Goal: Task Accomplishment & Management: Manage account settings

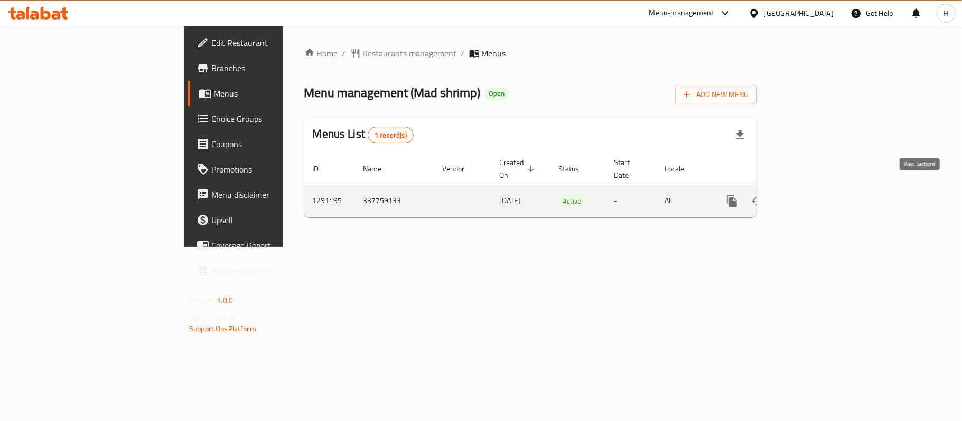
click at [813, 196] on icon "enhanced table" at bounding box center [808, 201] width 10 height 10
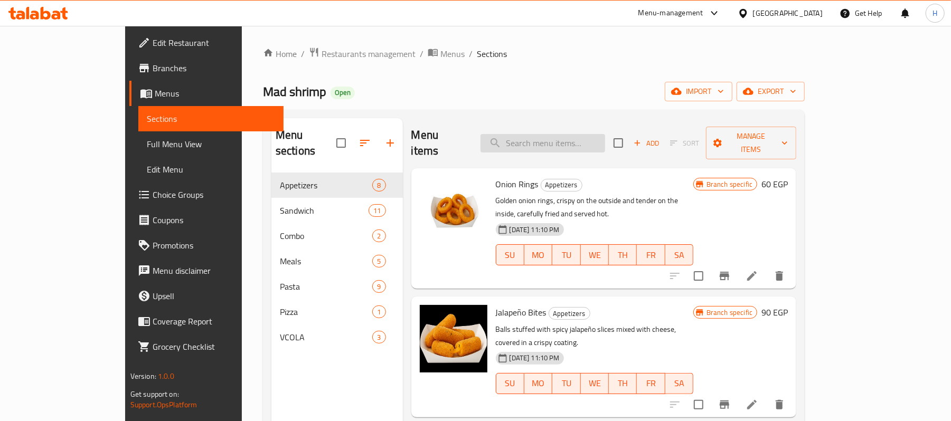
click at [570, 138] on input "search" at bounding box center [543, 143] width 125 height 18
paste input "fries"
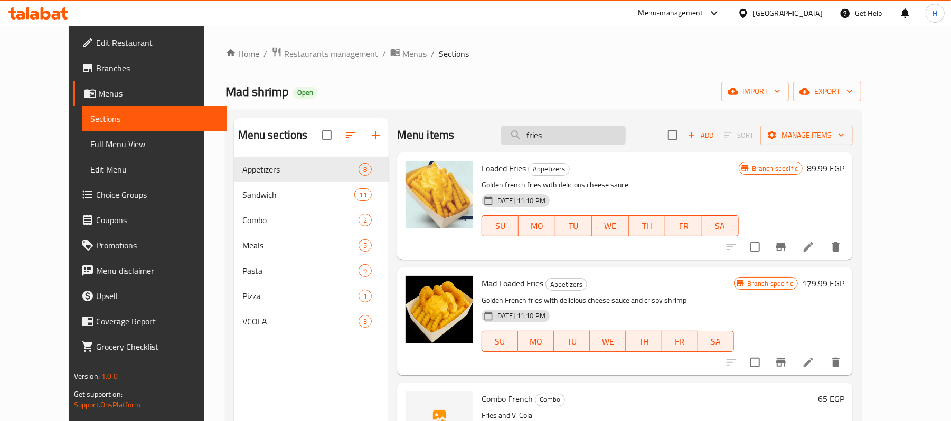
click at [554, 136] on input "fries" at bounding box center [563, 135] width 125 height 18
paste input "بطاطس"
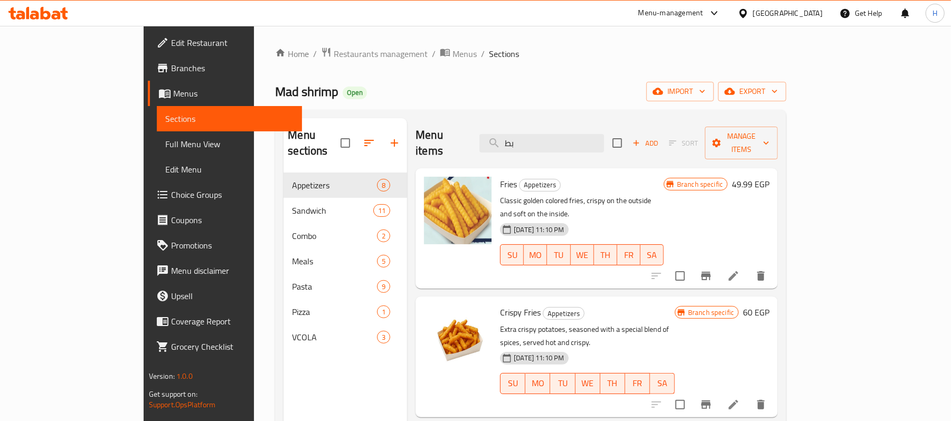
type input "بط"
click at [157, 140] on link "Full Menu View" at bounding box center [230, 143] width 146 height 25
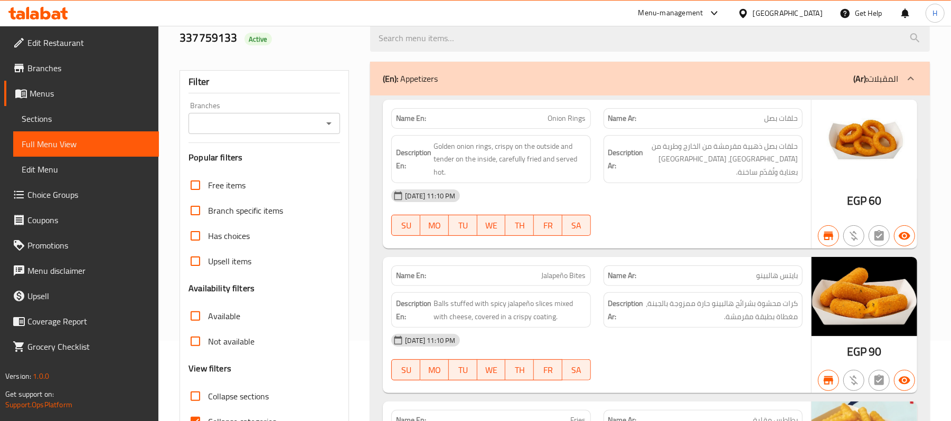
scroll to position [211, 0]
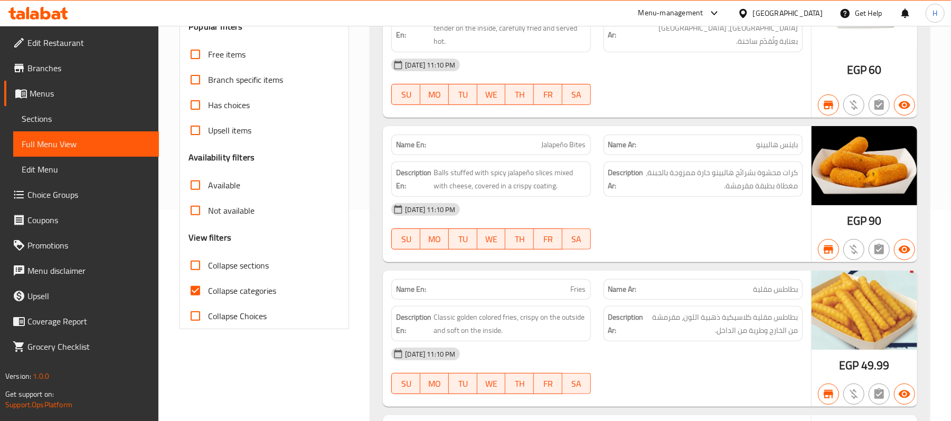
click at [261, 285] on span "Collapse categories" at bounding box center [242, 291] width 68 height 13
click at [208, 285] on input "Collapse categories" at bounding box center [195, 290] width 25 height 25
checkbox input "false"
click at [733, 231] on div "28-05-2025 11:10 PM SU MO TU WE TH FR SA" at bounding box center [597, 226] width 424 height 59
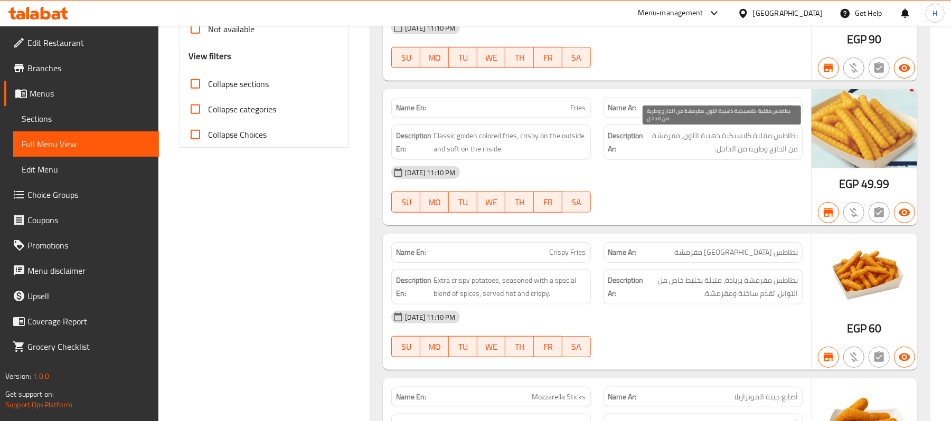
scroll to position [417, 0]
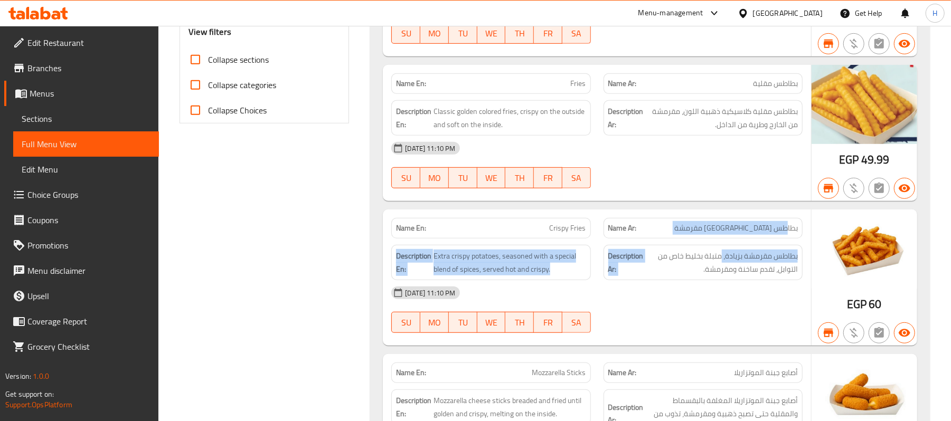
drag, startPoint x: 786, startPoint y: 230, endPoint x: 720, endPoint y: 246, distance: 67.4
click at [720, 246] on div "Name En: Crispy Fries Name Ar: بطاطس مقلية مقرمشة Description En: Extra crispy …" at bounding box center [597, 278] width 428 height 136
click at [721, 238] on div "Name Ar: بطاطس مقلية مقرمشة" at bounding box center [703, 228] width 199 height 21
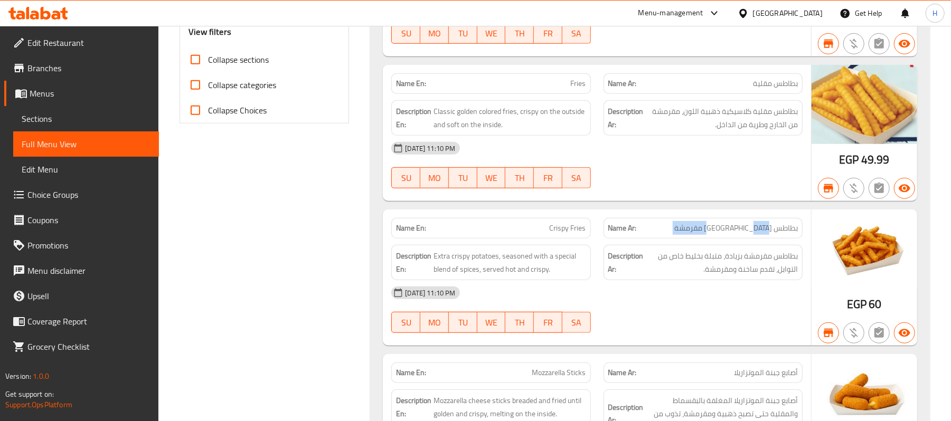
click at [721, 238] on div "Name Ar: بطاطس مقلية مقرمشة" at bounding box center [703, 228] width 199 height 21
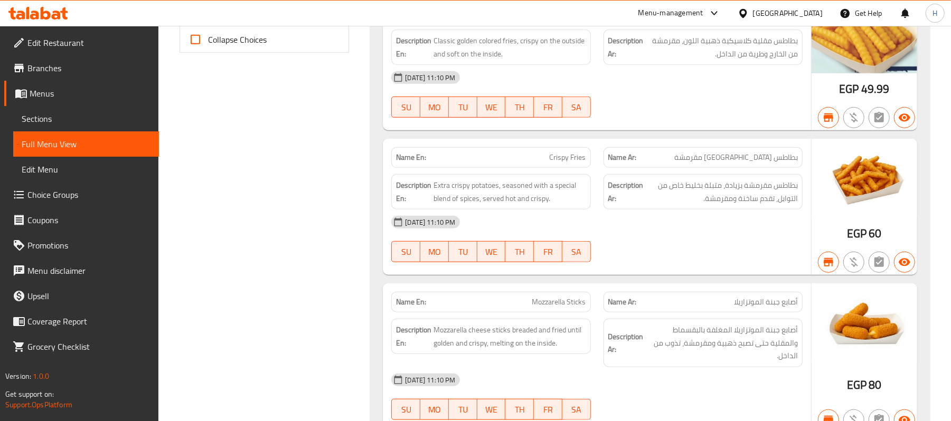
click at [773, 305] on span "أصابع جبنة الموتزاريلا" at bounding box center [766, 302] width 64 height 11
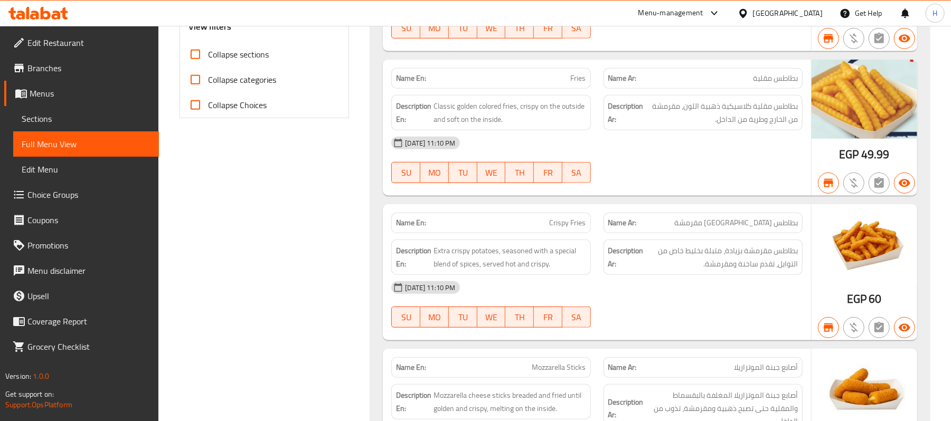
scroll to position [417, 0]
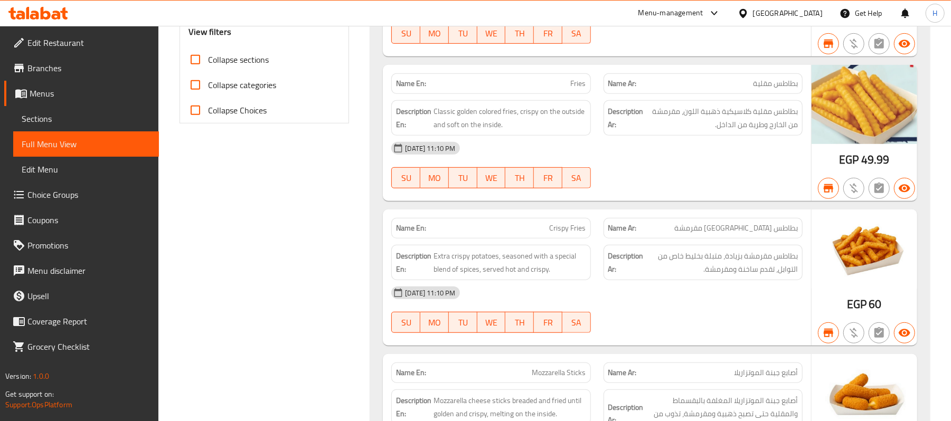
click at [577, 89] on span "Fries" at bounding box center [578, 83] width 15 height 11
click at [560, 230] on span "Crispy Fries" at bounding box center [568, 228] width 36 height 11
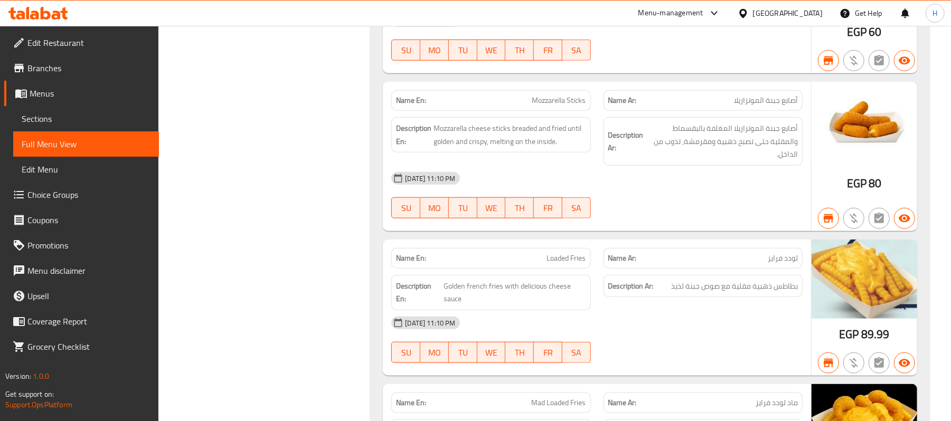
scroll to position [699, 0]
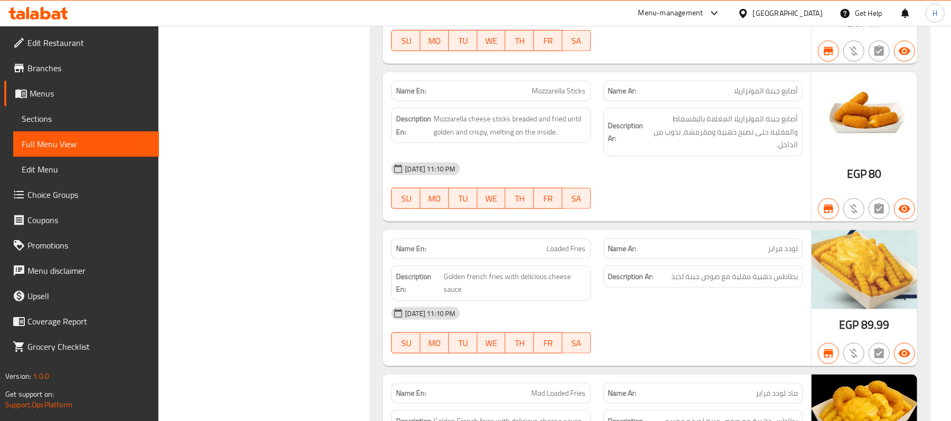
click at [547, 255] on span "Loaded Fries" at bounding box center [566, 248] width 39 height 11
click at [580, 247] on span "Loaded Fries" at bounding box center [566, 248] width 39 height 11
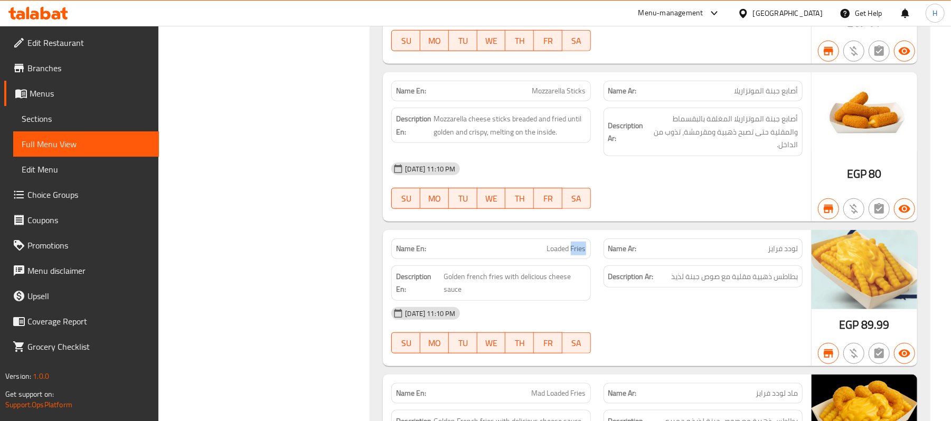
click at [586, 256] on div "Name En: Loaded Fries" at bounding box center [490, 249] width 199 height 21
click at [548, 255] on span "Loaded Fries" at bounding box center [566, 248] width 39 height 11
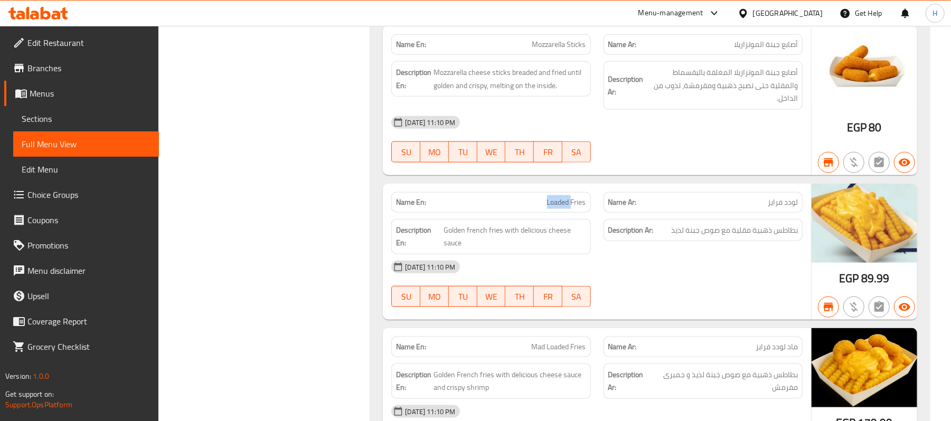
scroll to position [769, 0]
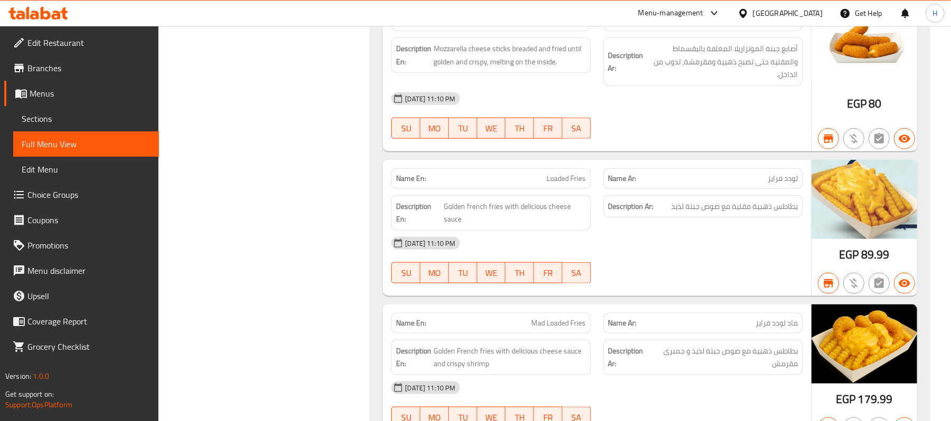
click at [509, 325] on p "Name En: Mad Loaded Fries" at bounding box center [491, 323] width 190 height 11
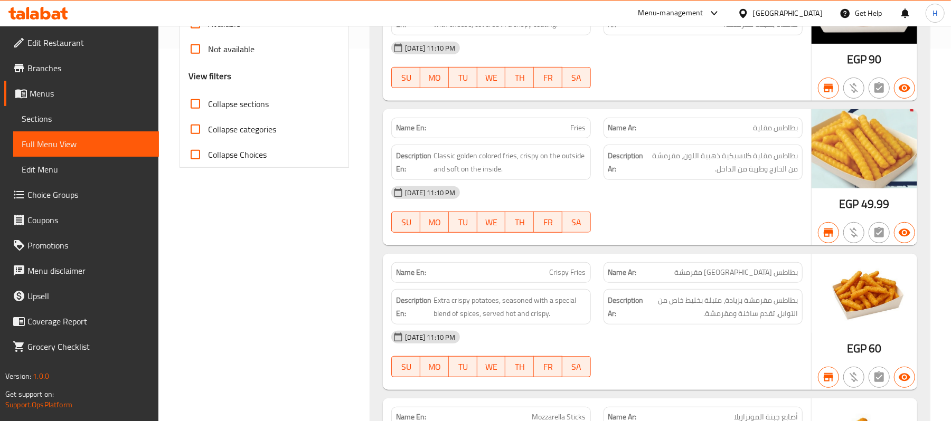
scroll to position [347, 0]
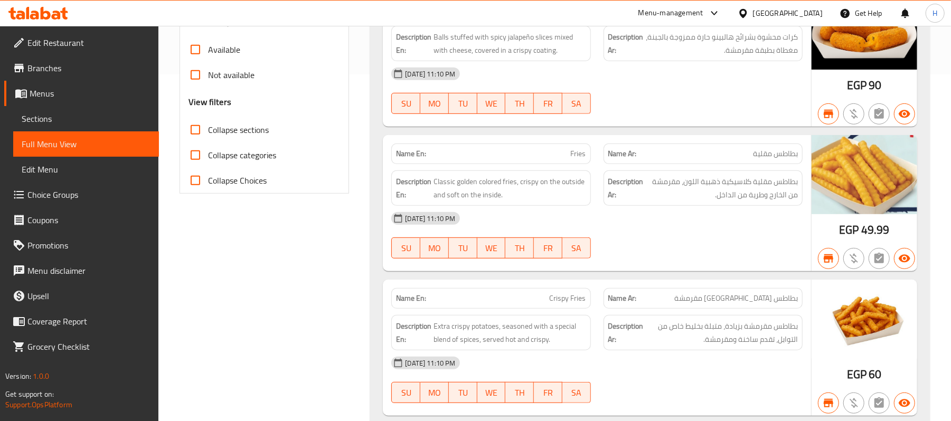
click at [551, 287] on div "Name En: Crispy Fries" at bounding box center [491, 298] width 212 height 33
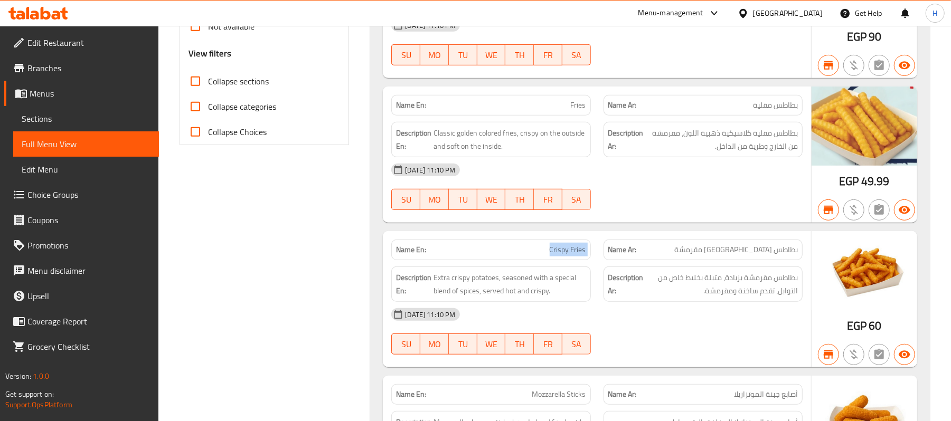
scroll to position [417, 0]
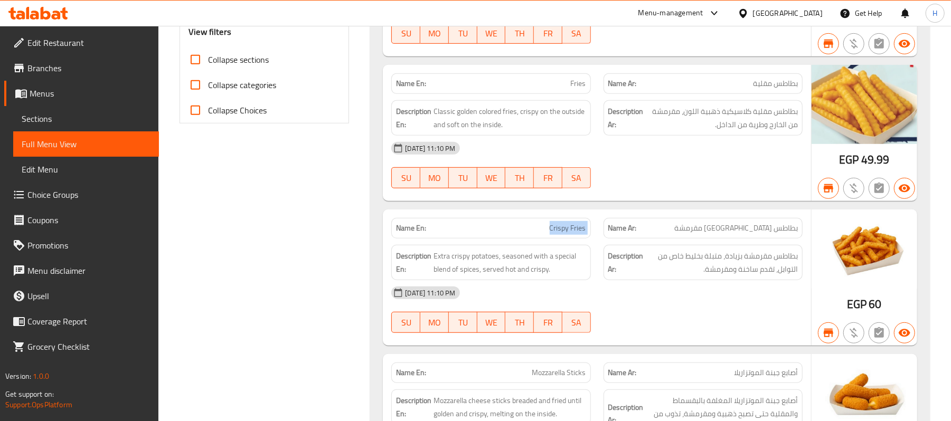
click at [562, 239] on div "Name En: Crispy Fries" at bounding box center [490, 228] width 199 height 21
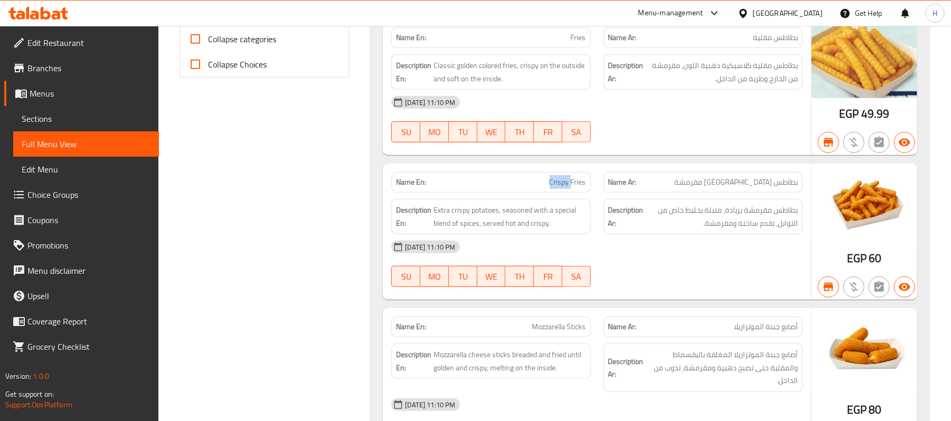
scroll to position [488, 0]
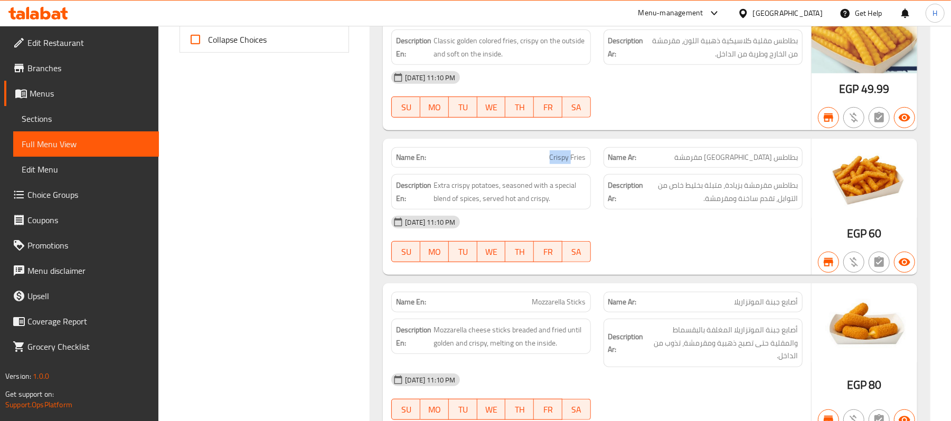
click at [120, 110] on link "Sections" at bounding box center [86, 118] width 146 height 25
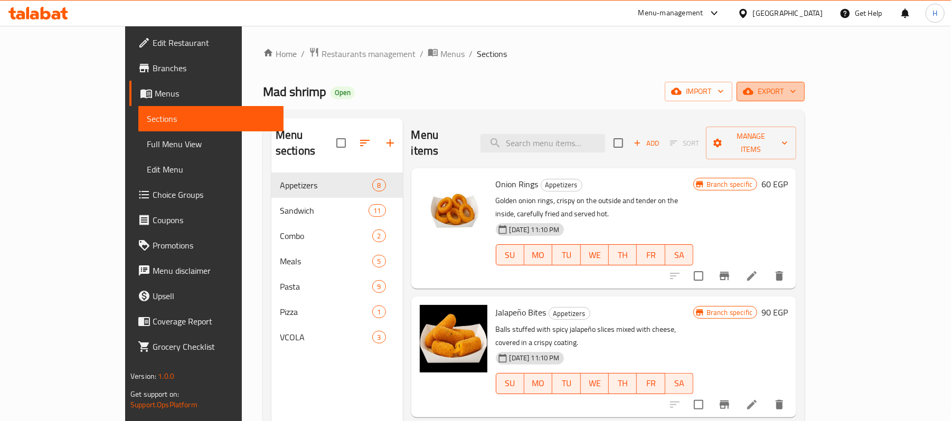
click at [796, 90] on span "export" at bounding box center [770, 91] width 51 height 13
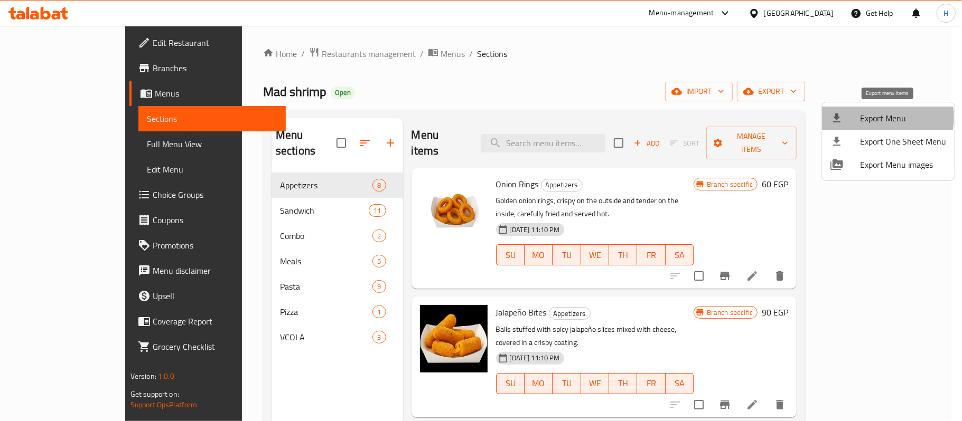
click at [879, 117] on span "Export Menu" at bounding box center [903, 118] width 86 height 13
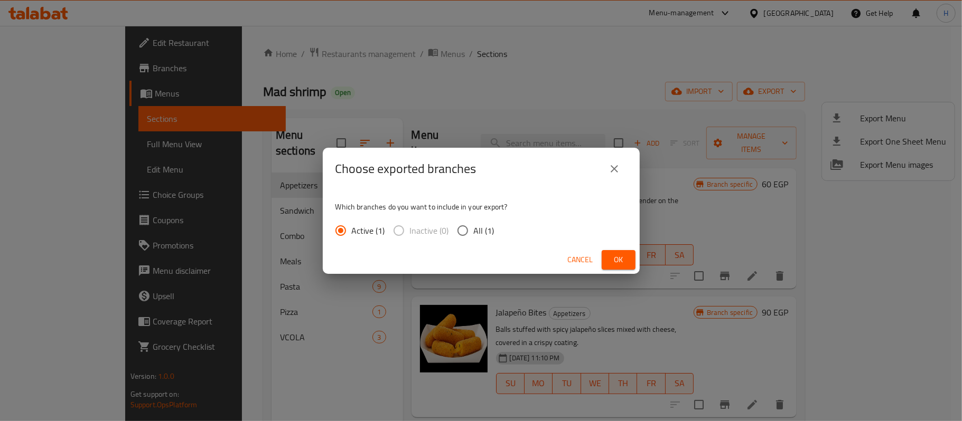
click at [460, 233] on input "All (1)" at bounding box center [462, 231] width 22 height 22
radio input "true"
click at [614, 256] on span "Ok" at bounding box center [618, 259] width 17 height 13
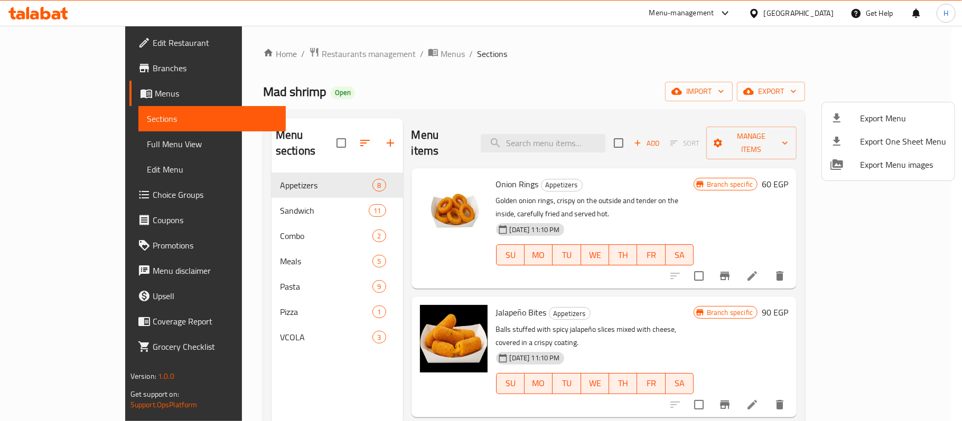
click at [271, 191] on div at bounding box center [481, 210] width 962 height 421
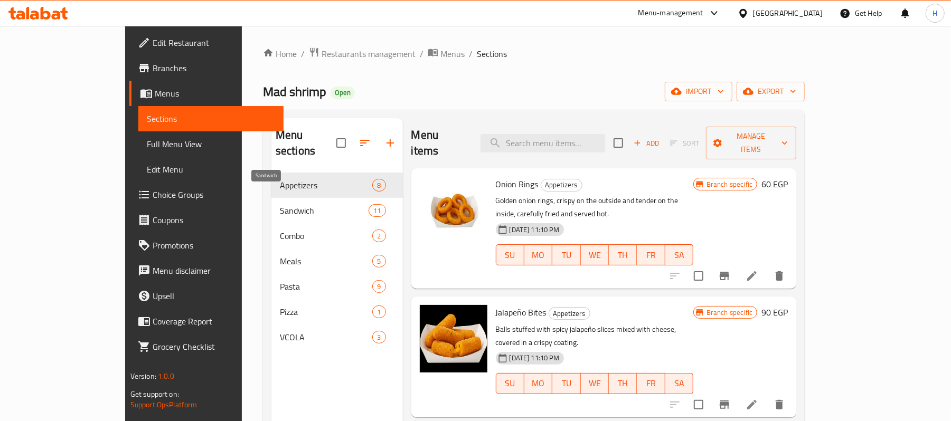
click at [280, 204] on span "Sandwich" at bounding box center [324, 210] width 89 height 13
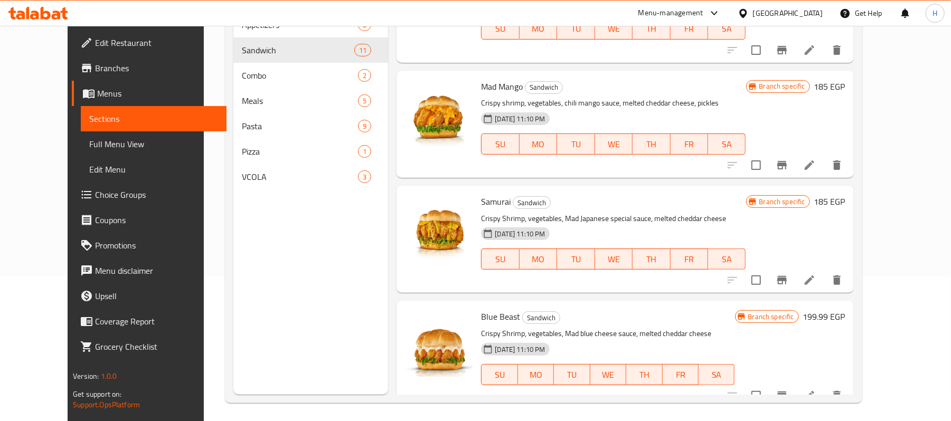
scroll to position [148, 0]
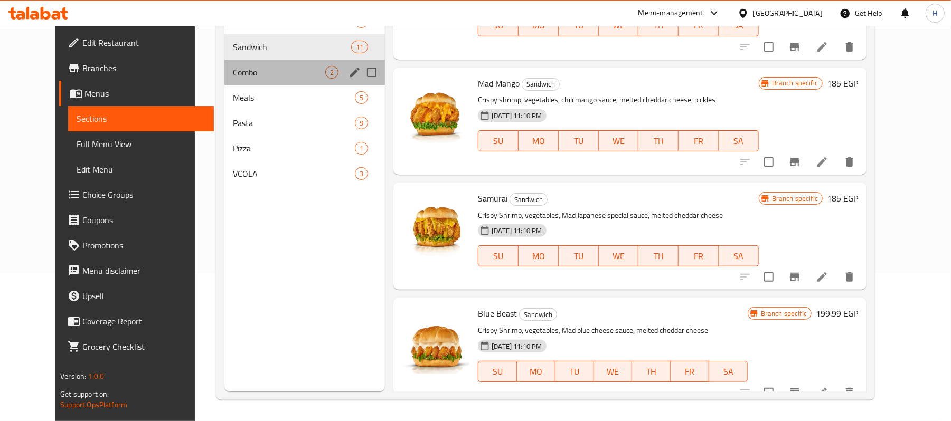
click at [259, 80] on div "Combo 2" at bounding box center [304, 72] width 161 height 25
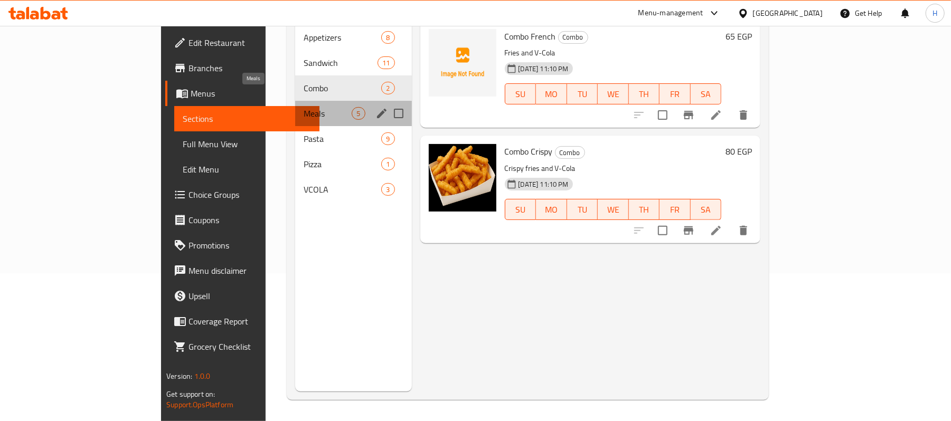
click at [304, 107] on span "Meals" at bounding box center [328, 113] width 48 height 13
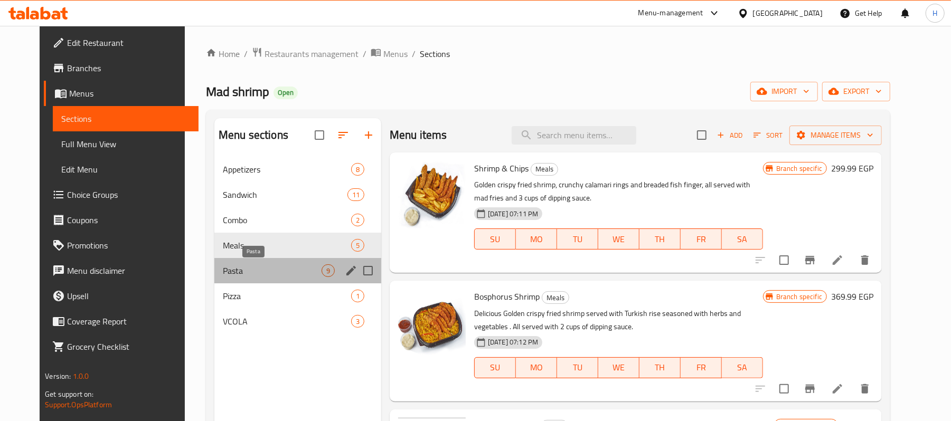
click at [223, 267] on span "Pasta" at bounding box center [272, 271] width 99 height 13
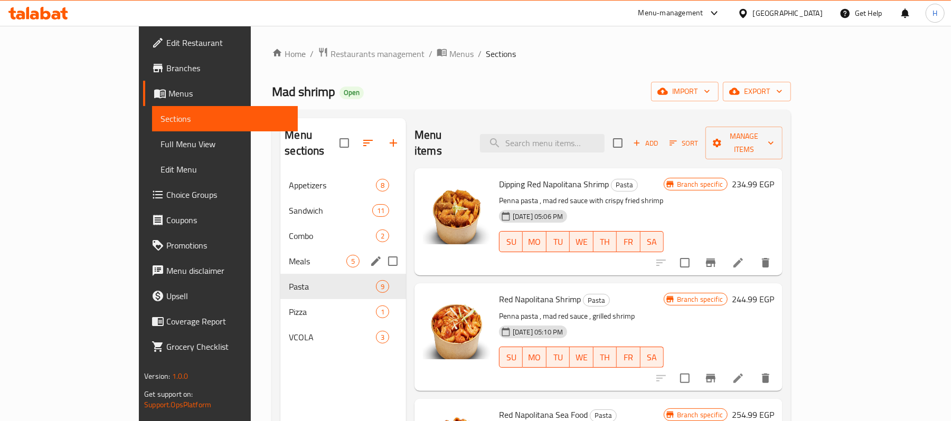
click at [280, 249] on div "Meals 5" at bounding box center [343, 261] width 126 height 25
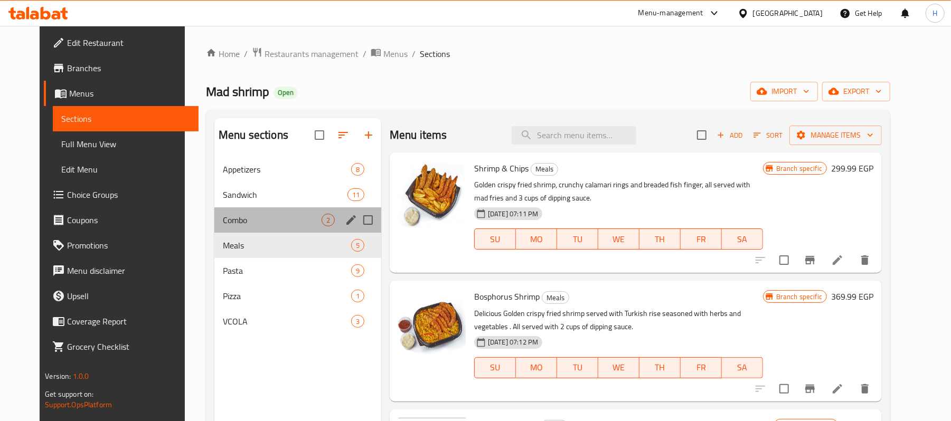
click at [240, 227] on div "Combo 2" at bounding box center [297, 220] width 167 height 25
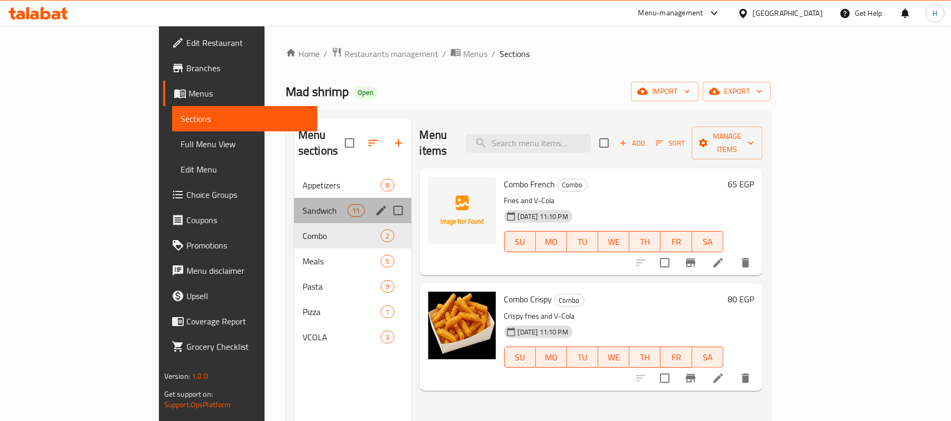
click at [294, 202] on div "Sandwich 11" at bounding box center [352, 210] width 117 height 25
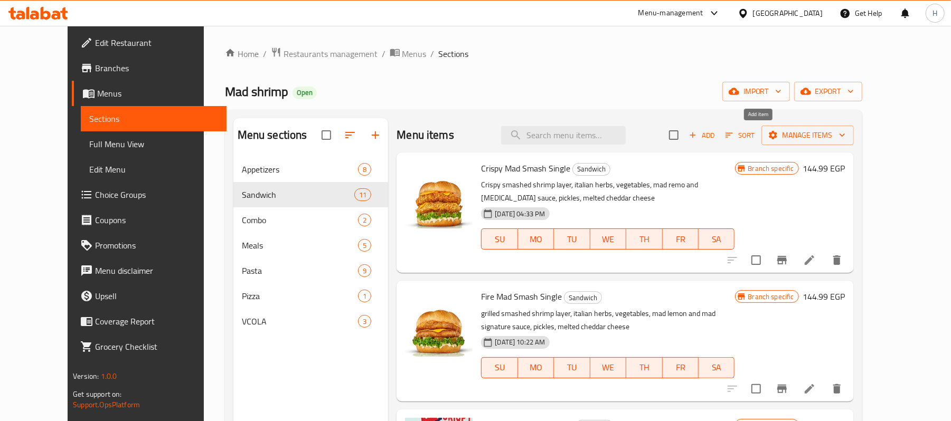
click at [698, 138] on icon "button" at bounding box center [693, 135] width 10 height 10
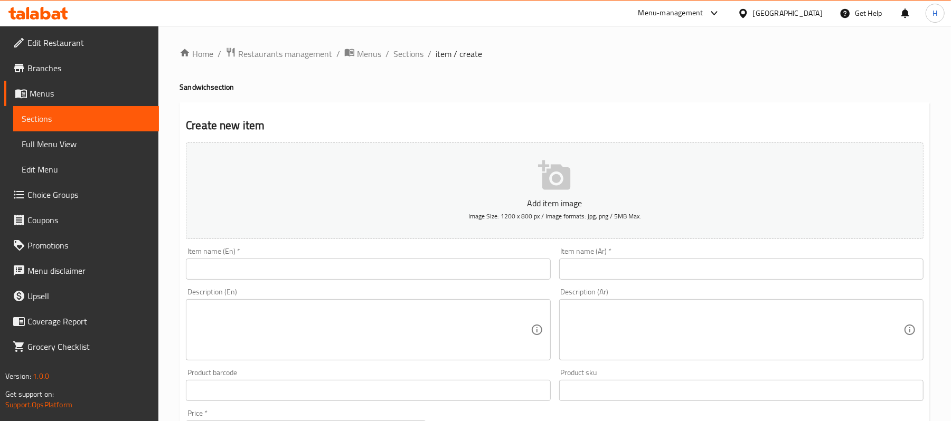
click at [324, 271] on input "text" at bounding box center [368, 269] width 364 height 21
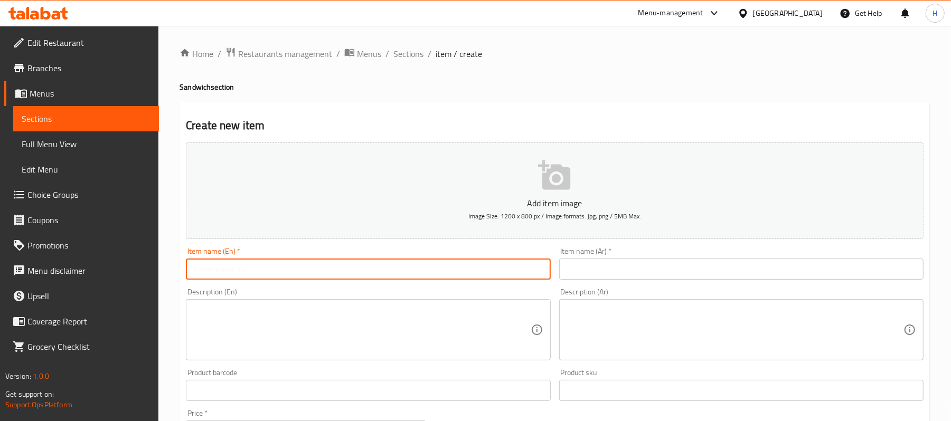
paste input "Mad Mango:"
type input "Mad Mango:"
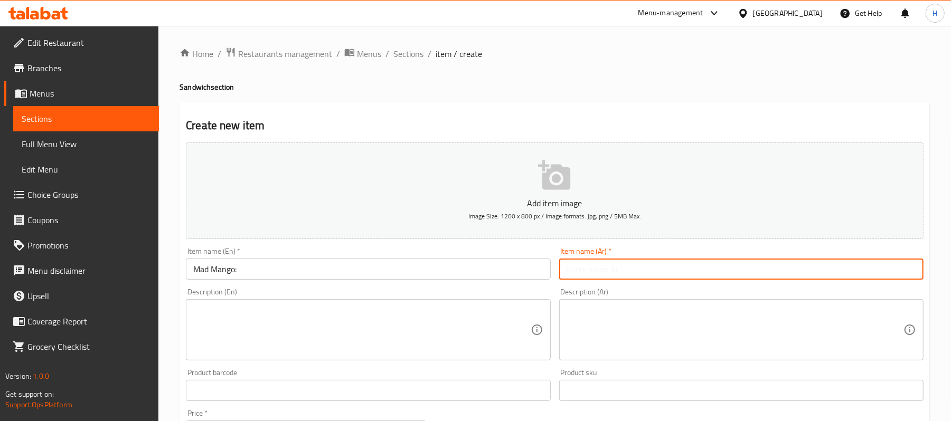
drag, startPoint x: 690, startPoint y: 277, endPoint x: 681, endPoint y: 278, distance: 8.5
click at [690, 277] on input "text" at bounding box center [741, 269] width 364 height 21
paste input "مانجو ماد:"
type input "مانجو ماد"
click at [453, 260] on input "Mad Mango:" at bounding box center [368, 269] width 364 height 21
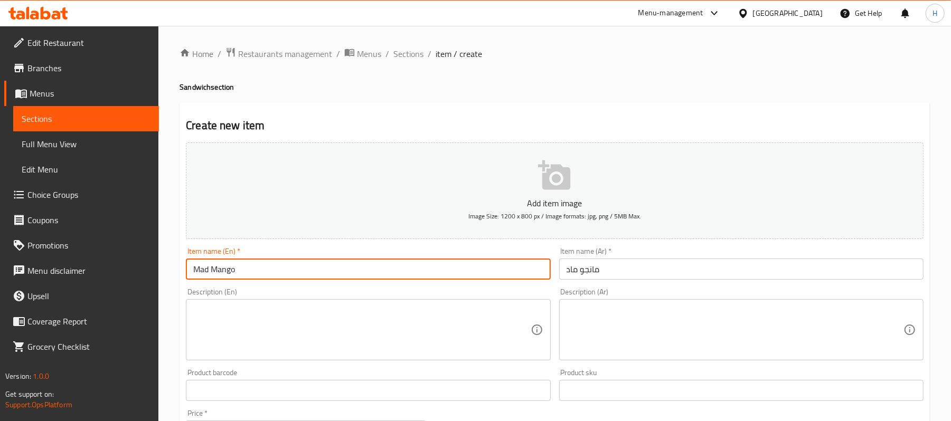
click at [230, 269] on input "Mad Mango" at bounding box center [368, 269] width 364 height 21
click at [219, 272] on input "Mad Mango" at bounding box center [368, 269] width 364 height 21
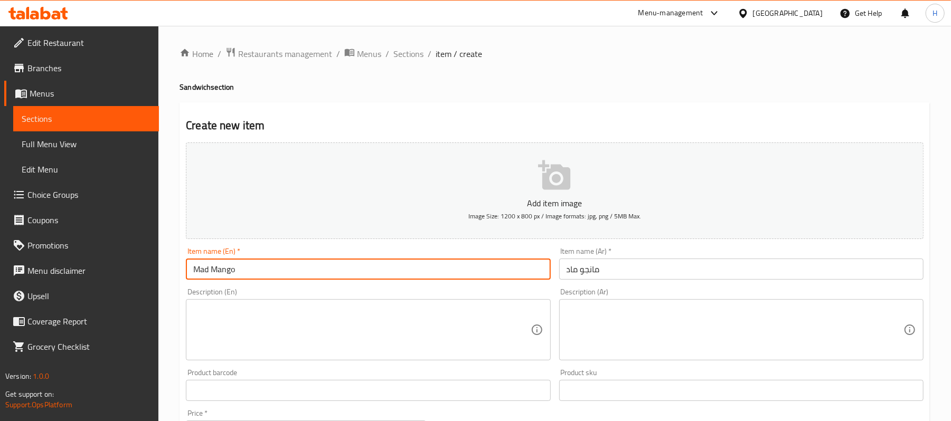
click at [219, 272] on input "Mad Mango" at bounding box center [368, 269] width 364 height 21
type input "Mad Mango"
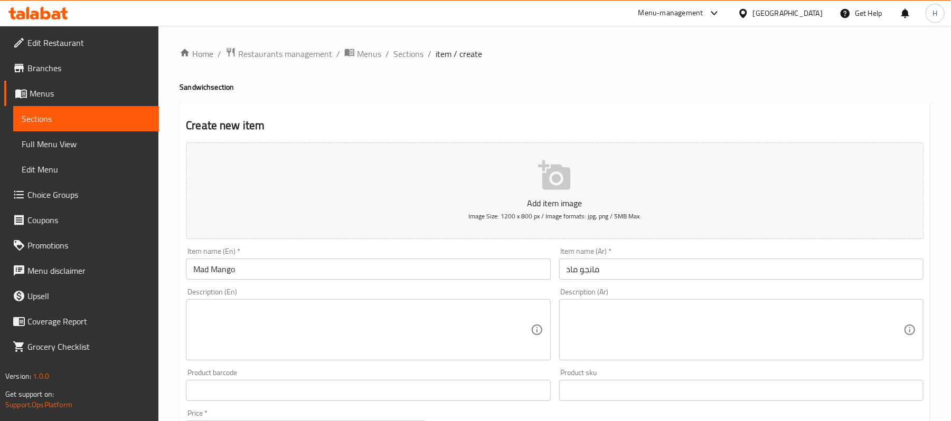
click at [732, 325] on textarea at bounding box center [735, 330] width 337 height 50
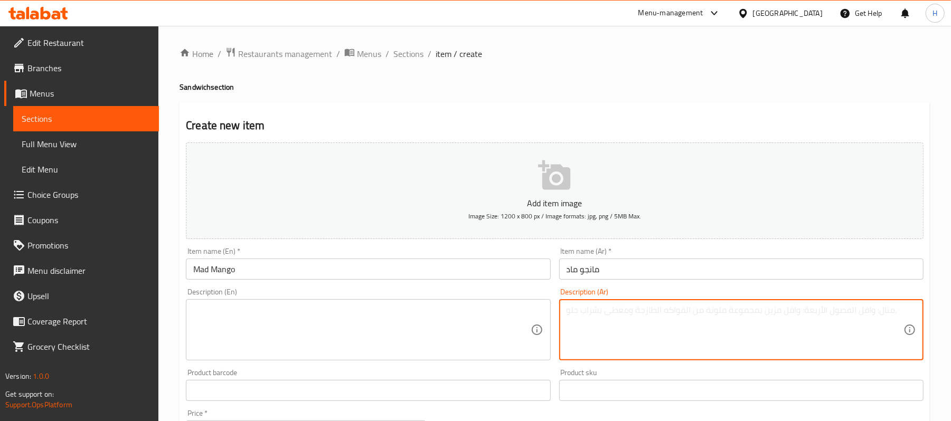
paste textarea "ساندوتش مع بطاطس صغير و سوفت درينك"
type textarea "ساندوتش مع بطاطس صغير و سوفت درينك"
click at [450, 317] on textarea at bounding box center [361, 330] width 337 height 50
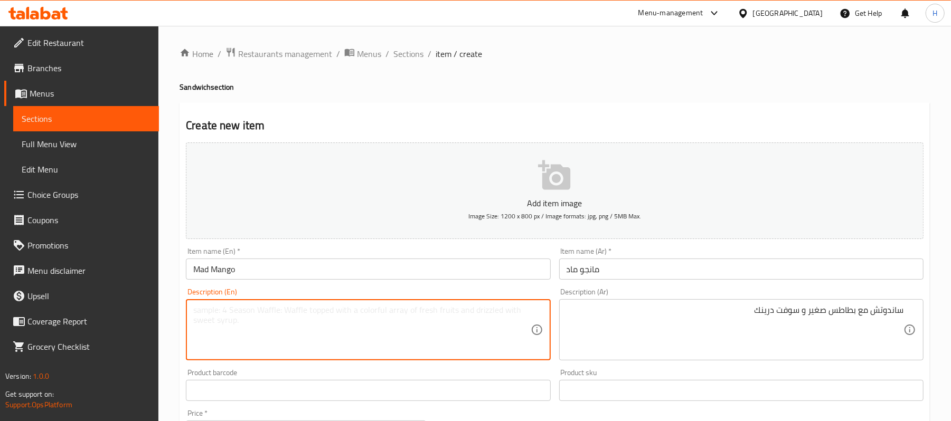
paste textarea "Sandwich with small fries and soft drink"
type textarea "Sandwich with small fries and soft drink"
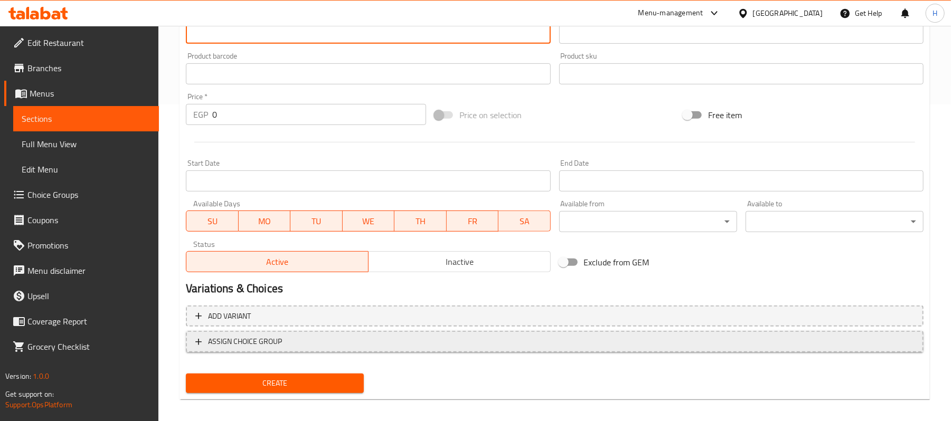
scroll to position [324, 0]
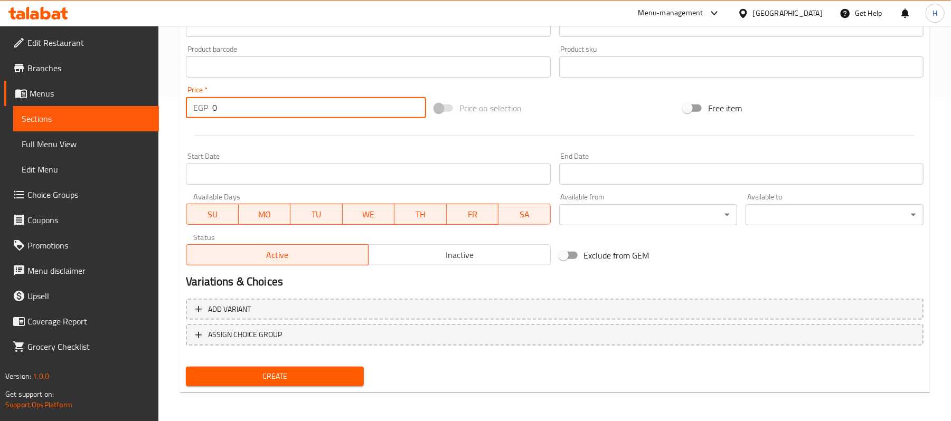
drag, startPoint x: 233, startPoint y: 110, endPoint x: 184, endPoint y: 108, distance: 49.7
click at [172, 108] on div "Home / Restaurants management / Menus / Sections / item / create Sandwich secti…" at bounding box center [554, 62] width 793 height 720
paste input "235"
type input "235"
drag, startPoint x: 357, startPoint y: 125, endPoint x: 349, endPoint y: 131, distance: 10.5
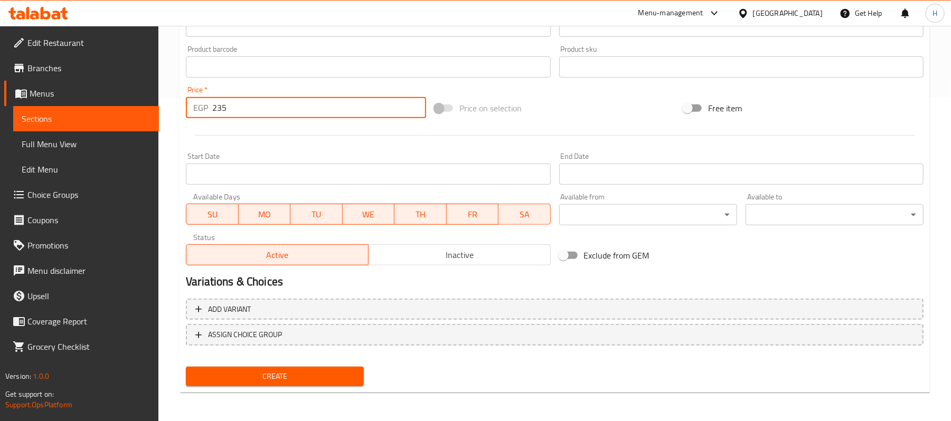
click at [355, 129] on div at bounding box center [555, 136] width 746 height 26
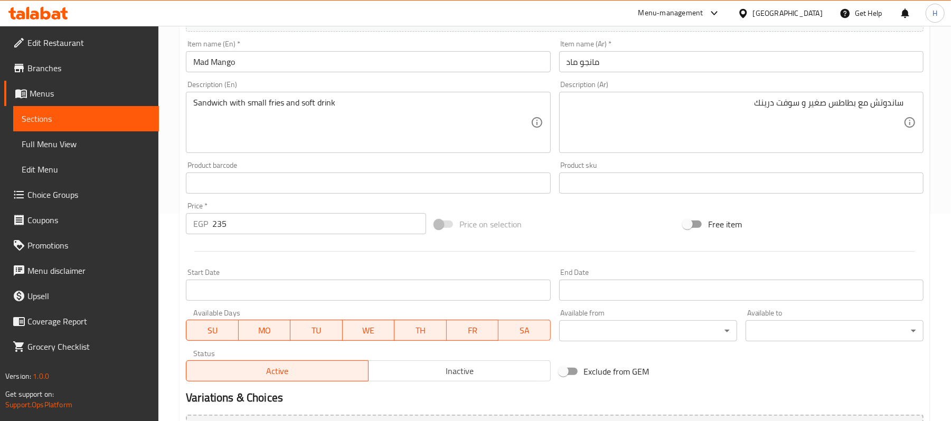
scroll to position [183, 0]
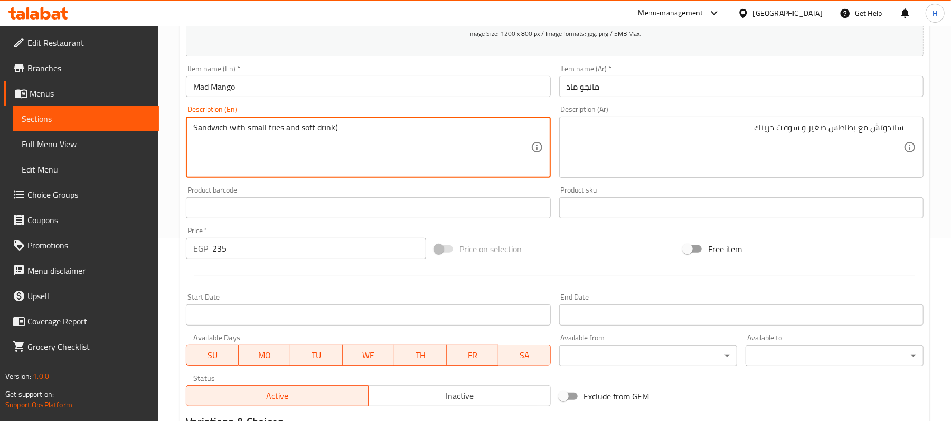
paste textarea "v cola"
click at [332, 129] on textarea "Sandwich with small fries and soft drink(v cola )" at bounding box center [361, 148] width 337 height 50
drag, startPoint x: 340, startPoint y: 127, endPoint x: 366, endPoint y: 131, distance: 26.3
click at [366, 131] on textarea "Sandwich with small fries and soft drink (v cola )" at bounding box center [361, 148] width 337 height 50
click at [360, 137] on textarea "Sandwich with small fries and soft drink (v cola )" at bounding box center [361, 148] width 337 height 50
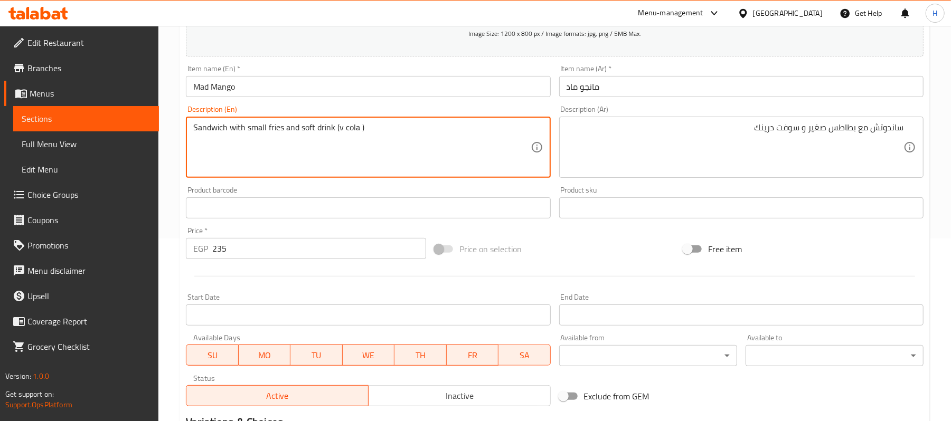
click at [332, 127] on textarea "Sandwich with small fries and soft drink (v cola )" at bounding box center [361, 148] width 337 height 50
drag, startPoint x: 336, startPoint y: 127, endPoint x: 373, endPoint y: 130, distance: 37.1
click at [373, 130] on textarea "Sandwich with small fries and soft drink (v cola )" at bounding box center [361, 148] width 337 height 50
type textarea "Sandwich with small fries and soft drink (v cola )"
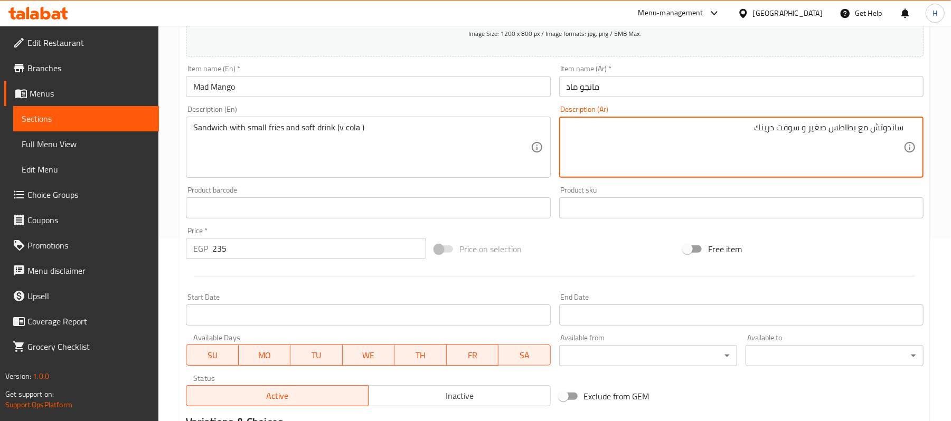
paste textarea "(ڤ كولا)"
click at [746, 126] on textarea "ساندوتش مع بطاطس صغير و سوفت درينك(ڤ كولا)" at bounding box center [735, 148] width 337 height 50
type textarea "ساندوتش مع بطاطس صغير و سوفت درينك(ڤي كولا)"
click at [640, 190] on div "Product sku Product sku" at bounding box center [741, 202] width 364 height 32
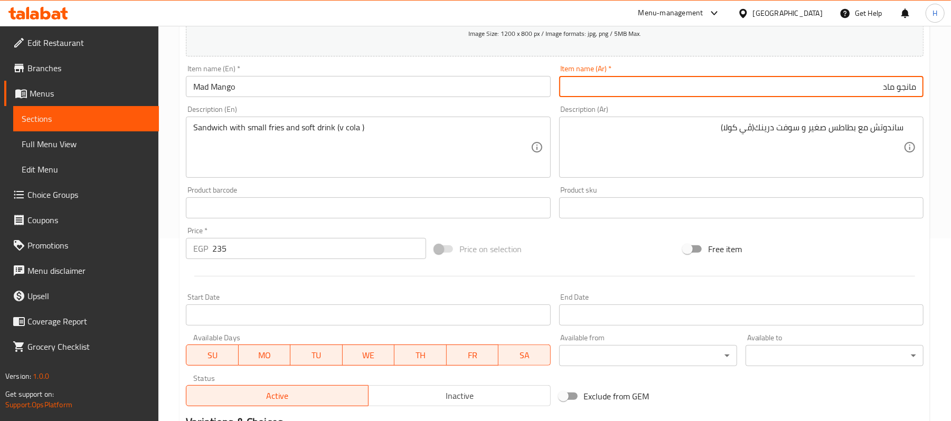
click at [893, 82] on input "مانجو ماد" at bounding box center [741, 86] width 364 height 21
click at [917, 83] on input "مانجو" at bounding box center [741, 86] width 364 height 21
paste input "ماد"
click at [904, 96] on input "ماد مانجو" at bounding box center [741, 86] width 364 height 21
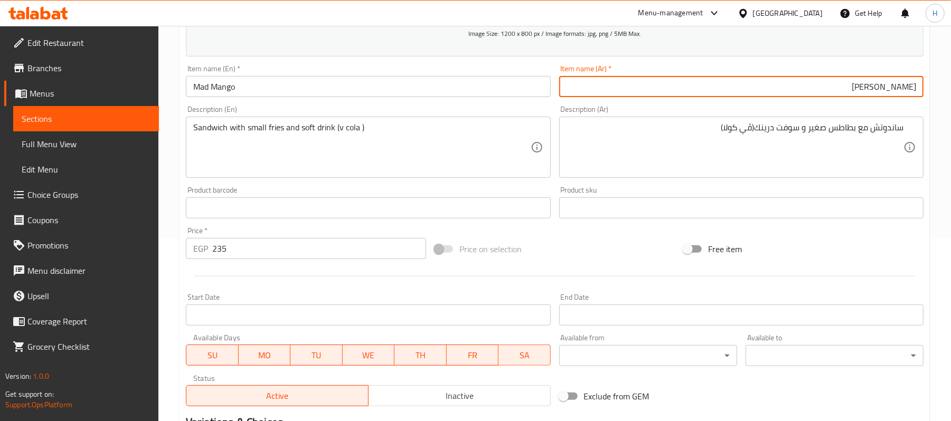
type input "ماد مانجو"
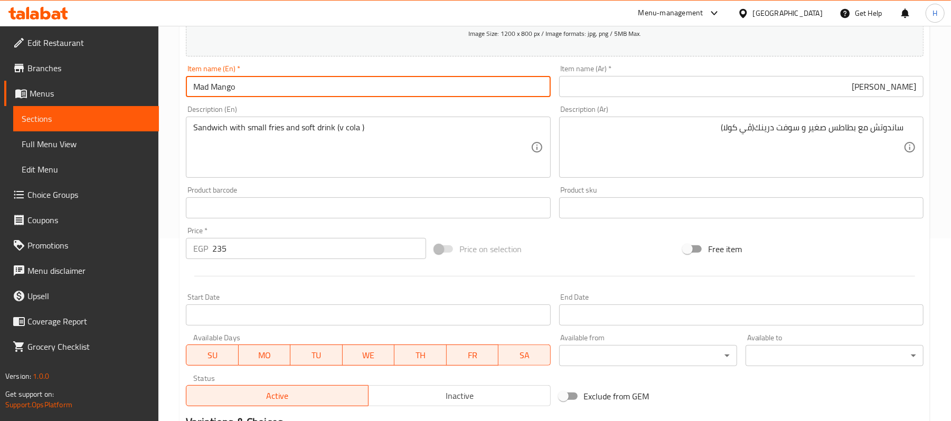
click at [326, 92] on input "Mad Mango" at bounding box center [368, 86] width 364 height 21
click at [211, 89] on input "Mad Mango" at bounding box center [368, 86] width 364 height 21
click at [355, 94] on input "Mad Mango" at bounding box center [368, 86] width 364 height 21
type input "Mad Mango offer"
click at [847, 78] on input "ماد مانجو" at bounding box center [741, 86] width 364 height 21
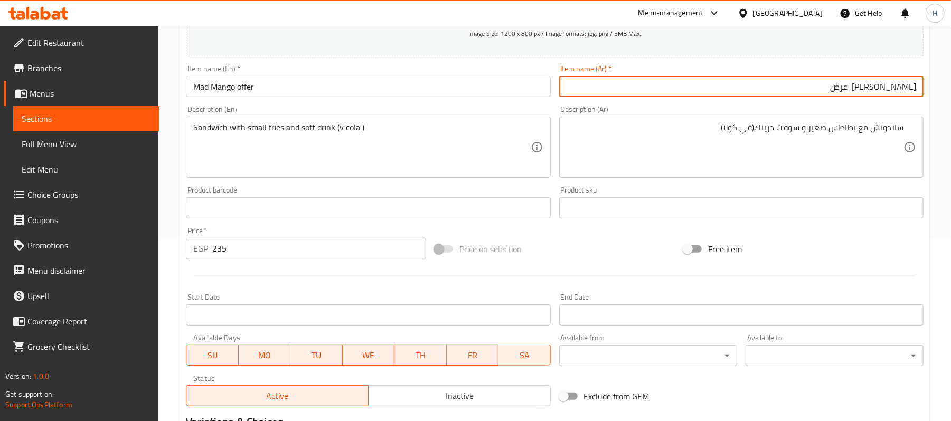
type input "ماد مانجو عرض"
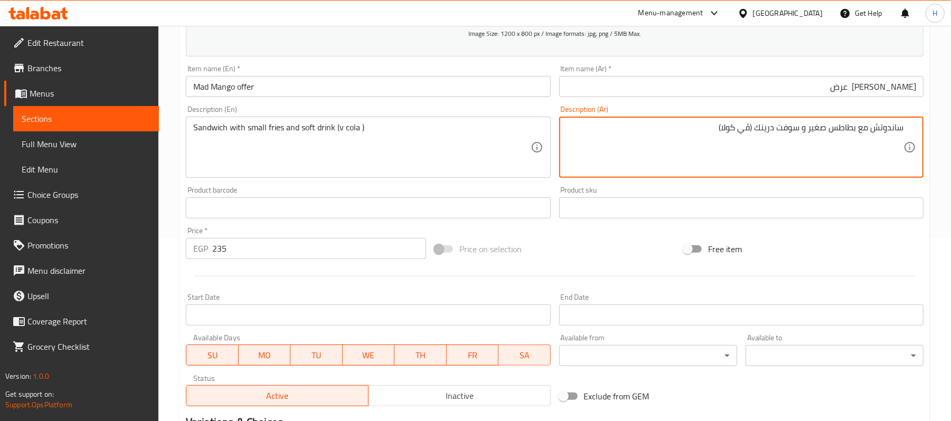
type textarea "ساندوتش مع بطاطس صغير و سوفت درينك (ڤي كولا)"
click at [445, 191] on div "Product barcode Product barcode" at bounding box center [368, 202] width 364 height 32
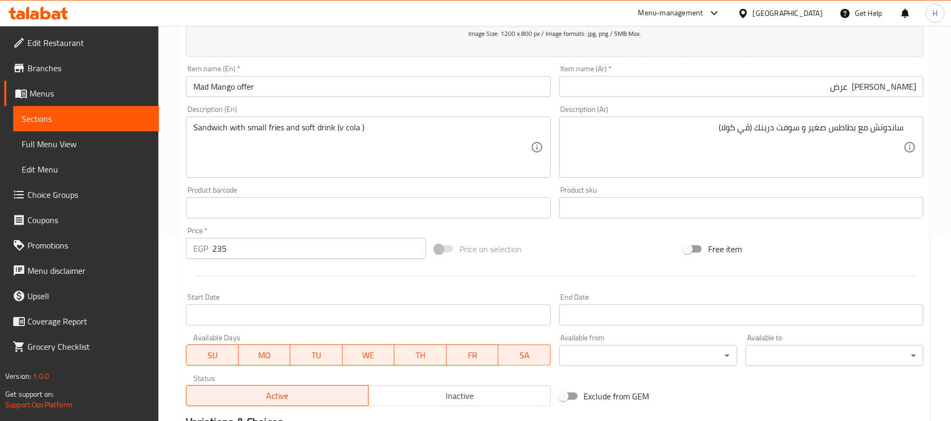
scroll to position [324, 0]
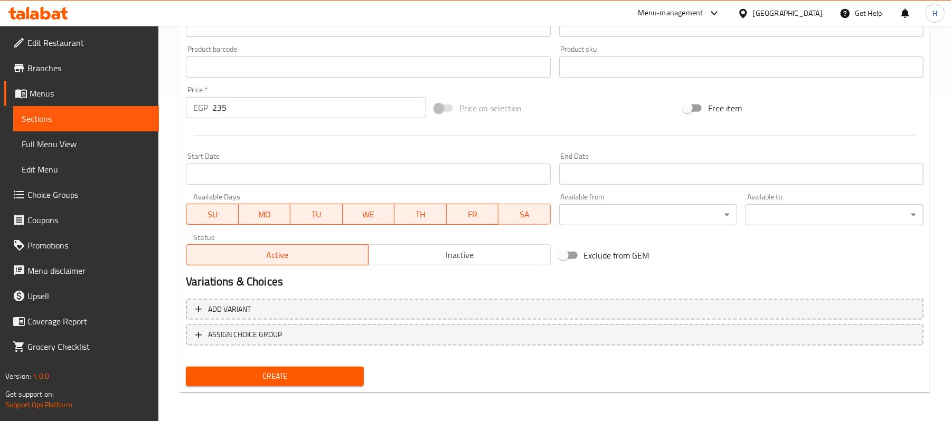
click at [270, 172] on input "Start Date" at bounding box center [368, 174] width 364 height 21
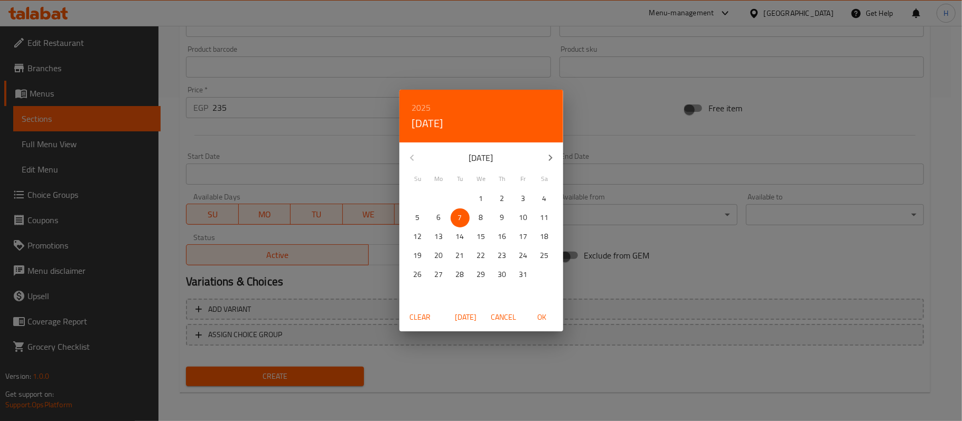
click at [458, 320] on span "Today" at bounding box center [465, 317] width 25 height 13
click at [531, 317] on span "OK" at bounding box center [541, 317] width 25 height 13
type input "[DATE]"
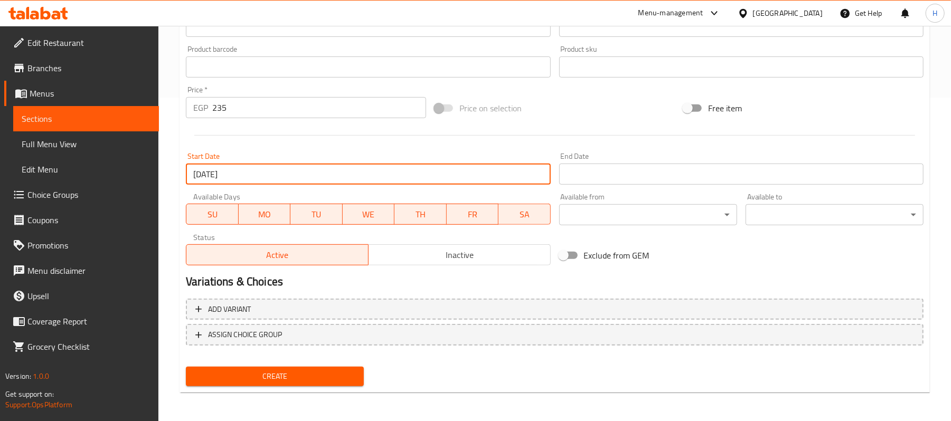
click at [615, 175] on input "Start Date" at bounding box center [741, 174] width 364 height 21
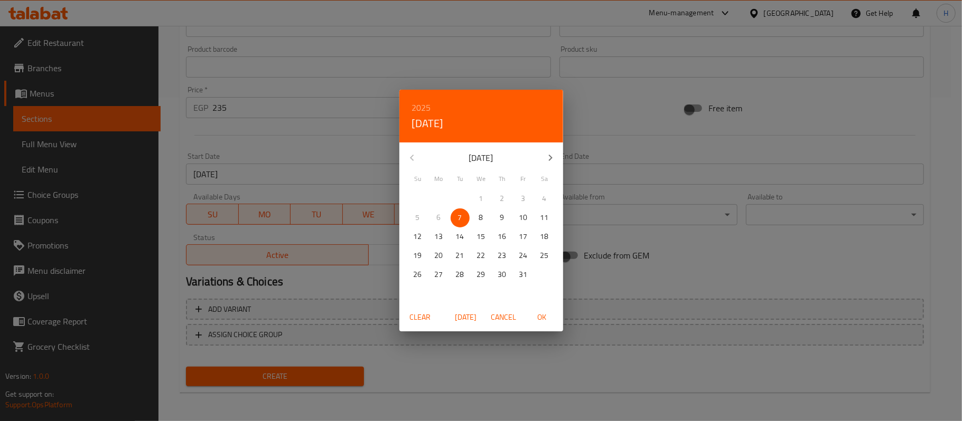
click at [436, 222] on div "6" at bounding box center [438, 218] width 21 height 19
click at [440, 215] on div "6" at bounding box center [438, 218] width 21 height 19
click at [556, 154] on icon "button" at bounding box center [550, 158] width 13 height 13
click at [501, 214] on p "6" at bounding box center [502, 217] width 4 height 13
click at [531, 315] on span "OK" at bounding box center [541, 317] width 25 height 13
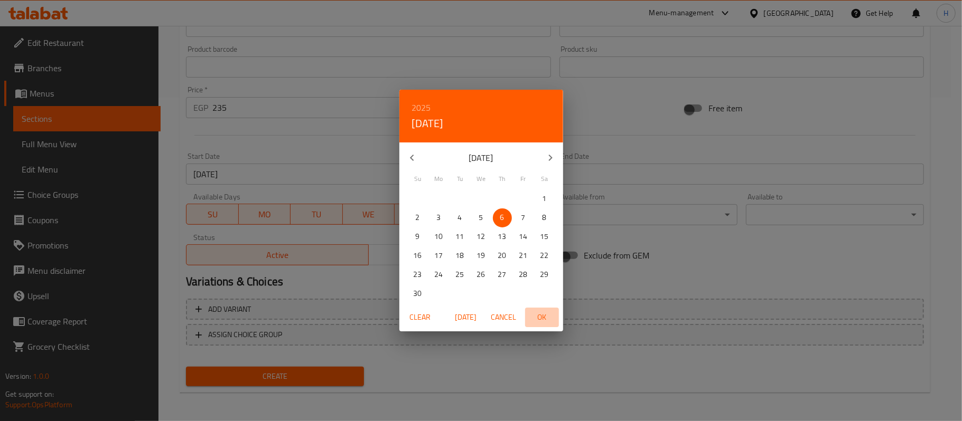
type input "[DATE]"
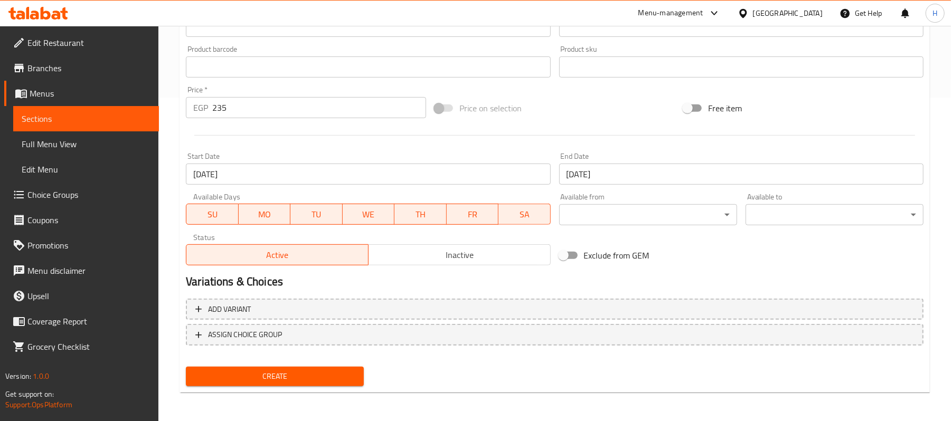
click at [641, 265] on label "Exclude from GEM" at bounding box center [601, 256] width 96 height 20
click at [594, 265] on input "Exclude from GEM" at bounding box center [563, 256] width 60 height 20
checkbox input "true"
click at [479, 248] on span "Inactive" at bounding box center [460, 255] width 174 height 15
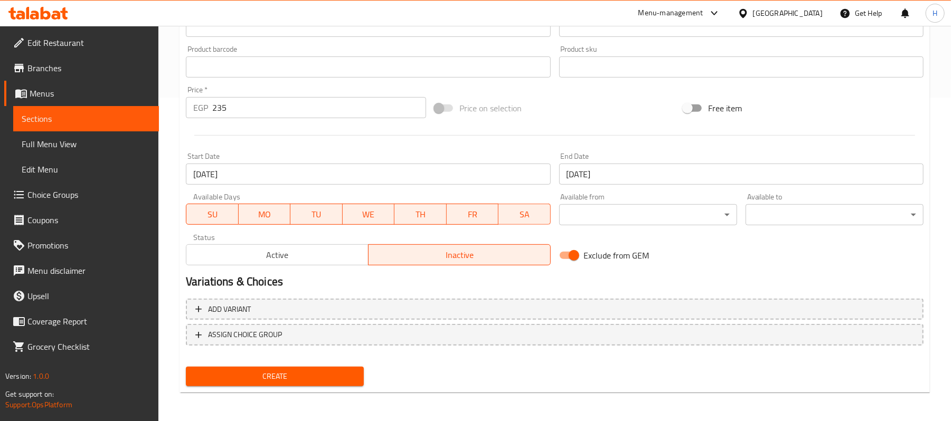
click at [330, 385] on button "Create" at bounding box center [275, 377] width 178 height 20
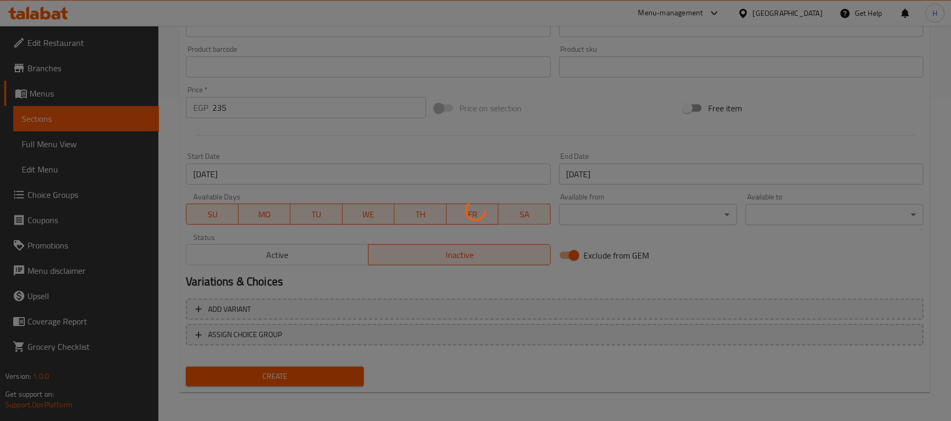
type input "0"
checkbox input "false"
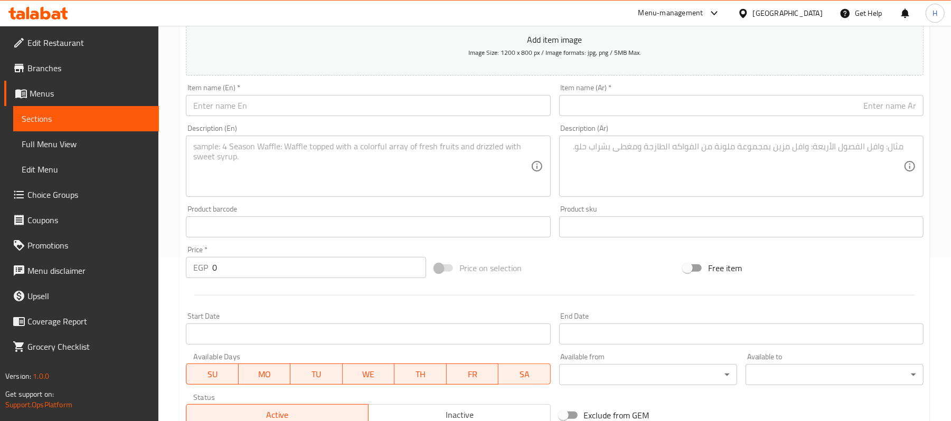
scroll to position [42, 0]
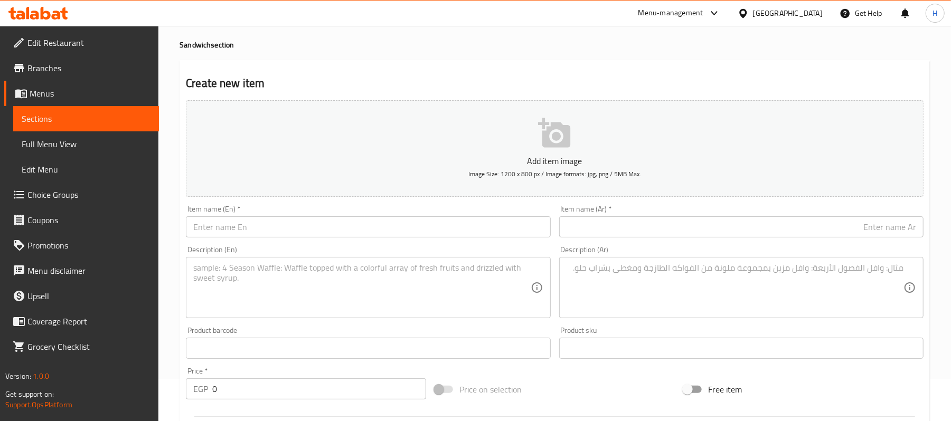
click at [482, 227] on input "text" at bounding box center [368, 226] width 364 height 21
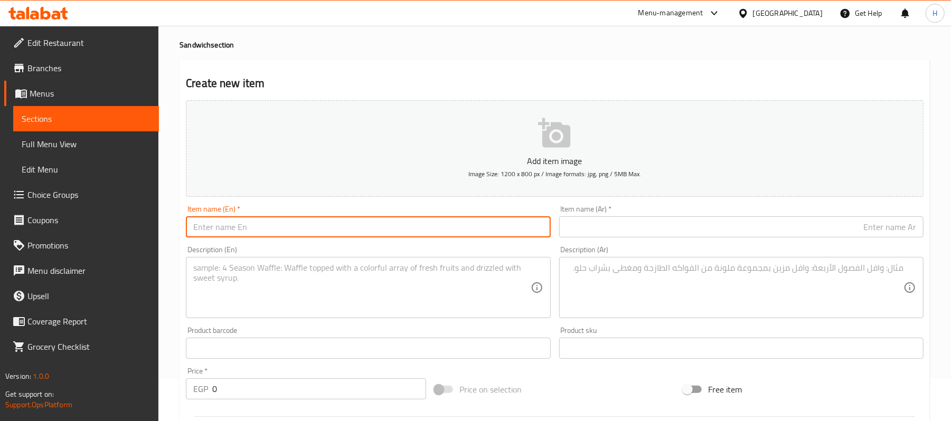
paste input "Blue beast:"
click at [316, 232] on input "Blue beast offer" at bounding box center [368, 226] width 364 height 21
type input "Blue beast offer"
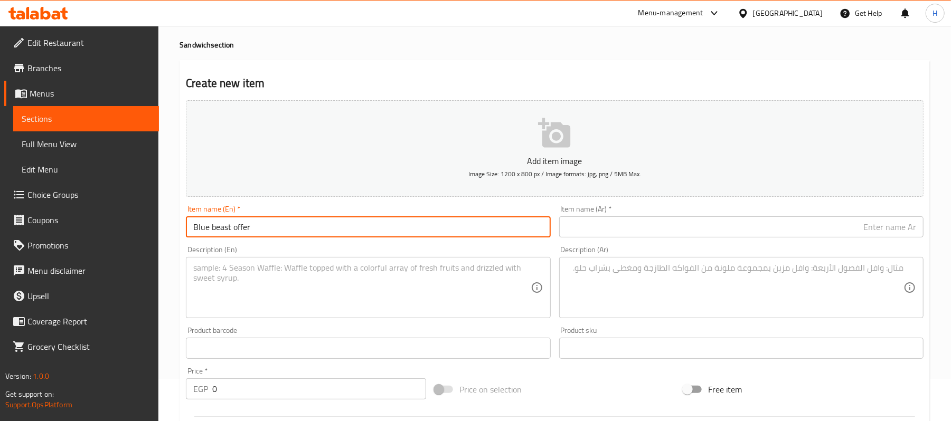
click at [673, 231] on input "text" at bounding box center [741, 226] width 364 height 21
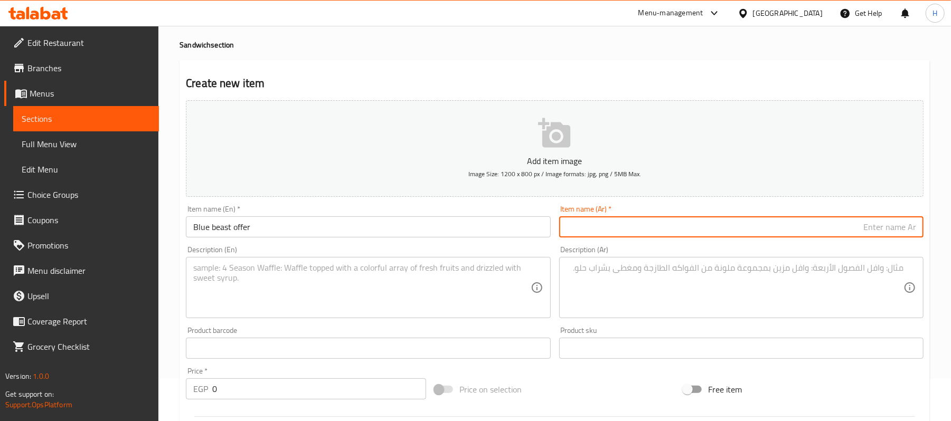
paste input "عرض الوحش الأزرق"
click at [237, 227] on input "Blue beast offer" at bounding box center [368, 226] width 364 height 21
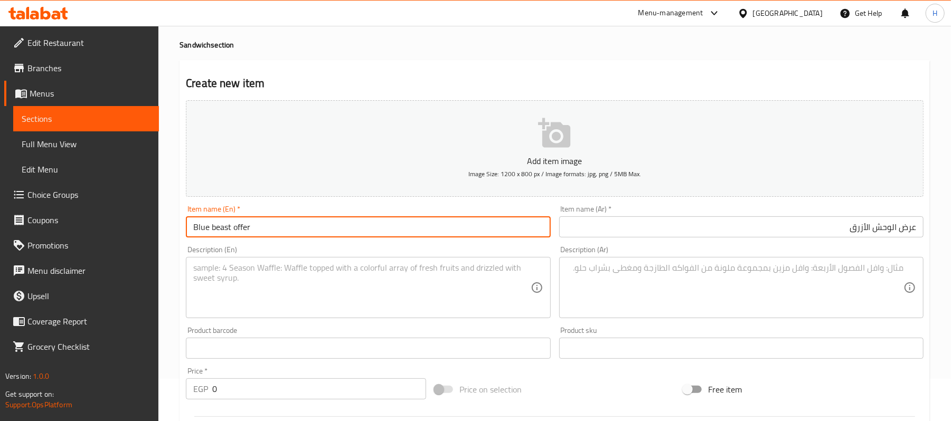
click at [237, 227] on input "Blue beast offer" at bounding box center [368, 226] width 364 height 21
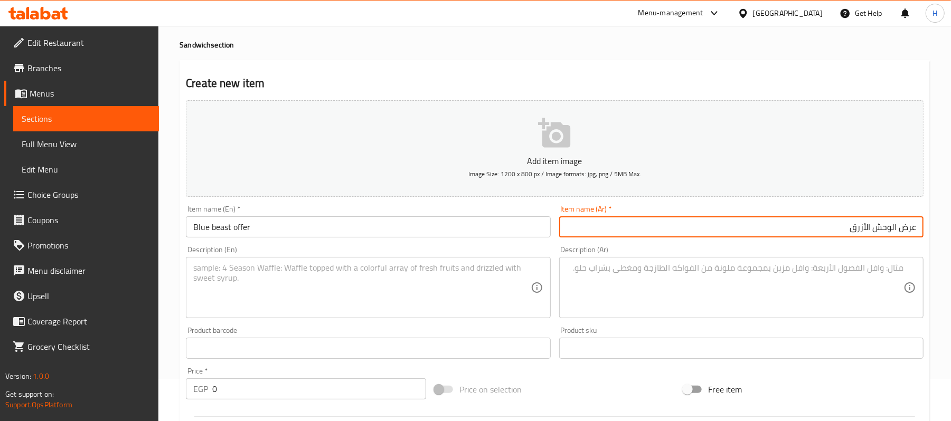
drag, startPoint x: 846, startPoint y: 235, endPoint x: 897, endPoint y: 248, distance: 52.4
click at [897, 248] on div "Add item image Image Size: 1200 x 800 px / Image formats: jpg, png / 5MB Max. I…" at bounding box center [555, 323] width 746 height 455
paste input "لو بيست"
type input "عرض بلو بيست"
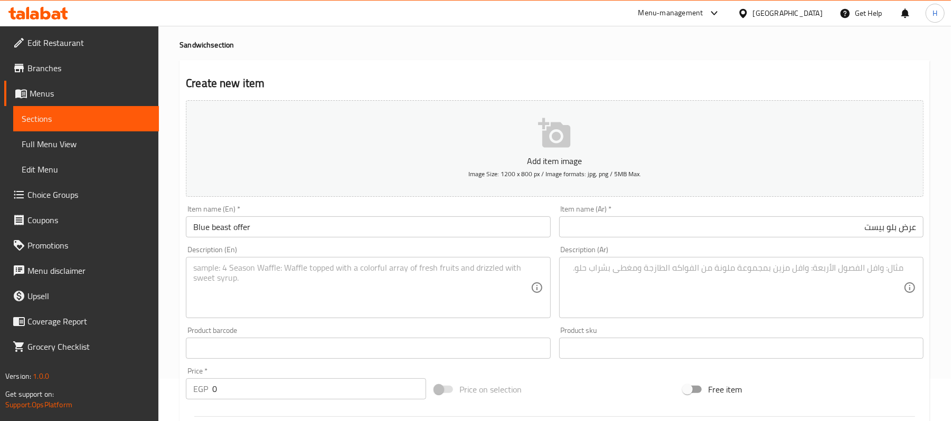
click at [782, 324] on div "Product sku Product sku" at bounding box center [741, 343] width 373 height 41
drag, startPoint x: 224, startPoint y: 383, endPoint x: 189, endPoint y: 384, distance: 35.4
click at [189, 384] on div "EGP 0 Price *" at bounding box center [306, 389] width 240 height 21
paste input "235"
type input "235"
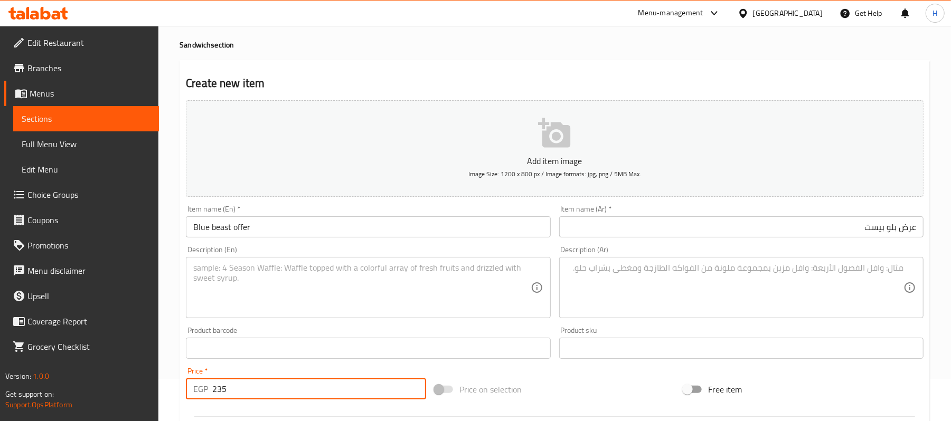
click at [166, 301] on div "Home / Restaurants management / Menus / Sections / item / create Sandwich secti…" at bounding box center [554, 344] width 793 height 720
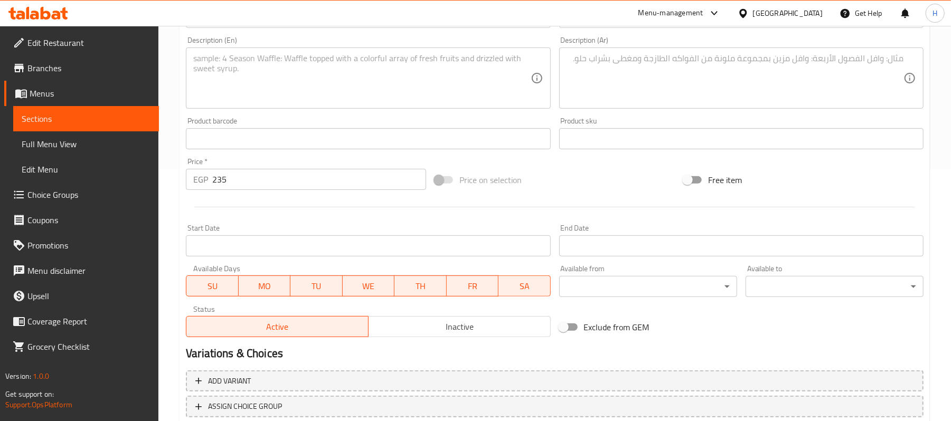
scroll to position [253, 0]
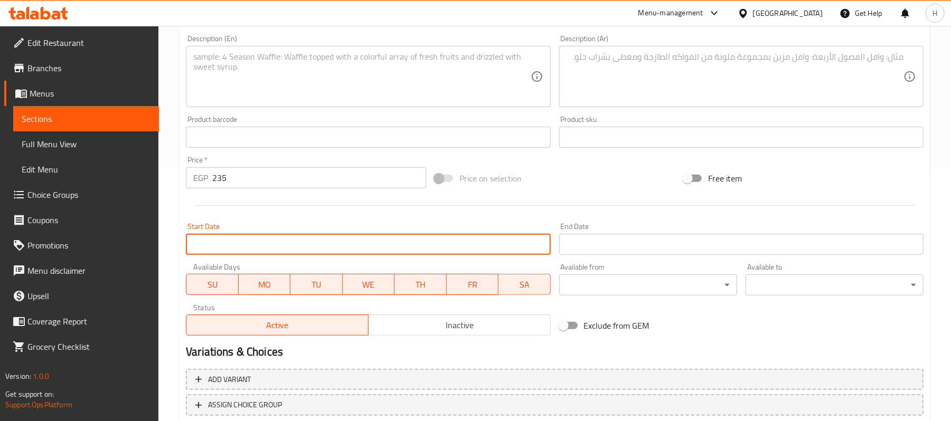
click at [296, 239] on input "Start Date" at bounding box center [368, 244] width 364 height 21
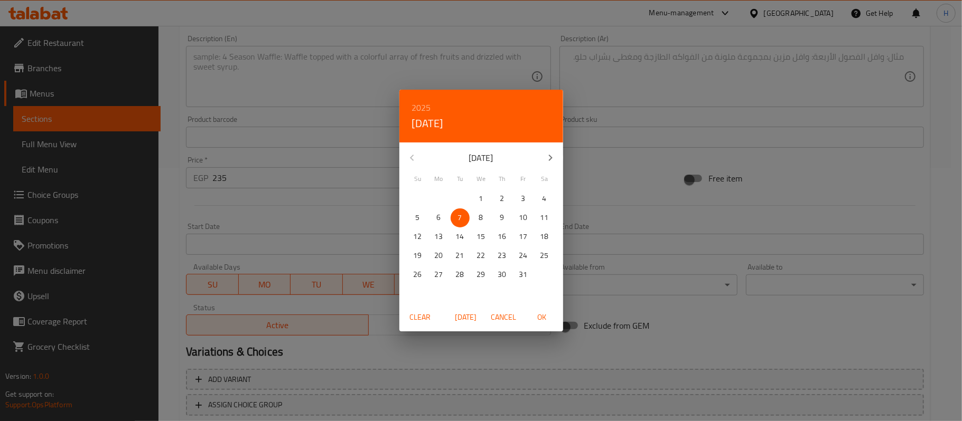
click at [473, 313] on span "Today" at bounding box center [465, 317] width 25 height 13
click at [543, 315] on span "OK" at bounding box center [541, 317] width 25 height 13
type input "[DATE]"
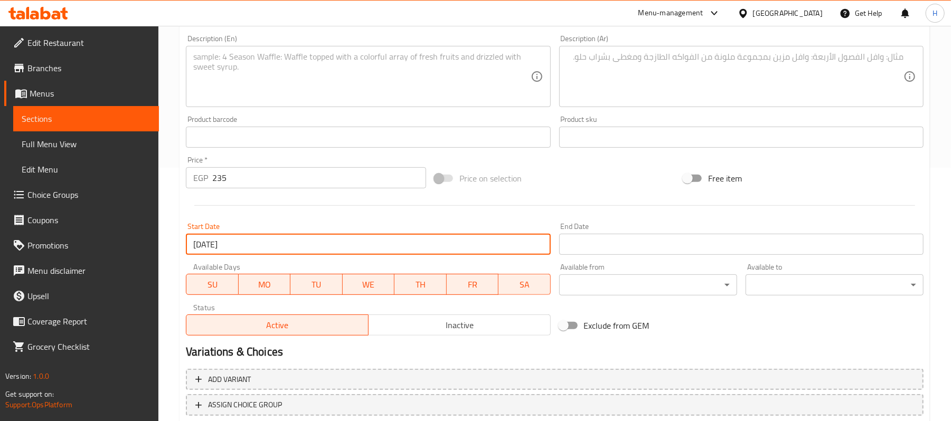
click at [622, 128] on input "text" at bounding box center [741, 137] width 364 height 21
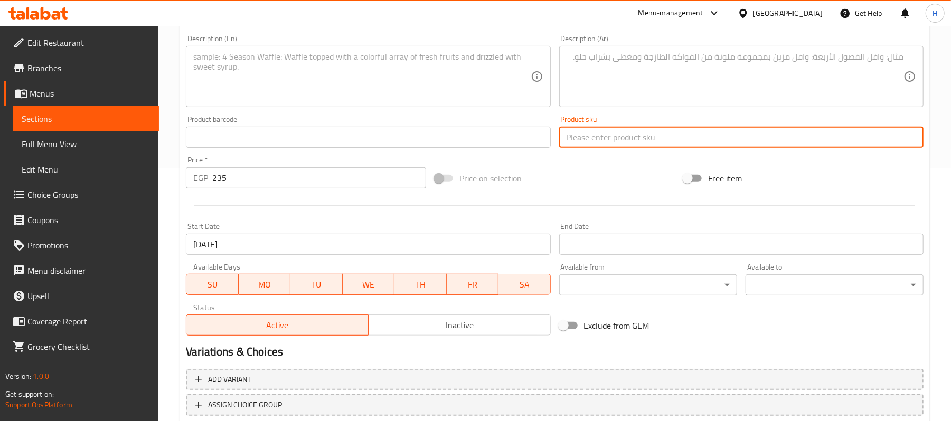
click at [592, 164] on div "Add item image Image Size: 1200 x 800 px / Image formats: jpg, png / 5MB Max. I…" at bounding box center [555, 112] width 746 height 455
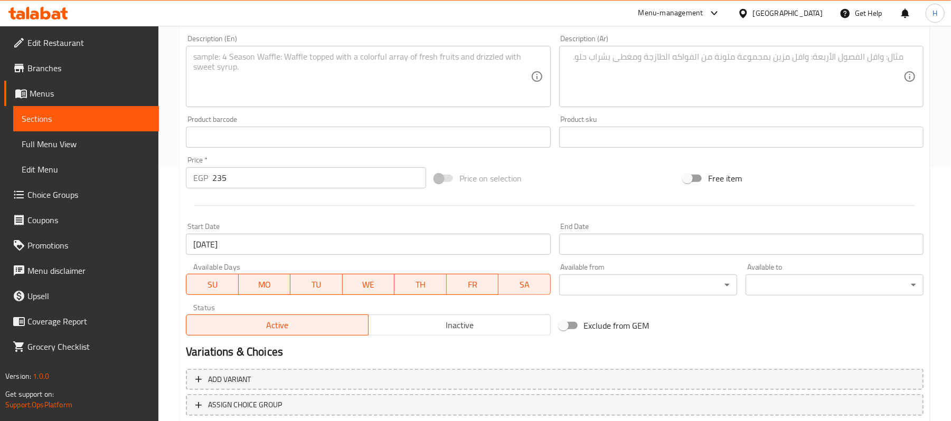
click at [590, 248] on input "Start Date" at bounding box center [741, 244] width 364 height 21
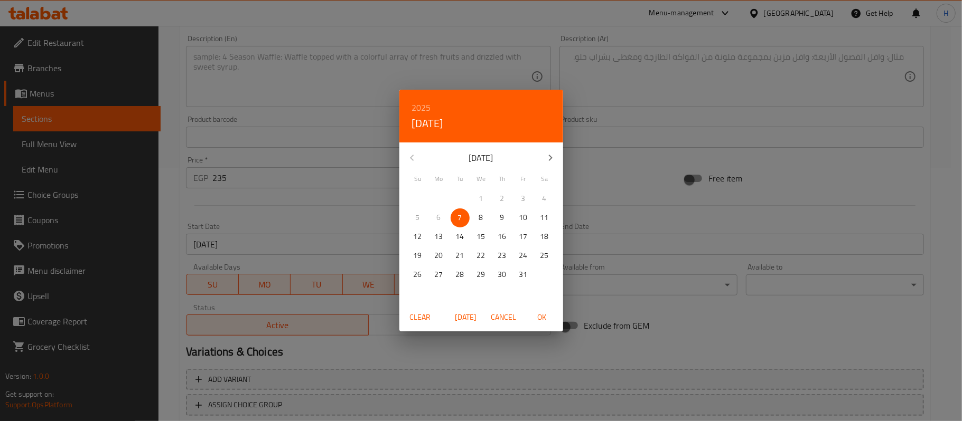
click at [550, 155] on icon "button" at bounding box center [550, 158] width 13 height 13
click at [500, 220] on p "6" at bounding box center [502, 217] width 4 height 13
click at [543, 317] on span "OK" at bounding box center [541, 317] width 25 height 13
type input "[DATE]"
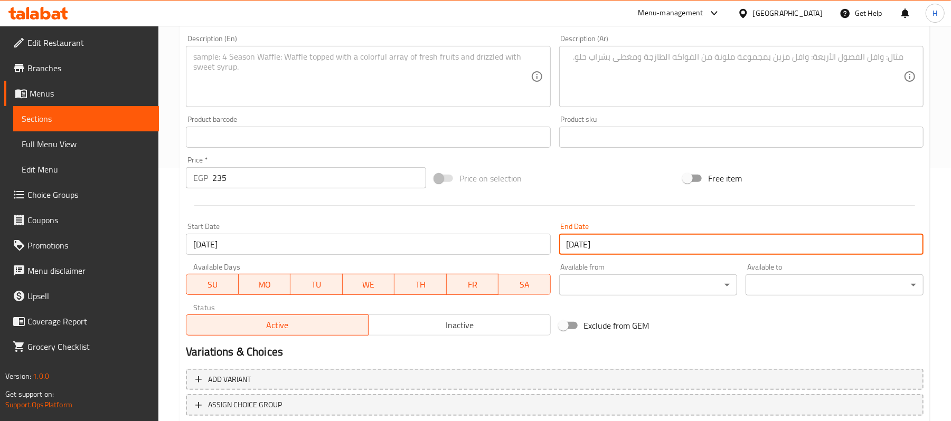
click at [546, 220] on div "Start Date 07-10-2025 Start Date" at bounding box center [368, 239] width 373 height 41
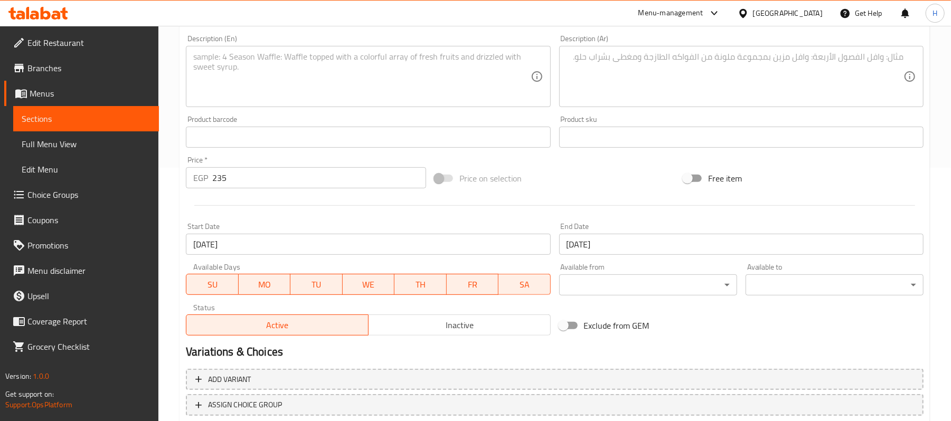
click at [752, 81] on textarea at bounding box center [735, 77] width 337 height 50
paste textarea "ساندوتش مع بطاطس صغير و سوفت درينك"
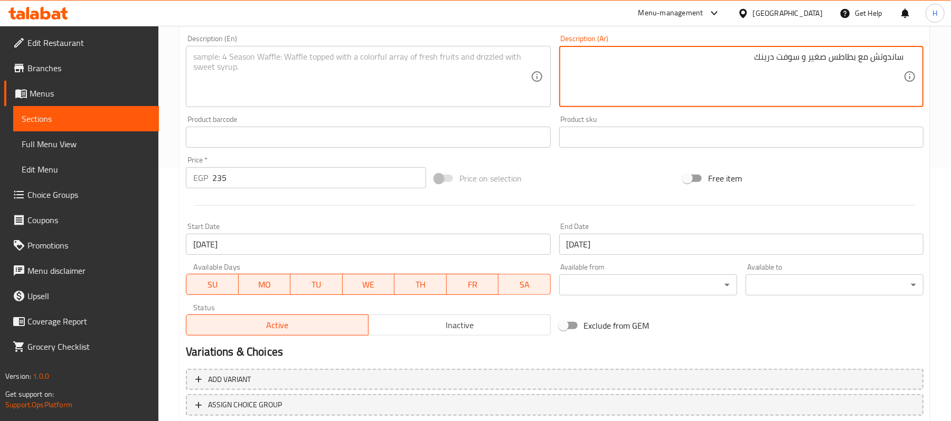
click at [651, 62] on textarea "ساندوتش مع بطاطس صغير و سوفت درينك" at bounding box center [735, 77] width 337 height 50
paste textarea "(ڤ كولا)"
drag, startPoint x: 742, startPoint y: 57, endPoint x: 752, endPoint y: 62, distance: 11.1
click at [743, 57] on textarea "ساندوتش مع بطاطس صغير و سوفت درينك (ڤ كولا)" at bounding box center [735, 77] width 337 height 50
drag, startPoint x: 710, startPoint y: 59, endPoint x: 757, endPoint y: 68, distance: 48.3
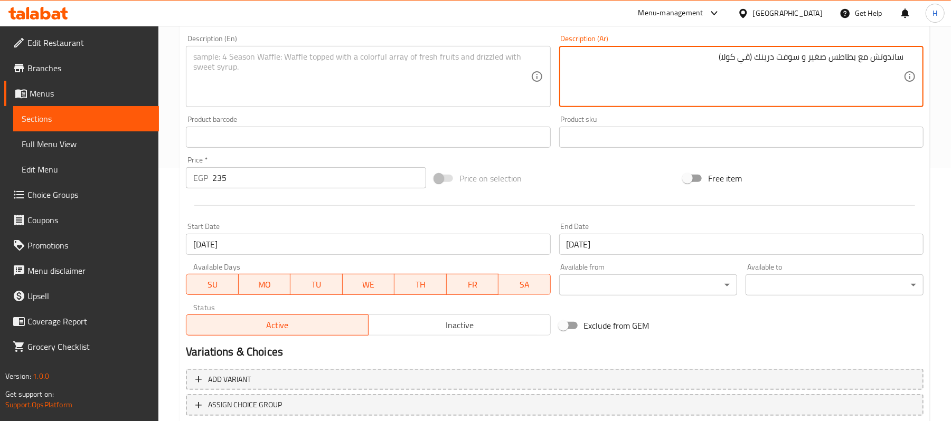
click at [757, 68] on textarea "ساندوتش مع بطاطس صغير و سوفت درينك (ڤي كولا)" at bounding box center [735, 77] width 337 height 50
type textarea "ساندوتش مع بطاطس صغير و سوفت درينك (ڤي كولا)"
click at [849, 58] on textarea "ساندوتش مع بطاطس صغير و سوفت درينك (ڤي كولا)" at bounding box center [735, 77] width 337 height 50
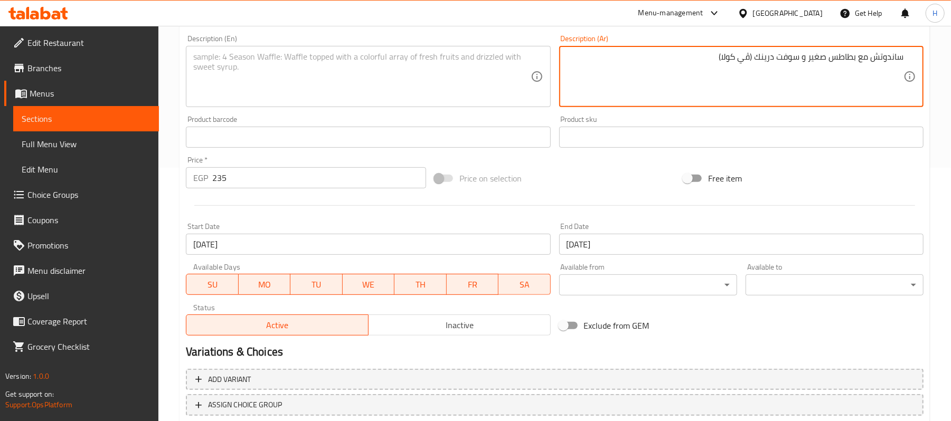
click at [449, 89] on textarea at bounding box center [361, 77] width 337 height 50
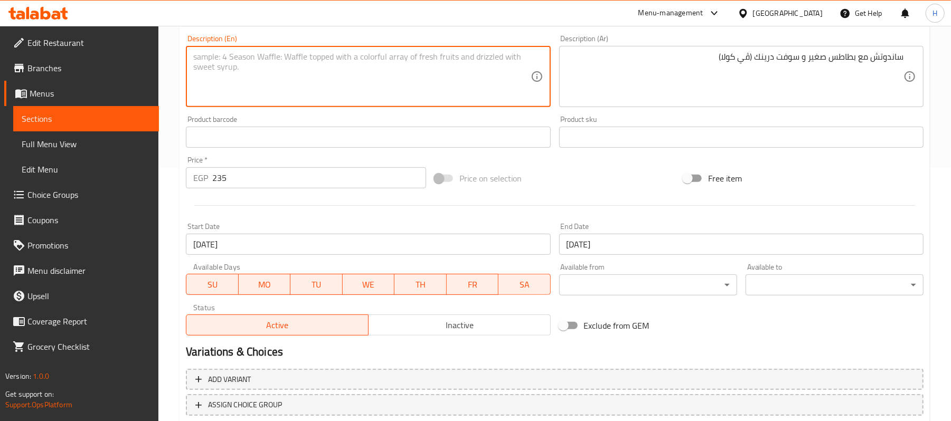
paste textarea "Sandwich with small fries and a soft drink (V-Cola)"
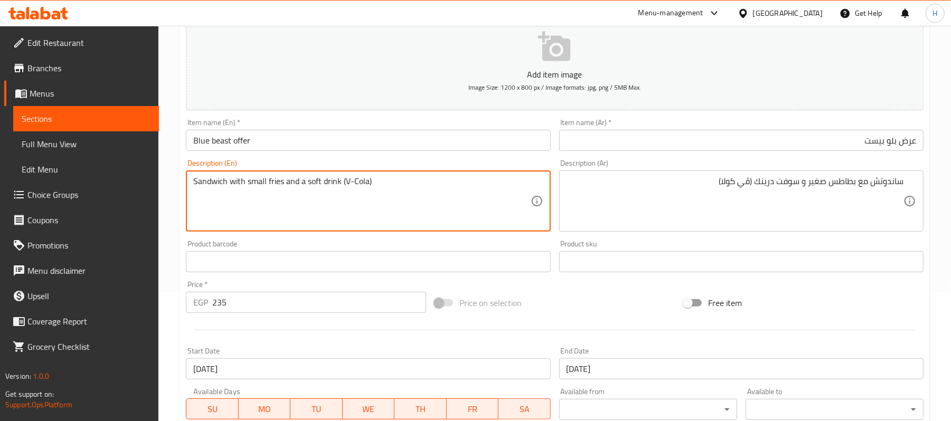
scroll to position [112, 0]
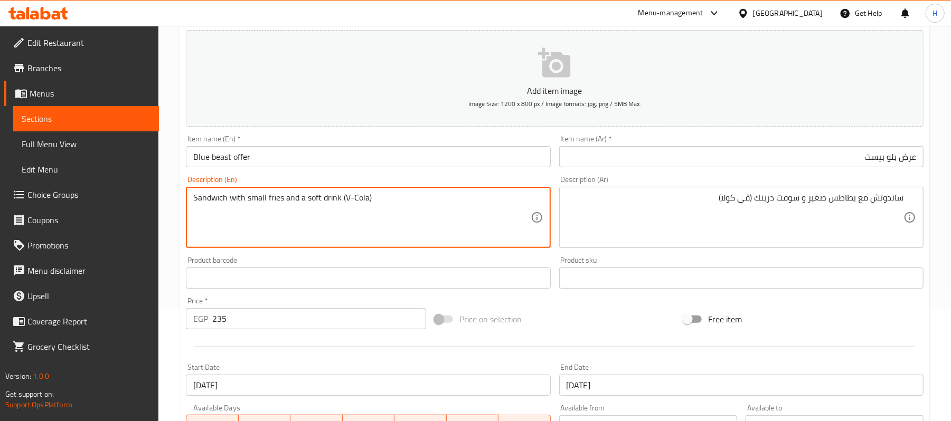
type textarea "Sandwich with small fries and a soft drink (V-Cola)"
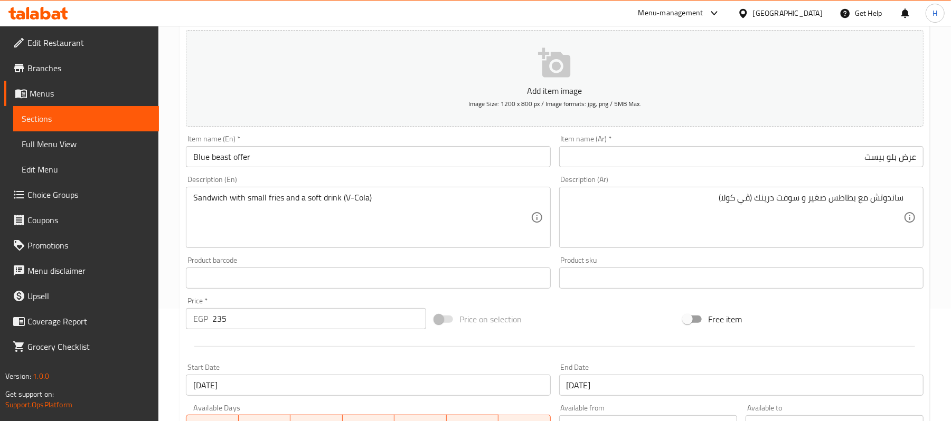
click at [455, 170] on div "Item name (En)   * Blue beast offer Item name (En) *" at bounding box center [368, 151] width 373 height 41
click at [313, 295] on div "Price   * EGP 235 Price *" at bounding box center [306, 313] width 249 height 41
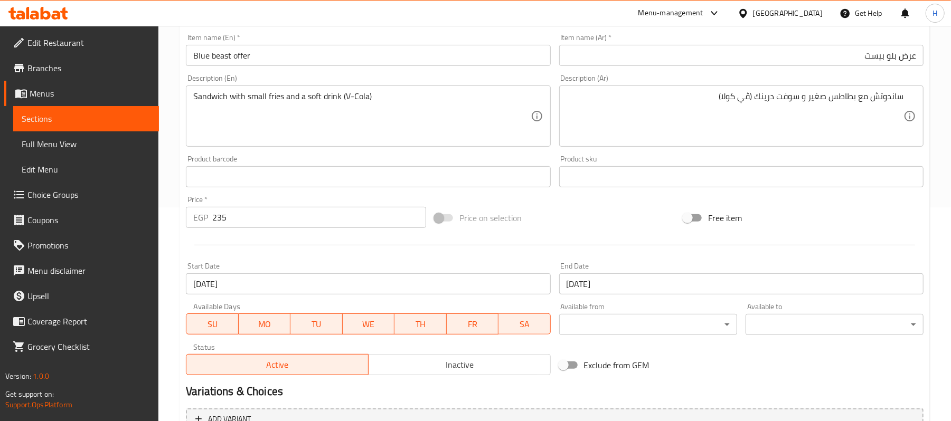
scroll to position [324, 0]
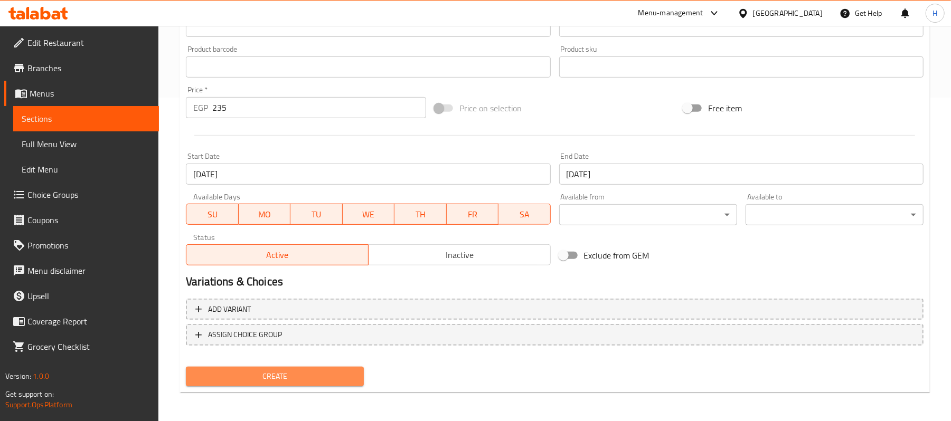
click at [338, 371] on span "Create" at bounding box center [274, 376] width 161 height 13
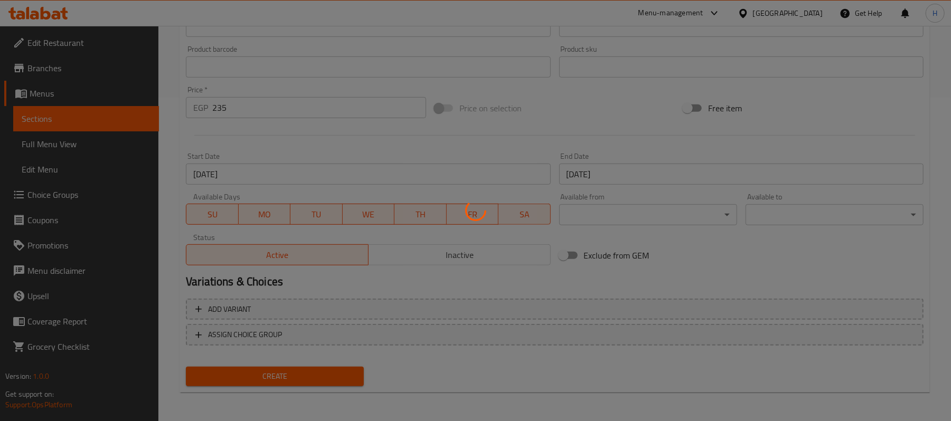
type input "0"
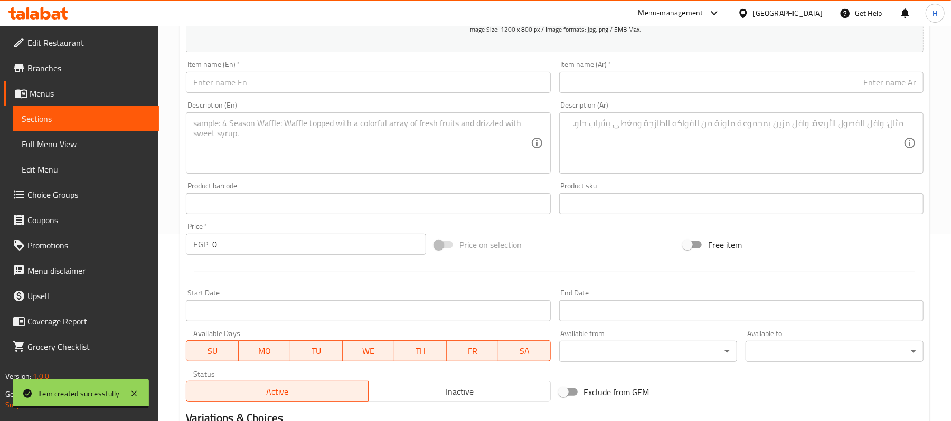
scroll to position [183, 0]
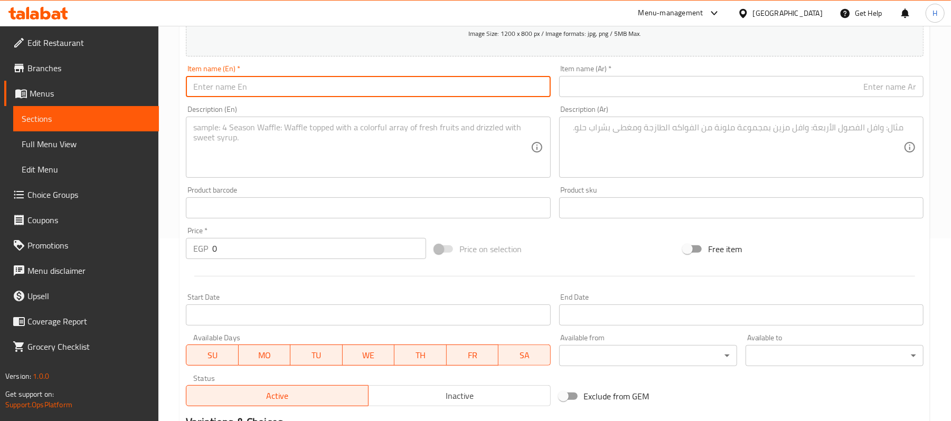
click at [309, 90] on input "text" at bounding box center [368, 86] width 364 height 21
paste input "3 alarm:"
drag, startPoint x: 203, startPoint y: 89, endPoint x: 235, endPoint y: 98, distance: 32.9
click at [235, 97] on input "3 alarm offer" at bounding box center [368, 86] width 364 height 21
type input "3 alarm offer"
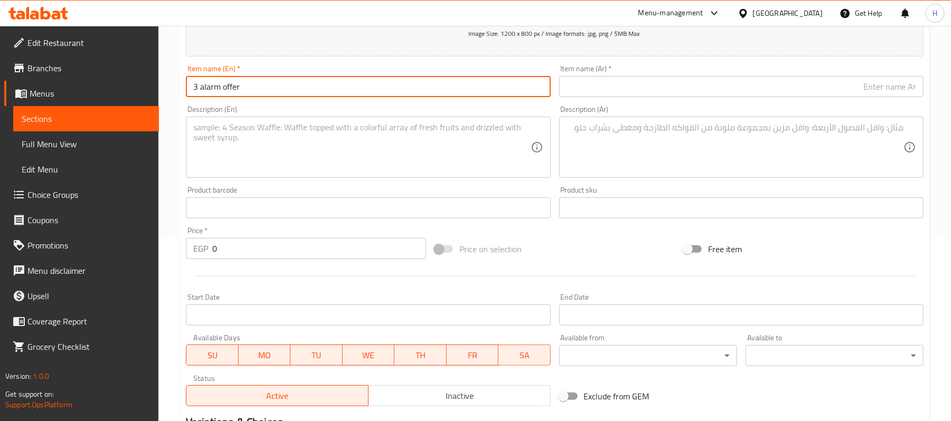
drag, startPoint x: 705, startPoint y: 89, endPoint x: 747, endPoint y: 97, distance: 42.0
click at [705, 89] on input "text" at bounding box center [741, 86] width 364 height 21
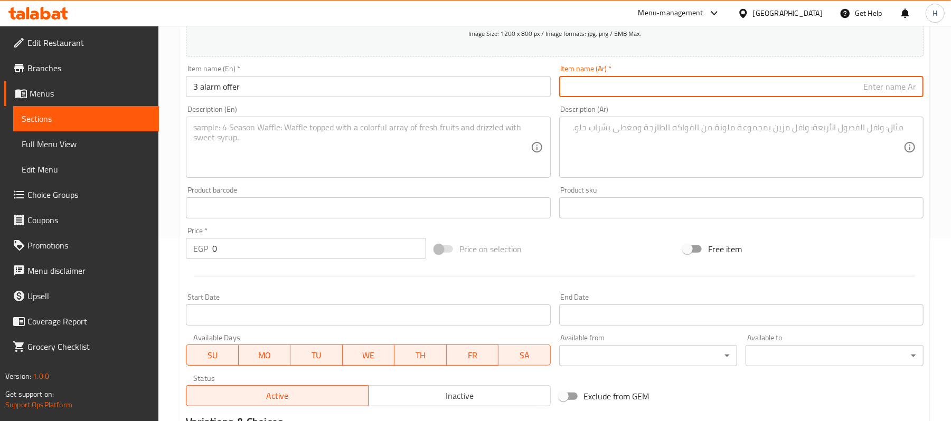
paste input "3 ألارم"
type input "3 ألارم"
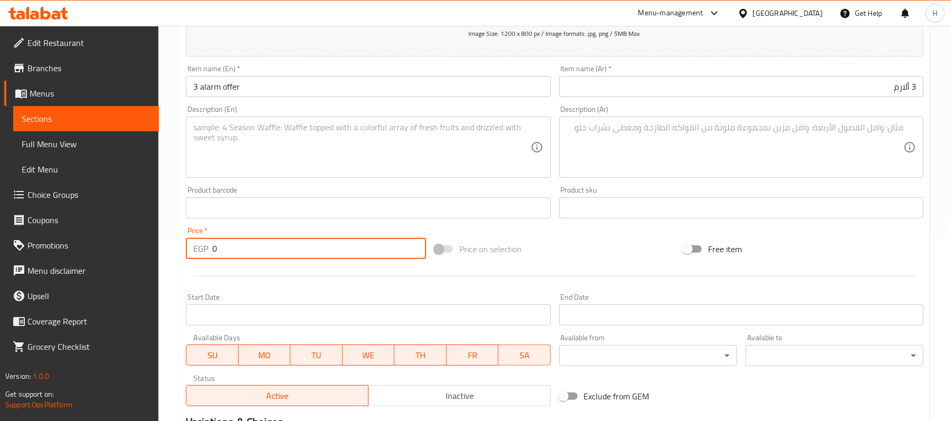
drag, startPoint x: 257, startPoint y: 243, endPoint x: 184, endPoint y: 243, distance: 72.9
click at [180, 245] on div "Create new item Add item image Image Size: 1200 x 800 px / Image formats: jpg, …" at bounding box center [555, 227] width 750 height 615
paste input "235"
type input "235"
click at [698, 155] on textarea at bounding box center [735, 148] width 337 height 50
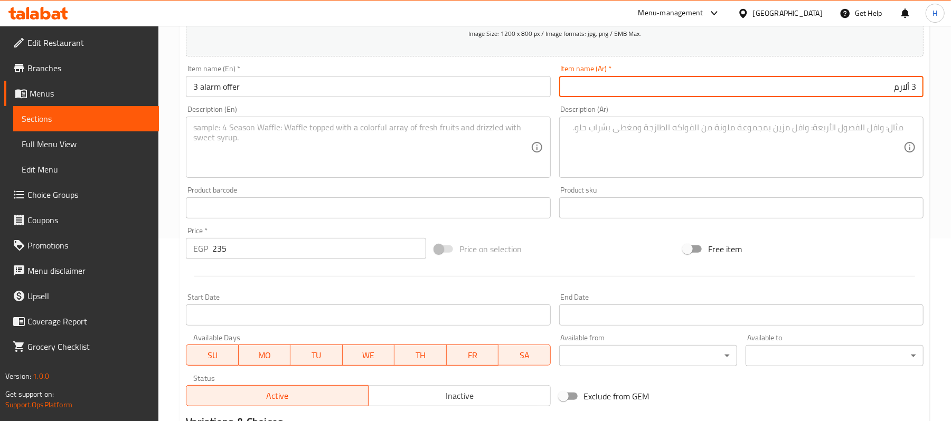
click at [872, 87] on input "3 ألارم" at bounding box center [741, 86] width 364 height 21
type input "3 ألارم عرض"
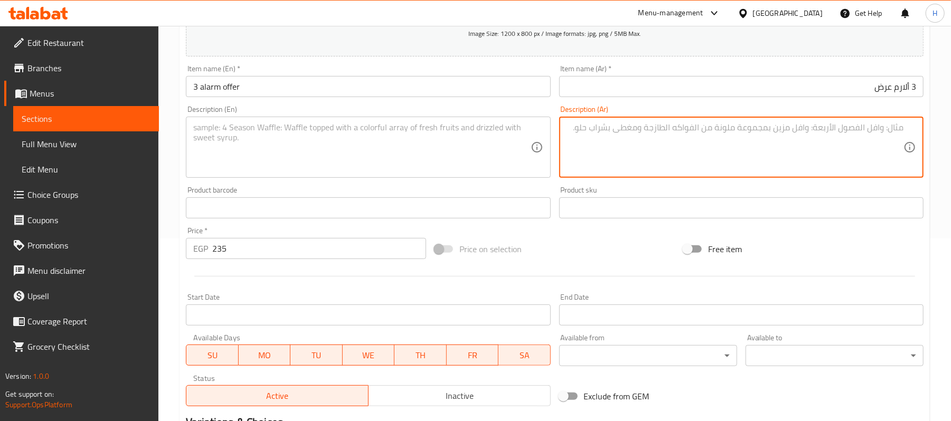
click at [776, 135] on textarea at bounding box center [735, 148] width 337 height 50
paste textarea "ساندوتش مع بطاطس صغير و سوفت درينك"
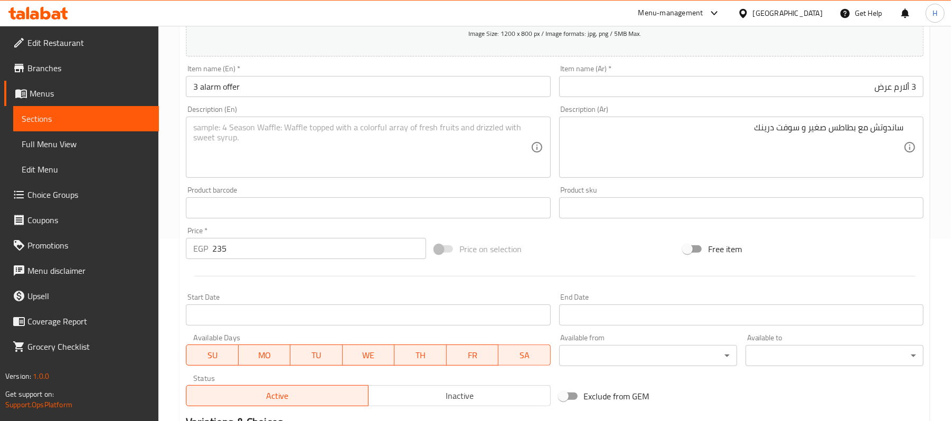
click at [696, 137] on textarea "ساندوتش مع بطاطس صغير و سوفت درينك" at bounding box center [735, 148] width 337 height 50
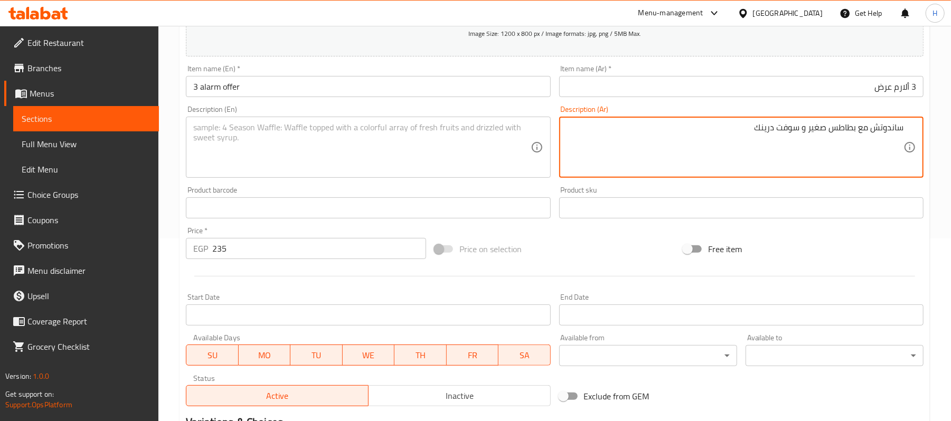
paste textarea "(ڤي كولا)"
click at [773, 126] on textarea "ساندوتش مع بطاطس صغير و سوفت درينك (ڤي كولا)" at bounding box center [735, 148] width 337 height 50
type textarea "ساندوتش مع بطاطس صغير و سوفت درينك (ڤي كولا)"
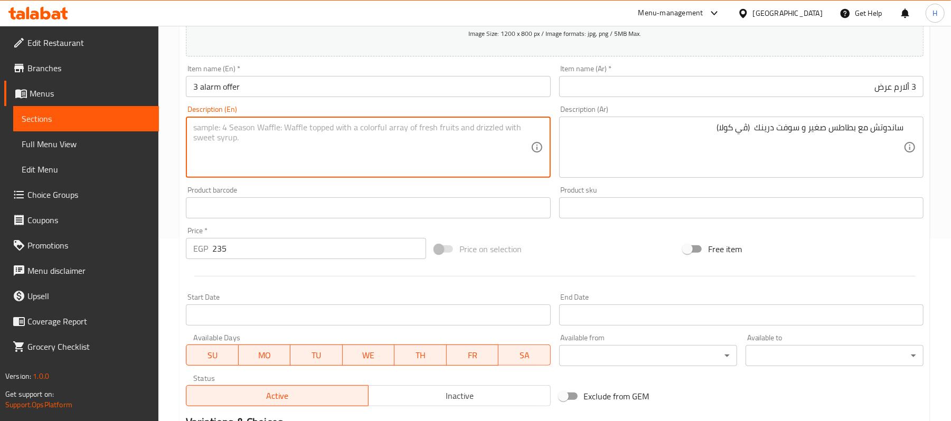
click at [425, 127] on textarea at bounding box center [361, 148] width 337 height 50
paste textarea "Sandwich with small fries and a soft drink (V-Cola)"
type textarea "Sandwich with small fries and a soft drink (V-Cola)"
click at [401, 279] on div at bounding box center [555, 276] width 746 height 26
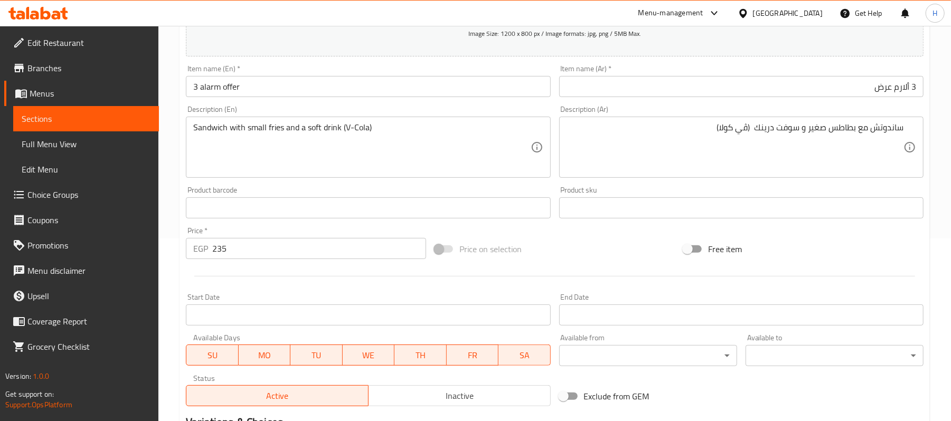
scroll to position [324, 0]
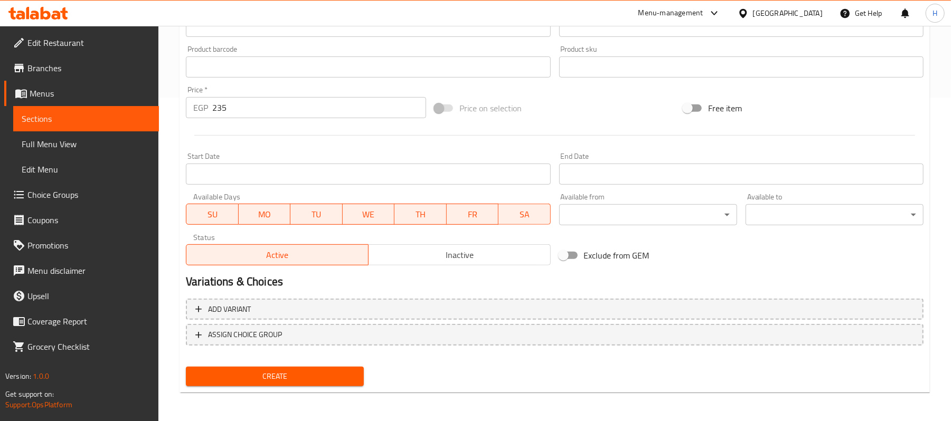
click at [474, 173] on input "Start Date" at bounding box center [368, 174] width 364 height 21
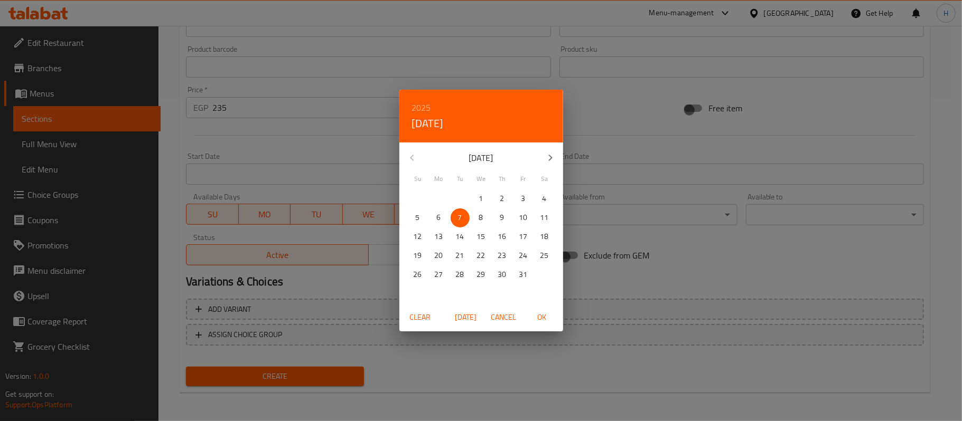
click at [543, 321] on span "OK" at bounding box center [541, 317] width 25 height 13
type input "[DATE]"
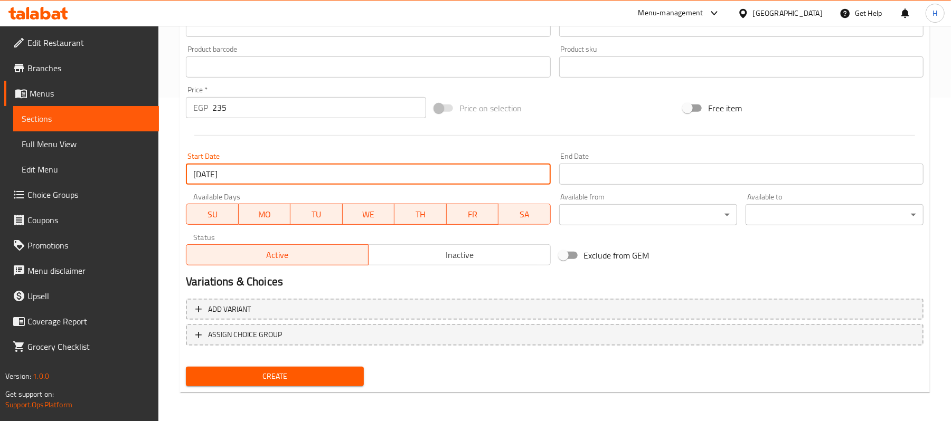
click at [671, 155] on div "End Date End Date" at bounding box center [741, 169] width 364 height 32
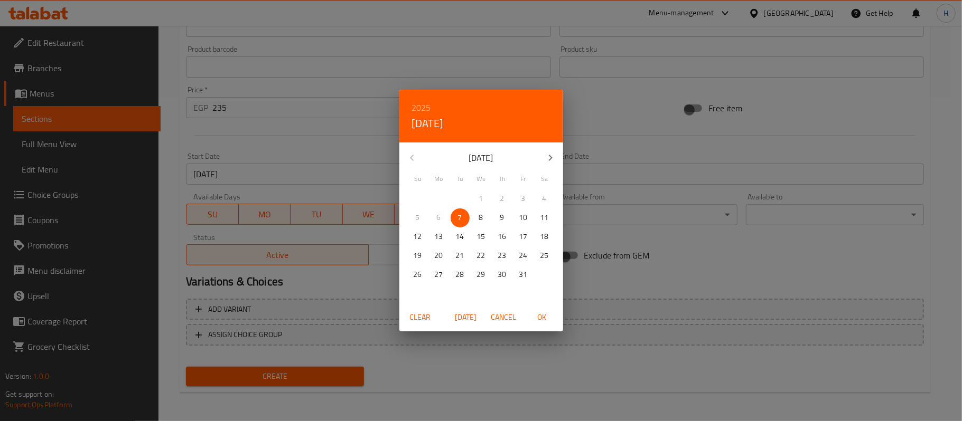
click at [678, 174] on div "2025 Tue, Oct 7 October 2025 Su Mo Tu We Th Fr Sa 28 29 30 1 2 3 4 5 6 7 8 9 10…" at bounding box center [481, 210] width 962 height 421
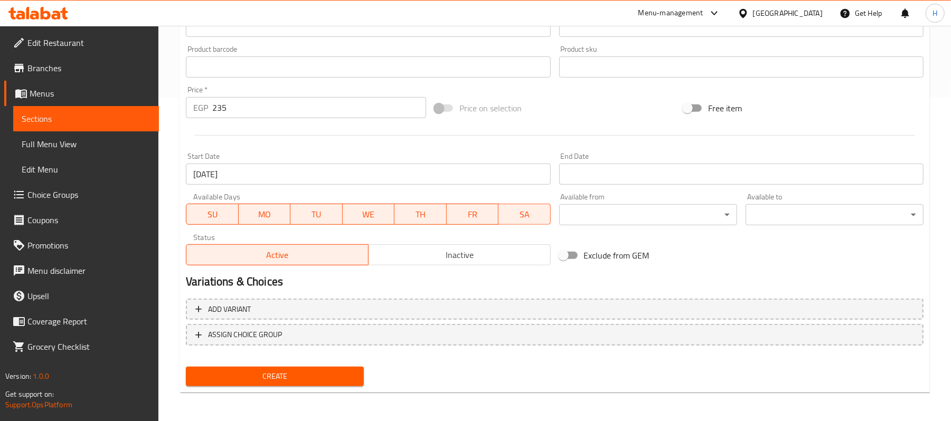
click at [701, 153] on div "End Date End Date" at bounding box center [741, 169] width 364 height 32
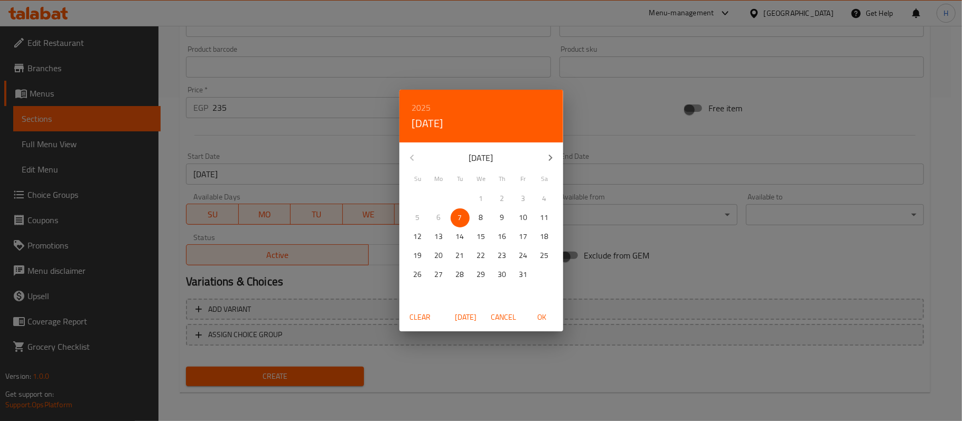
click at [702, 163] on div "2025 Tue, Oct 7 October 2025 Su Mo Tu We Th Fr Sa 28 29 30 1 2 3 4 5 6 7 8 9 10…" at bounding box center [481, 210] width 962 height 421
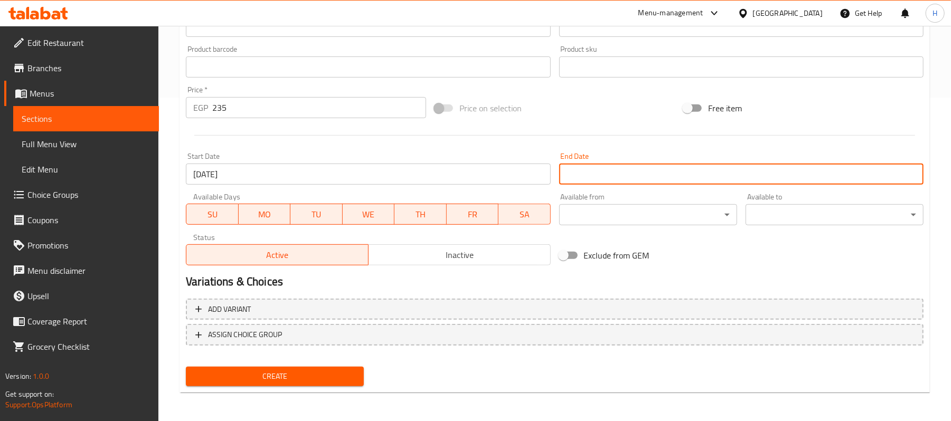
click at [618, 175] on input "Start Date" at bounding box center [741, 174] width 364 height 21
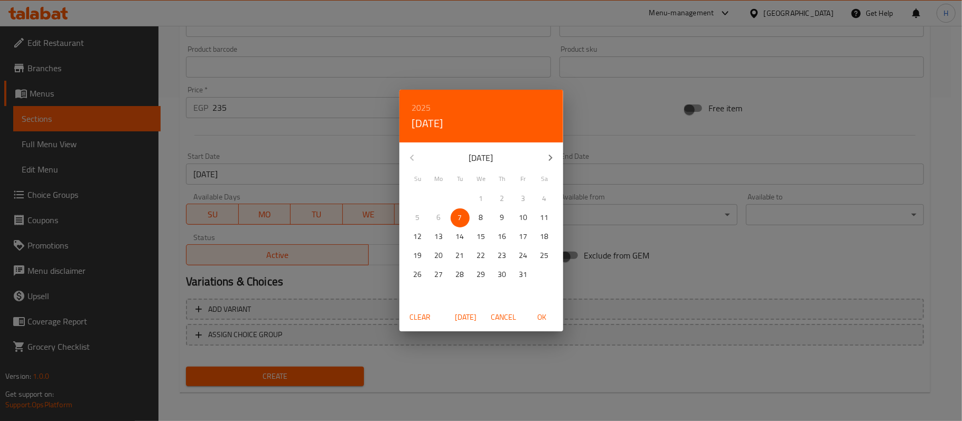
click at [547, 157] on icon "button" at bounding box center [550, 158] width 13 height 13
click at [500, 220] on p "6" at bounding box center [502, 217] width 4 height 13
click at [546, 314] on span "OK" at bounding box center [541, 317] width 25 height 13
type input "[DATE]"
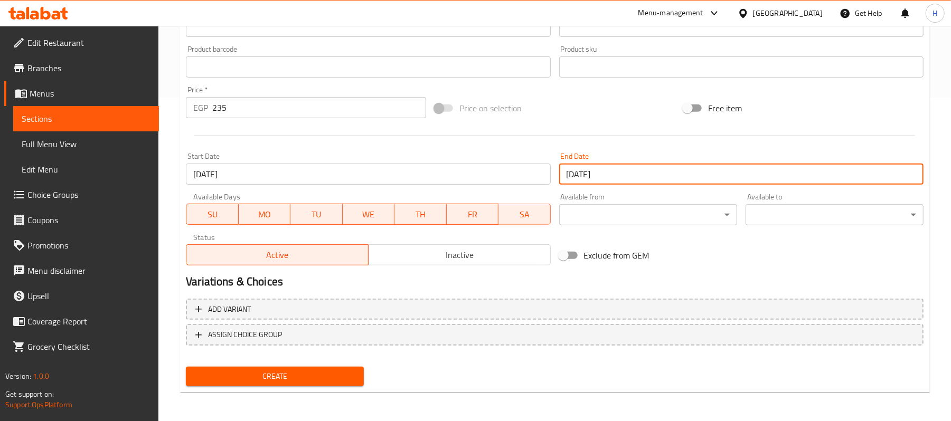
click at [512, 254] on span "Inactive" at bounding box center [460, 255] width 174 height 15
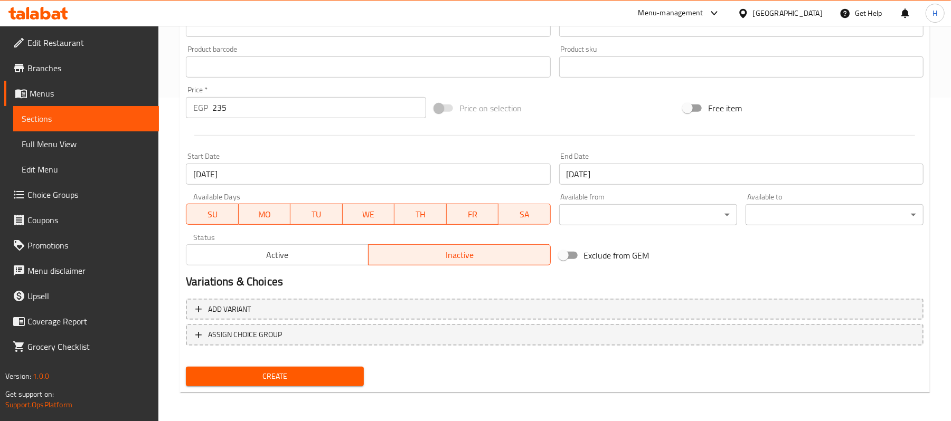
click at [296, 374] on span "Create" at bounding box center [274, 376] width 161 height 13
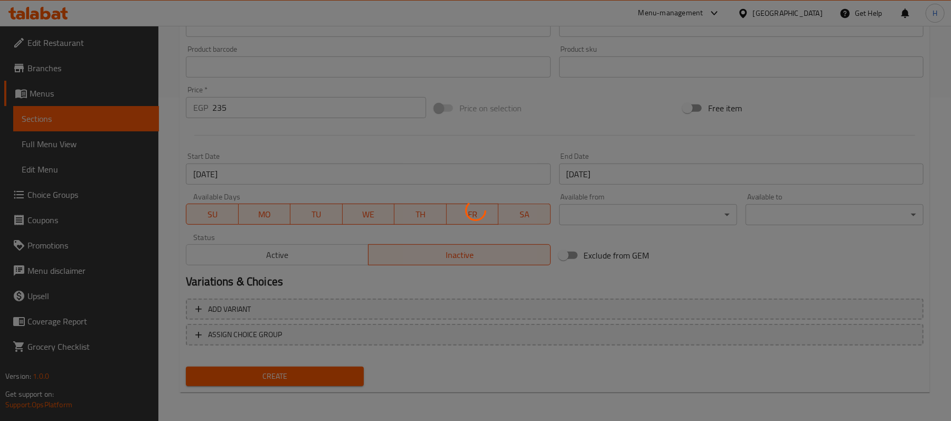
type input "0"
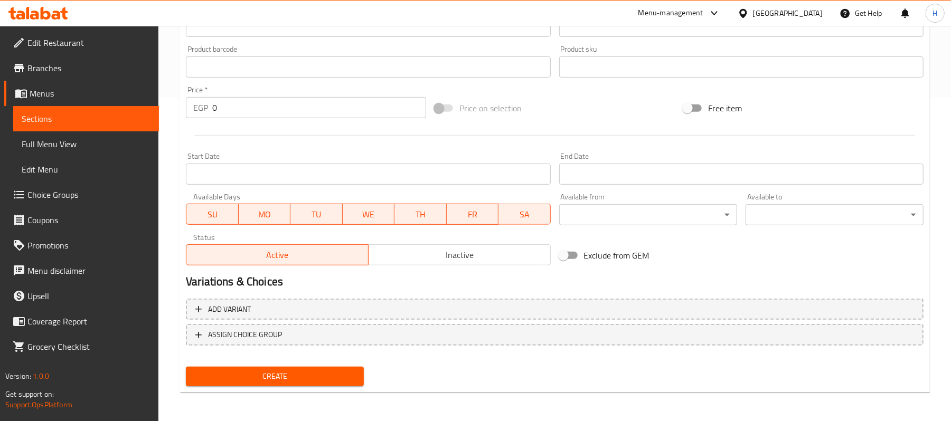
scroll to position [183, 0]
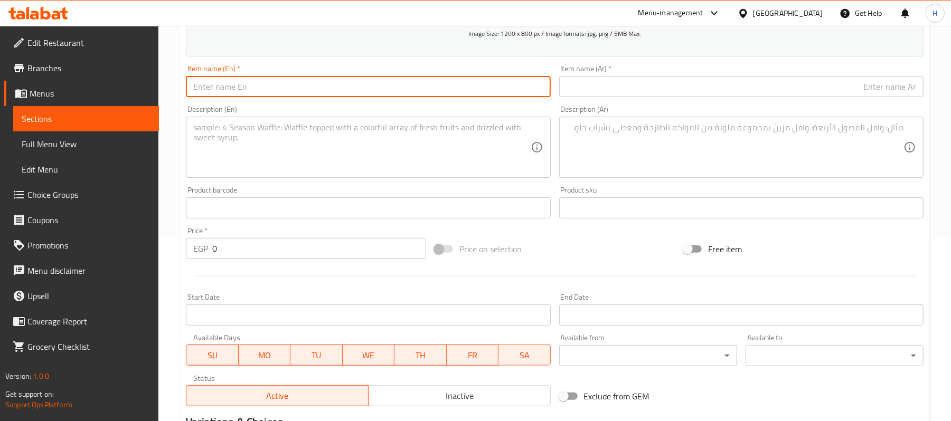
click at [388, 87] on input "text" at bounding box center [368, 86] width 364 height 21
paste input "Samorai shrimp"
click at [230, 84] on input "Samorai shrimp" at bounding box center [368, 86] width 364 height 21
click at [221, 86] on input "Samorai shrimp" at bounding box center [368, 86] width 364 height 21
click at [339, 88] on input "Samorai shrimp" at bounding box center [368, 86] width 364 height 21
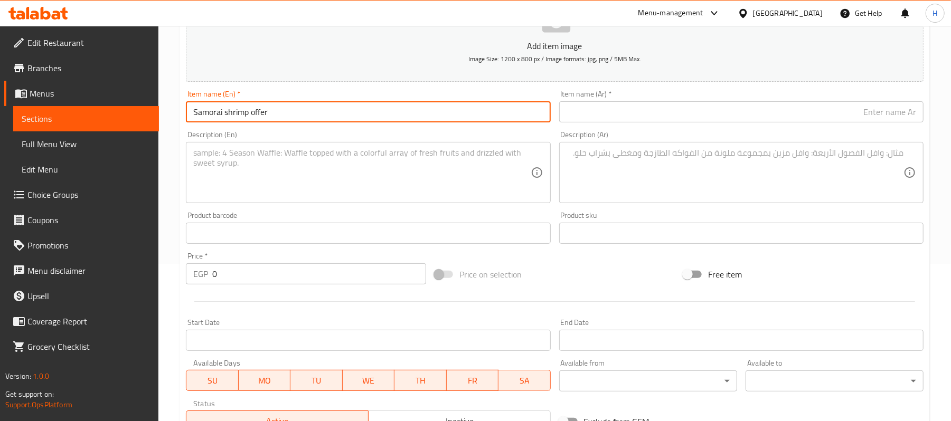
scroll to position [112, 0]
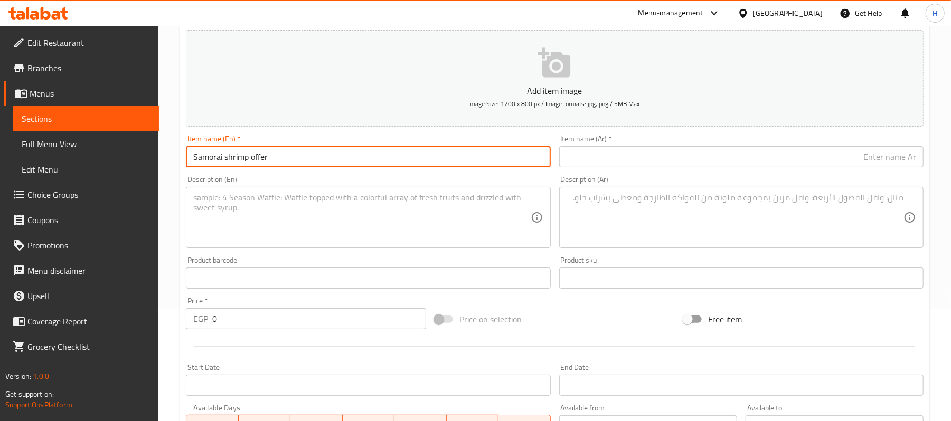
type input "Samorai shrimp offer"
click at [786, 161] on input "text" at bounding box center [741, 156] width 364 height 21
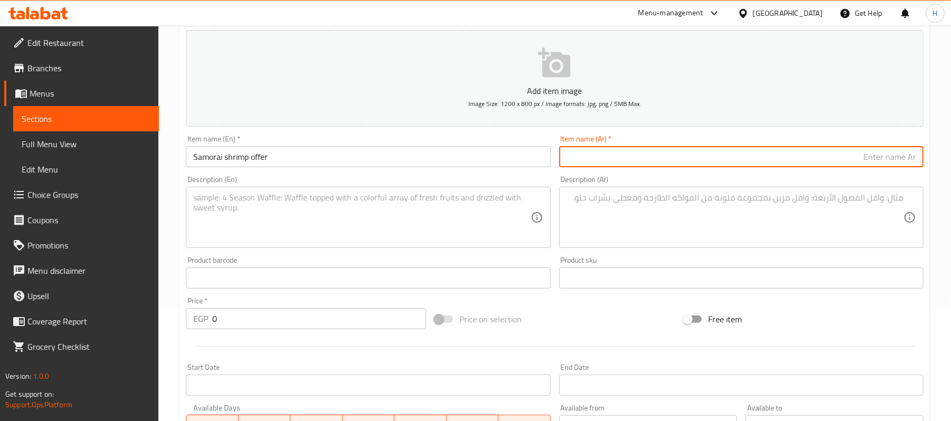
paste input "ساموراي"
paste input "text"
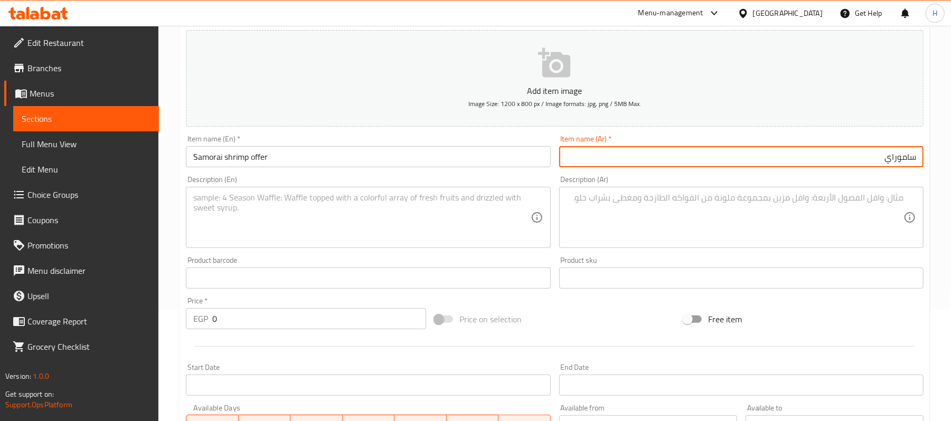
paste input "text"
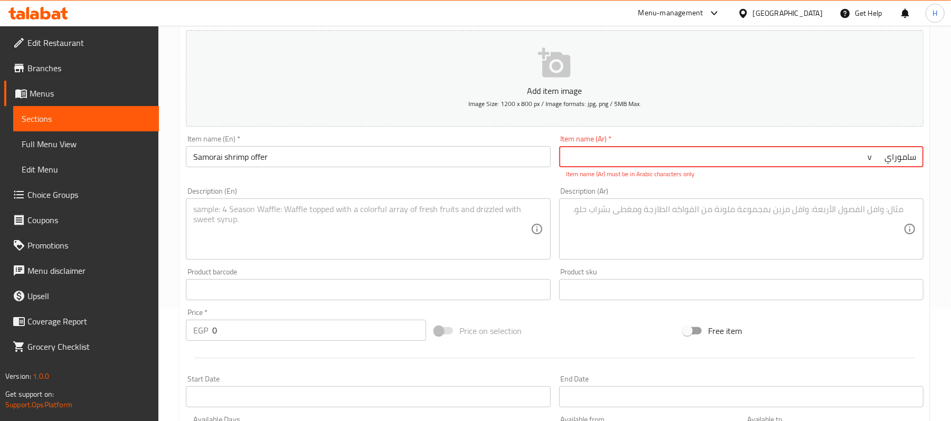
paste input "text"
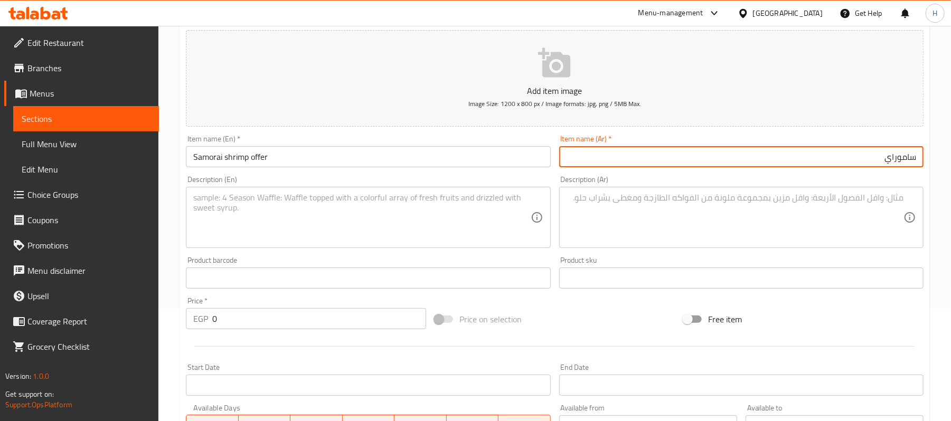
paste input "جمبري"
click at [879, 156] on input "ساموراي جمبري" at bounding box center [741, 156] width 364 height 21
click at [918, 157] on input "ساموراي جمبري" at bounding box center [741, 156] width 364 height 21
type input "عرض ساموراي جمبري"
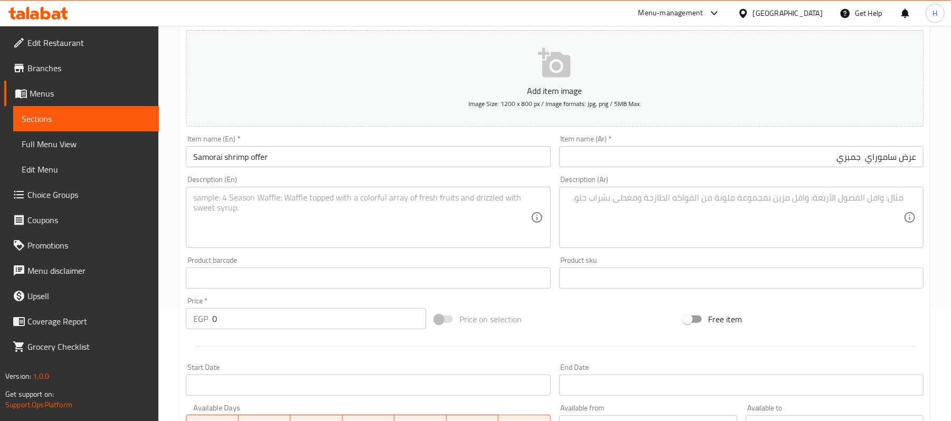
drag, startPoint x: 234, startPoint y: 322, endPoint x: 184, endPoint y: 315, distance: 51.2
click at [181, 318] on div "Create new item Add item image Image Size: 1200 x 800 px / Image formats: jpg, …" at bounding box center [555, 297] width 750 height 615
paste input "235"
type input "235"
click at [297, 298] on div "Price   * EGP 235 Price *" at bounding box center [306, 313] width 240 height 32
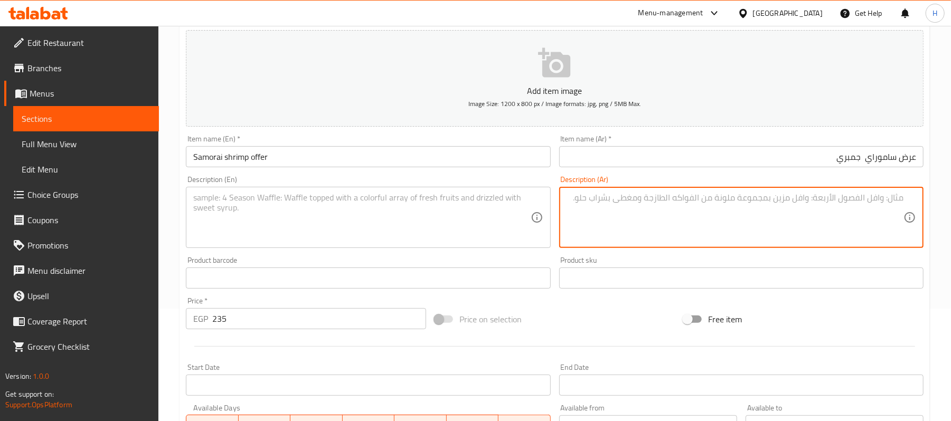
click at [788, 229] on textarea at bounding box center [735, 218] width 337 height 50
paste textarea "ساندوتش مع بطاطس صغير و سوفت درينك"
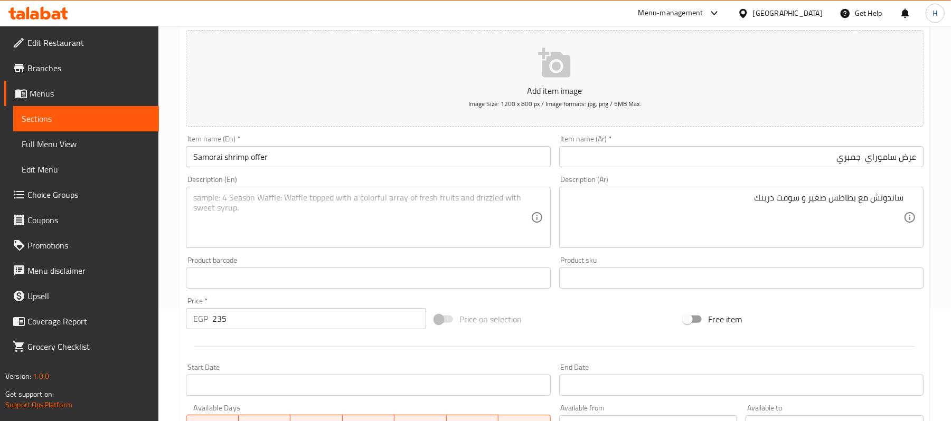
click at [721, 214] on textarea "ساندوتش مع بطاطس صغير و سوفت درينك" at bounding box center [735, 218] width 337 height 50
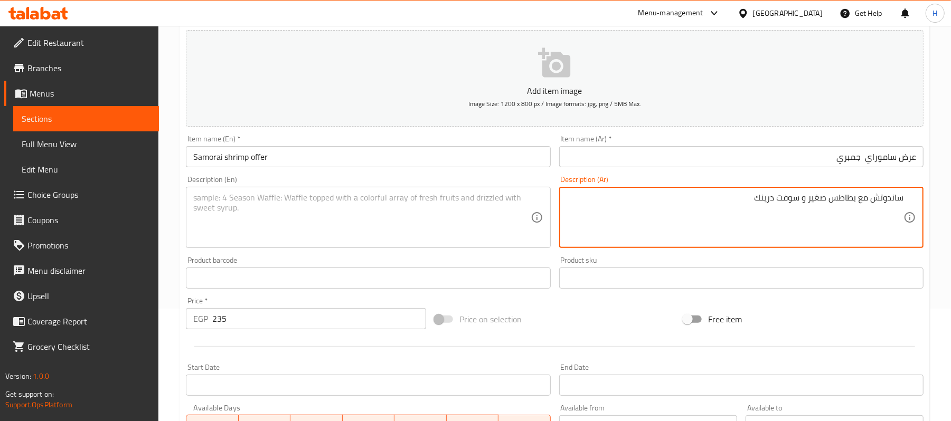
paste textarea "(ڤي كولا)"
drag, startPoint x: 706, startPoint y: 197, endPoint x: 938, endPoint y: 201, distance: 231.8
click at [938, 201] on div "Home / Restaurants management / Menus / Sections / item / create Sandwich secti…" at bounding box center [554, 273] width 793 height 720
type textarea "ساندوتش مع بطاطس صغير و سوفت درينك (ڤي كولا)"
click at [408, 216] on textarea at bounding box center [361, 218] width 337 height 50
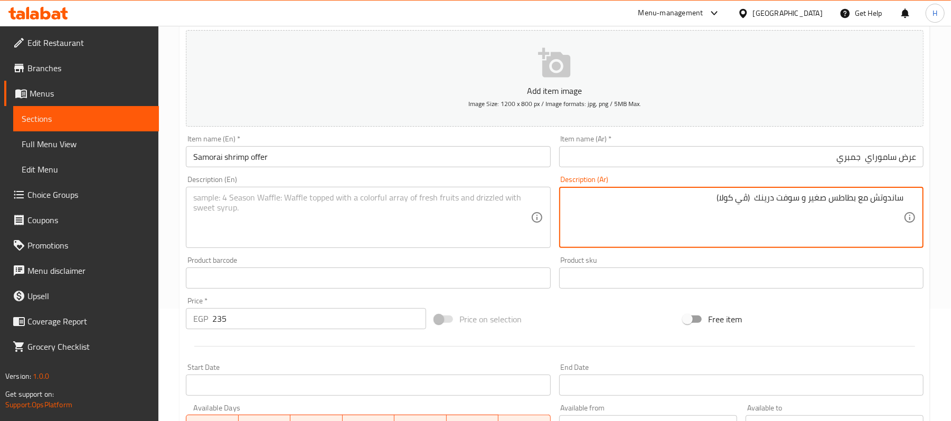
paste textarea "Sandwich with small fries and a soft drink (V-Cola)"
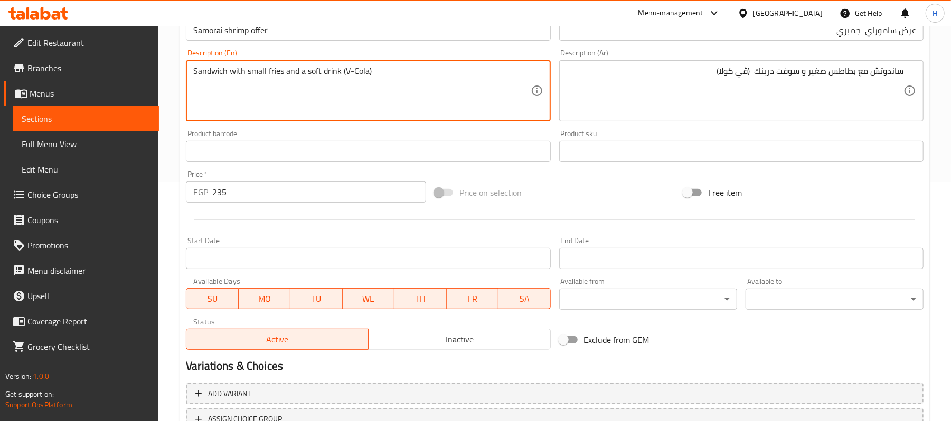
scroll to position [253, 0]
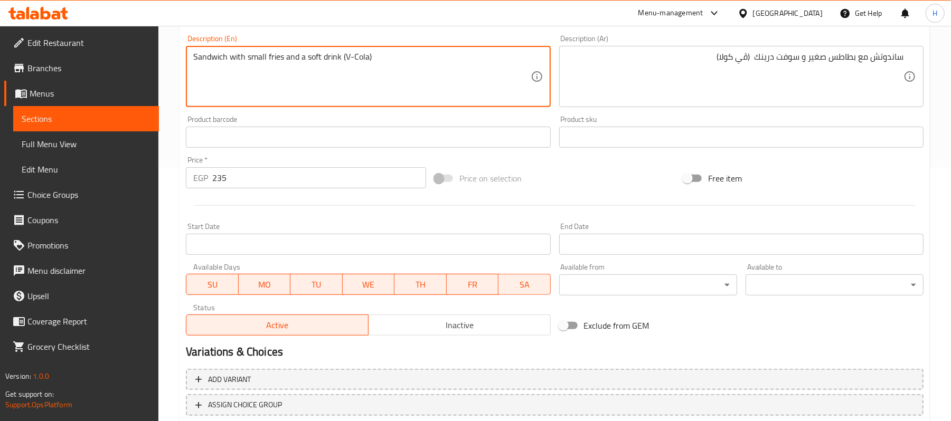
type textarea "Sandwich with small fries and a soft drink (V-Cola)"
click at [390, 250] on input "Start Date" at bounding box center [368, 244] width 364 height 21
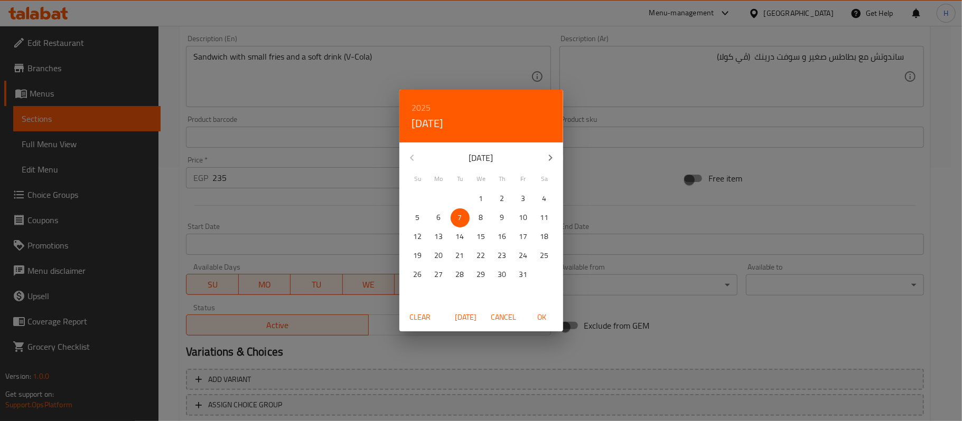
click at [474, 314] on span "Today" at bounding box center [465, 317] width 25 height 13
click at [545, 314] on span "OK" at bounding box center [541, 317] width 25 height 13
type input "[DATE]"
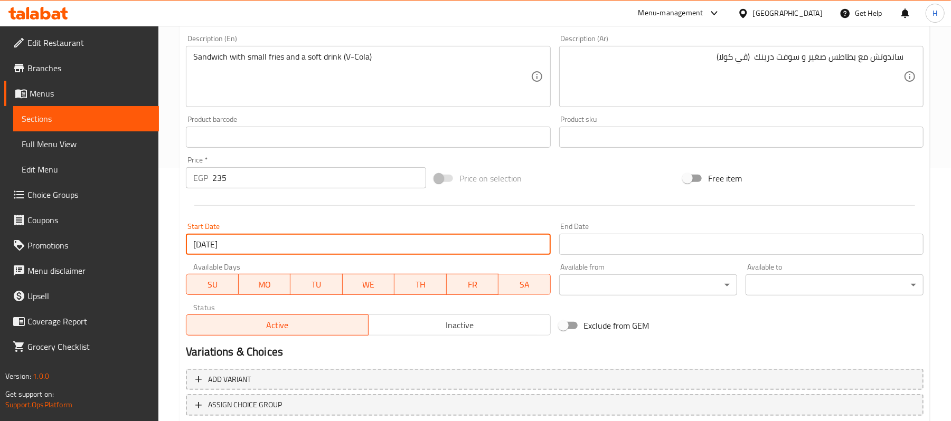
click at [615, 139] on input "text" at bounding box center [741, 137] width 364 height 21
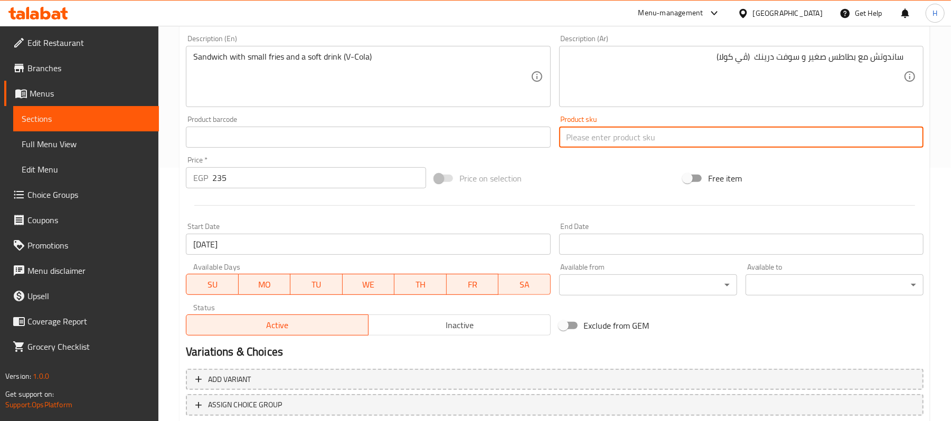
click at [529, 220] on div "Start Date 07-10-2025 Start Date" at bounding box center [368, 239] width 373 height 41
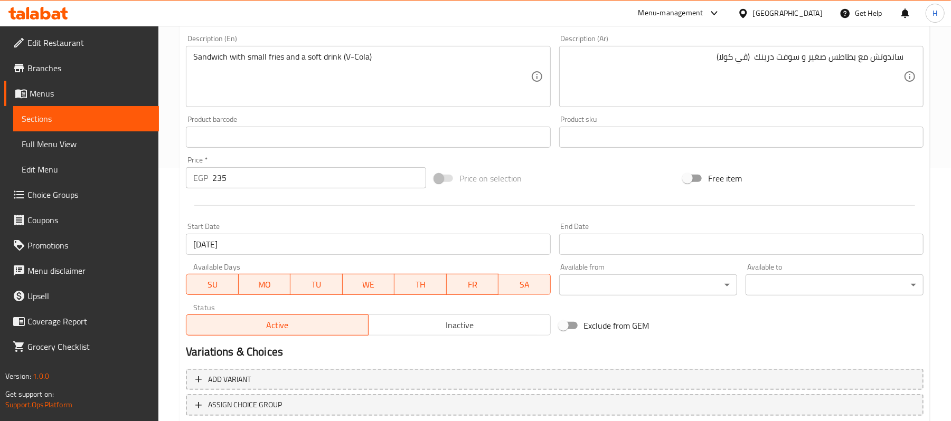
click at [626, 244] on input "Start Date" at bounding box center [741, 244] width 364 height 21
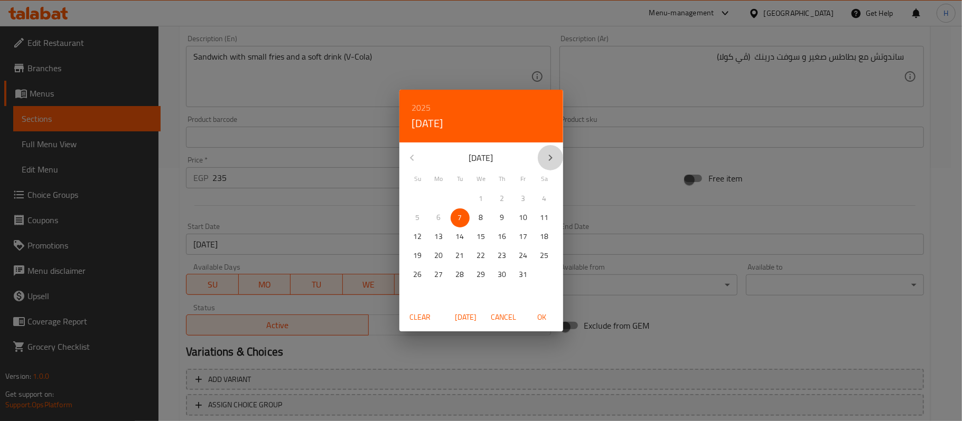
click at [558, 150] on button "button" at bounding box center [550, 157] width 25 height 25
click at [502, 225] on button "6" at bounding box center [502, 218] width 19 height 19
click at [541, 316] on span "OK" at bounding box center [541, 317] width 25 height 13
type input "[DATE]"
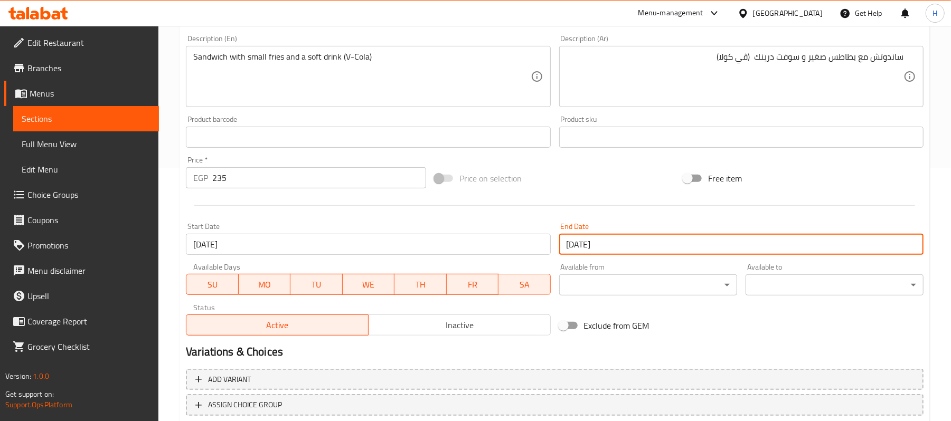
click at [531, 260] on div "Available Days SU MO TU WE TH FR SA" at bounding box center [368, 279] width 373 height 41
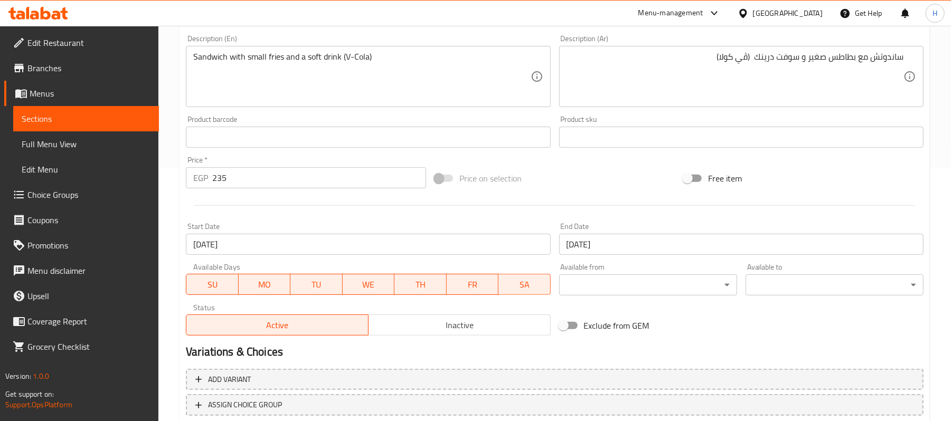
click at [467, 332] on span "Inactive" at bounding box center [460, 325] width 174 height 15
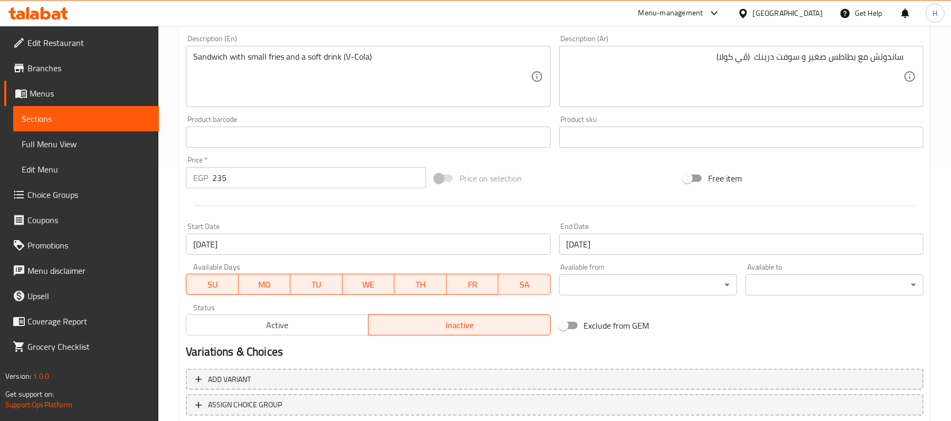
scroll to position [324, 0]
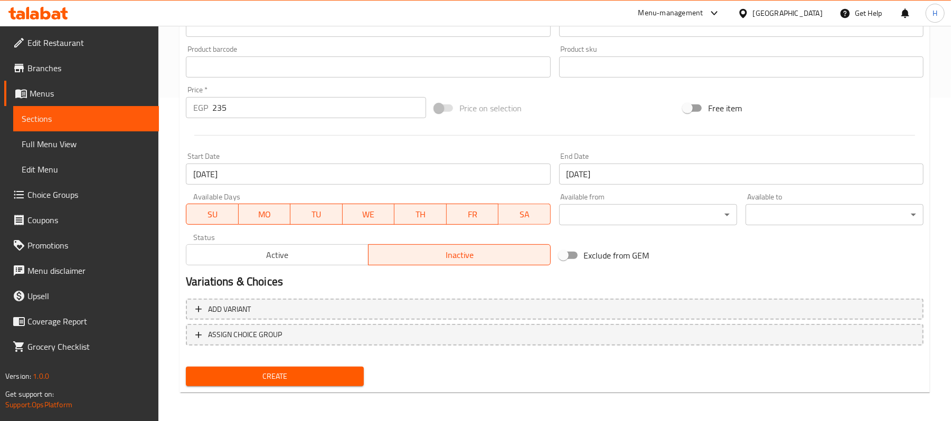
click at [345, 383] on button "Create" at bounding box center [275, 377] width 178 height 20
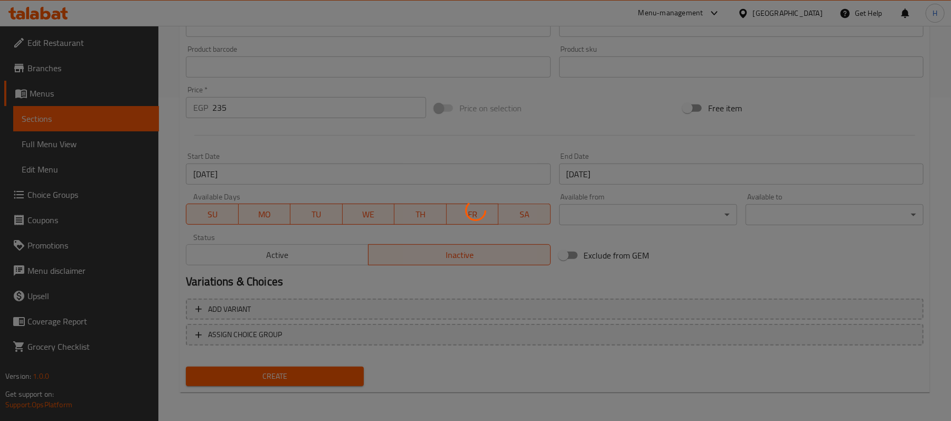
type input "0"
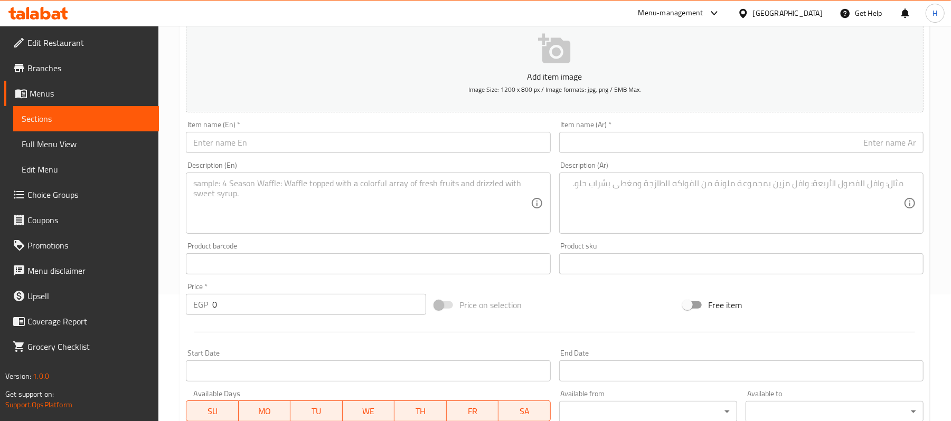
scroll to position [112, 0]
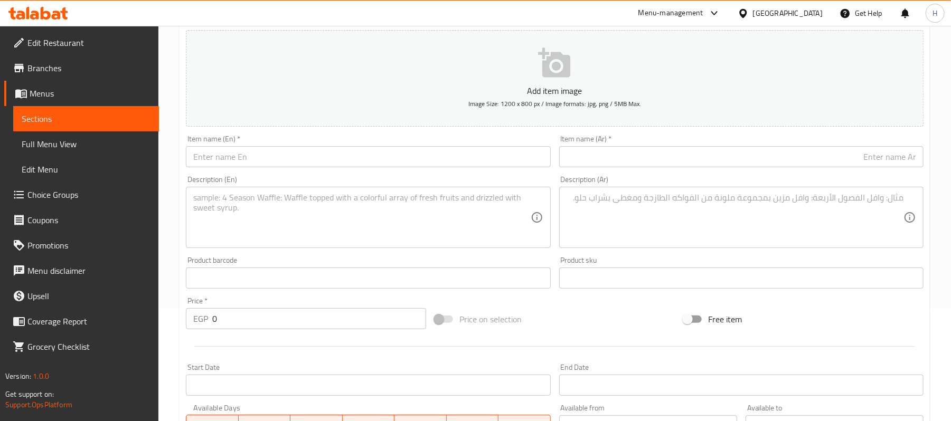
click at [62, 109] on link "Sections" at bounding box center [86, 118] width 146 height 25
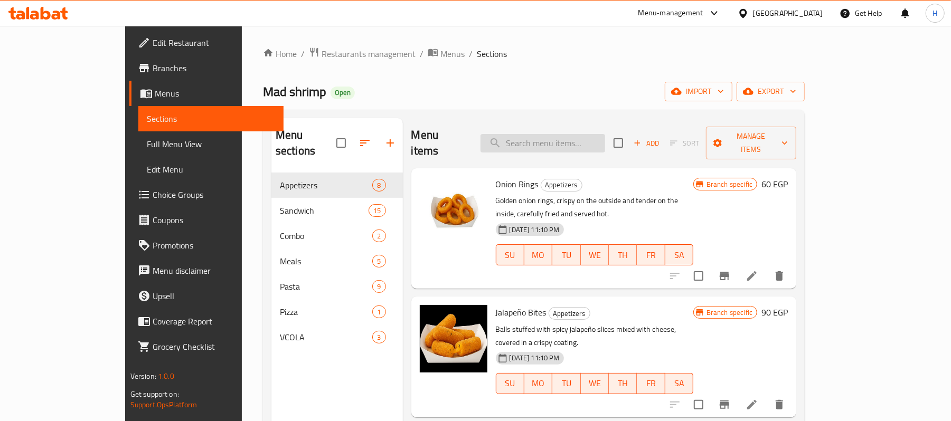
click at [560, 144] on input "search" at bounding box center [543, 143] width 125 height 18
paste input "Sandwich with small fries and a soft drink (V-Cola)"
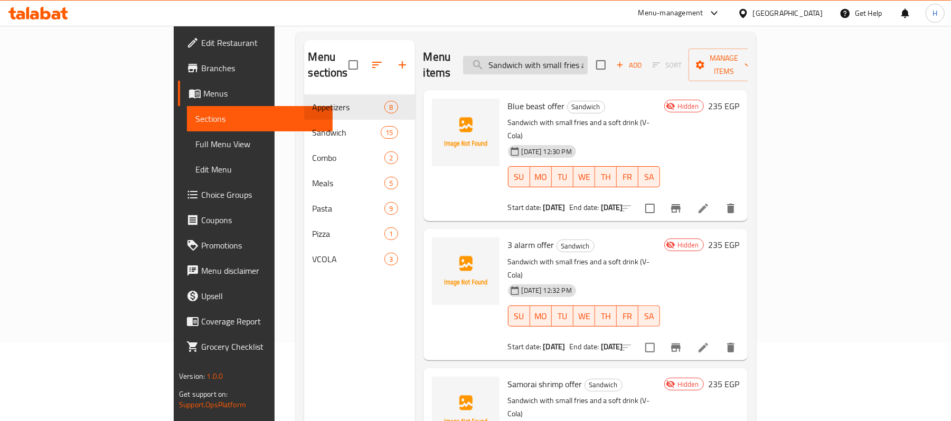
click at [588, 56] on input "Sandwich with small fries and a soft drink (V-Cola)" at bounding box center [525, 65] width 125 height 18
paste input "Mad Mango"
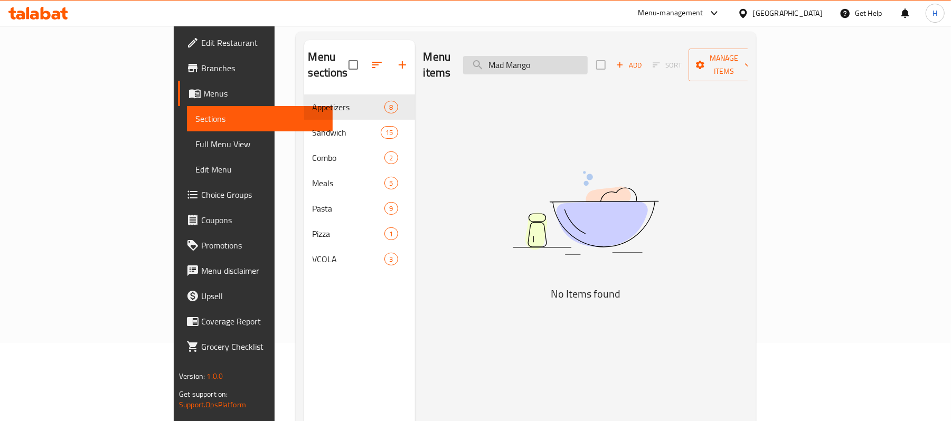
click at [567, 58] on input "Mad Mango" at bounding box center [525, 65] width 125 height 18
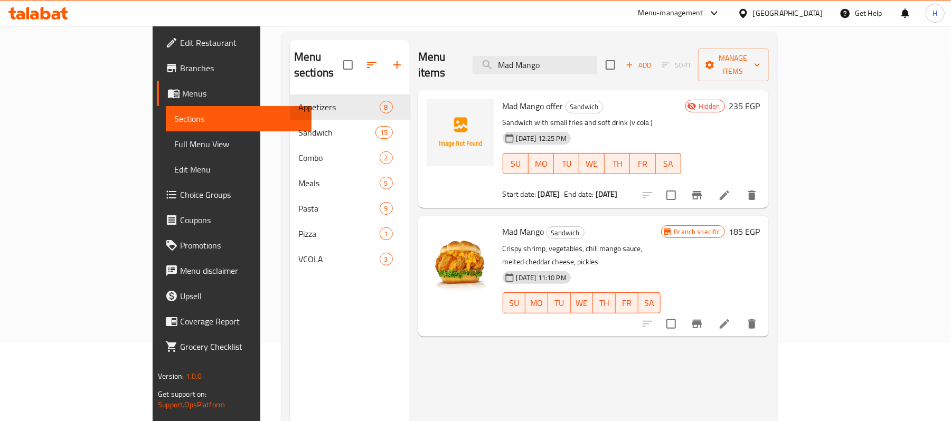
type input "Mad Mango"
click at [731, 189] on icon at bounding box center [724, 195] width 13 height 13
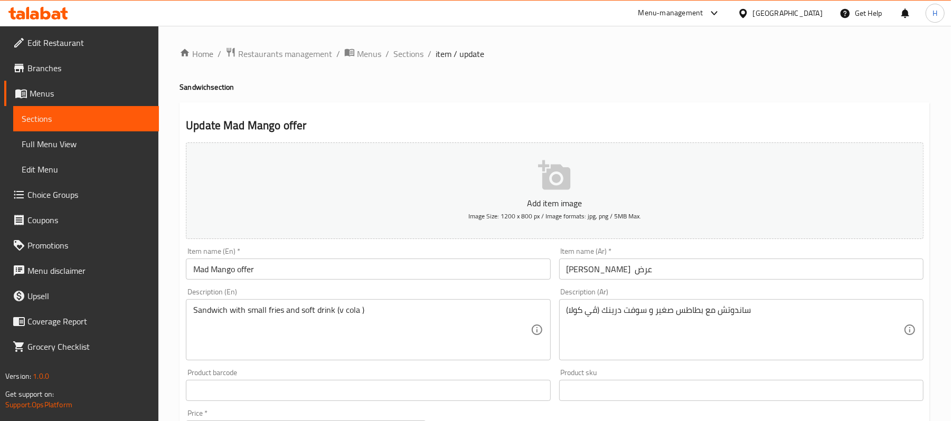
click at [119, 127] on link "Sections" at bounding box center [86, 118] width 146 height 25
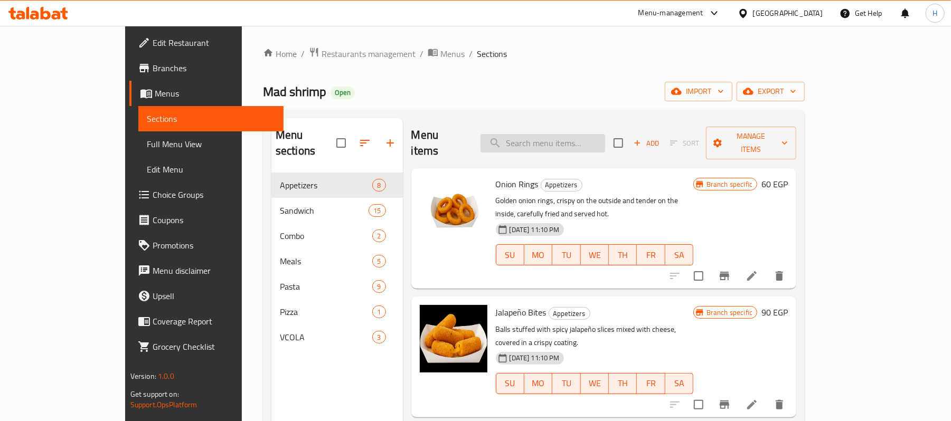
click at [605, 140] on input "search" at bounding box center [543, 143] width 125 height 18
paste input "Blue beast"
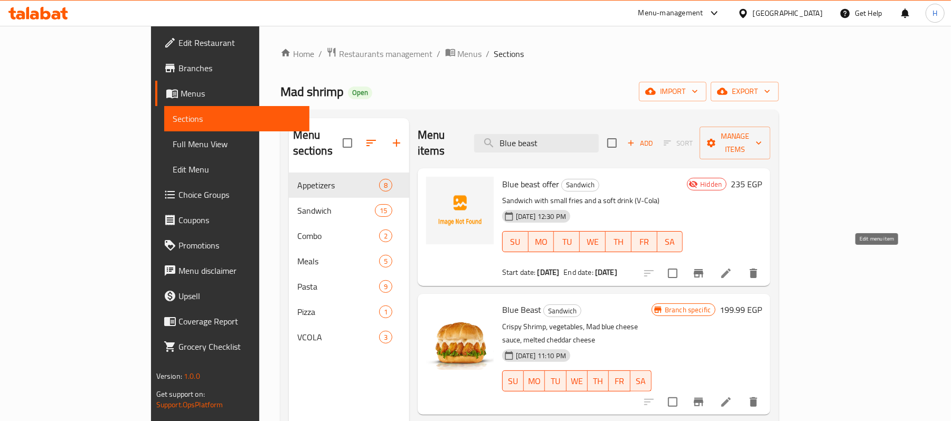
type input "Blue beast"
click at [732, 267] on icon at bounding box center [726, 273] width 13 height 13
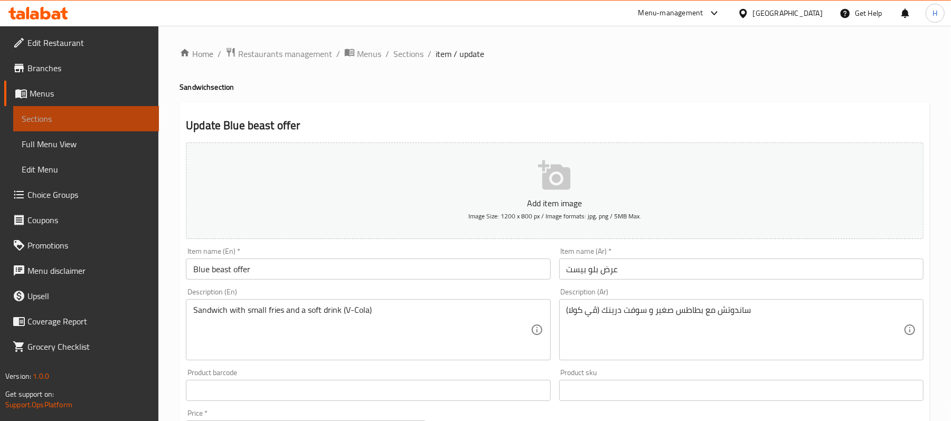
click at [108, 119] on span "Sections" at bounding box center [86, 118] width 129 height 13
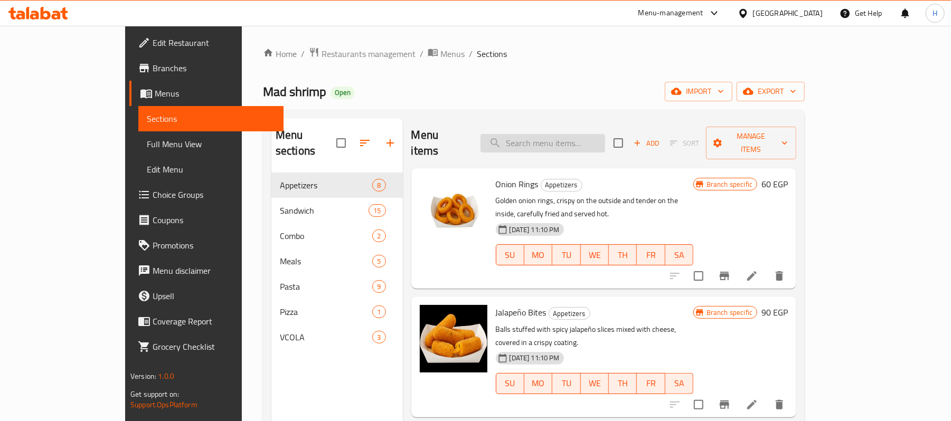
click at [583, 134] on input "search" at bounding box center [543, 143] width 125 height 18
paste input "3 alarm"
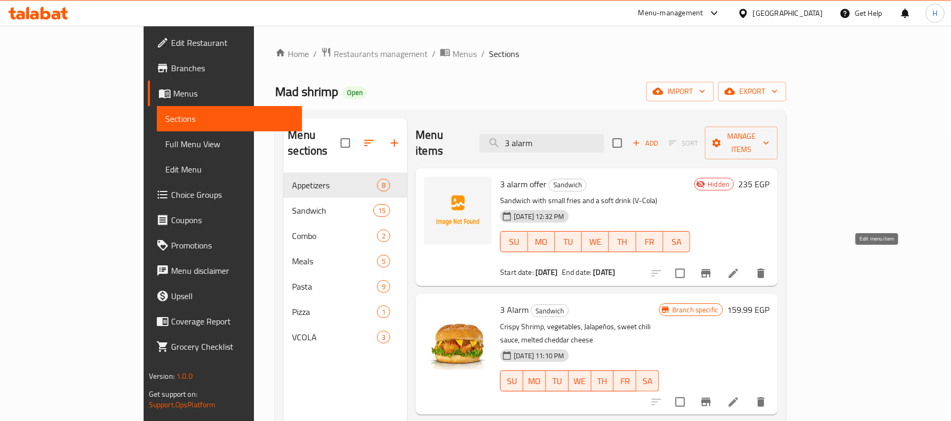
type input "3 alarm"
click at [738, 269] on icon at bounding box center [734, 274] width 10 height 10
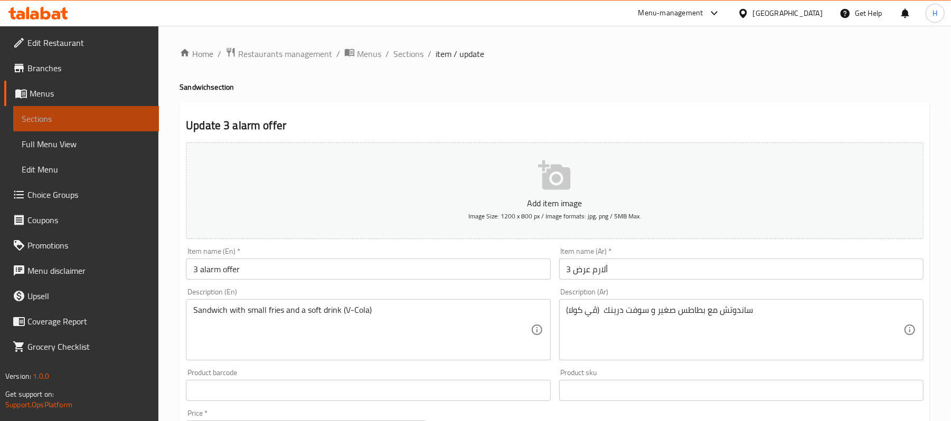
click at [113, 113] on span "Sections" at bounding box center [86, 118] width 129 height 13
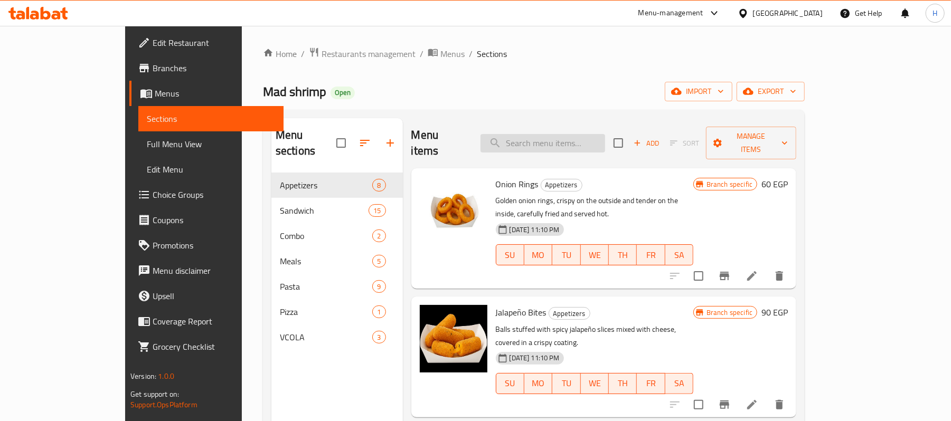
click at [605, 143] on input "search" at bounding box center [543, 143] width 125 height 18
paste input "Samorai shrimp"
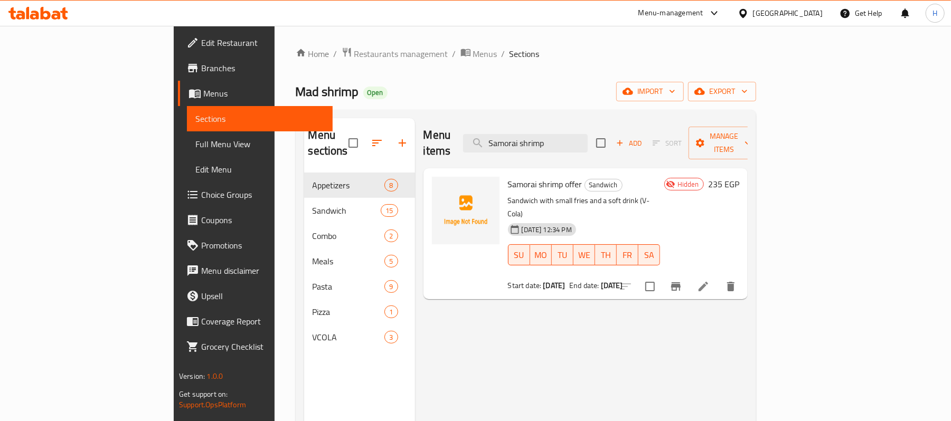
type input "Samorai shrimp"
click at [718, 277] on li at bounding box center [704, 286] width 30 height 19
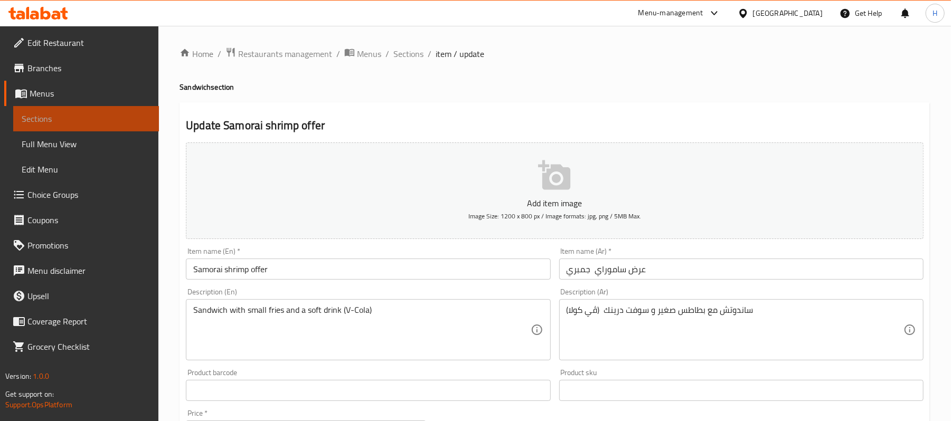
click at [77, 110] on link "Sections" at bounding box center [86, 118] width 146 height 25
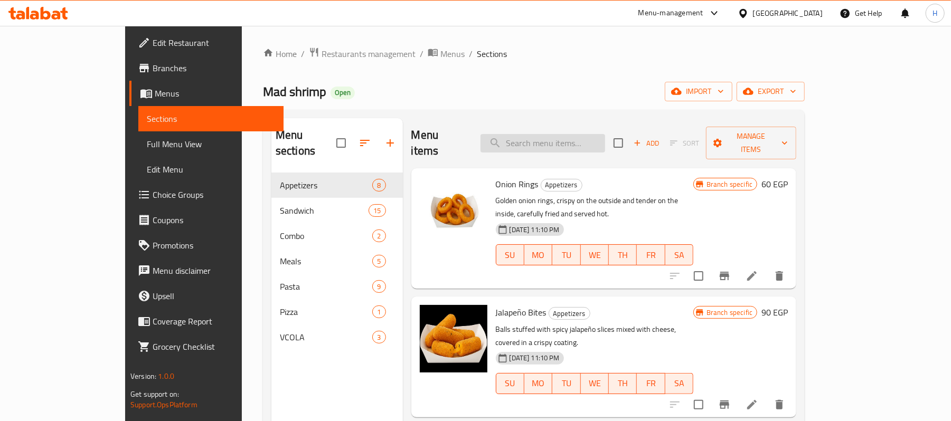
click at [575, 142] on input "search" at bounding box center [543, 143] width 125 height 18
paste input "Crispy mad smash single:"
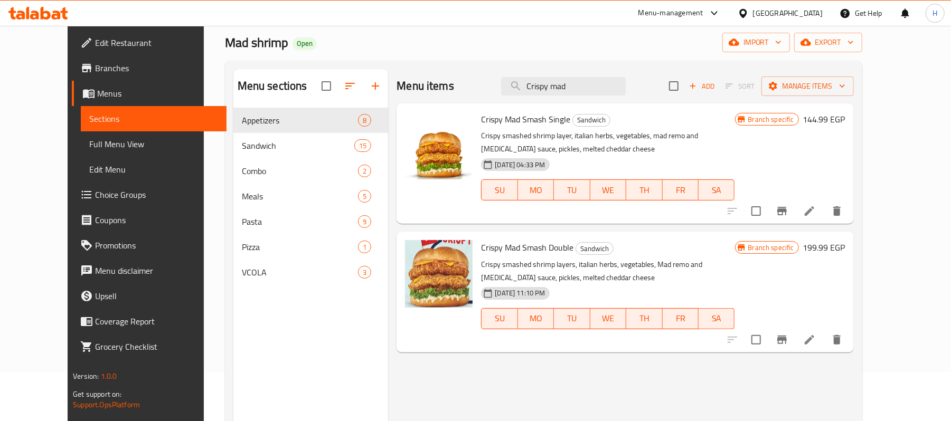
scroll to position [70, 0]
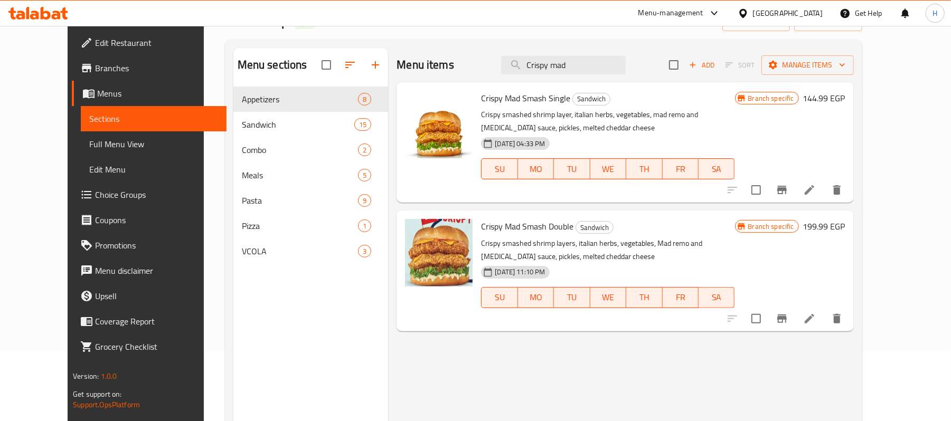
type input "Crispy mad"
click at [586, 67] on input "Crispy mad" at bounding box center [563, 65] width 125 height 18
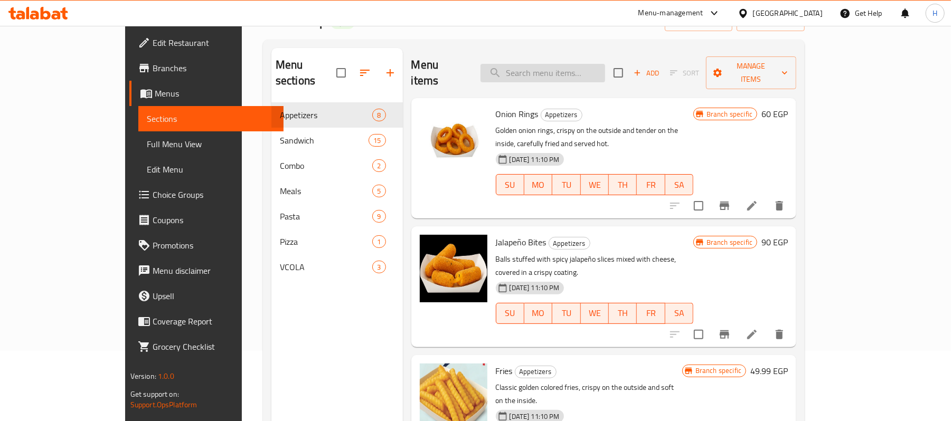
click at [588, 64] on input "search" at bounding box center [543, 73] width 125 height 18
paste input "Crispy mad smash single:"
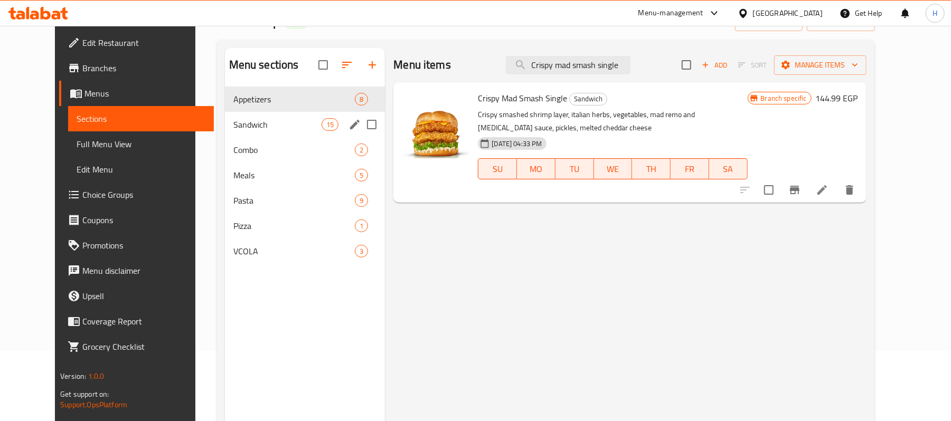
type input "Crispy mad smash single"
drag, startPoint x: 222, startPoint y: 114, endPoint x: 60, endPoint y: 125, distance: 162.0
click at [225, 115] on div "Sandwich 15" at bounding box center [305, 124] width 161 height 25
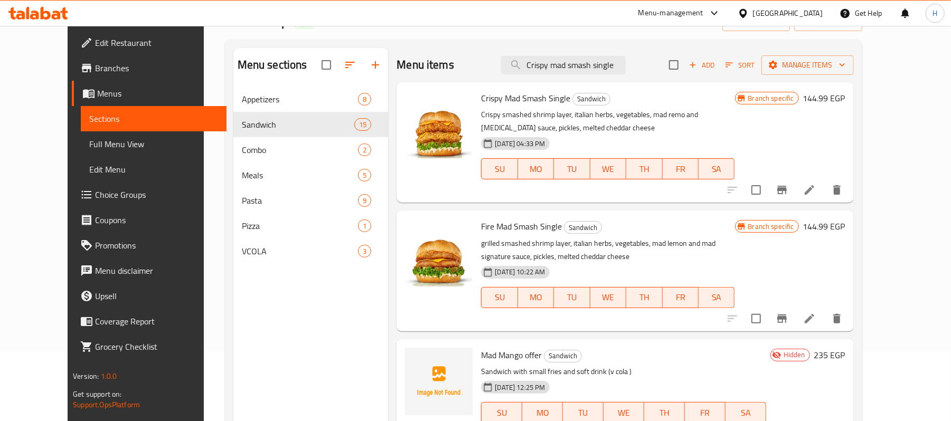
click at [89, 140] on span "Full Menu View" at bounding box center [153, 144] width 129 height 13
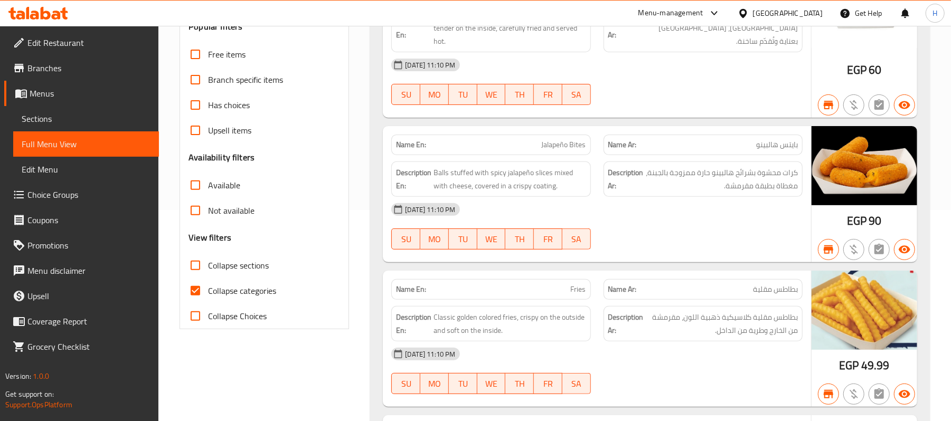
click at [238, 300] on label "Collapse categories" at bounding box center [229, 290] width 93 height 25
click at [208, 300] on input "Collapse categories" at bounding box center [195, 290] width 25 height 25
checkbox input "false"
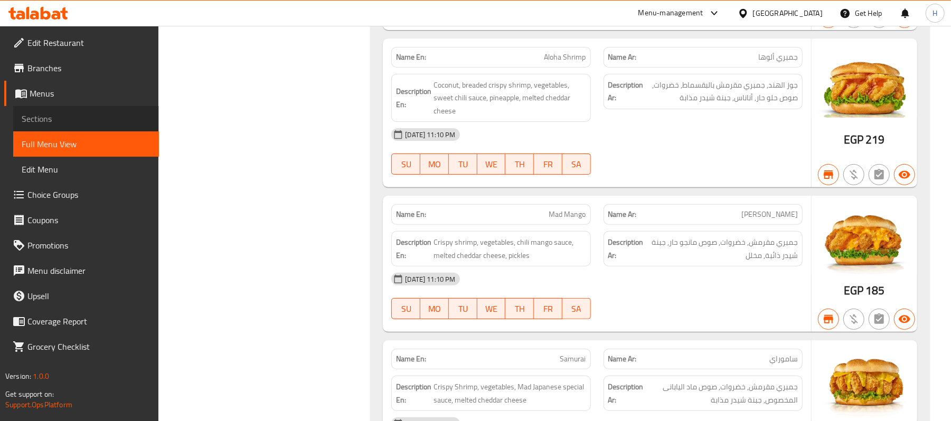
click at [59, 119] on span "Sections" at bounding box center [86, 118] width 129 height 13
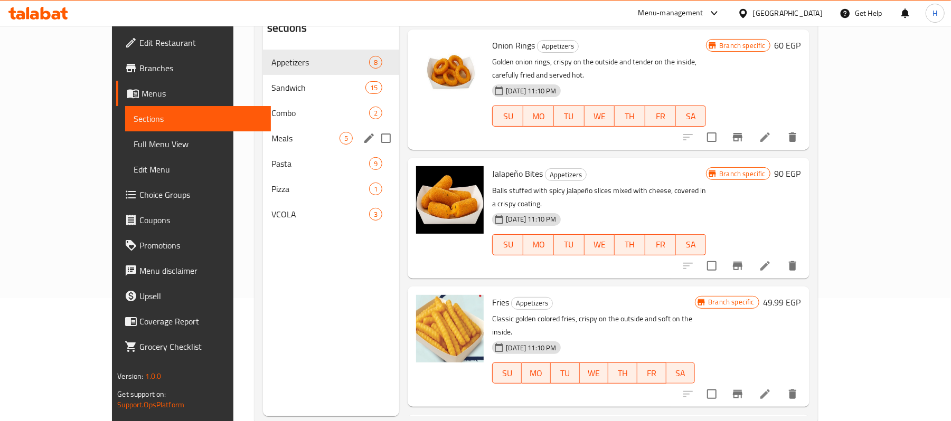
scroll to position [78, 0]
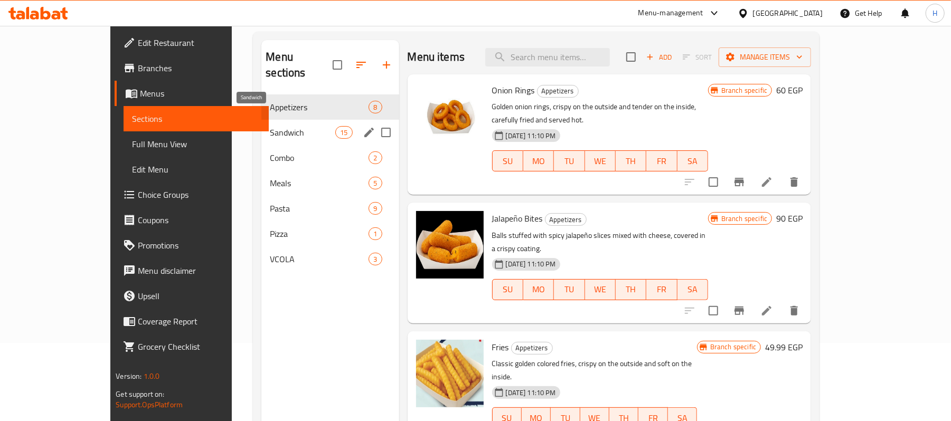
click at [270, 126] on span "Sandwich" at bounding box center [302, 132] width 65 height 13
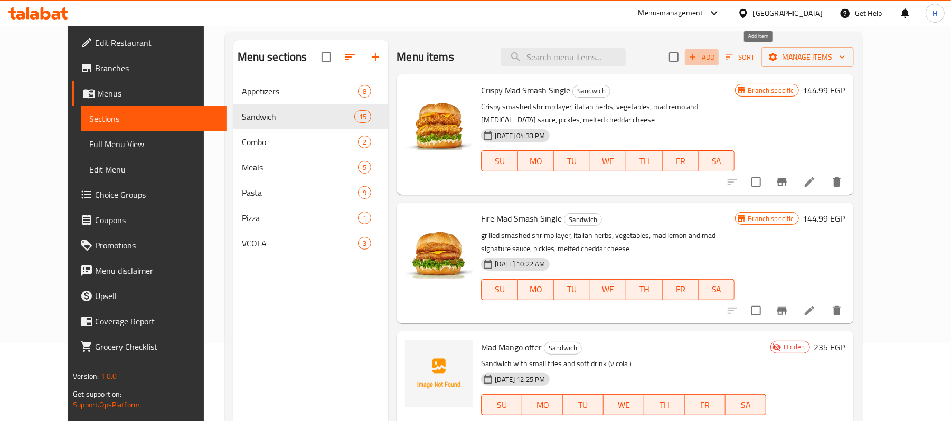
click at [716, 59] on span "Add" at bounding box center [702, 57] width 29 height 12
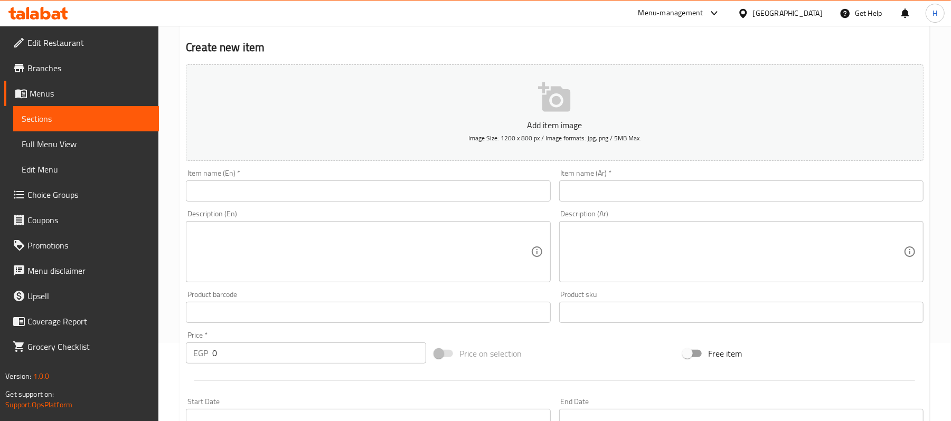
click at [476, 191] on input "text" at bounding box center [368, 191] width 364 height 21
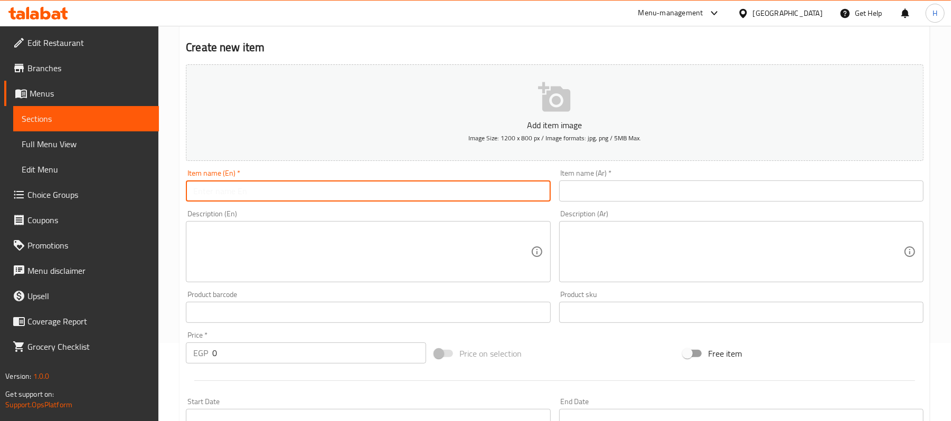
paste input "Crispy mad smash single:"
click at [190, 189] on input "Crispy mad smash single" at bounding box center [368, 191] width 364 height 21
click at [203, 189] on input "offer Crispy mad smash single" at bounding box center [368, 191] width 364 height 21
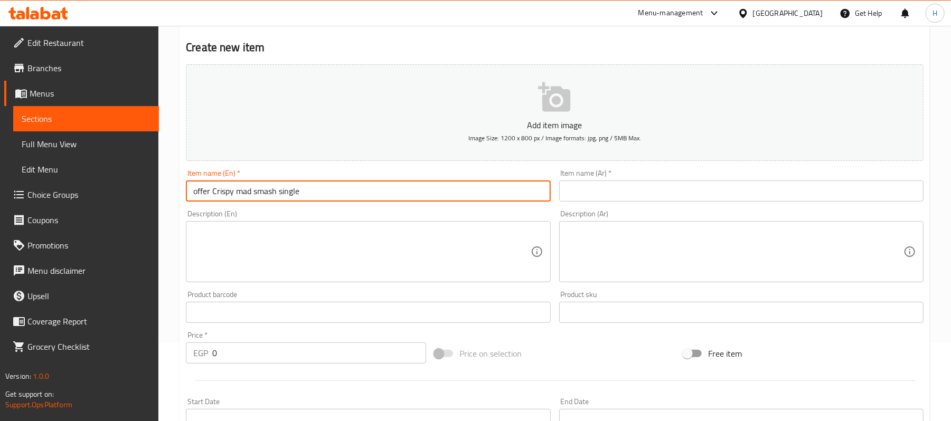
type input "offer Crispy mad smash single"
click at [712, 195] on input "text" at bounding box center [741, 191] width 364 height 21
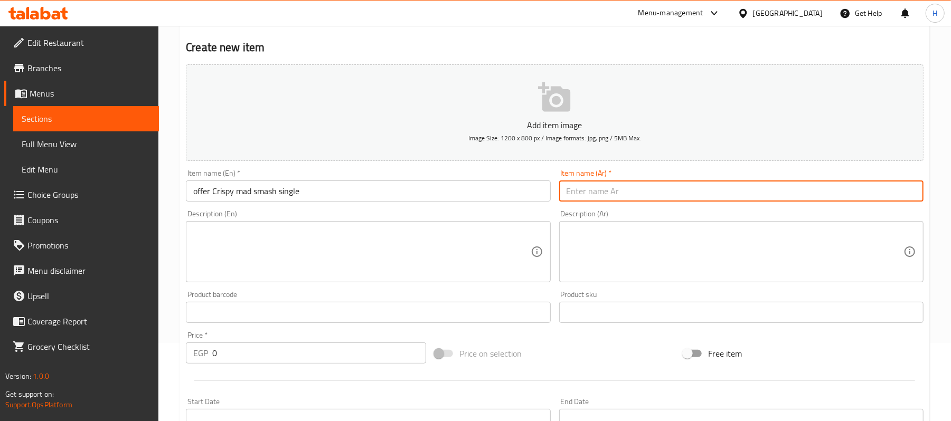
paste input "عرض هش مجنون سحق واحد"
click at [882, 190] on input "عرض هش مجنون سحق واحد" at bounding box center [741, 191] width 364 height 21
click at [887, 193] on input "عرض هش مجنون سحق واحد" at bounding box center [741, 191] width 364 height 21
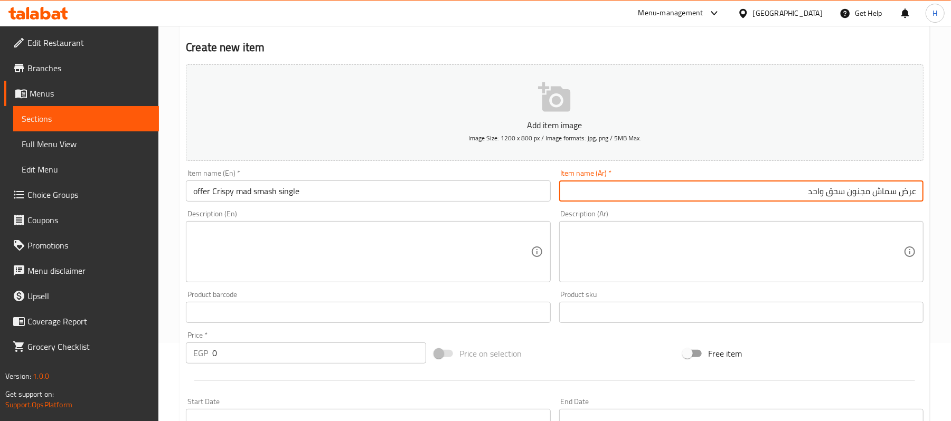
click at [856, 184] on input "عرض سماش مجنون سحق واحد" at bounding box center [741, 191] width 364 height 21
click at [827, 191] on input "عرض سماش ماد سحق واحد" at bounding box center [741, 191] width 364 height 21
click at [894, 191] on input "عرض سماش ماد سحق" at bounding box center [741, 191] width 364 height 21
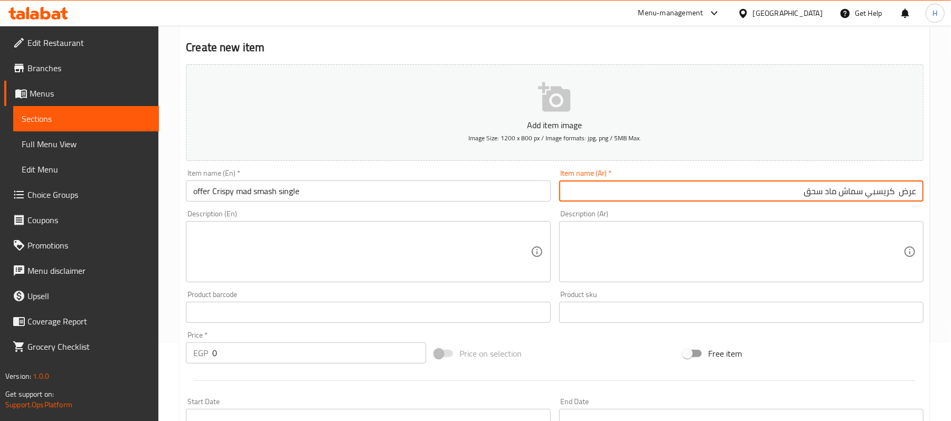
click at [815, 194] on input "عرض كريسبي سماش ماد سحق" at bounding box center [741, 191] width 364 height 21
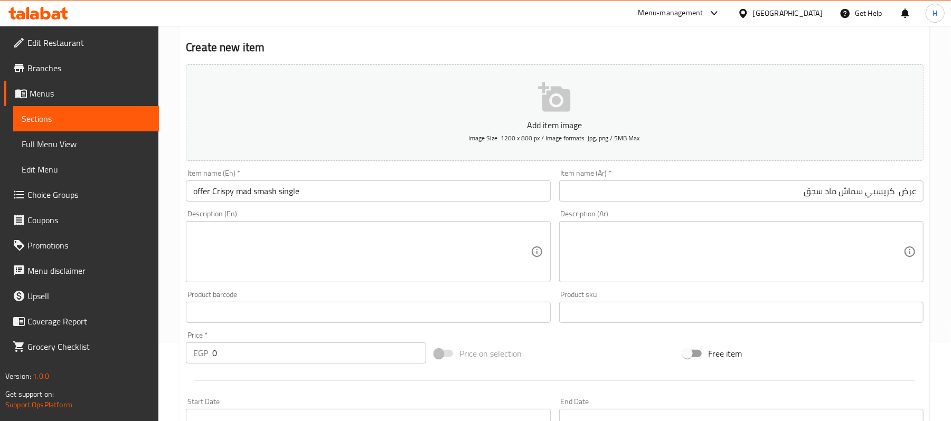
click at [865, 212] on div "Description (Ar) Description (Ar)" at bounding box center [741, 246] width 364 height 72
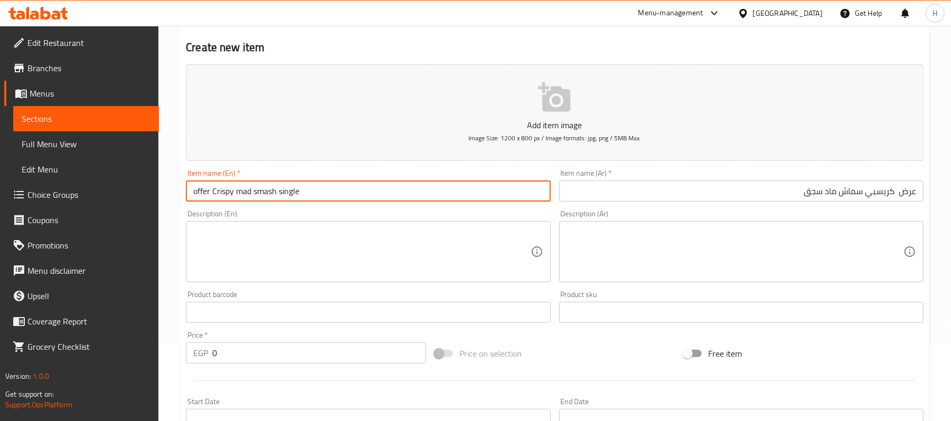
click at [271, 199] on input "offer Crispy mad smash single" at bounding box center [368, 191] width 364 height 21
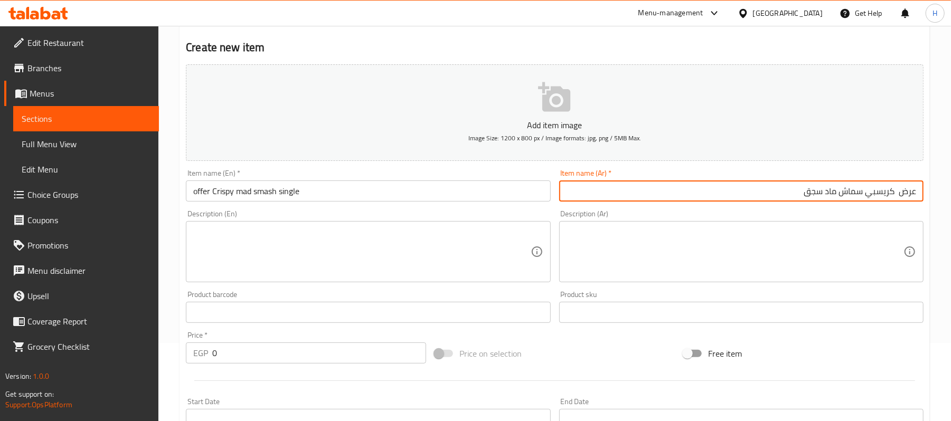
drag, startPoint x: 780, startPoint y: 188, endPoint x: 894, endPoint y: 208, distance: 115.3
click at [894, 208] on div "Add item image Image Size: 1200 x 800 px / Image formats: jpg, png / 5MB Max. I…" at bounding box center [555, 287] width 746 height 455
paste input "ماد سماش سنجل"
type input "عرض كريسبي ماد سماش سنجل"
click at [892, 214] on div "Description (Ar) Description (Ar)" at bounding box center [741, 246] width 364 height 72
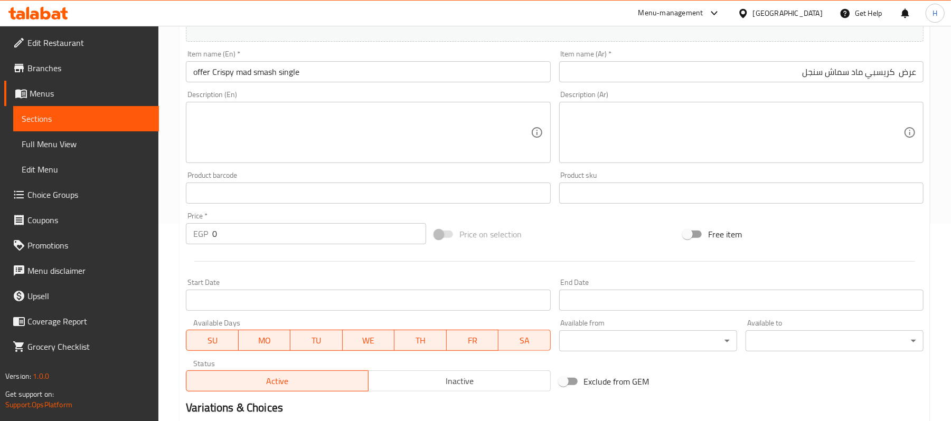
scroll to position [183, 0]
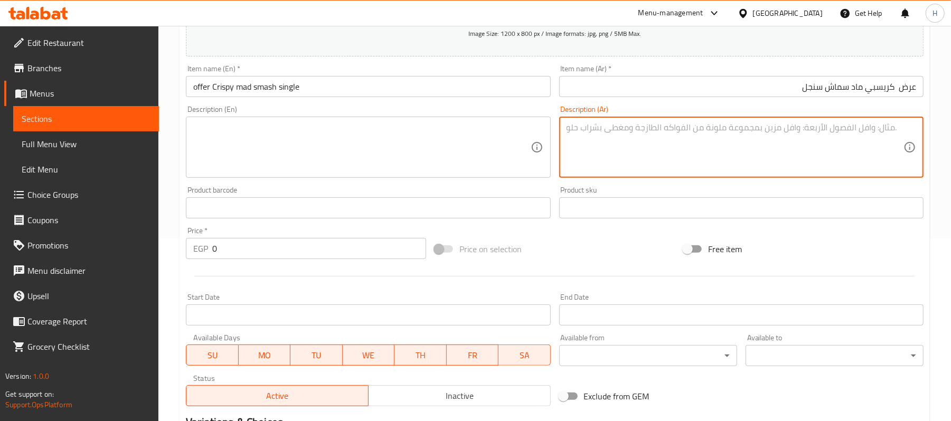
click at [626, 125] on textarea at bounding box center [735, 148] width 337 height 50
paste textarea "ساندوتش مع بطاطس صغير و سوفت درينك"
type textarea "ساندوتش مع بطاطس صغير و سوفت درينك"
click at [408, 150] on textarea at bounding box center [361, 148] width 337 height 50
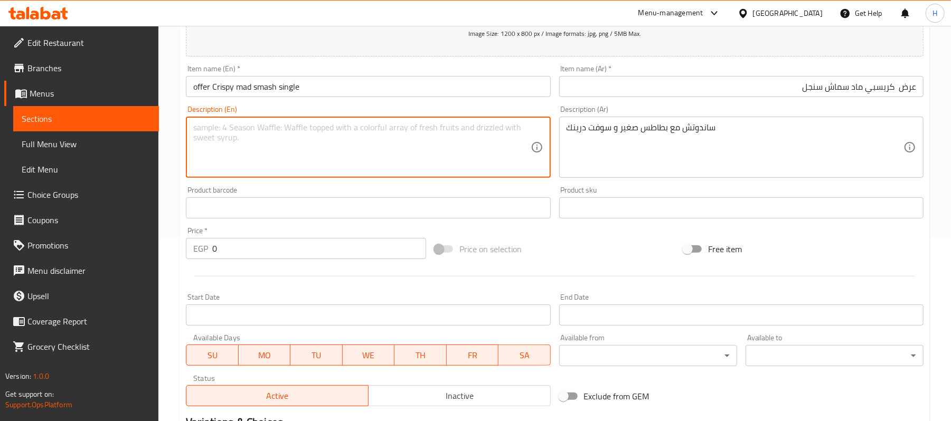
paste textarea "Sandwich with small fries and soft drink"
type textarea "Sandwich with small fries and soft drink"
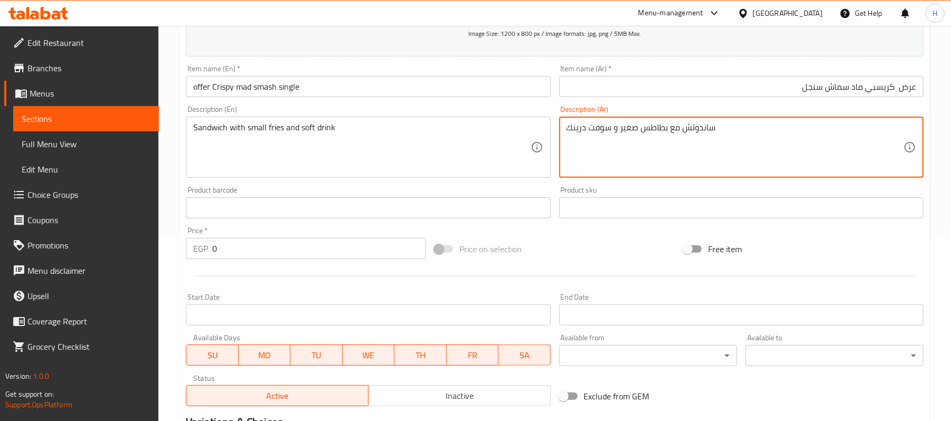
drag, startPoint x: 760, startPoint y: 117, endPoint x: 822, endPoint y: 138, distance: 65.3
paste textarea "(ڤي كولا)"
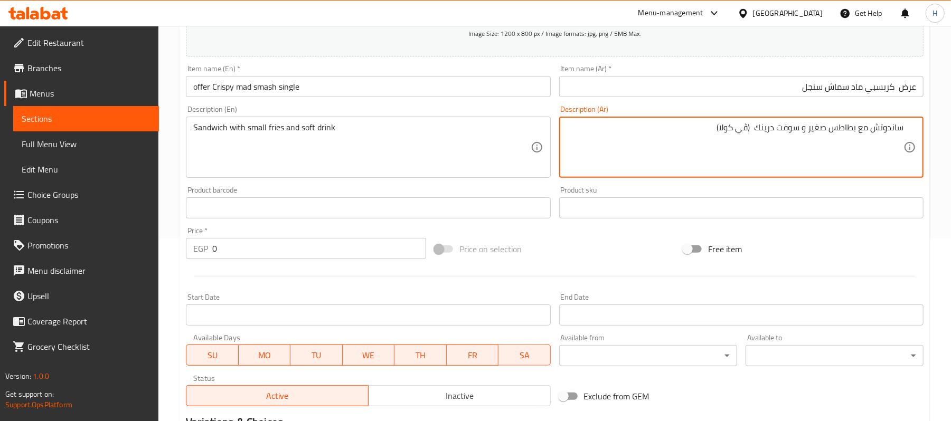
type textarea "ساندوتش مع بطاطس صغير و سوفت درينك (ڤي كولا)"
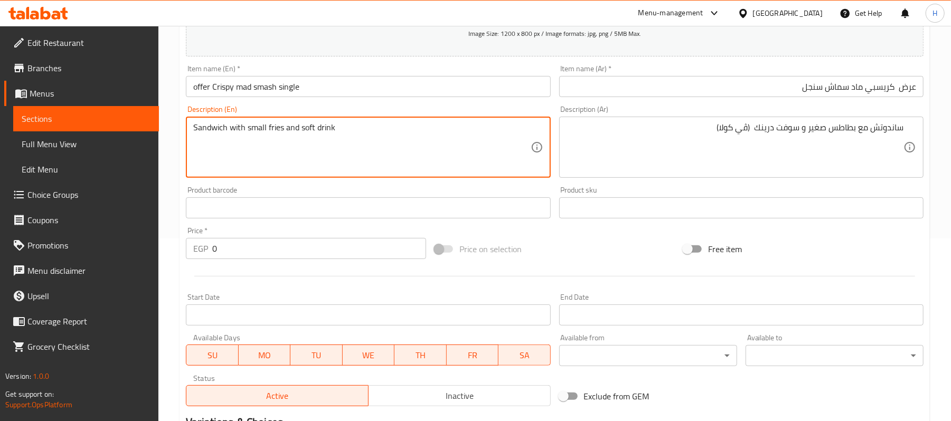
paste textarea "(V-Cola)"
type textarea "Sandwich with small fries and soft drink (V-Cola)"
click at [410, 107] on div "Description (En) Sandwich with small fries and soft drink (V-Cola) Description …" at bounding box center [368, 142] width 364 height 72
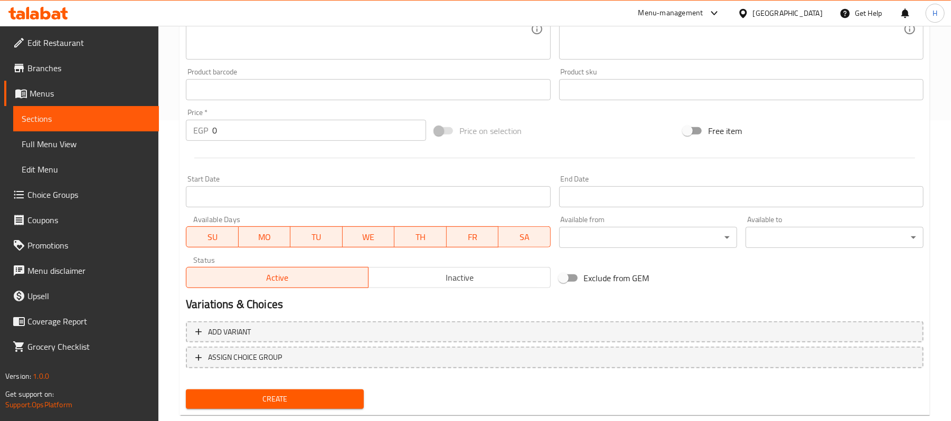
scroll to position [324, 0]
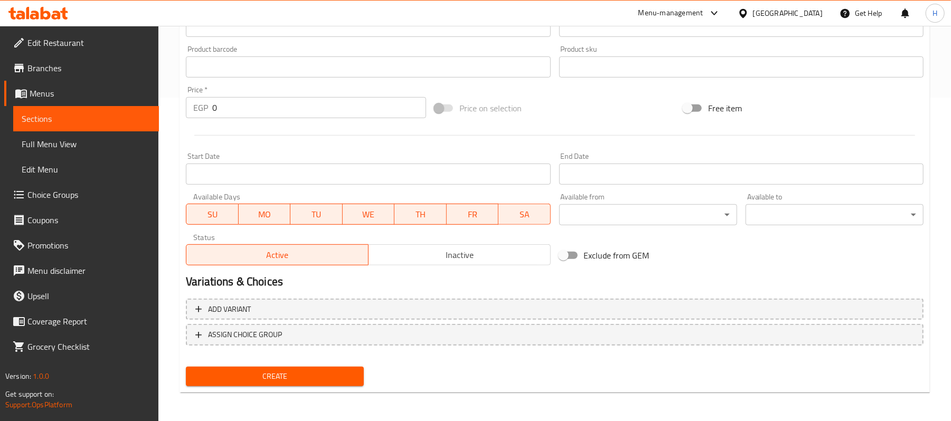
click at [419, 247] on button "Inactive" at bounding box center [459, 254] width 183 height 21
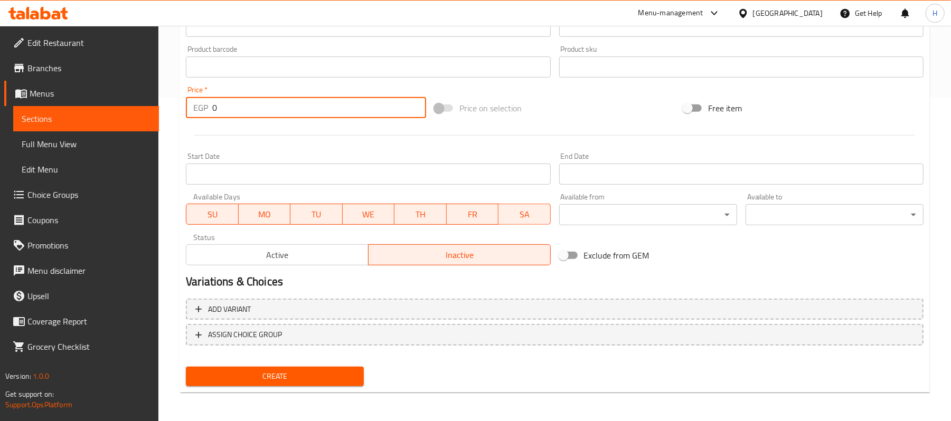
paste input "235"
drag, startPoint x: 248, startPoint y: 116, endPoint x: 303, endPoint y: 182, distance: 85.5
click at [187, 133] on div "Add item image Image Size: 1200 x 800 px / Image formats: jpg, png / 5MB Max. I…" at bounding box center [555, 42] width 746 height 455
type input "235"
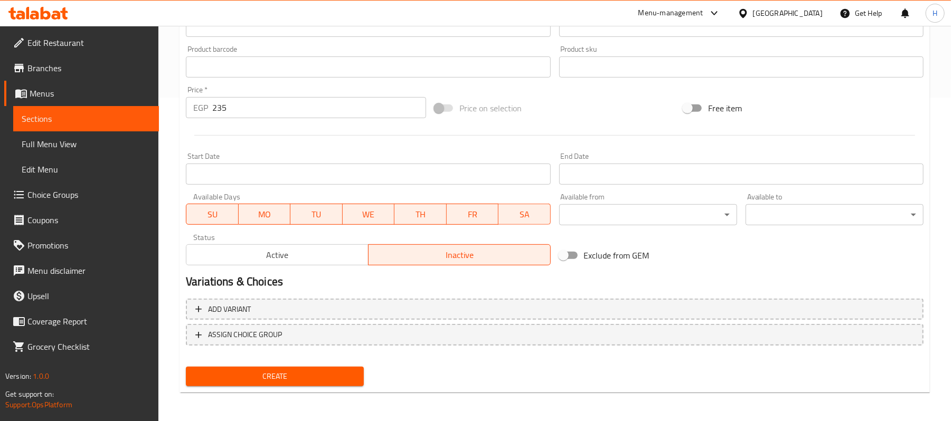
click at [315, 191] on div "Available Days SU MO TU WE TH FR SA" at bounding box center [368, 209] width 373 height 41
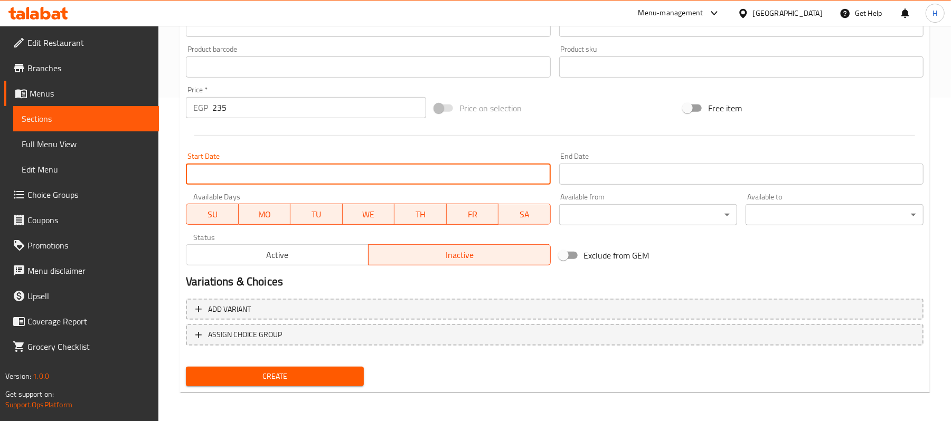
click at [332, 180] on input "Start Date" at bounding box center [368, 174] width 364 height 21
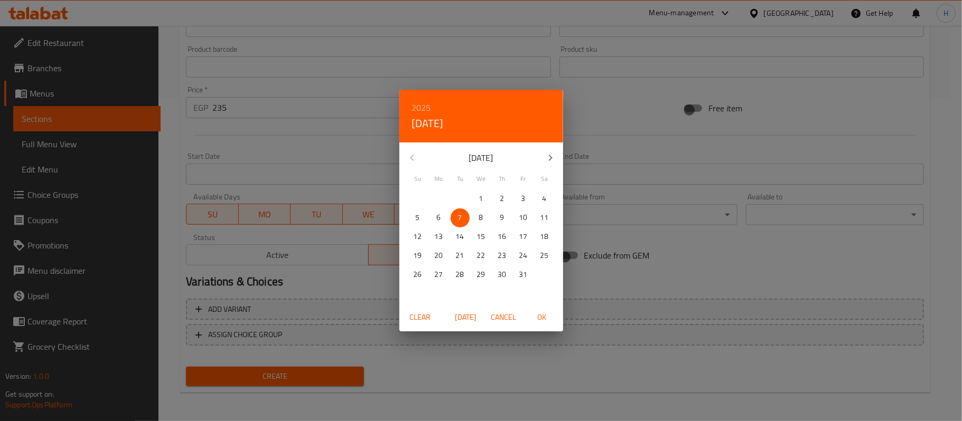
click at [472, 313] on span "Today" at bounding box center [465, 317] width 25 height 13
click at [529, 317] on span "OK" at bounding box center [541, 317] width 25 height 13
type input "[DATE]"
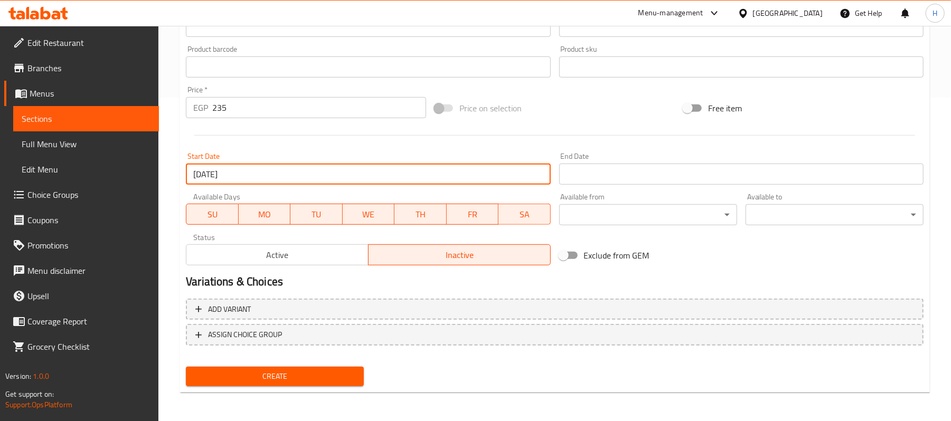
click at [569, 170] on input "Start Date" at bounding box center [741, 174] width 364 height 21
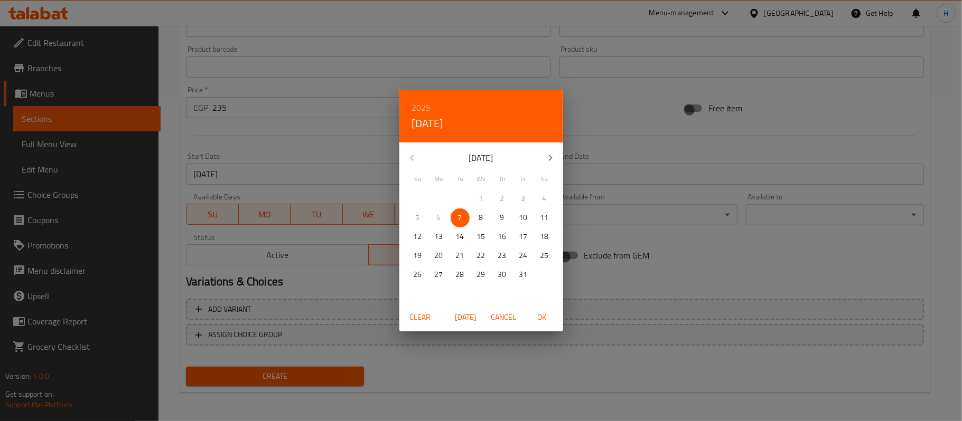
click at [544, 157] on icon "button" at bounding box center [550, 158] width 13 height 13
click at [496, 221] on span "6" at bounding box center [502, 217] width 19 height 13
click at [533, 318] on span "OK" at bounding box center [541, 317] width 25 height 13
type input "[DATE]"
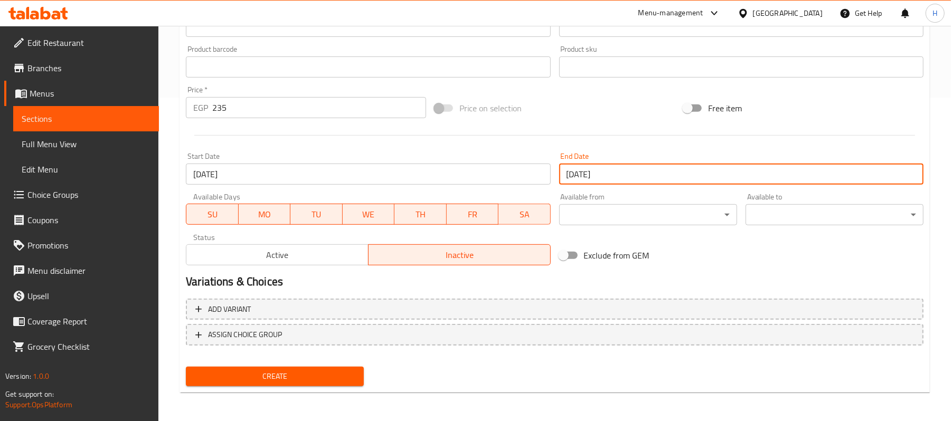
click at [539, 366] on div "Create" at bounding box center [555, 377] width 746 height 28
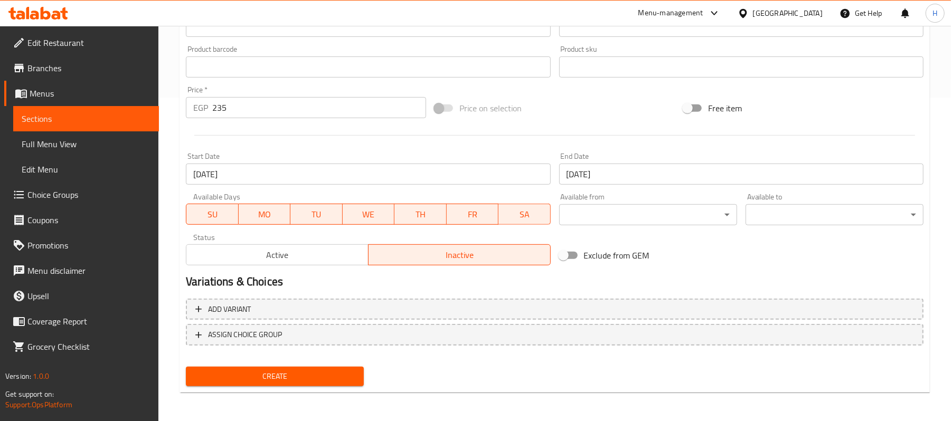
click at [334, 376] on span "Create" at bounding box center [274, 376] width 161 height 13
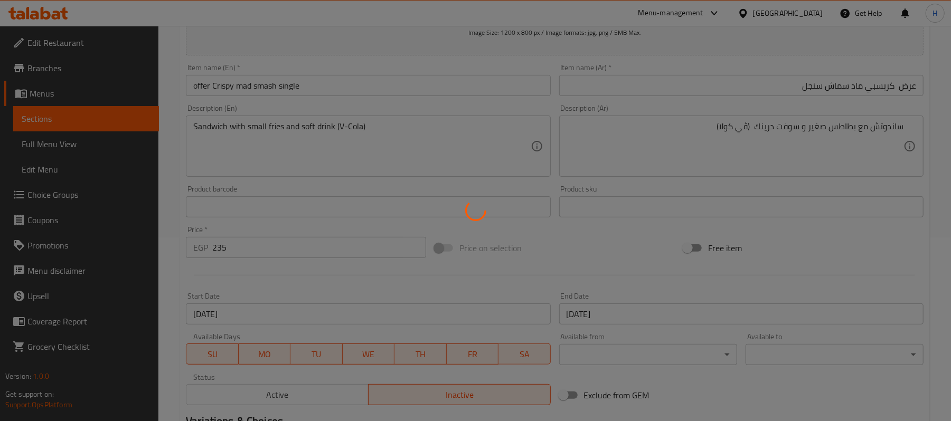
scroll to position [183, 0]
type input "0"
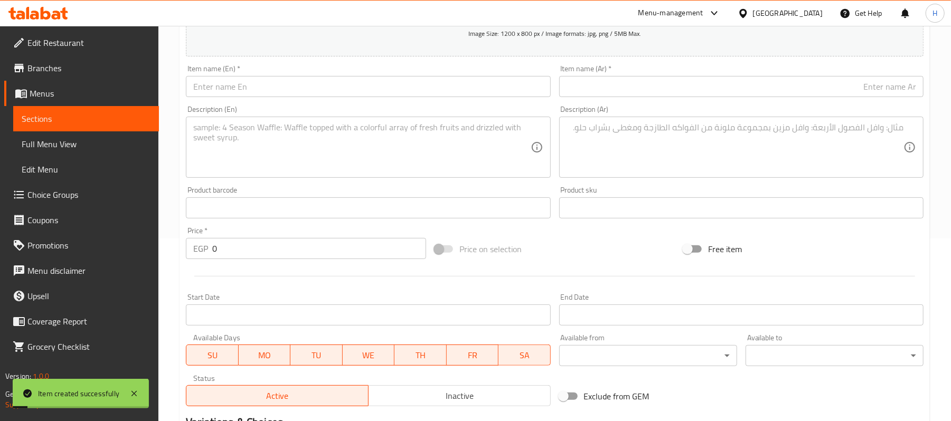
click at [118, 112] on span "Sections" at bounding box center [86, 118] width 129 height 13
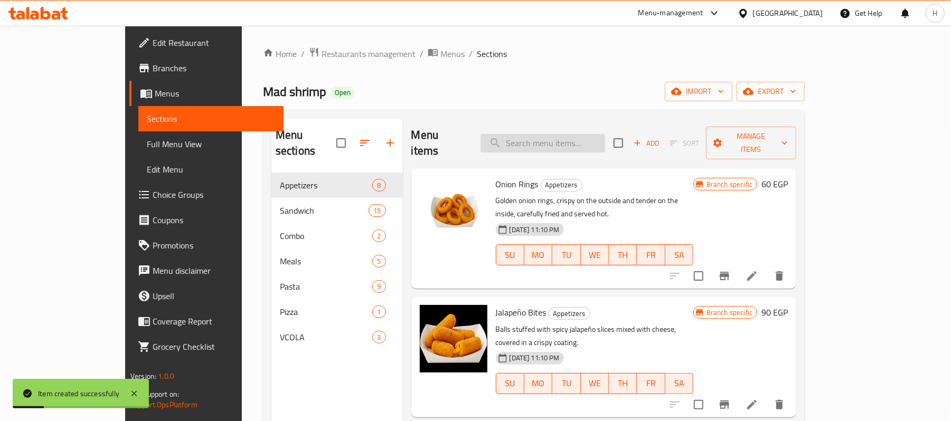
click at [605, 134] on input "search" at bounding box center [543, 143] width 125 height 18
paste input "Crispy Mad Smash Single"
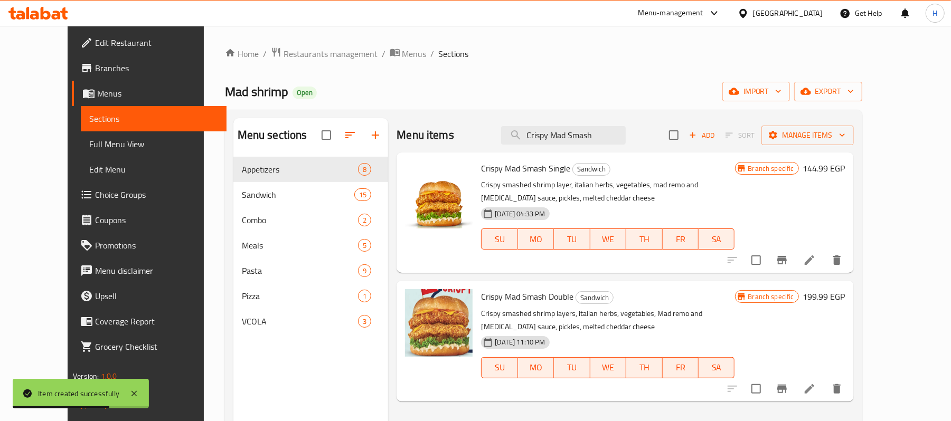
type input "Crispy Mad Smash"
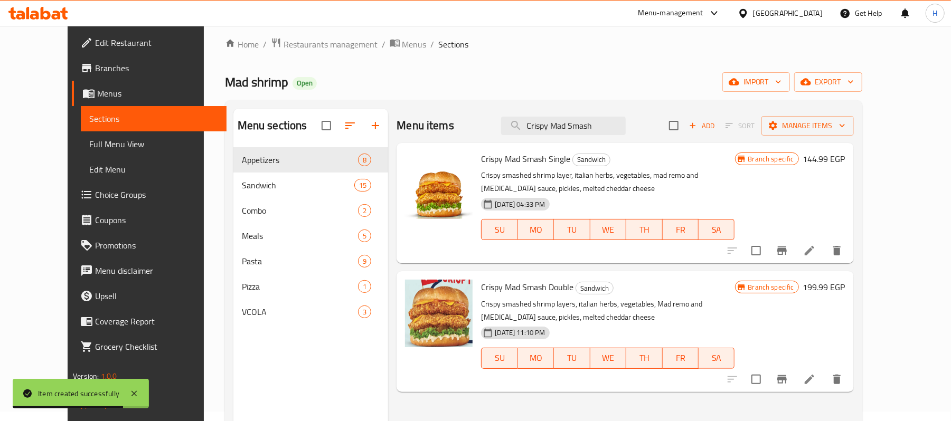
scroll to position [70, 0]
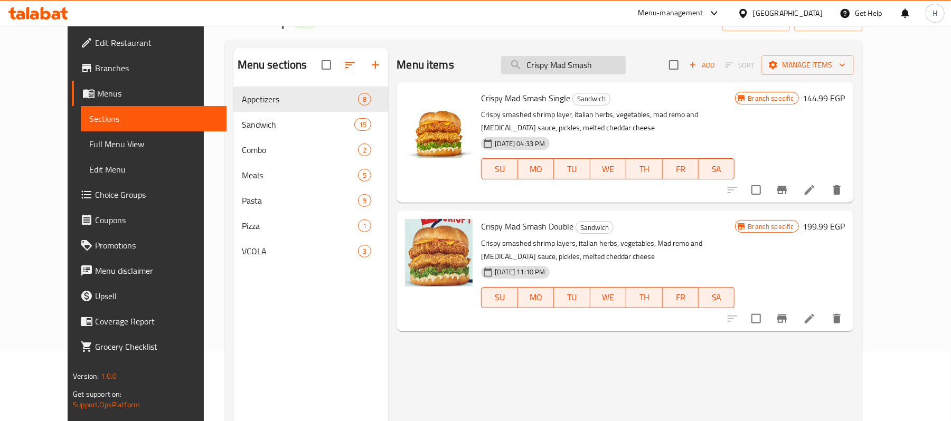
click at [596, 72] on input "Crispy Mad Smash" at bounding box center [563, 65] width 125 height 18
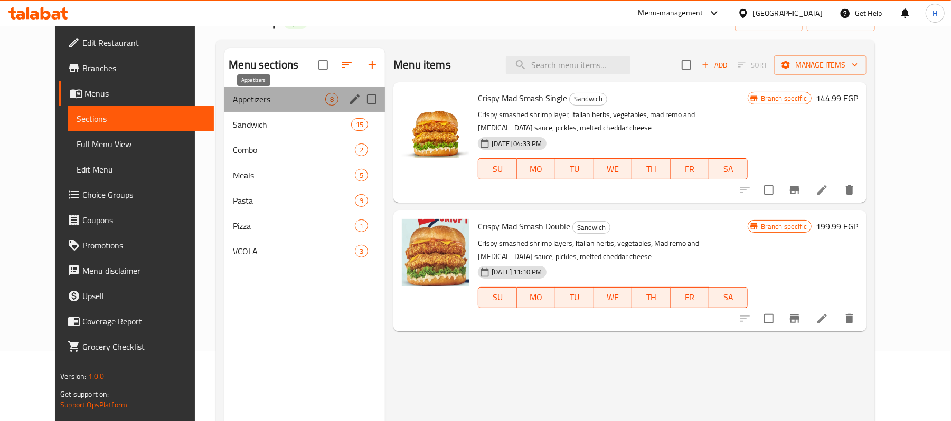
click at [305, 98] on span "Appetizers" at bounding box center [279, 99] width 92 height 13
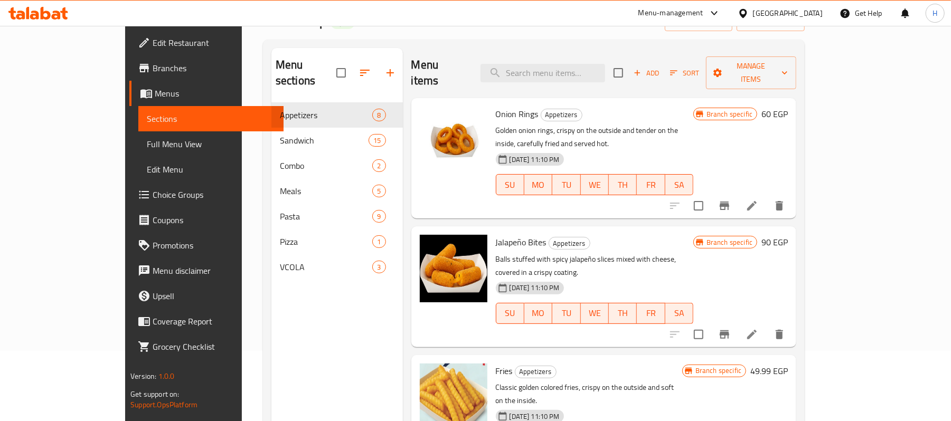
click at [603, 78] on div "Menu items Add Sort Manage items" at bounding box center [603, 73] width 385 height 50
click at [603, 70] on input "search" at bounding box center [543, 73] width 125 height 18
paste input "Crispy Mad Smash Single"
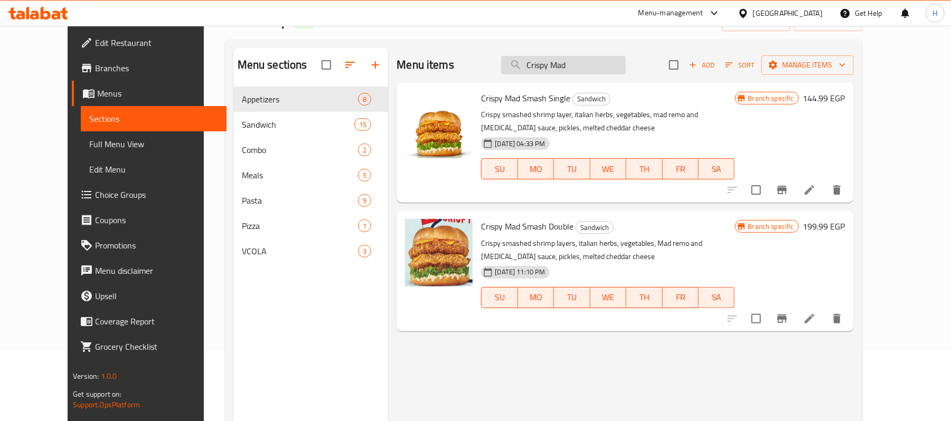
click at [545, 64] on input "Crispy Mad" at bounding box center [563, 65] width 125 height 18
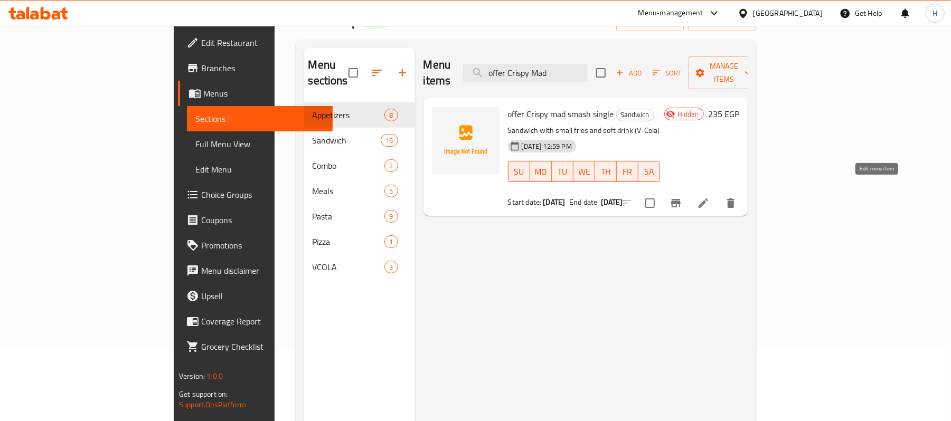
type input "offer Crispy Mad"
click at [710, 197] on icon at bounding box center [703, 203] width 13 height 13
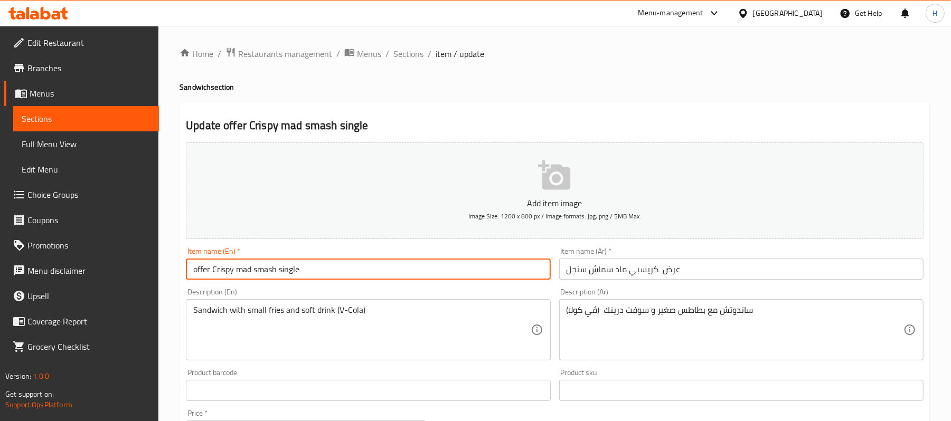
click at [199, 271] on input "offer Crispy mad smash single" at bounding box center [368, 269] width 364 height 21
type input "Offer Crispy mad smash single"
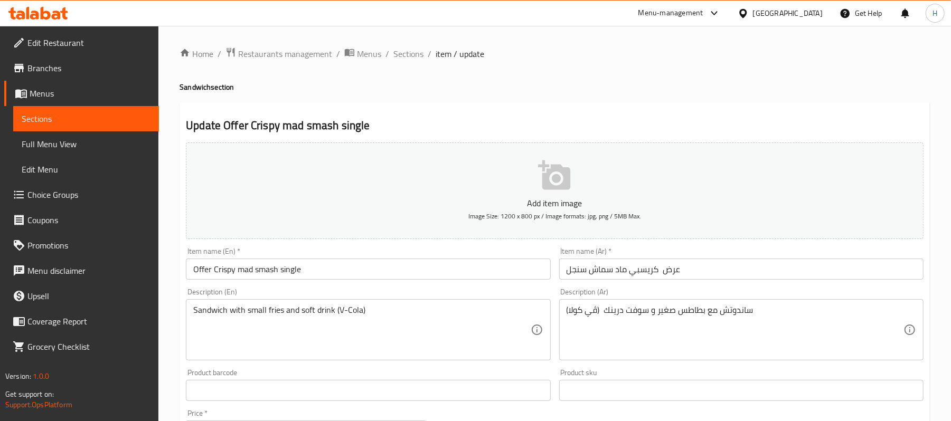
click at [503, 287] on div "Description (En) Sandwich with small fries and soft drink (V-Cola) Description …" at bounding box center [368, 324] width 373 height 81
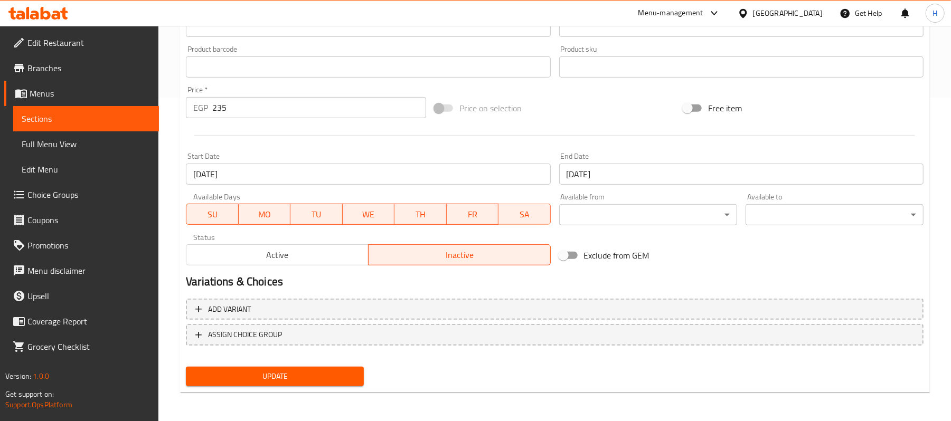
click at [344, 379] on span "Update" at bounding box center [274, 376] width 161 height 13
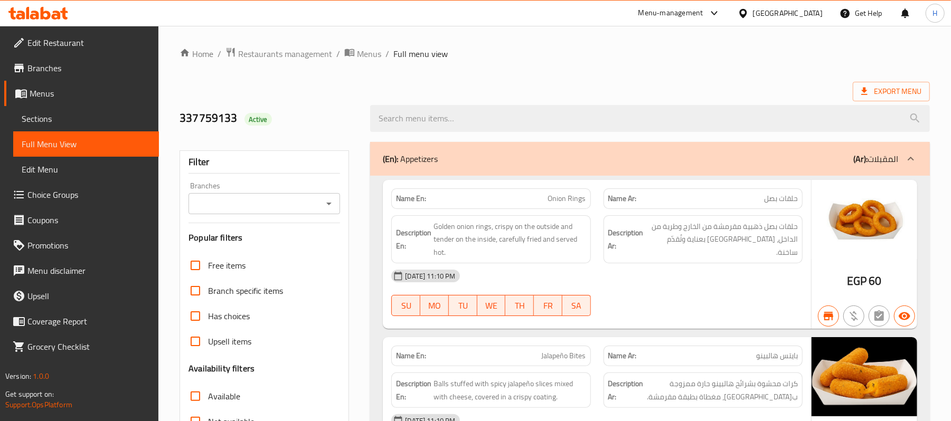
click at [689, 93] on div "Export Menu" at bounding box center [555, 92] width 750 height 20
click at [89, 71] on span "Branches" at bounding box center [88, 68] width 123 height 13
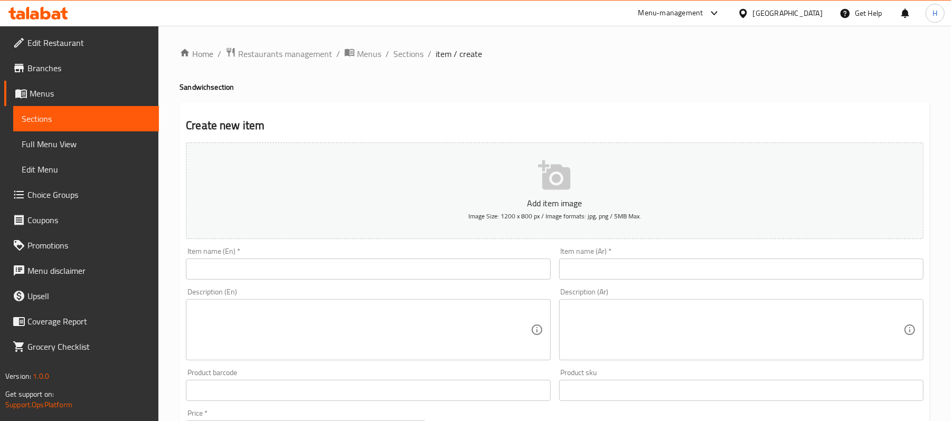
click at [96, 90] on span "Menus" at bounding box center [90, 93] width 121 height 13
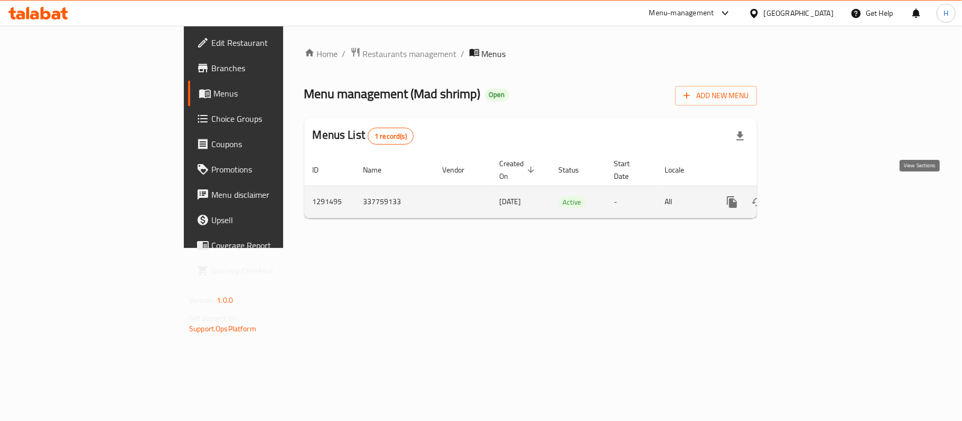
click at [814, 196] on icon "enhanced table" at bounding box center [808, 202] width 13 height 13
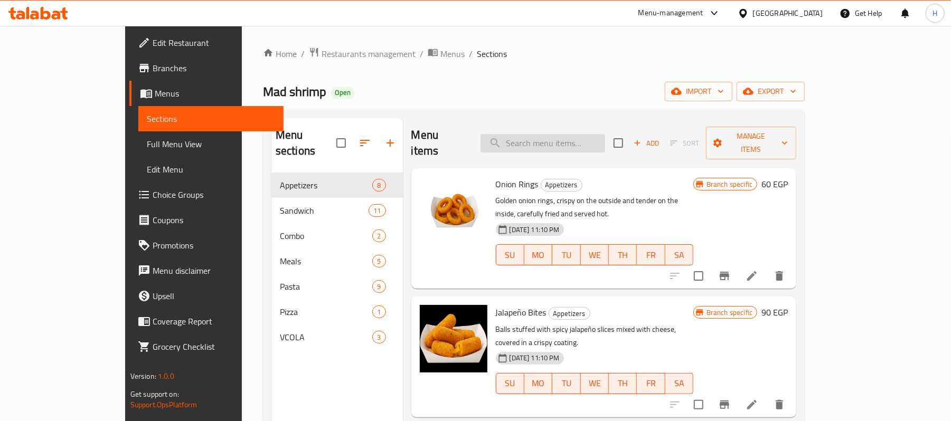
click at [559, 137] on input "search" at bounding box center [543, 143] width 125 height 18
paste input "Mad"
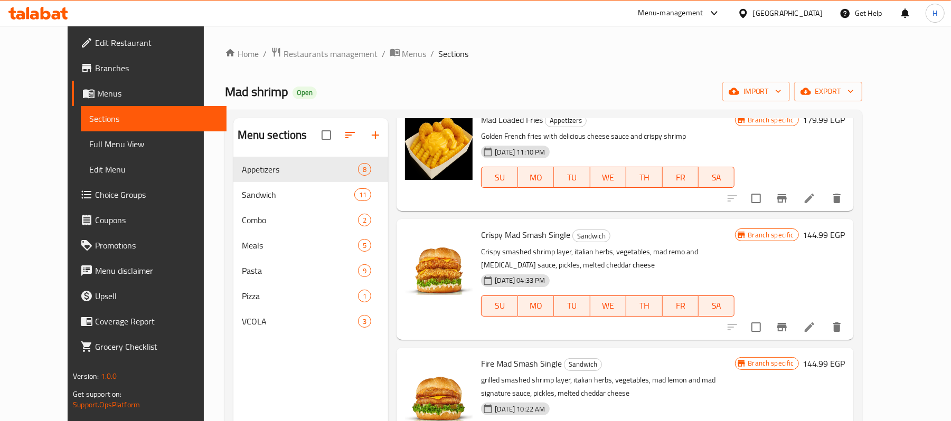
scroll to position [70, 0]
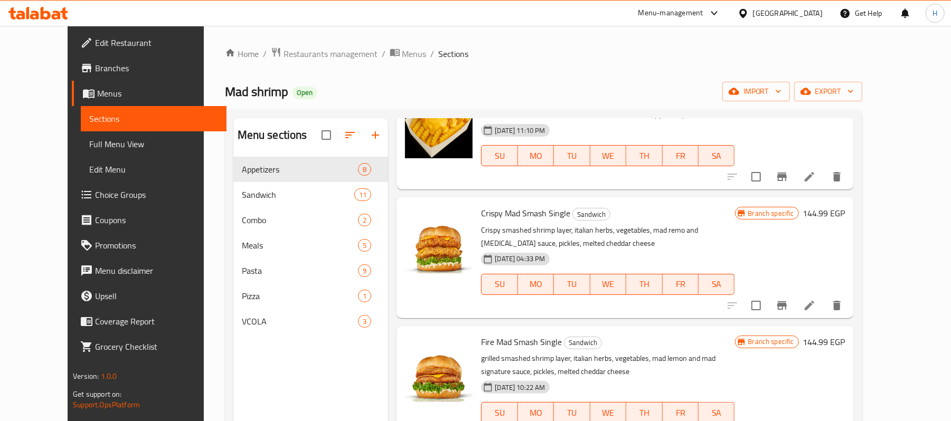
type input "Mad"
click at [816, 180] on icon at bounding box center [809, 177] width 13 height 13
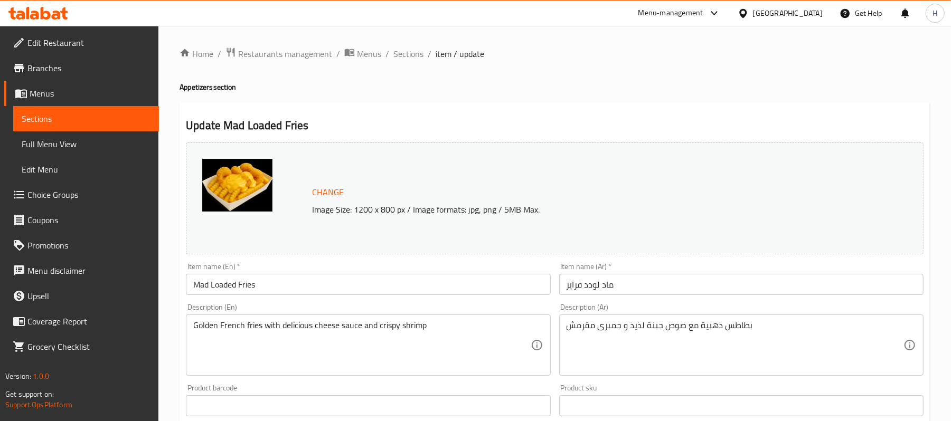
click at [117, 93] on span "Menus" at bounding box center [90, 93] width 121 height 13
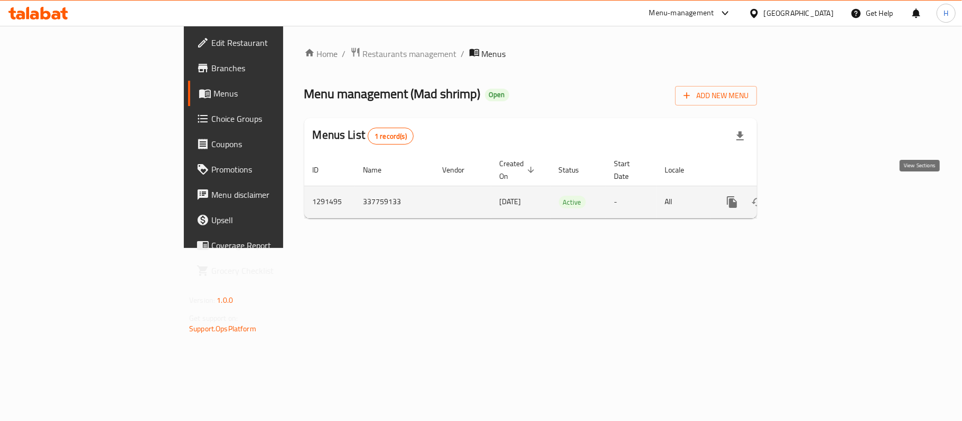
click at [814, 196] on icon "enhanced table" at bounding box center [808, 202] width 13 height 13
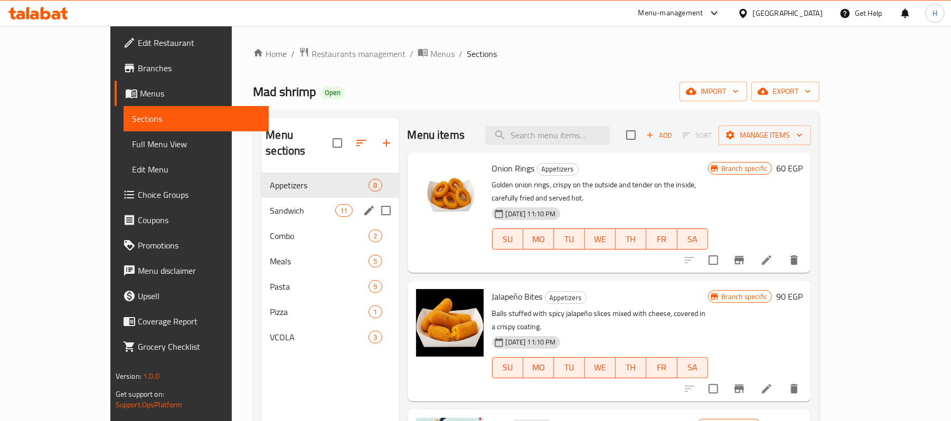
click at [261, 205] on div "Sandwich 11" at bounding box center [329, 210] width 137 height 25
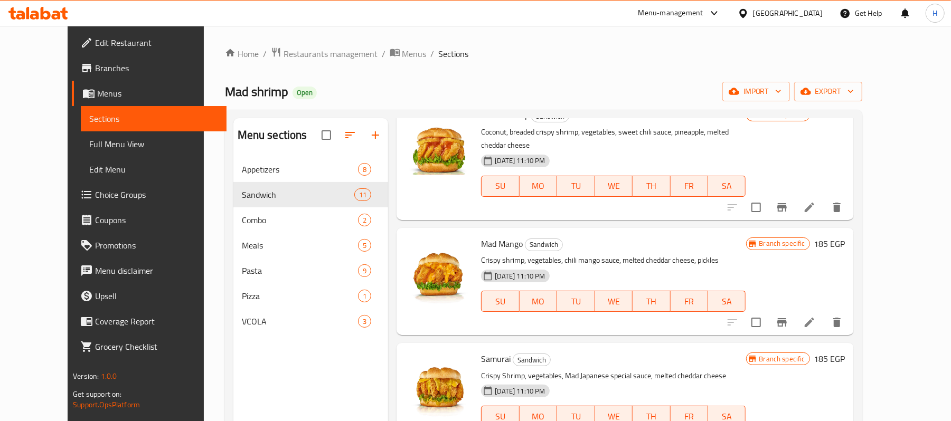
scroll to position [915, 0]
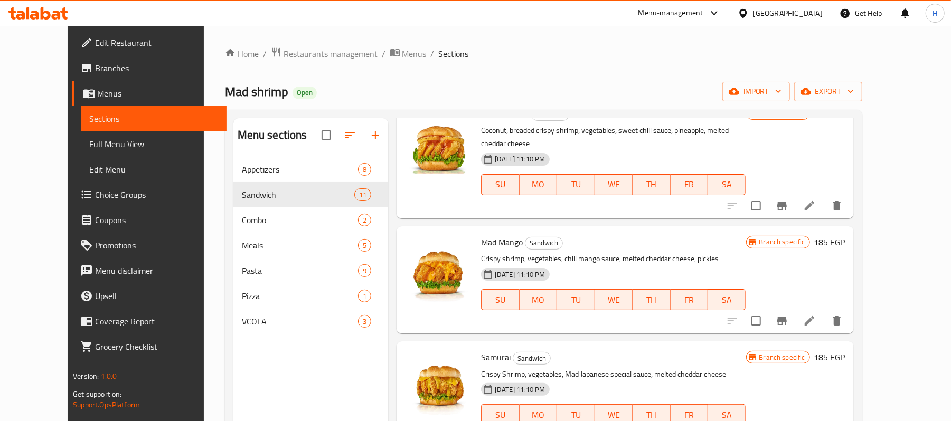
click at [481, 234] on span "Mad Mango" at bounding box center [502, 242] width 42 height 16
copy h6 "Mad Mango"
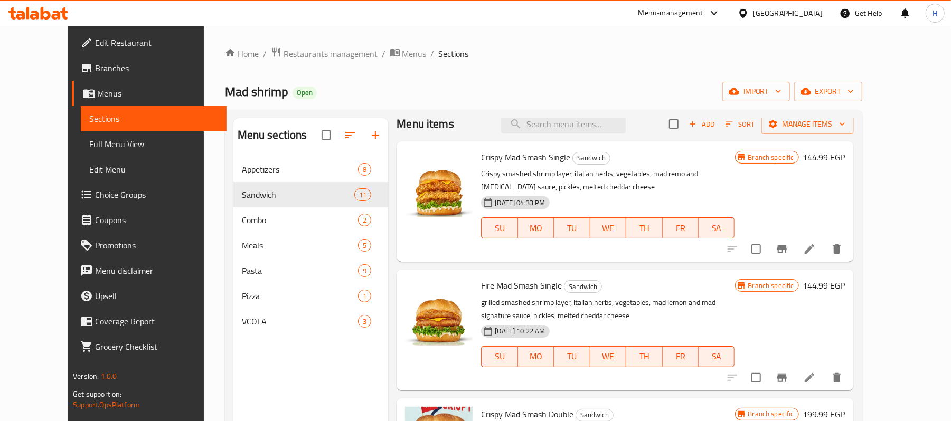
scroll to position [0, 0]
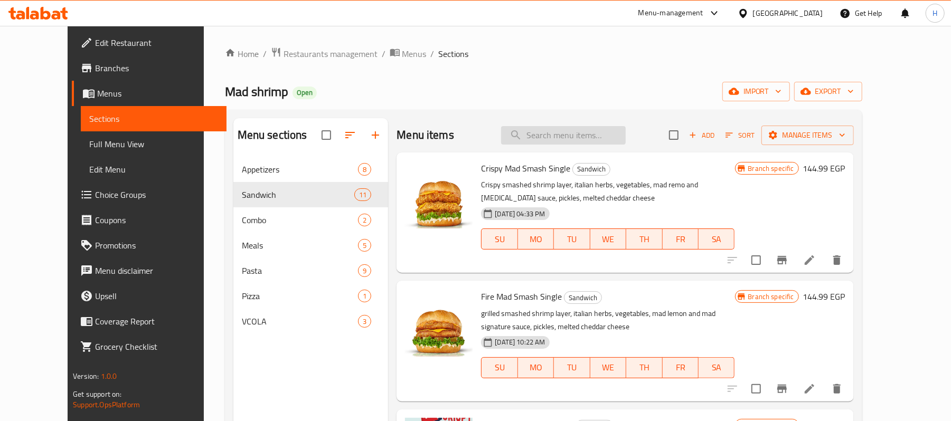
click at [598, 136] on input "search" at bounding box center [563, 135] width 125 height 18
paste input "Blue"
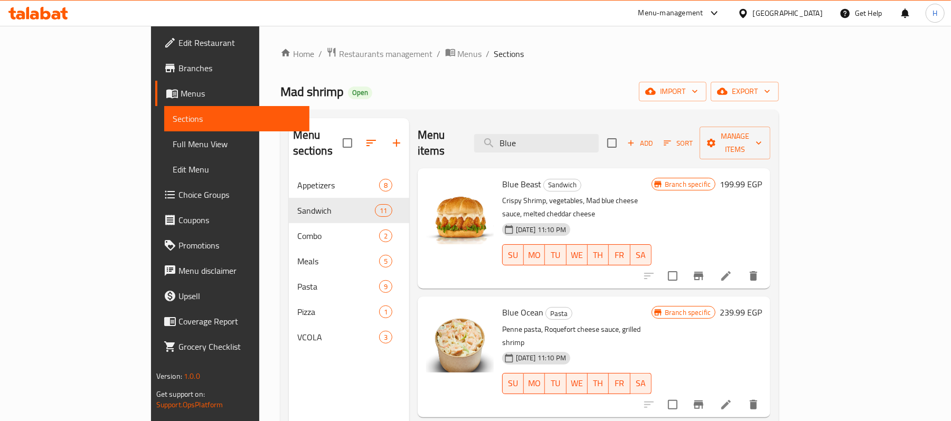
type input "Blue"
click at [551, 135] on input "Blue" at bounding box center [536, 143] width 125 height 18
click at [552, 134] on input "Blue" at bounding box center [536, 143] width 125 height 18
click at [732, 270] on icon at bounding box center [726, 276] width 13 height 13
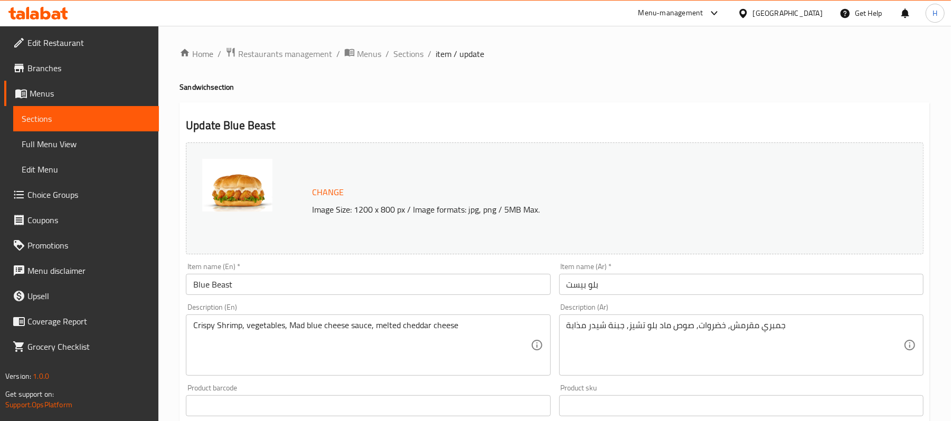
click at [627, 292] on input "بلو بيست" at bounding box center [741, 284] width 364 height 21
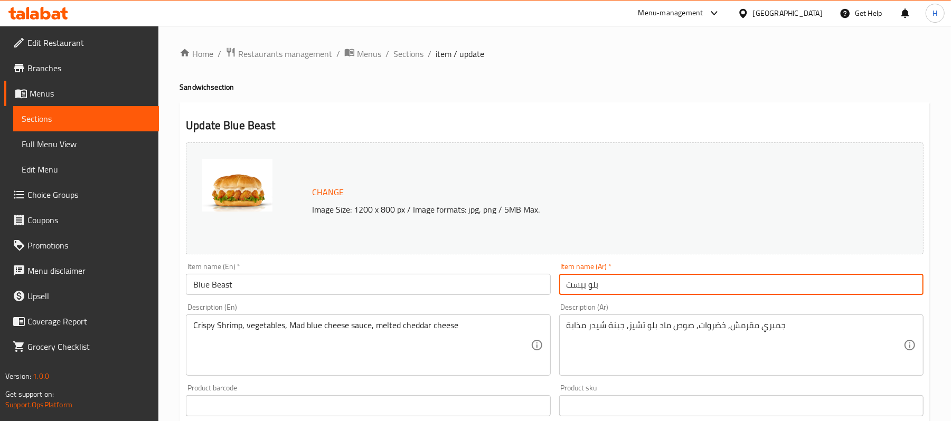
click at [627, 292] on input "بلو بيست" at bounding box center [741, 284] width 364 height 21
click at [142, 119] on span "Sections" at bounding box center [86, 118] width 129 height 13
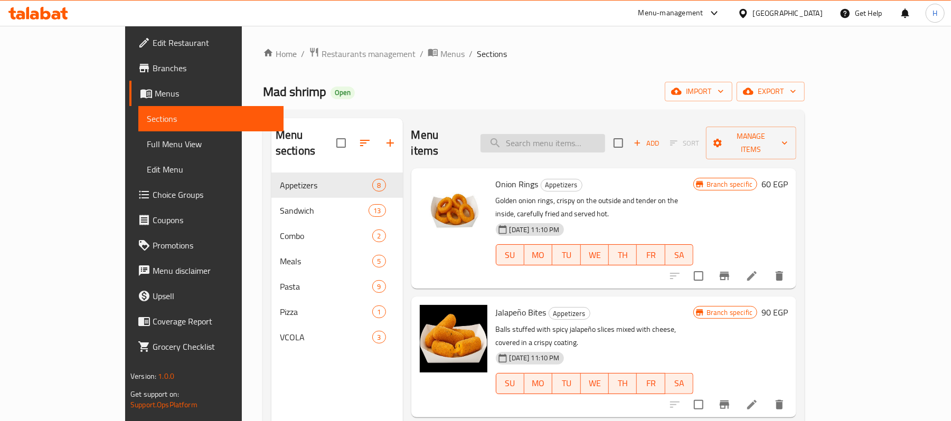
click at [605, 143] on input "search" at bounding box center [543, 143] width 125 height 18
paste input "3 alarm"
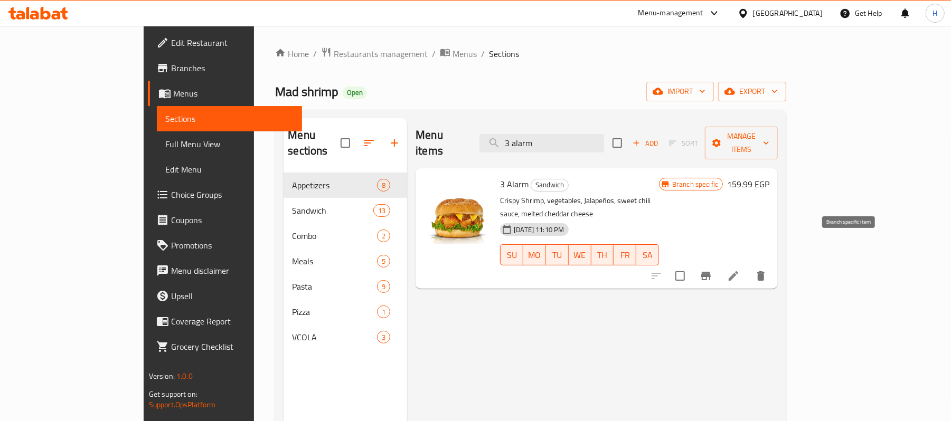
type input "3 alarm"
click at [712, 270] on icon "Branch-specific-item" at bounding box center [706, 276] width 13 height 13
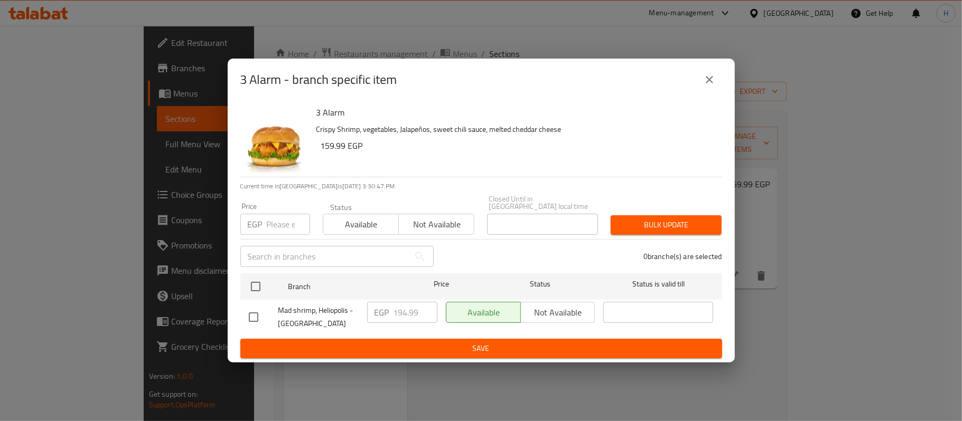
click at [700, 89] on button "close" at bounding box center [708, 79] width 25 height 25
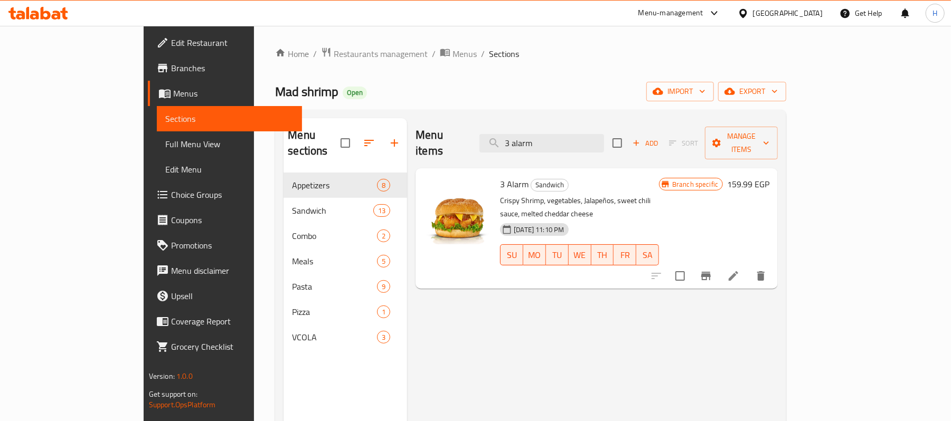
click at [719, 263] on button "Branch-specific-item" at bounding box center [705, 275] width 25 height 25
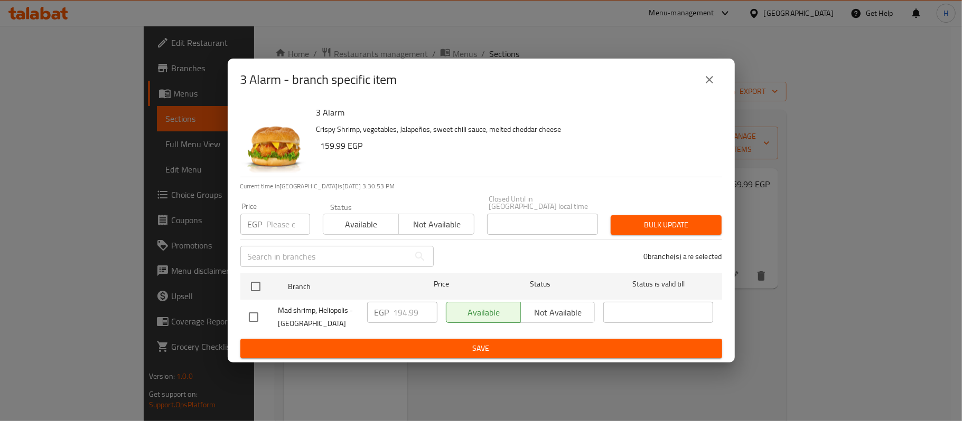
click at [710, 86] on icon "close" at bounding box center [709, 79] width 13 height 13
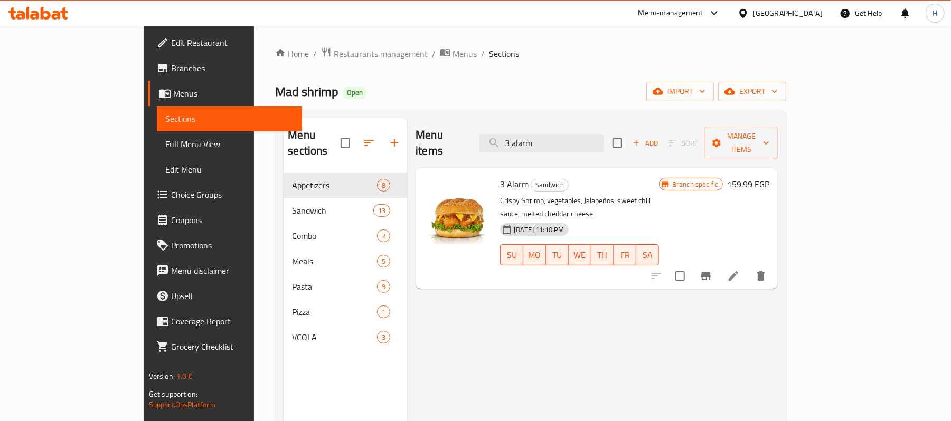
click at [748, 267] on li at bounding box center [734, 276] width 30 height 19
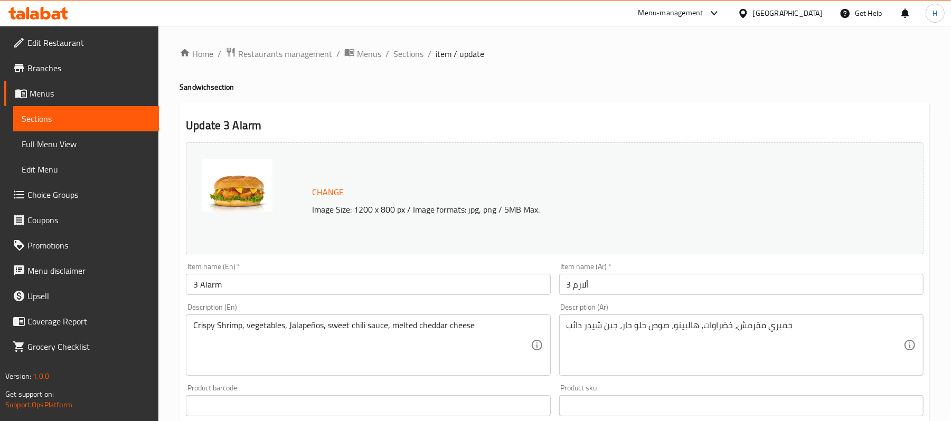
click at [638, 287] on input "3 ألارم" at bounding box center [741, 284] width 364 height 21
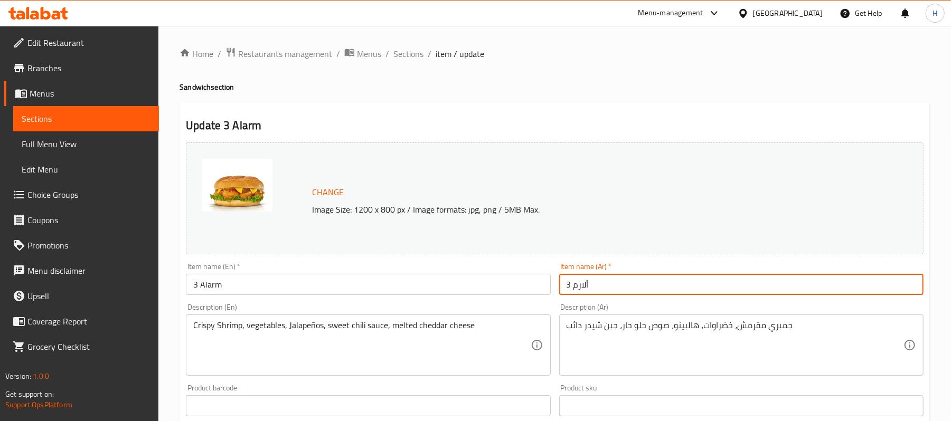
click at [638, 287] on input "3 ألارم" at bounding box center [741, 284] width 364 height 21
click at [100, 117] on span "Sections" at bounding box center [86, 118] width 129 height 13
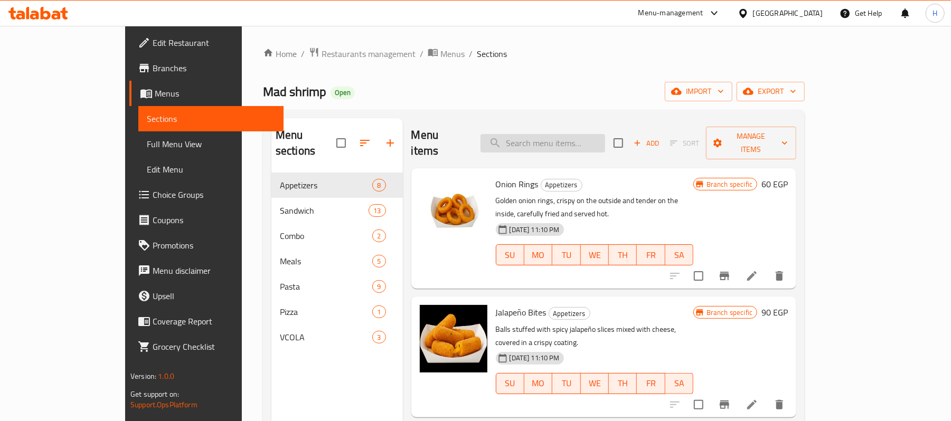
click at [596, 136] on input "search" at bounding box center [543, 143] width 125 height 18
paste input "Blue beast:"
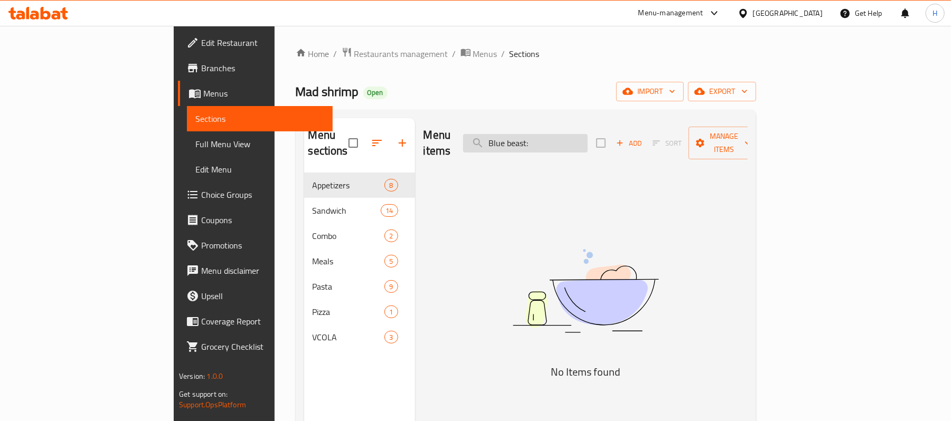
click at [567, 137] on input "Blue beast:" at bounding box center [525, 143] width 125 height 18
click at [588, 138] on input "Blue beast:" at bounding box center [525, 143] width 125 height 18
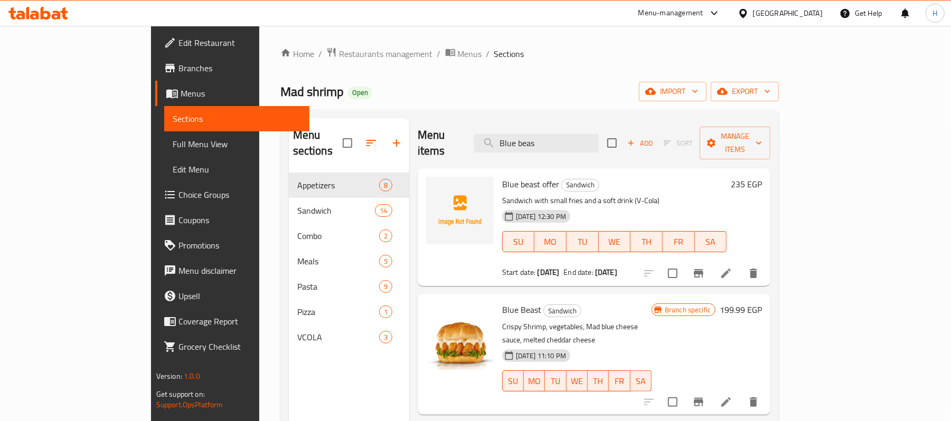
type input "Blue beas"
click at [741, 265] on li at bounding box center [726, 273] width 30 height 19
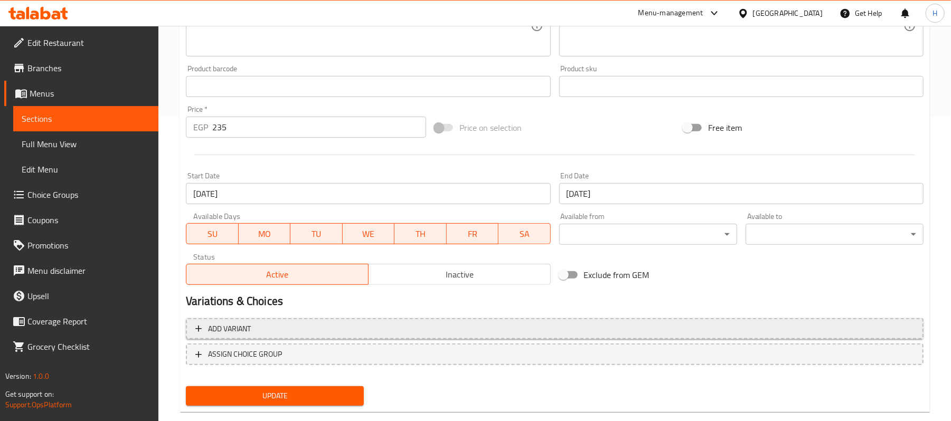
scroll to position [324, 0]
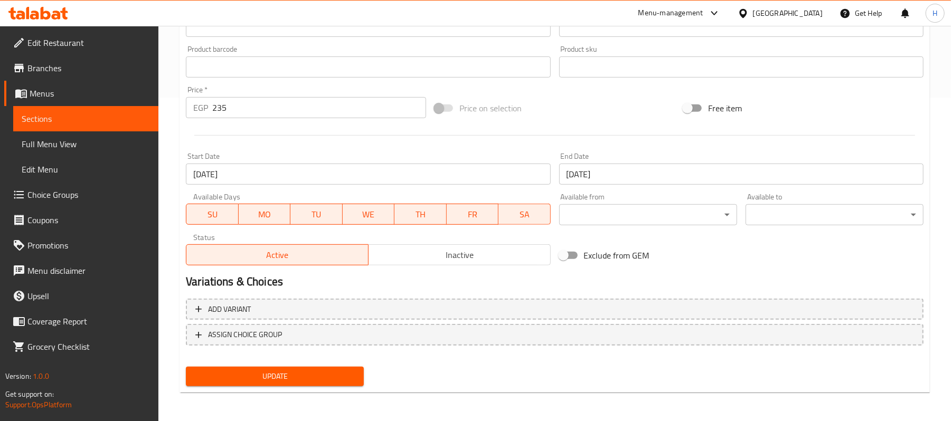
click at [510, 250] on span "Inactive" at bounding box center [460, 255] width 174 height 15
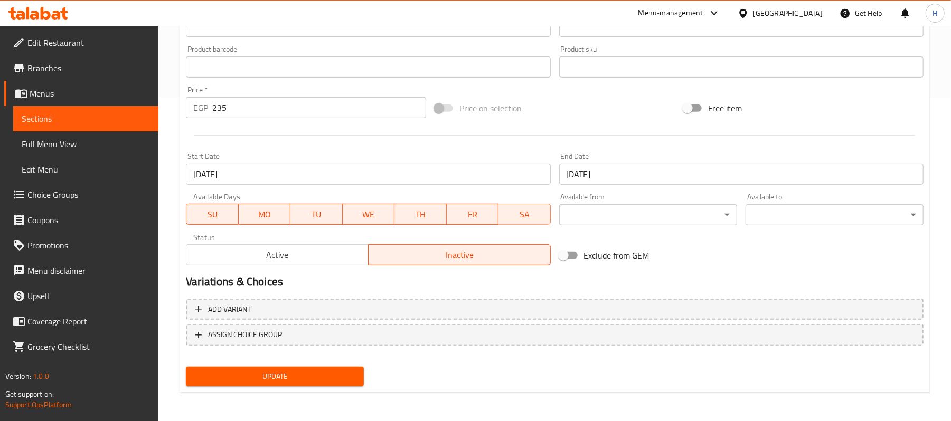
click at [333, 370] on span "Update" at bounding box center [274, 376] width 161 height 13
click at [110, 115] on span "Sections" at bounding box center [86, 118] width 129 height 13
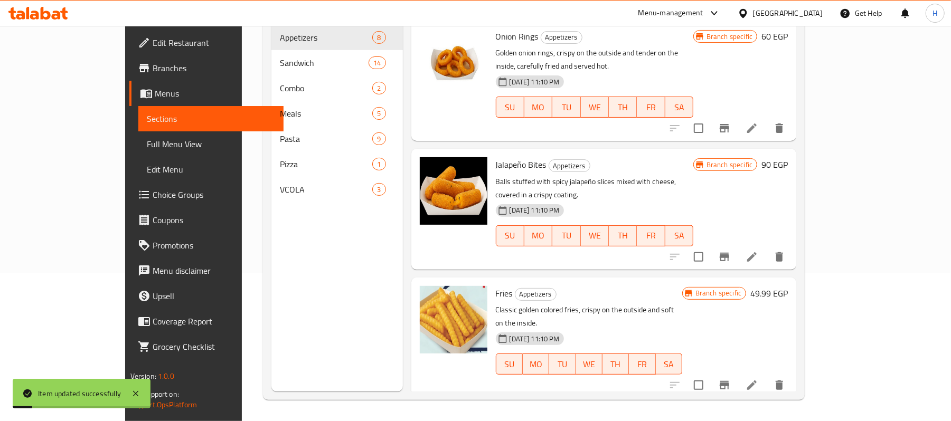
scroll to position [7, 0]
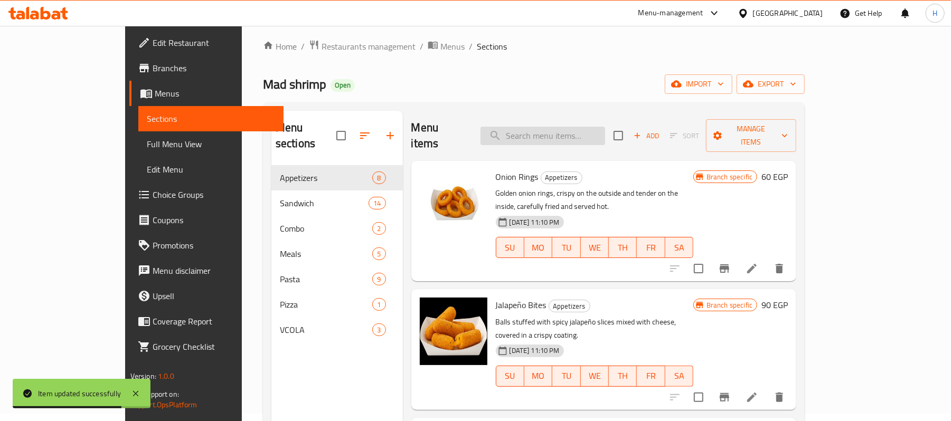
click at [605, 134] on input "search" at bounding box center [543, 136] width 125 height 18
paste input "Mad Mango"
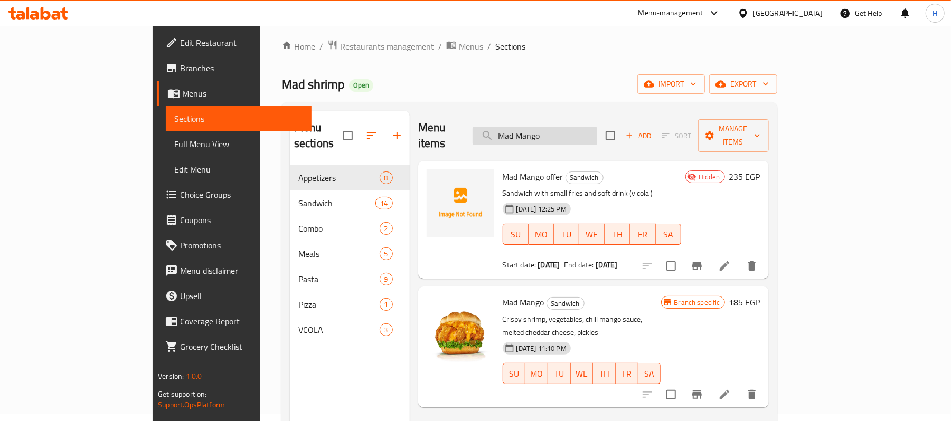
click at [588, 127] on input "Mad Mango" at bounding box center [535, 136] width 125 height 18
paste input "Blue beast"
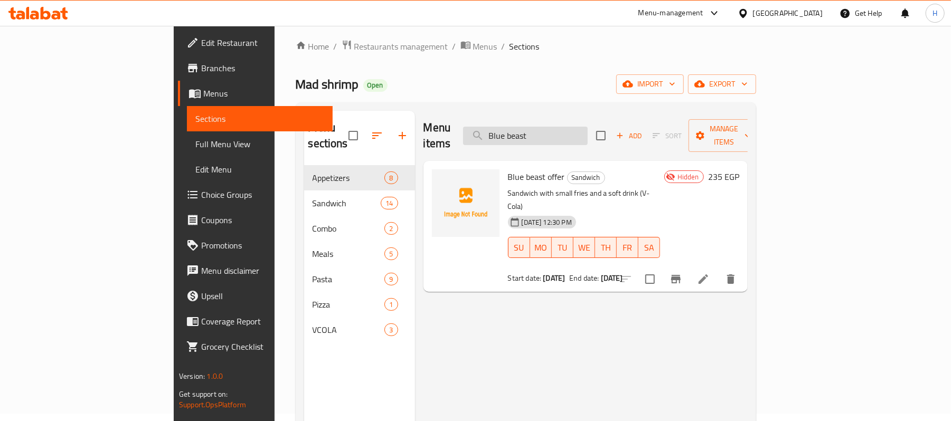
click at [566, 130] on input "Blue beast" at bounding box center [525, 136] width 125 height 18
click at [570, 127] on input "Blue beast" at bounding box center [525, 136] width 125 height 18
paste input "3 alarm"
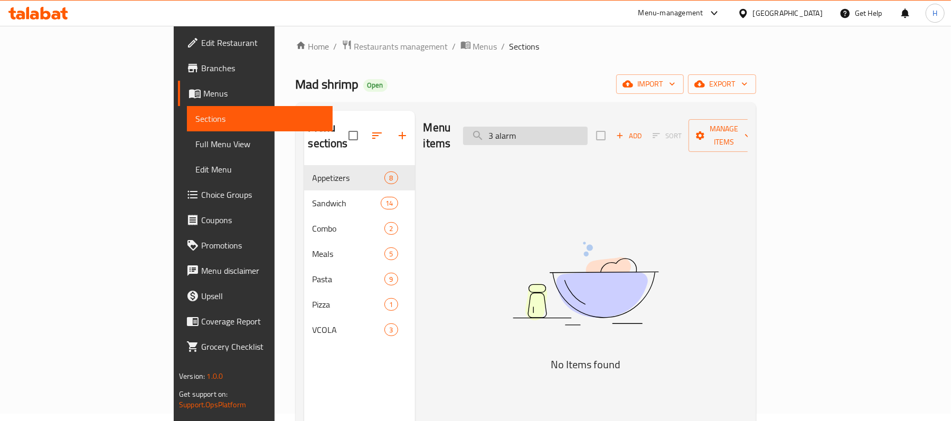
click at [581, 131] on input "3 alarm" at bounding box center [525, 136] width 125 height 18
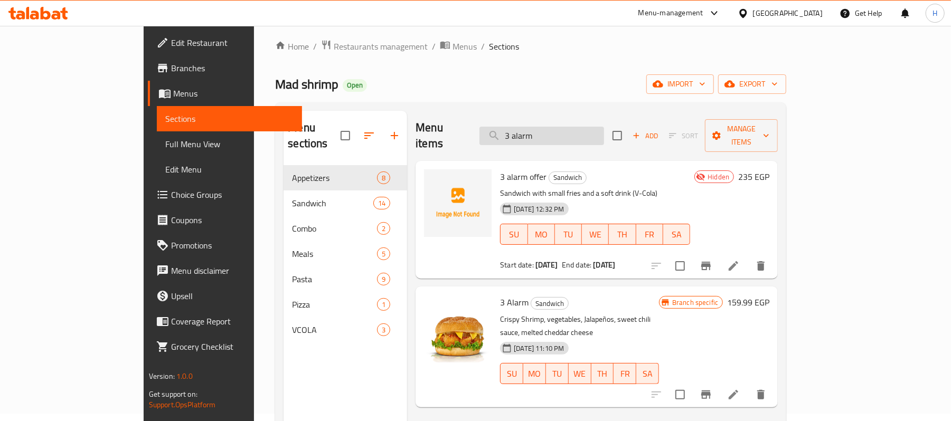
click at [599, 132] on input "3 alarm" at bounding box center [541, 136] width 125 height 18
paste input "Samorai shrimp"
type input "Samorai shrimp"
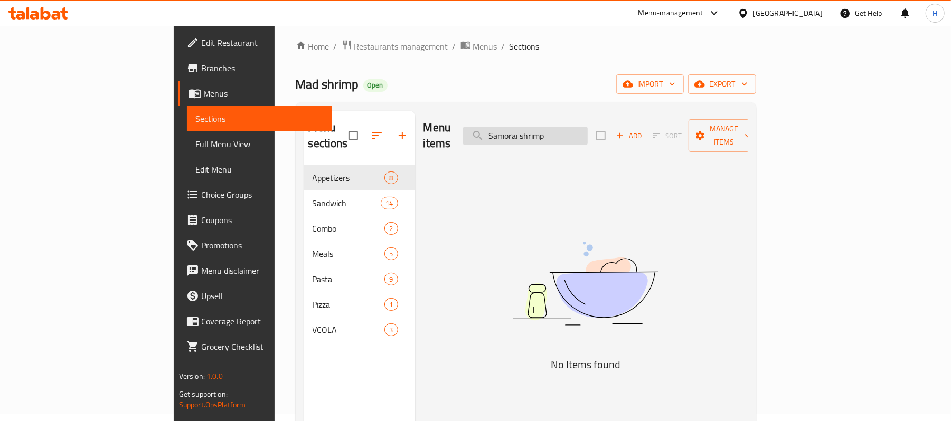
click at [588, 130] on input "Samorai shrimp" at bounding box center [525, 136] width 125 height 18
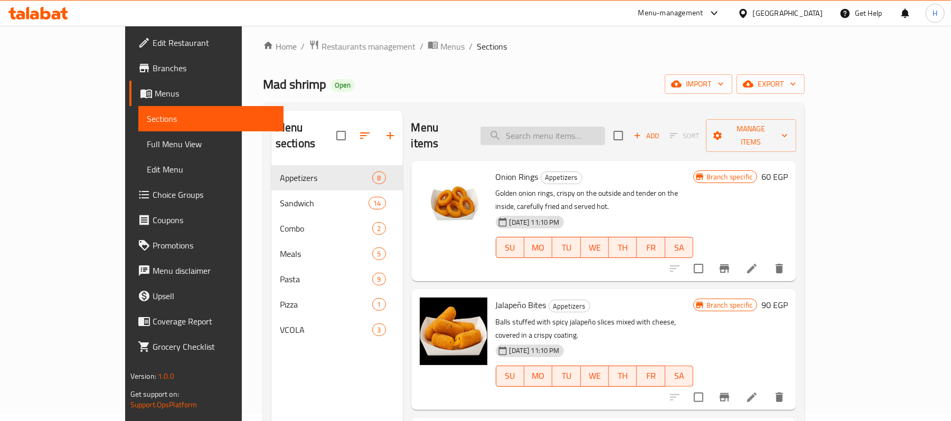
paste input "Samorai shrimp"
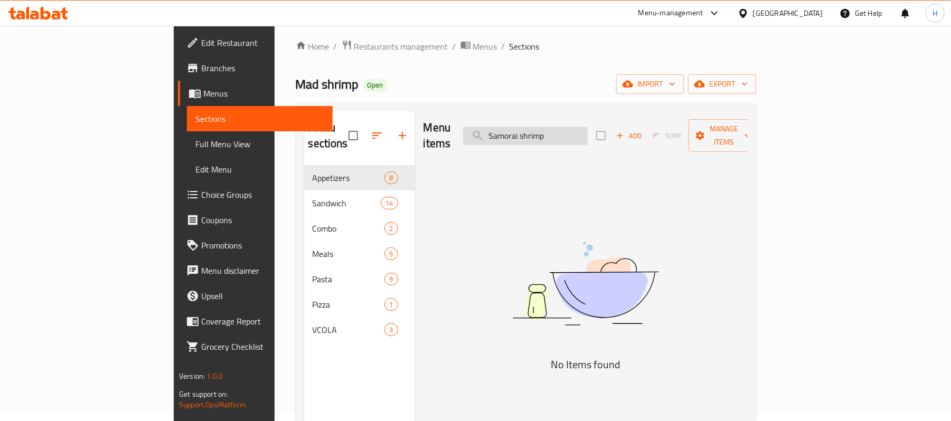
click at [581, 130] on input "Samorai shrimp" at bounding box center [525, 136] width 125 height 18
click at [588, 129] on input "Samorai shrimp" at bounding box center [525, 136] width 125 height 18
click at [588, 131] on input "Samorai shrimp" at bounding box center [525, 136] width 125 height 18
click at [553, 127] on input "Samorai" at bounding box center [525, 136] width 125 height 18
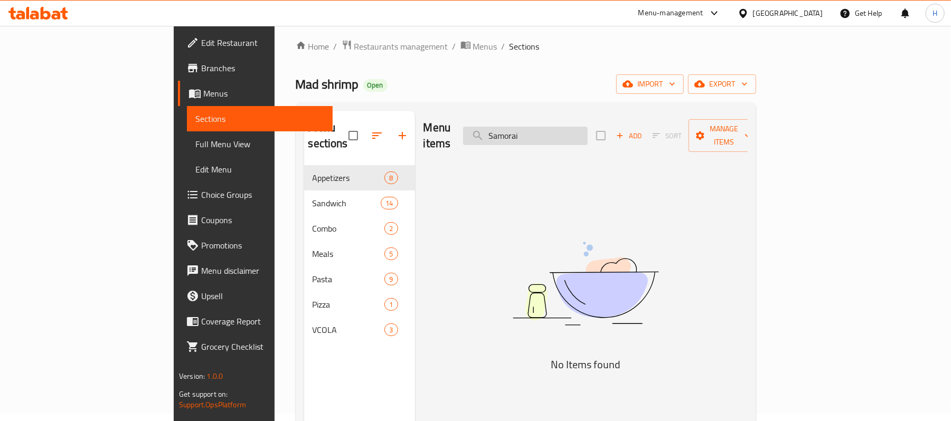
click at [588, 131] on input "Samorai" at bounding box center [525, 136] width 125 height 18
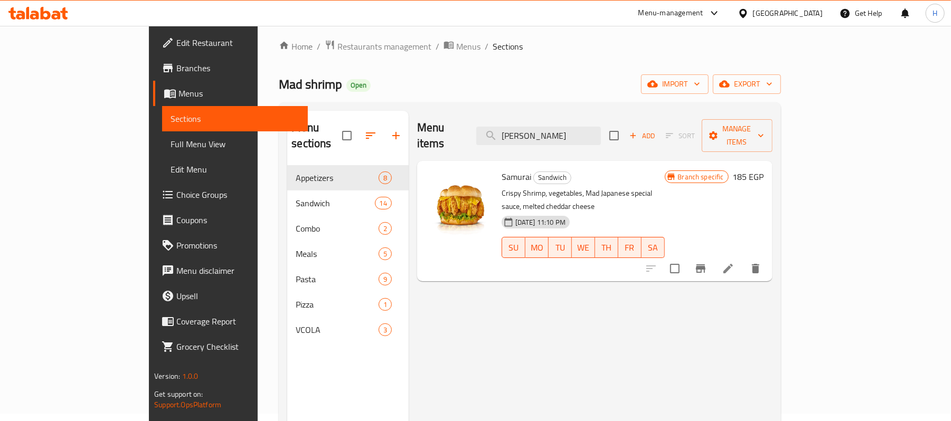
type input "Sam"
click at [735, 262] on icon at bounding box center [728, 268] width 13 height 13
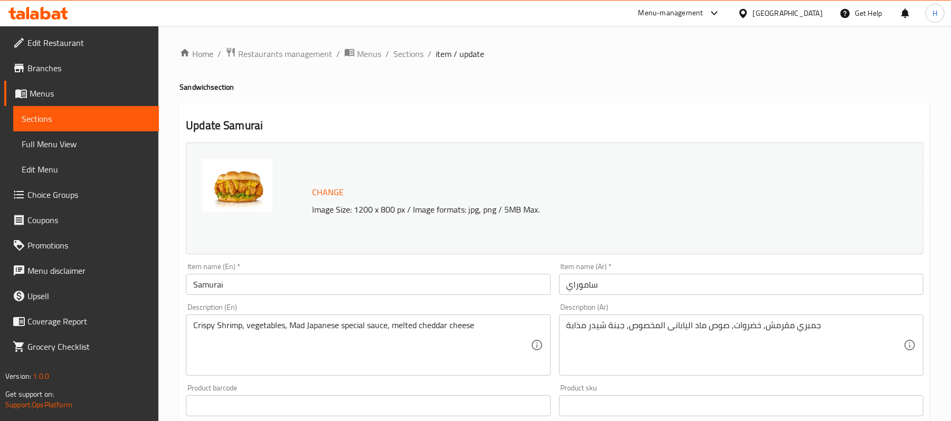
click at [689, 284] on input "ساموراي" at bounding box center [741, 284] width 364 height 21
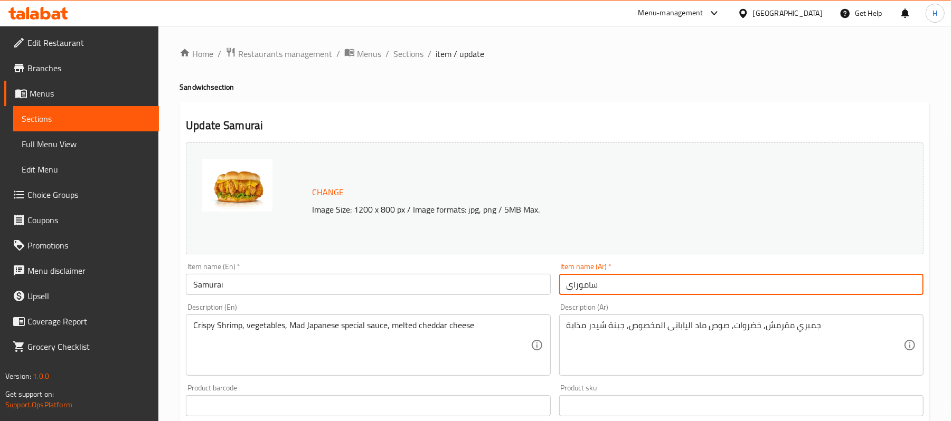
click at [689, 284] on input "ساموراي" at bounding box center [741, 284] width 364 height 21
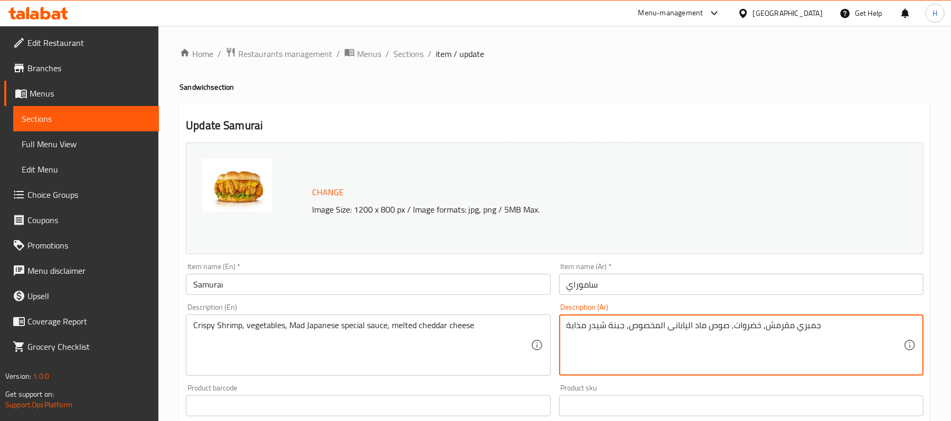
click at [797, 327] on textarea "جمبري مقرمش, خضروات, صوص ماد اليابانى المخصوص, جبنة شيدر مذابة" at bounding box center [735, 346] width 337 height 50
click at [809, 327] on textarea "جمبري مقرمش, خضروات, صوص ماد اليابانى المخصوص, جبنة شيدر مذابة" at bounding box center [735, 346] width 337 height 50
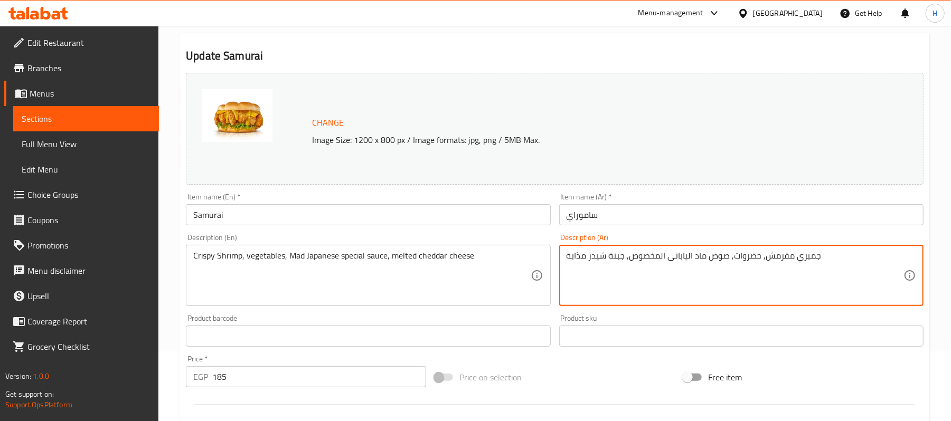
scroll to position [70, 0]
click at [140, 118] on span "Sections" at bounding box center [86, 118] width 129 height 13
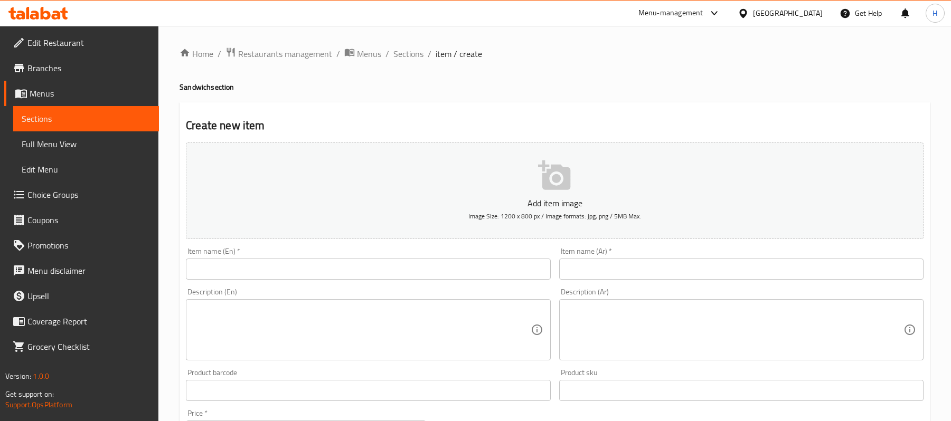
click at [70, 103] on div "Edit Restaurant Branches Menus Sections Full Menu View Edit Menu Choice Groups …" at bounding box center [475, 386] width 951 height 720
click at [71, 94] on span "Menus" at bounding box center [90, 93] width 121 height 13
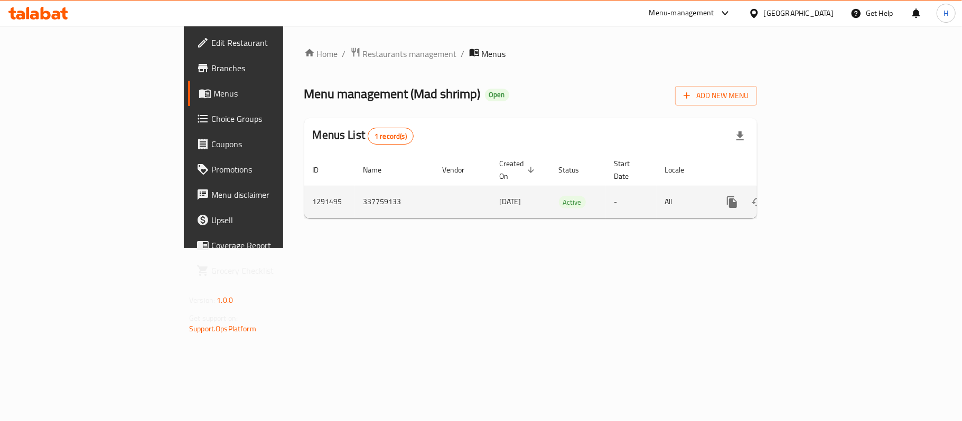
click at [814, 196] on icon "enhanced table" at bounding box center [808, 202] width 13 height 13
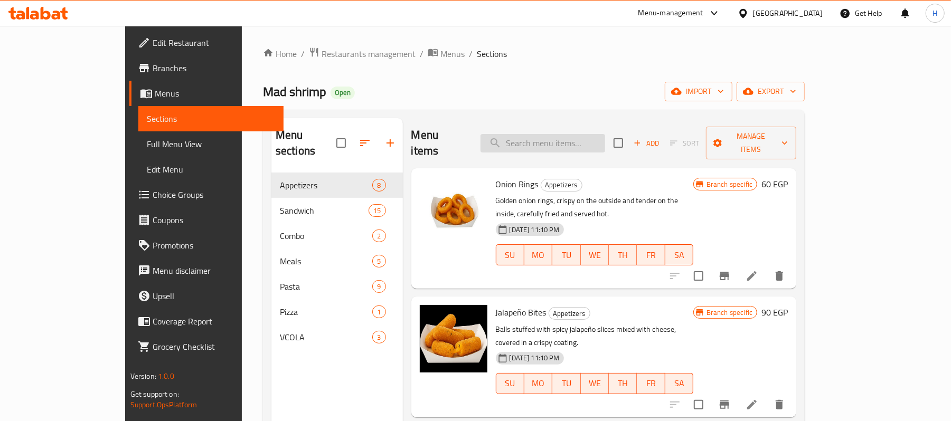
click at [592, 134] on input "search" at bounding box center [543, 143] width 125 height 18
paste input "offer Crispy mad smash single"
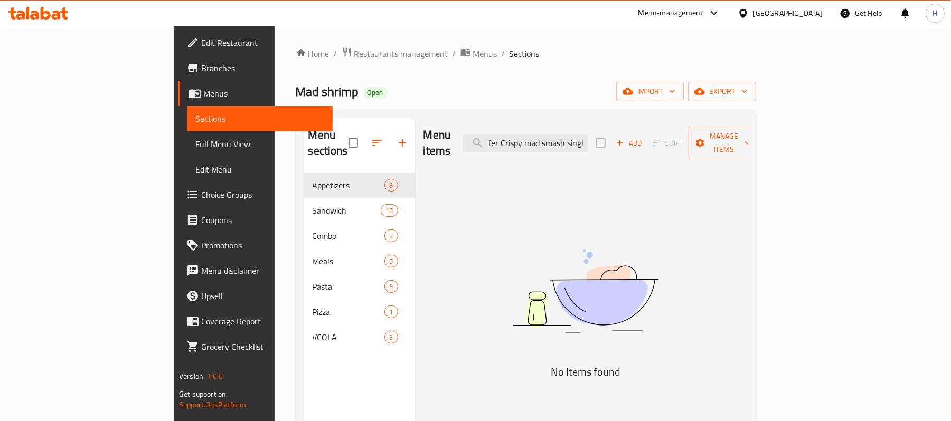
scroll to position [0, 7]
click at [564, 134] on input "offer Crispy mad smash singl" at bounding box center [525, 143] width 125 height 18
click at [562, 137] on input "offer Crispy mad smash singl" at bounding box center [525, 143] width 125 height 18
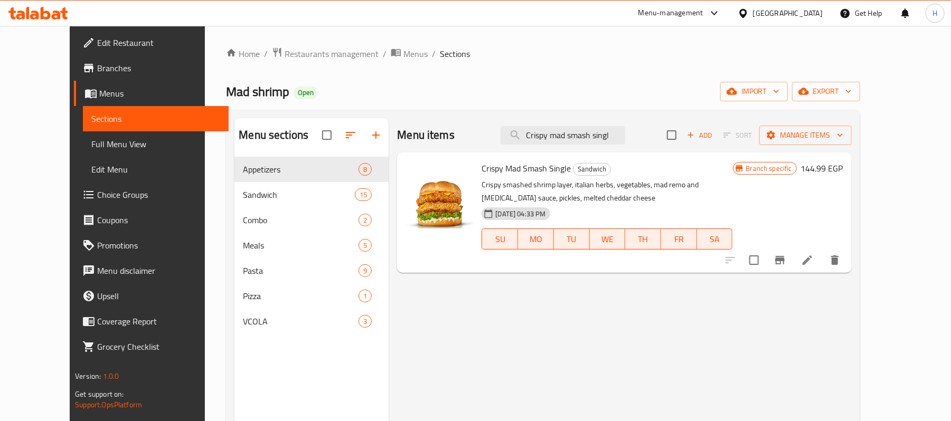
type input "Crispy mad smash singl"
click at [848, 248] on div at bounding box center [783, 260] width 130 height 25
click at [822, 252] on li at bounding box center [808, 260] width 30 height 19
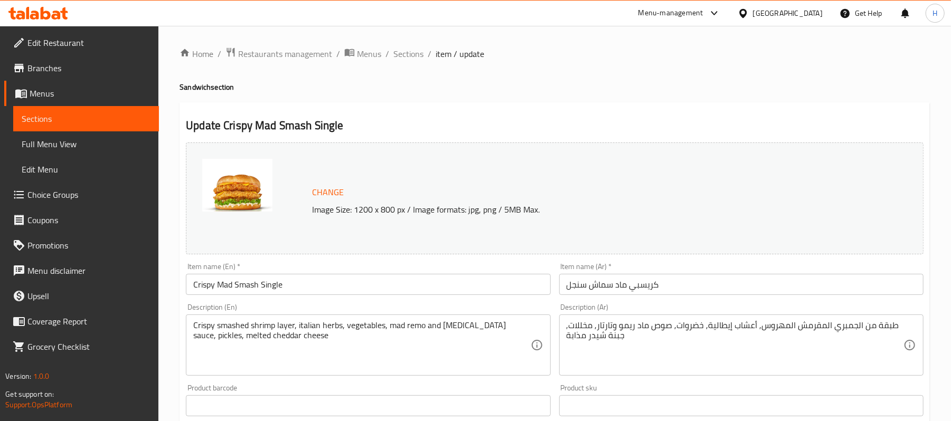
scroll to position [140, 0]
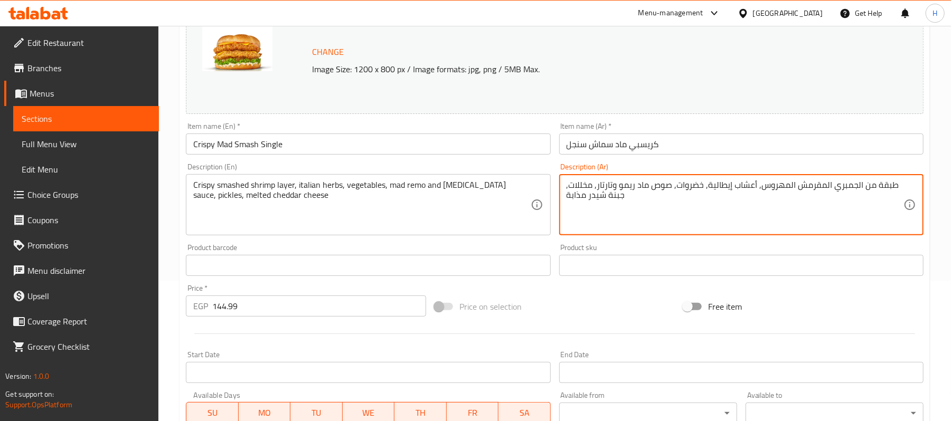
click at [833, 203] on textarea "‎طبقة من الجمبري المقرمش المهروس, أعشاب إيطالية, خضروات, صوص ماد ريمو وتارتار, …" at bounding box center [735, 205] width 337 height 50
click at [581, 144] on input "كريسبي ماد سماش سنجل" at bounding box center [741, 144] width 364 height 21
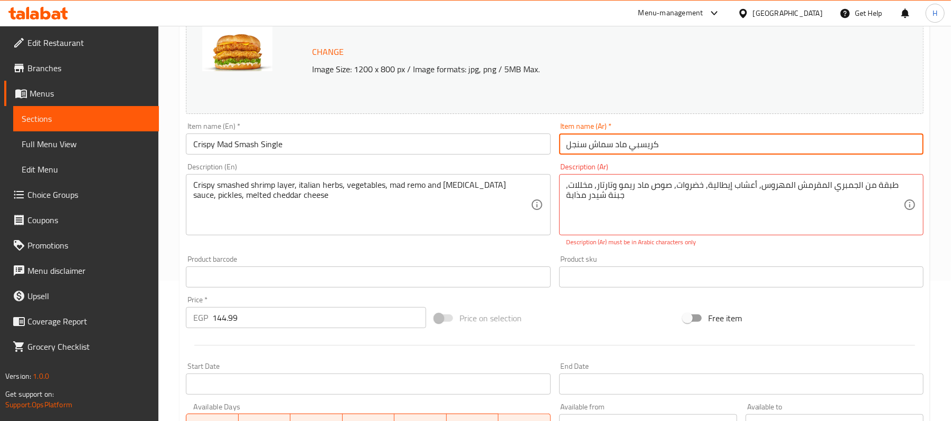
click at [581, 144] on input "كريسبي ماد سماش سنجل" at bounding box center [741, 144] width 364 height 21
click at [417, 147] on input "Crispy Mad Smash Single" at bounding box center [368, 144] width 364 height 21
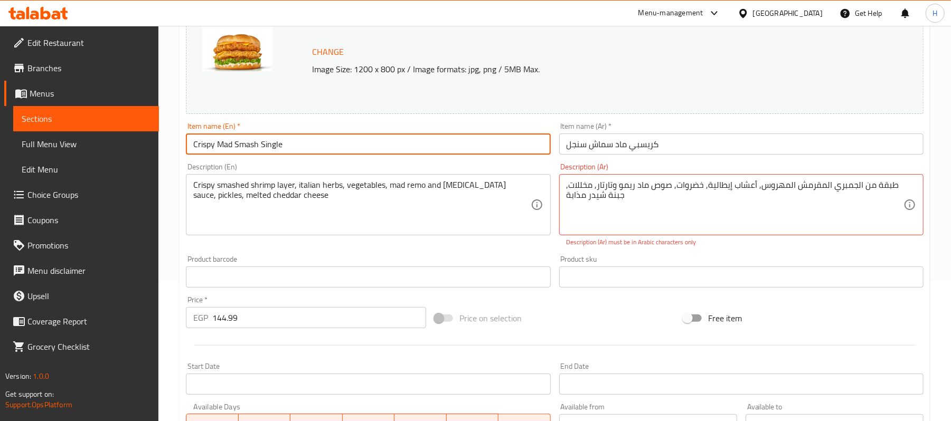
click at [417, 147] on input "Crispy Mad Smash Single" at bounding box center [368, 144] width 364 height 21
click at [106, 115] on span "Sections" at bounding box center [86, 118] width 129 height 13
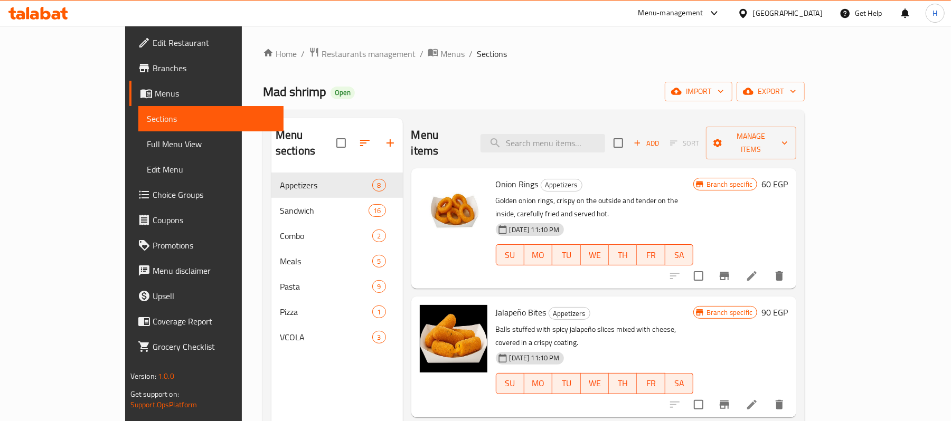
click at [498, 68] on div "Home / Restaurants management / Menus / Sections Mad shrimp Open import export …" at bounding box center [534, 297] width 542 height 501
click at [153, 67] on span "Branches" at bounding box center [214, 68] width 123 height 13
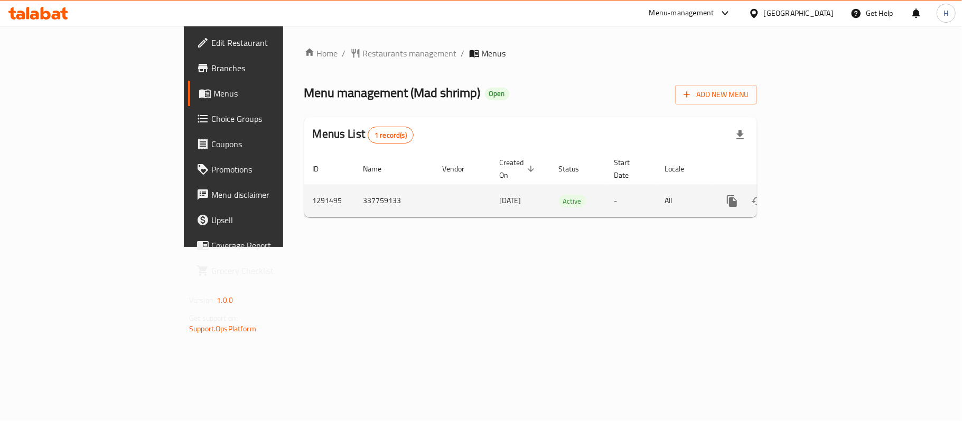
click at [814, 195] on icon "enhanced table" at bounding box center [808, 201] width 13 height 13
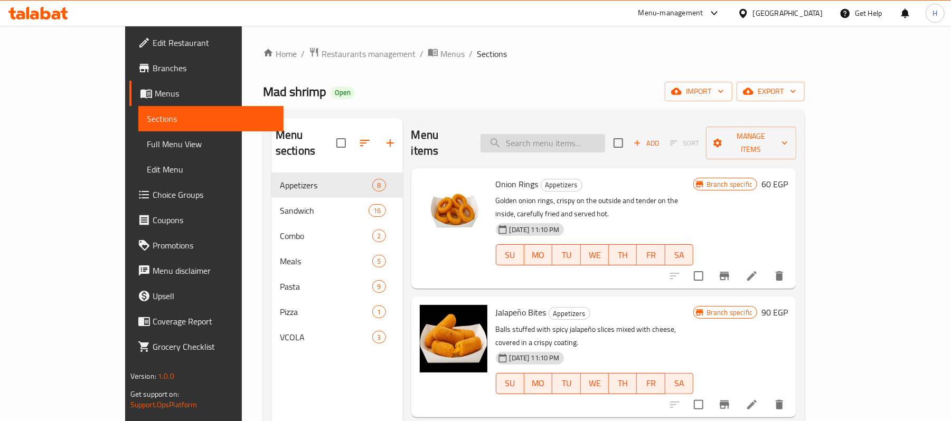
click at [573, 134] on input "search" at bounding box center [543, 143] width 125 height 18
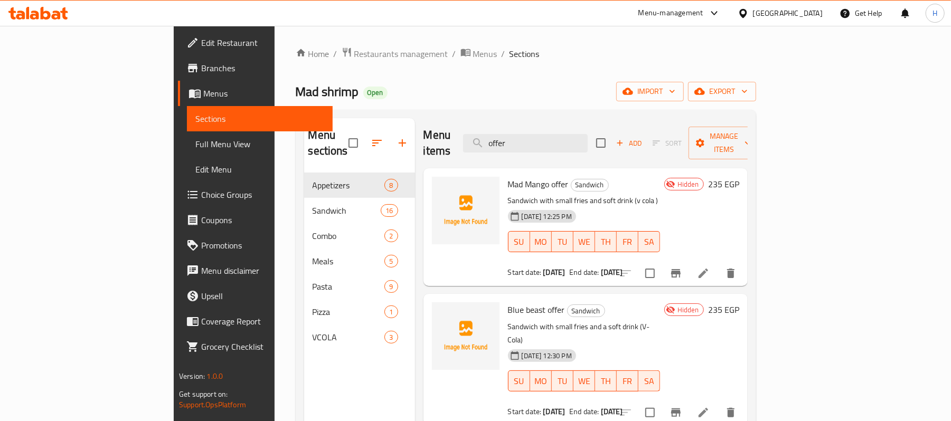
type input "offer"
click at [718, 265] on li at bounding box center [704, 273] width 30 height 19
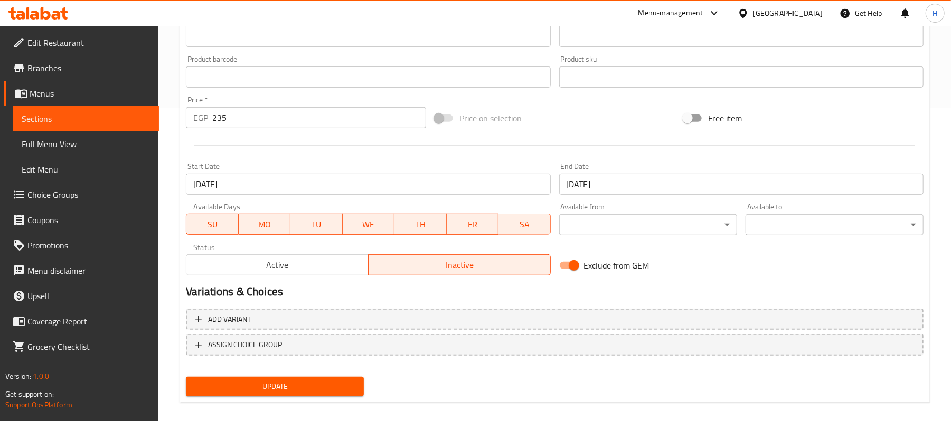
scroll to position [324, 0]
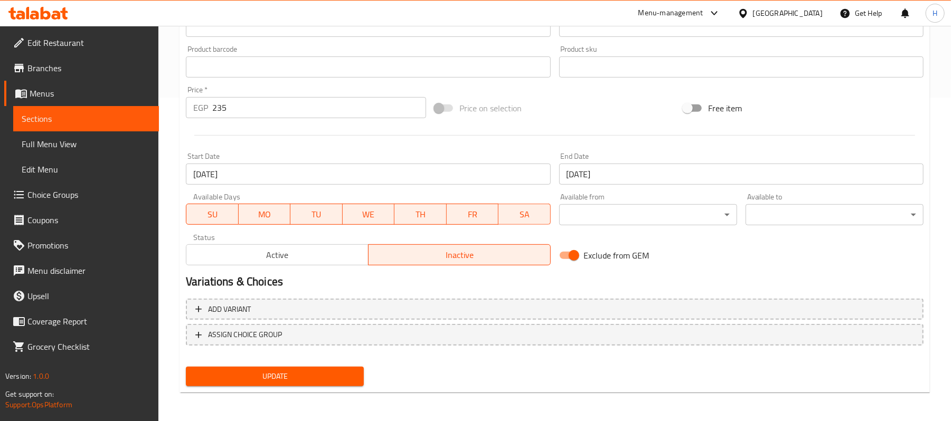
click at [216, 220] on span "SU" at bounding box center [212, 214] width 43 height 15
click at [262, 210] on span "MO" at bounding box center [264, 214] width 43 height 15
click at [368, 218] on span "WE" at bounding box center [368, 214] width 44 height 15
click at [297, 216] on span "TU" at bounding box center [316, 214] width 43 height 15
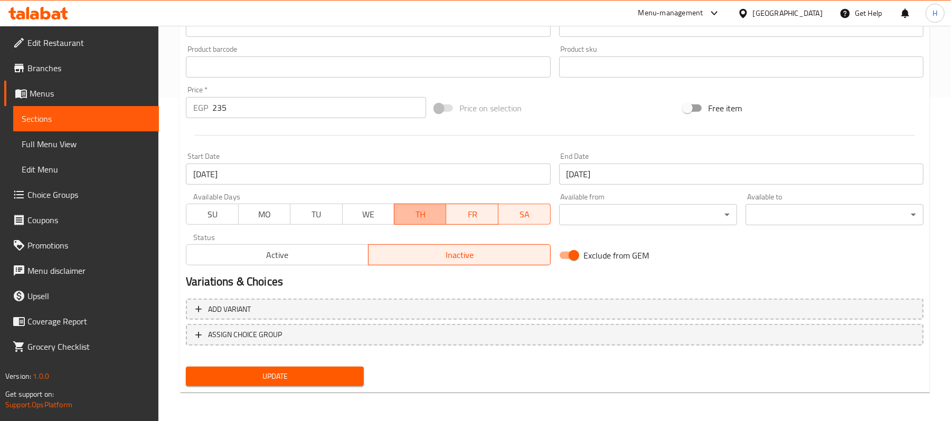
click at [425, 221] on span "TH" at bounding box center [420, 214] width 43 height 15
click at [464, 216] on span "FR" at bounding box center [472, 214] width 43 height 15
click at [512, 218] on span "SA" at bounding box center [524, 214] width 43 height 15
click at [347, 218] on span "WE" at bounding box center [368, 214] width 43 height 15
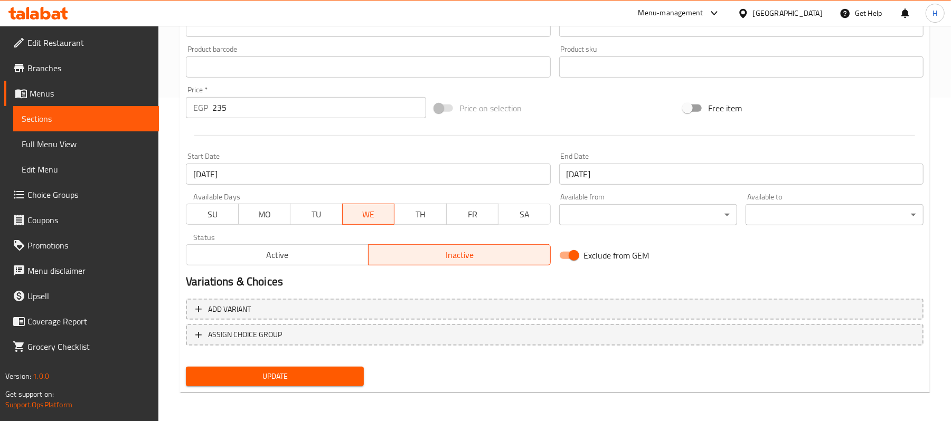
click at [313, 216] on span "TU" at bounding box center [316, 214] width 43 height 15
click at [319, 368] on button "Update" at bounding box center [275, 377] width 178 height 20
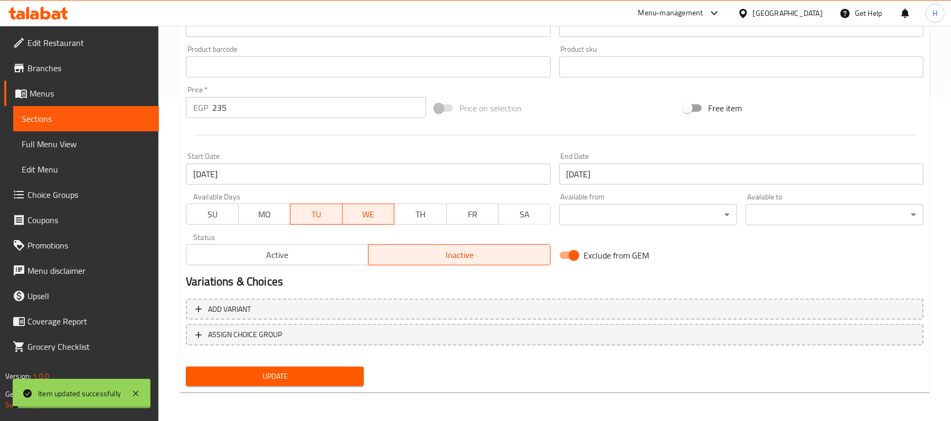
click at [107, 123] on span "Sections" at bounding box center [86, 118] width 129 height 13
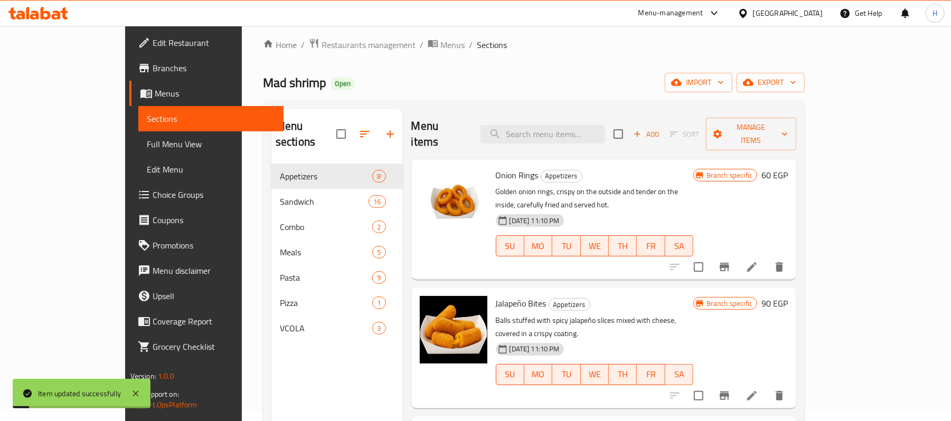
scroll to position [7, 0]
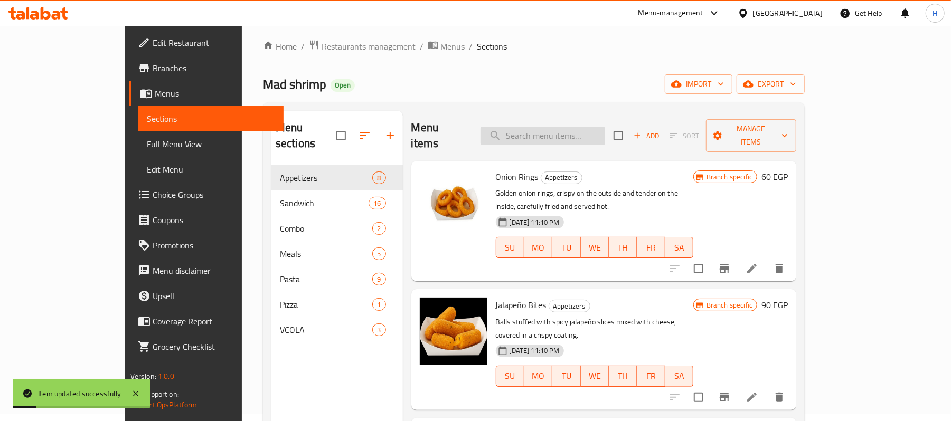
click at [583, 127] on input "search" at bounding box center [543, 136] width 125 height 18
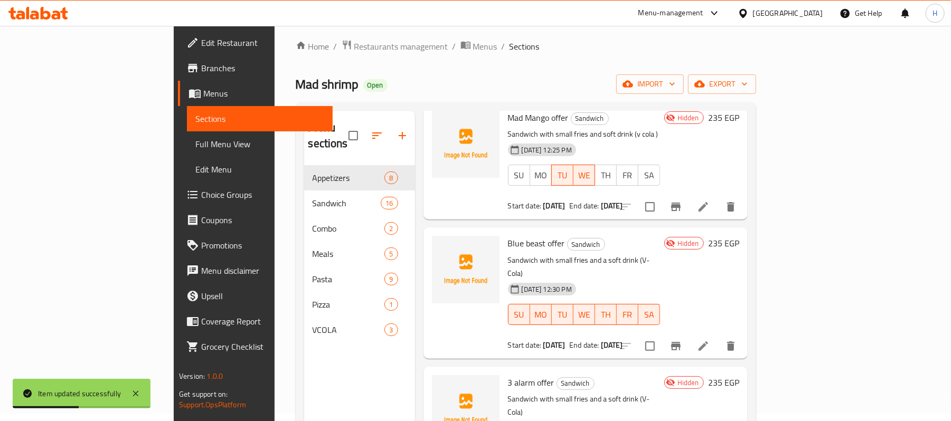
scroll to position [140, 0]
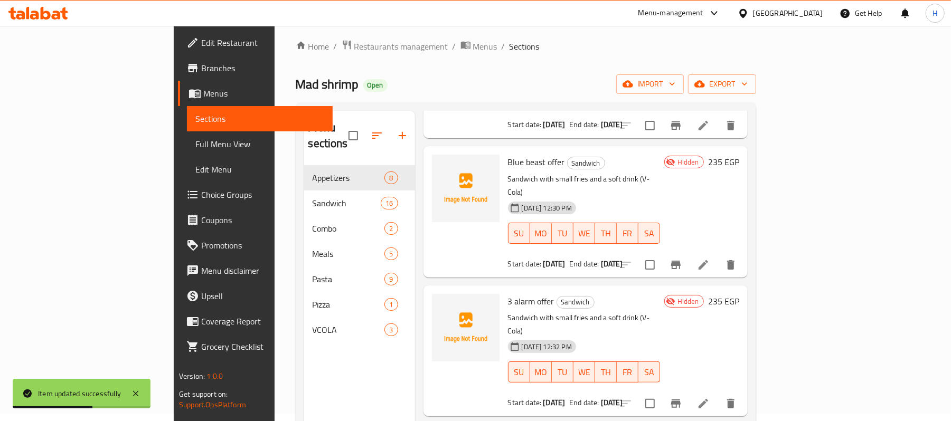
type input "offer"
click at [710, 259] on icon at bounding box center [703, 265] width 13 height 13
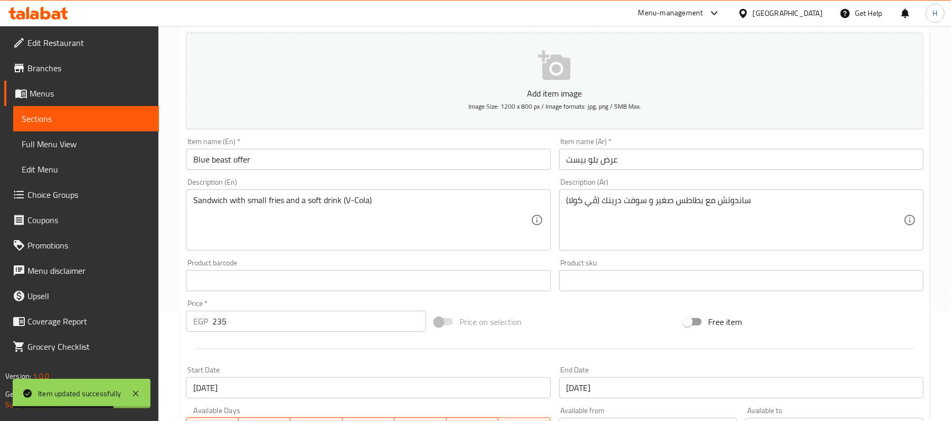
scroll to position [281, 0]
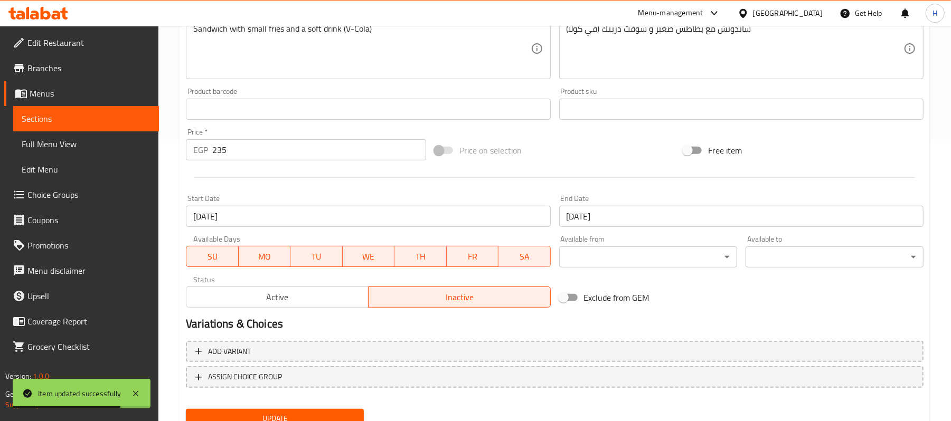
click at [399, 264] on span "TH" at bounding box center [421, 256] width 44 height 15
drag, startPoint x: 439, startPoint y: 262, endPoint x: 450, endPoint y: 262, distance: 11.1
click at [443, 262] on button "TH" at bounding box center [420, 256] width 52 height 21
click at [501, 258] on button "SA" at bounding box center [524, 256] width 52 height 21
drag, startPoint x: 523, startPoint y: 256, endPoint x: 498, endPoint y: 256, distance: 24.3
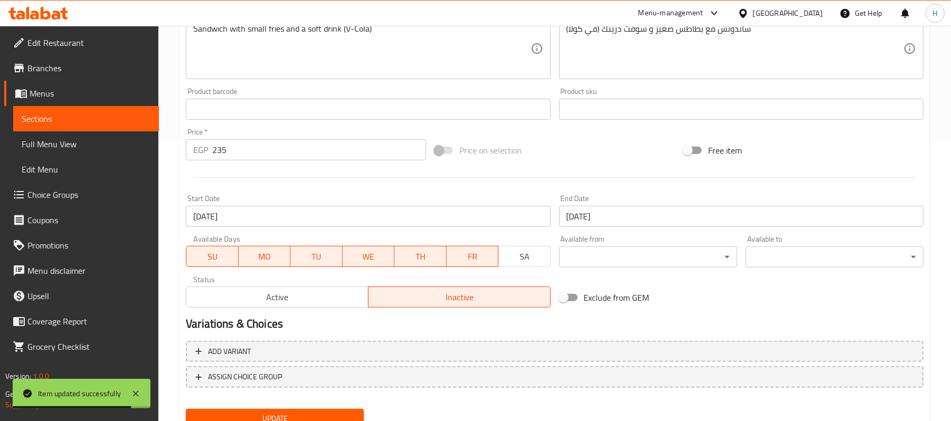
click at [519, 256] on span "SA" at bounding box center [524, 256] width 43 height 15
click at [462, 256] on span "FR" at bounding box center [473, 256] width 44 height 15
click at [419, 257] on span "TH" at bounding box center [421, 256] width 44 height 15
click at [524, 256] on span "SA" at bounding box center [524, 256] width 43 height 15
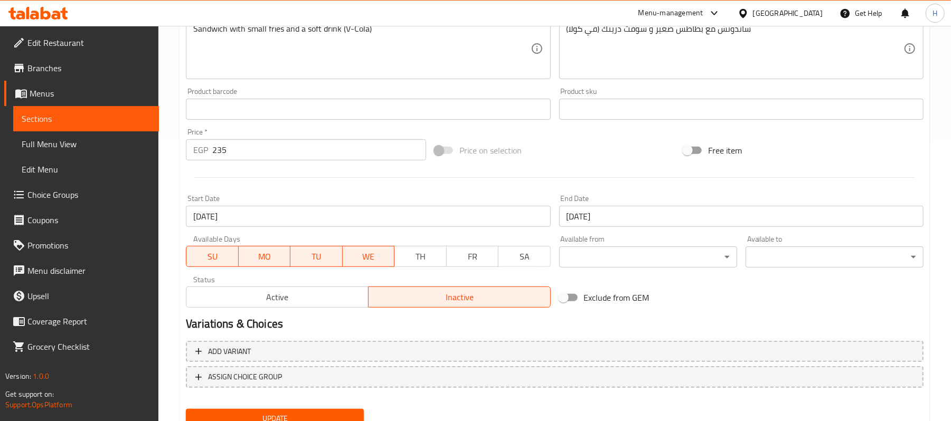
click at [289, 257] on button "MO" at bounding box center [265, 256] width 52 height 21
click at [213, 258] on span "SU" at bounding box center [212, 256] width 43 height 15
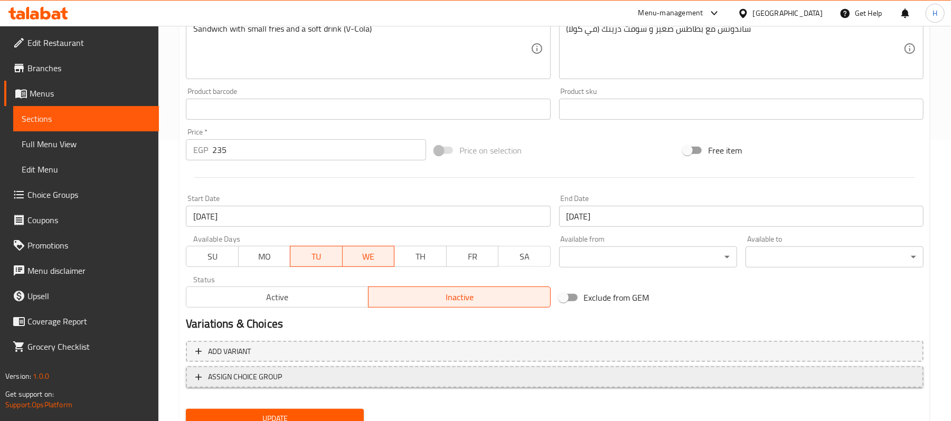
scroll to position [324, 0]
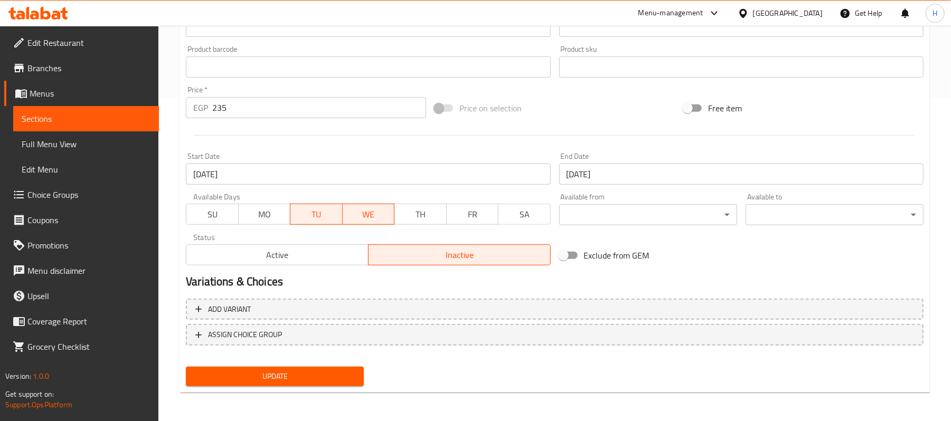
click at [349, 376] on span "Update" at bounding box center [274, 376] width 161 height 13
click at [81, 115] on span "Sections" at bounding box center [86, 118] width 129 height 13
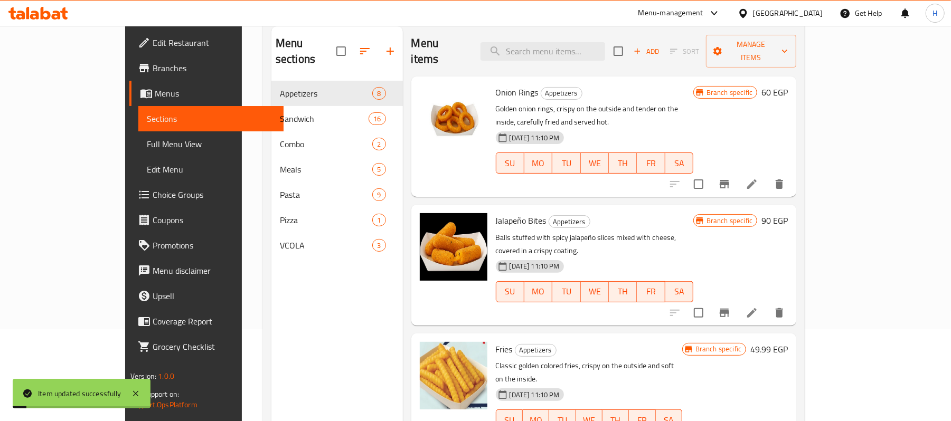
scroll to position [7, 0]
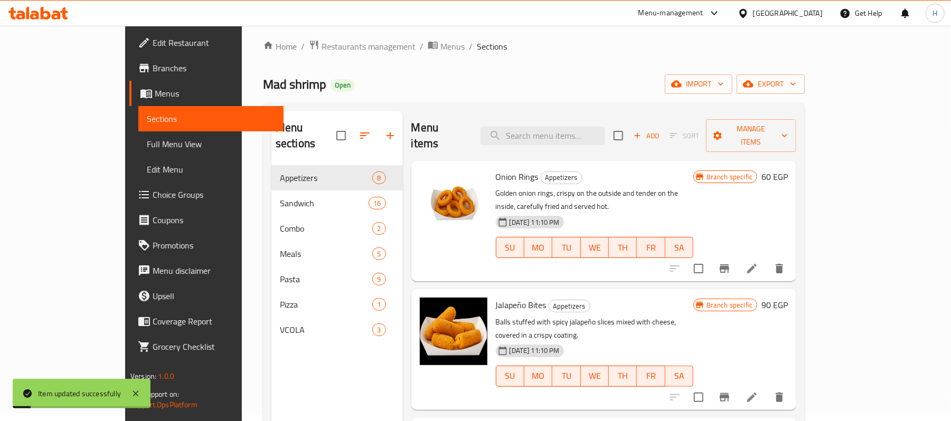
click at [575, 114] on div "Menu items Add Sort Manage items" at bounding box center [603, 136] width 385 height 50
click at [584, 128] on input "search" at bounding box center [543, 136] width 125 height 18
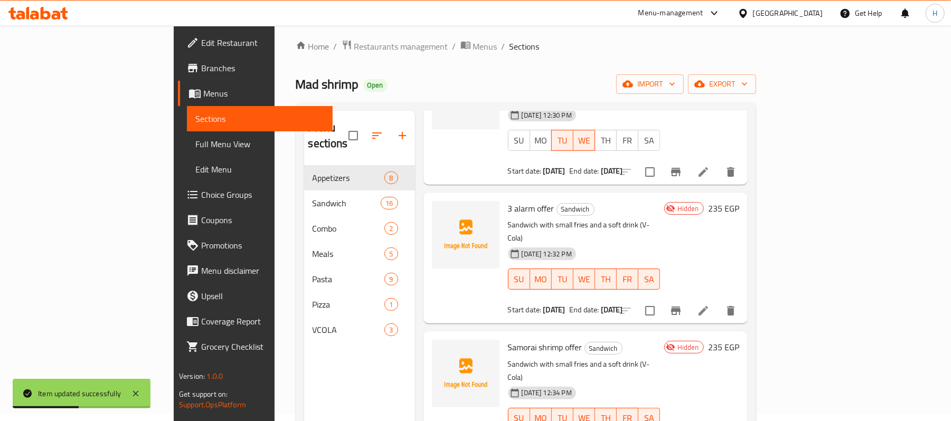
scroll to position [234, 0]
type input "offer"
click at [508, 200] on span "3 alarm offer" at bounding box center [531, 208] width 46 height 16
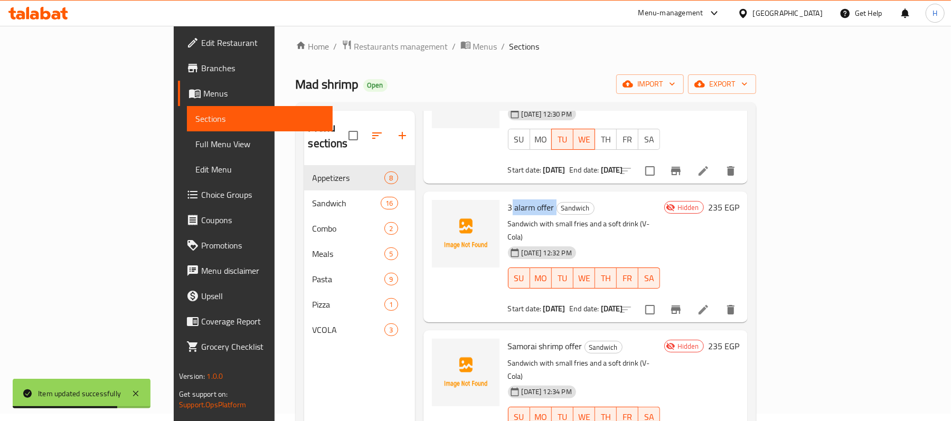
copy h6 "3 alarm offer"
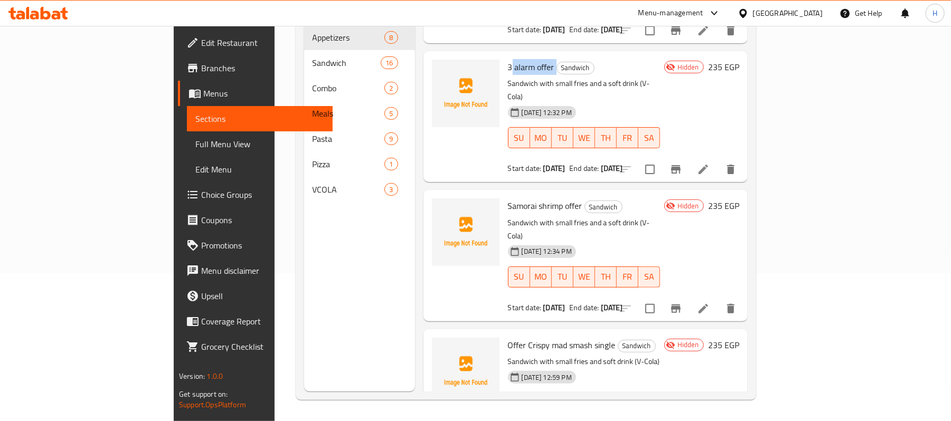
scroll to position [148, 0]
click at [508, 198] on span "Samorai shrimp offer" at bounding box center [545, 206] width 74 height 16
copy h6 "Samorai shrimp offer"
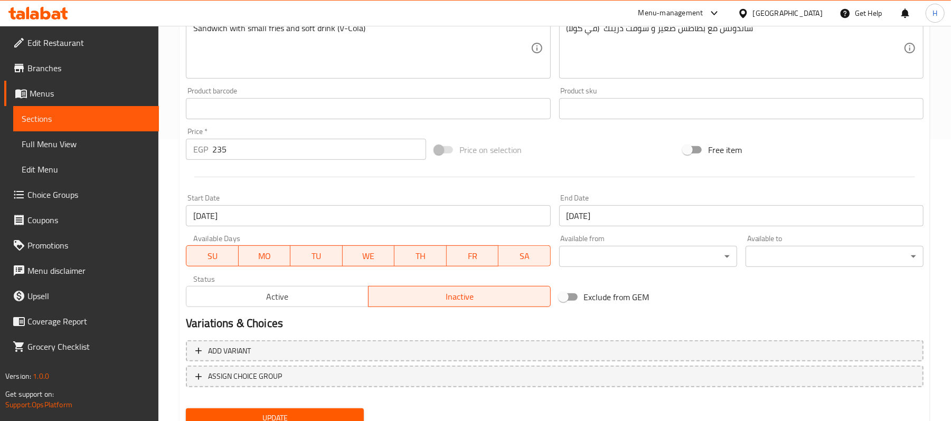
scroll to position [324, 0]
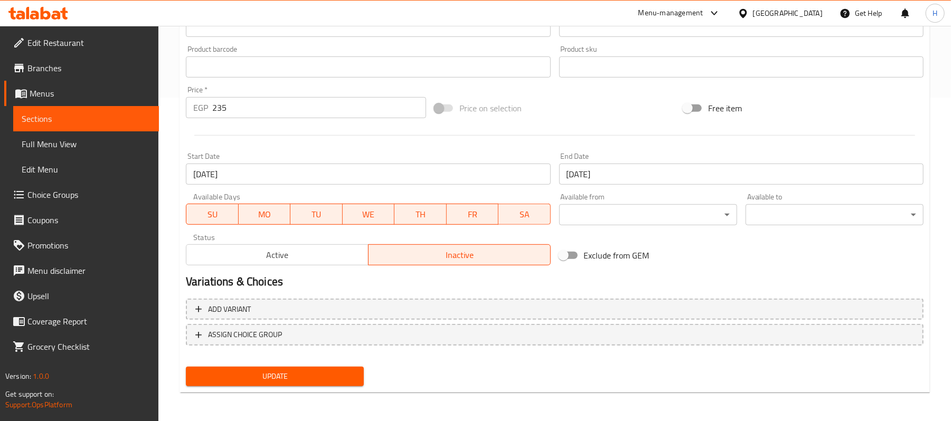
click at [228, 209] on span "SU" at bounding box center [212, 214] width 43 height 15
click at [275, 214] on span "MO" at bounding box center [264, 214] width 43 height 15
click at [363, 220] on span "WE" at bounding box center [368, 214] width 44 height 15
click at [413, 222] on span "TH" at bounding box center [420, 214] width 43 height 15
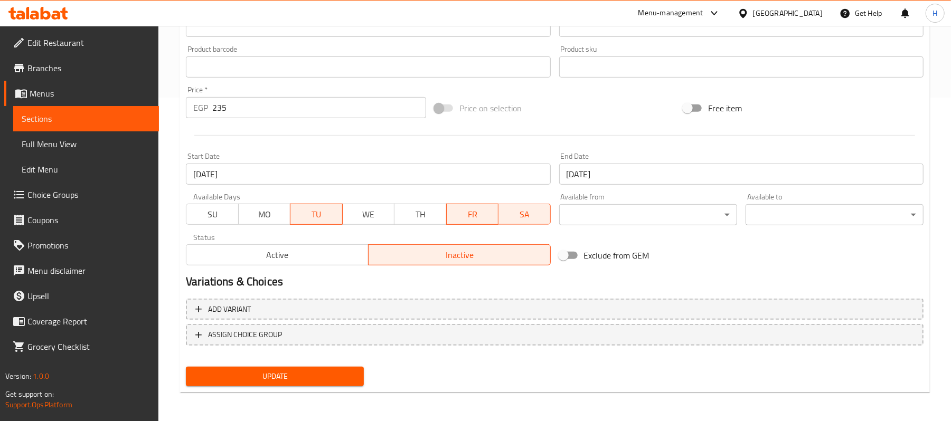
click at [468, 216] on span "FR" at bounding box center [472, 214] width 43 height 15
click at [520, 216] on span "SA" at bounding box center [524, 214] width 43 height 15
click at [374, 212] on span "WE" at bounding box center [368, 214] width 43 height 15
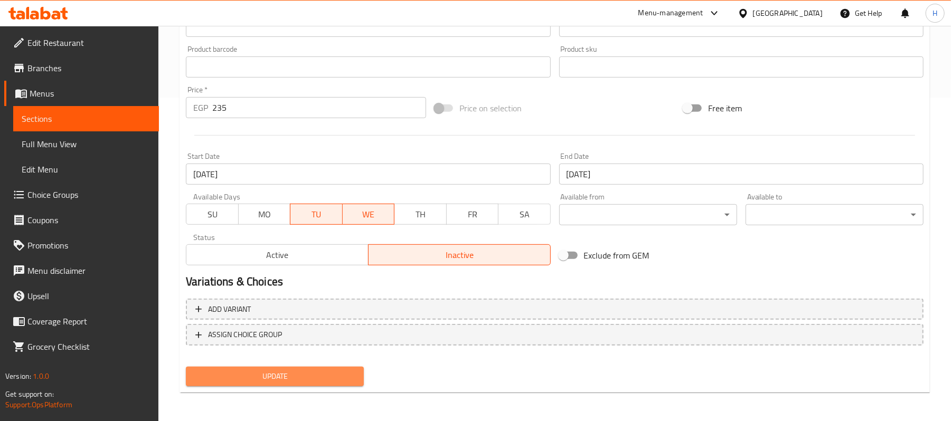
click at [308, 372] on span "Update" at bounding box center [274, 376] width 161 height 13
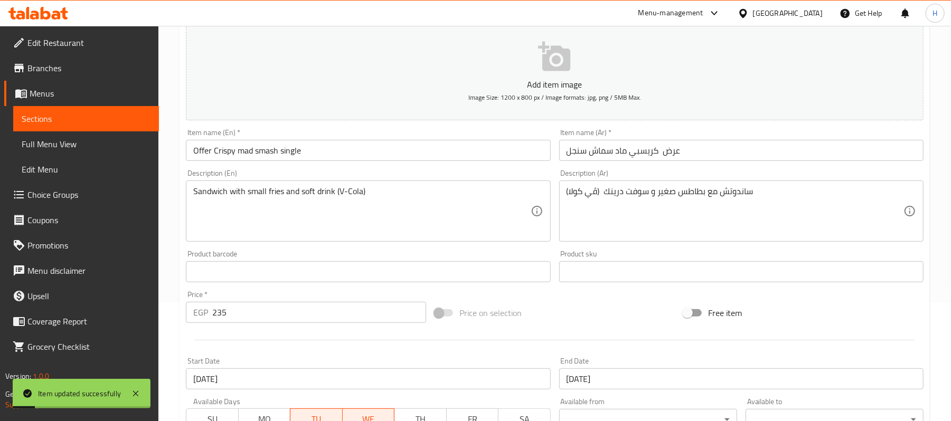
scroll to position [112, 0]
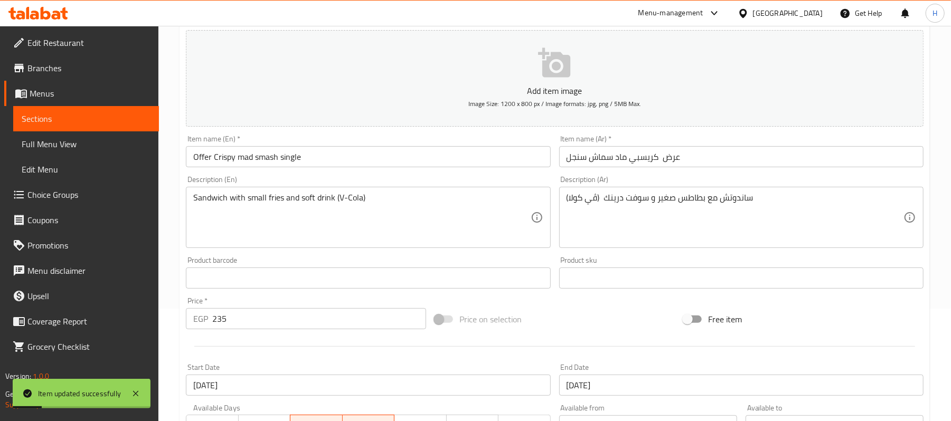
click at [207, 156] on input "Offer Crispy mad smash single" at bounding box center [368, 156] width 364 height 21
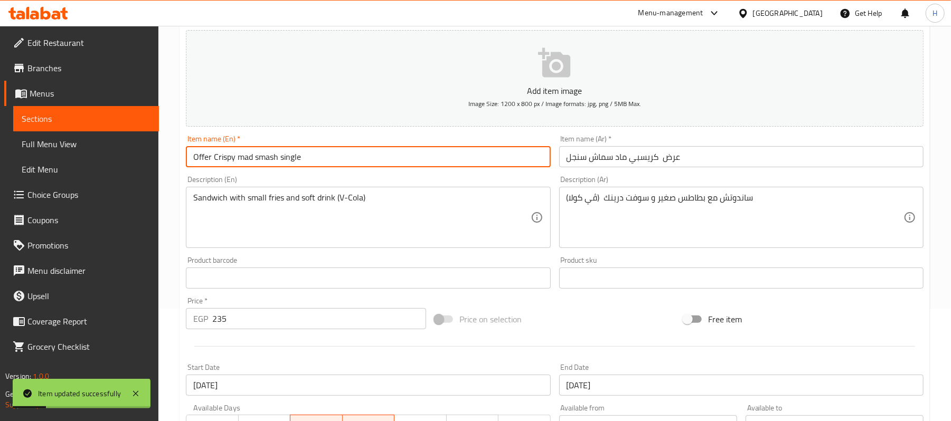
click at [207, 156] on input "Offer Crispy mad smash single" at bounding box center [368, 156] width 364 height 21
click at [121, 112] on span "Sections" at bounding box center [86, 118] width 129 height 13
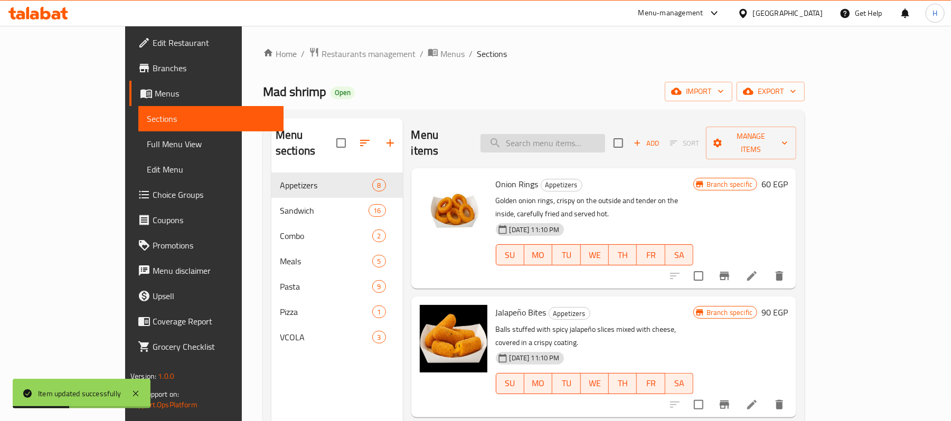
click at [587, 140] on input "search" at bounding box center [543, 143] width 125 height 18
paste input "Offer"
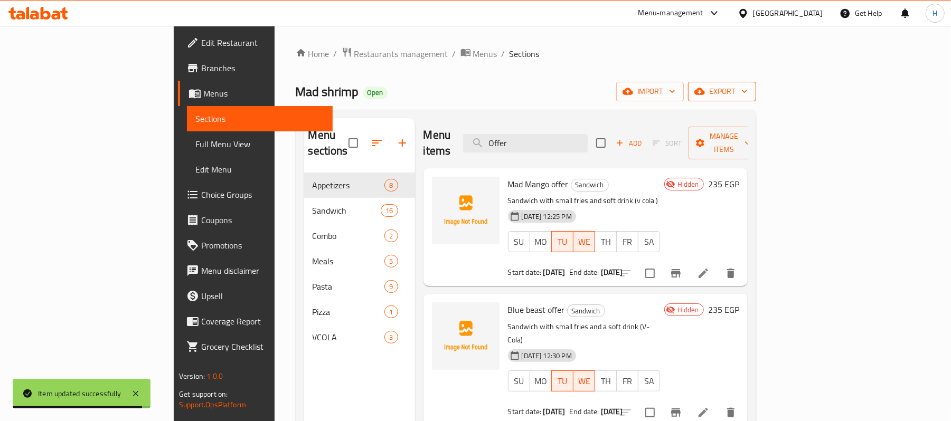
type input "Offer"
click at [748, 85] on span "export" at bounding box center [721, 91] width 51 height 13
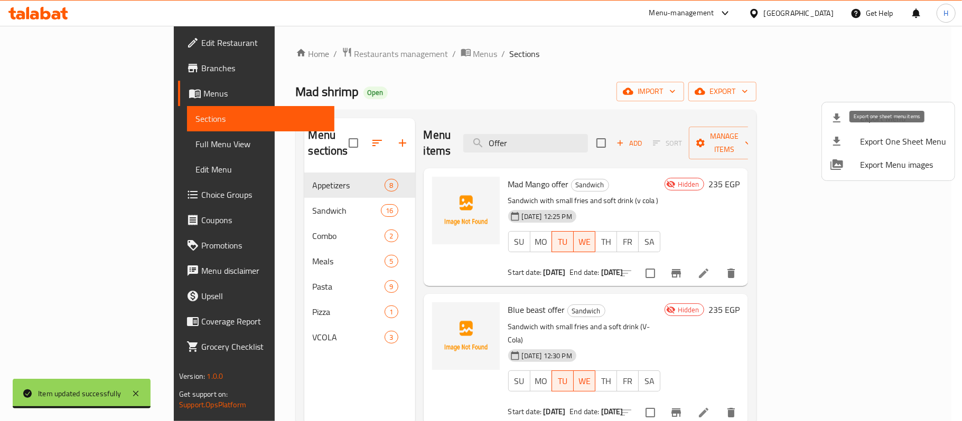
click at [888, 117] on span "Export Menu" at bounding box center [903, 118] width 86 height 13
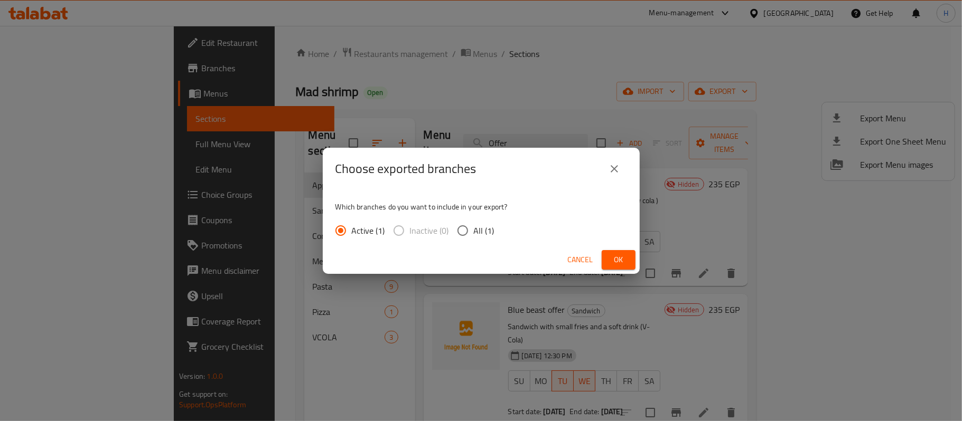
click at [460, 216] on div "Which branches do you want to include in your export? Active (1) Inactive (0) A…" at bounding box center [481, 218] width 317 height 56
click at [474, 224] on span "All (1)" at bounding box center [484, 230] width 21 height 13
click at [474, 222] on input "All (1)" at bounding box center [462, 231] width 22 height 22
radio input "true"
click at [618, 254] on span "Ok" at bounding box center [618, 259] width 17 height 13
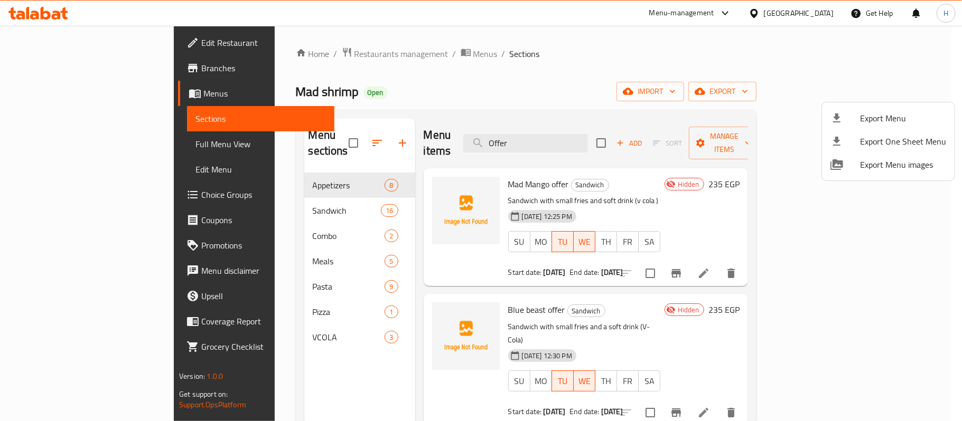
click at [39, 148] on div at bounding box center [481, 210] width 962 height 421
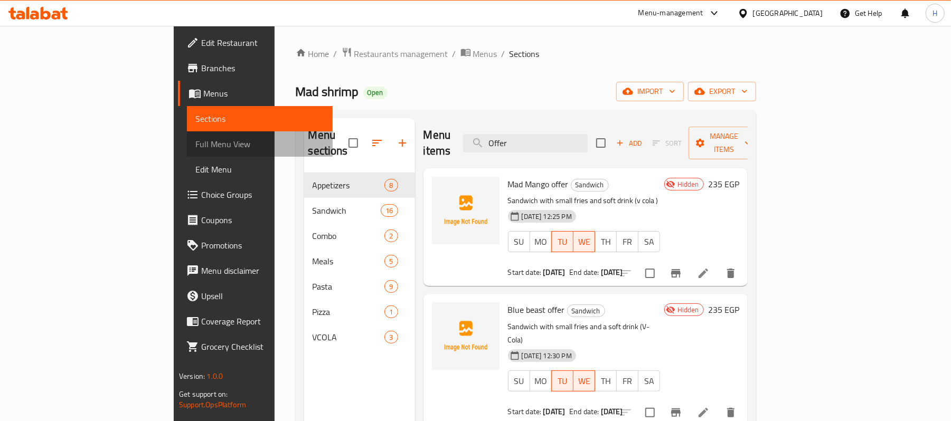
click at [195, 148] on span "Full Menu View" at bounding box center [259, 144] width 129 height 13
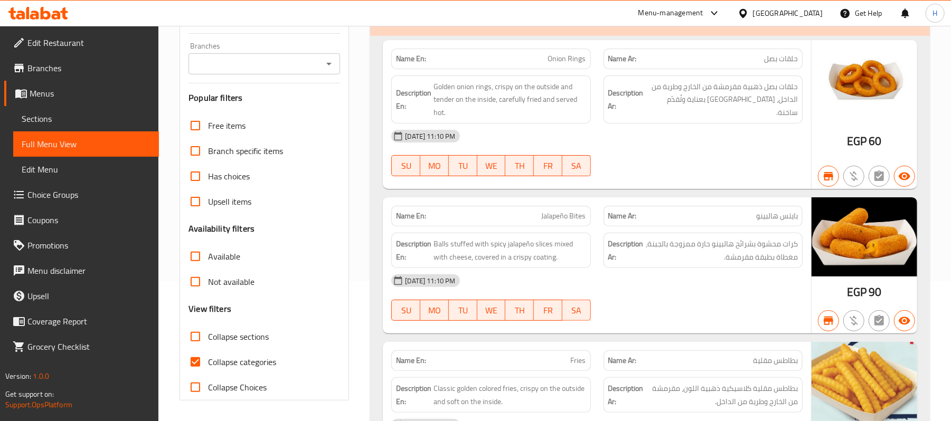
scroll to position [140, 0]
click at [250, 351] on label "Collapse categories" at bounding box center [229, 361] width 93 height 25
click at [208, 351] on input "Collapse categories" at bounding box center [195, 361] width 25 height 25
checkbox input "false"
click at [683, 263] on span "كرات محشوة بشرائح هالبينو حارة ممزوجة بالجبنة، مغطاة بطبقة مقرمشة." at bounding box center [722, 250] width 152 height 26
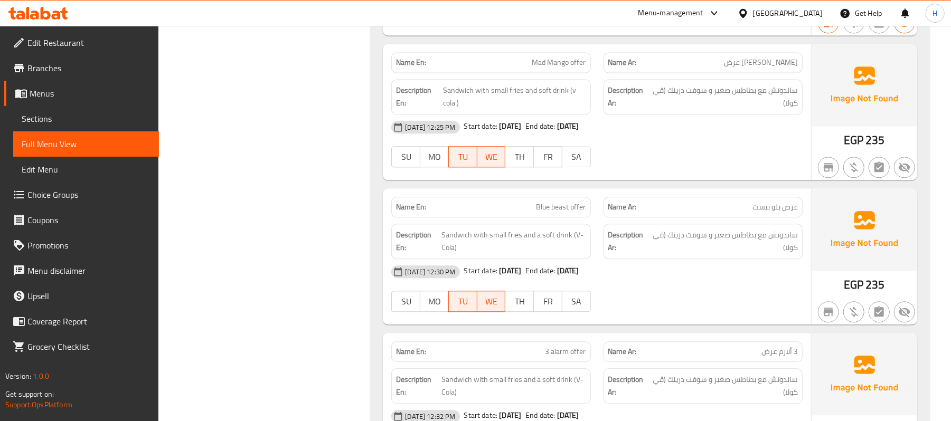
scroll to position [1623, 0]
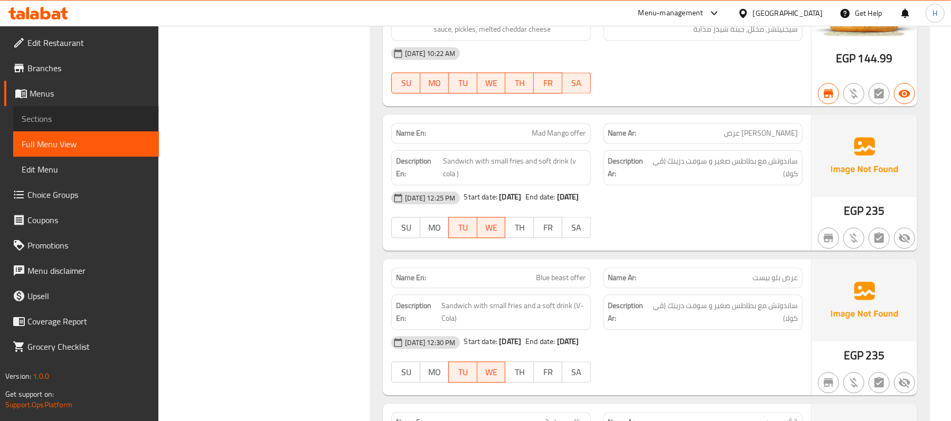
click at [58, 115] on span "Sections" at bounding box center [86, 118] width 129 height 13
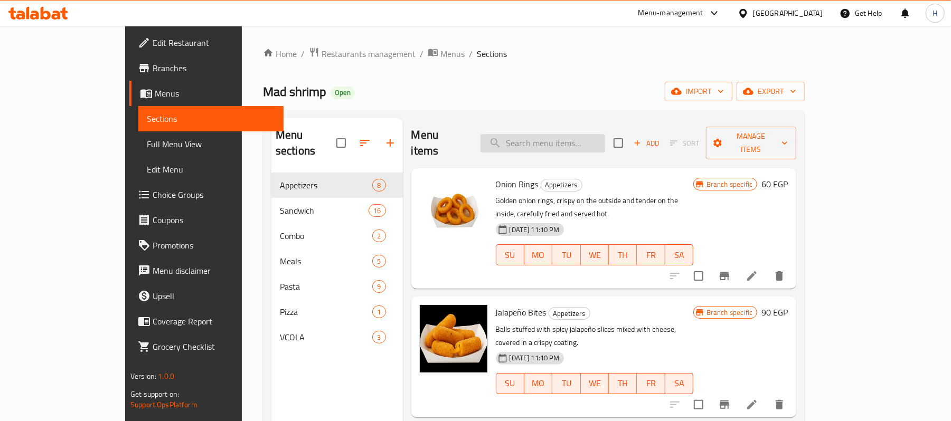
click at [605, 138] on input "search" at bounding box center [543, 143] width 125 height 18
paste input "Offer"
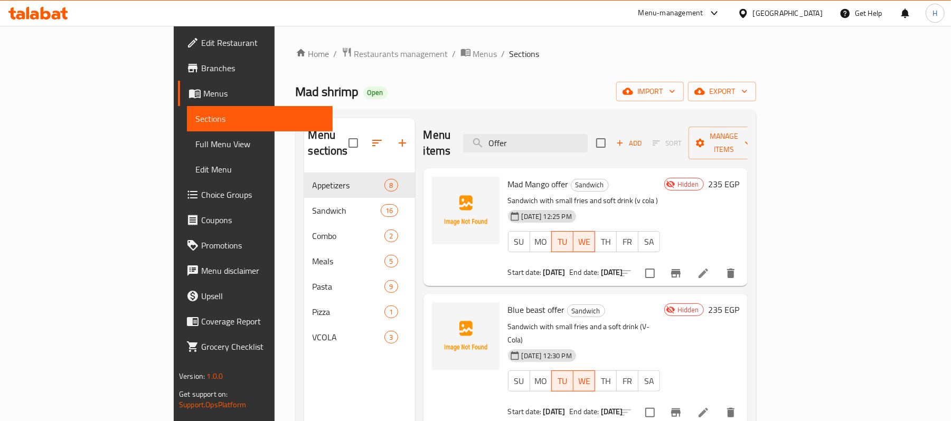
type input "Offer"
click at [187, 132] on link "Full Menu View" at bounding box center [260, 143] width 146 height 25
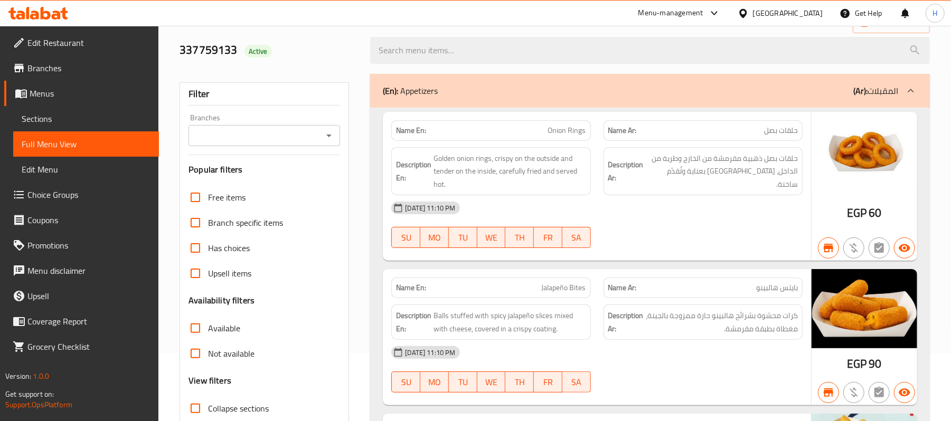
scroll to position [140, 0]
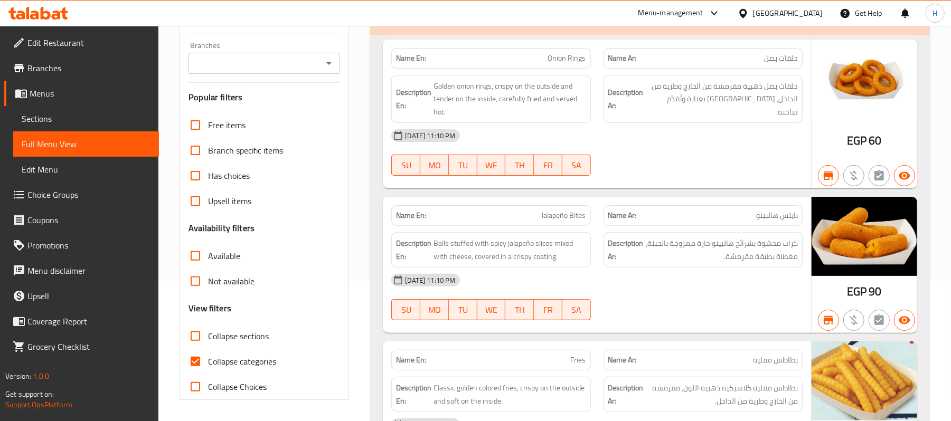
click at [252, 368] on span "Collapse categories" at bounding box center [242, 361] width 68 height 13
click at [208, 370] on input "Collapse categories" at bounding box center [195, 361] width 25 height 25
checkbox input "false"
click at [250, 337] on span "Collapse sections" at bounding box center [238, 336] width 61 height 13
click at [208, 337] on input "Collapse sections" at bounding box center [195, 336] width 25 height 25
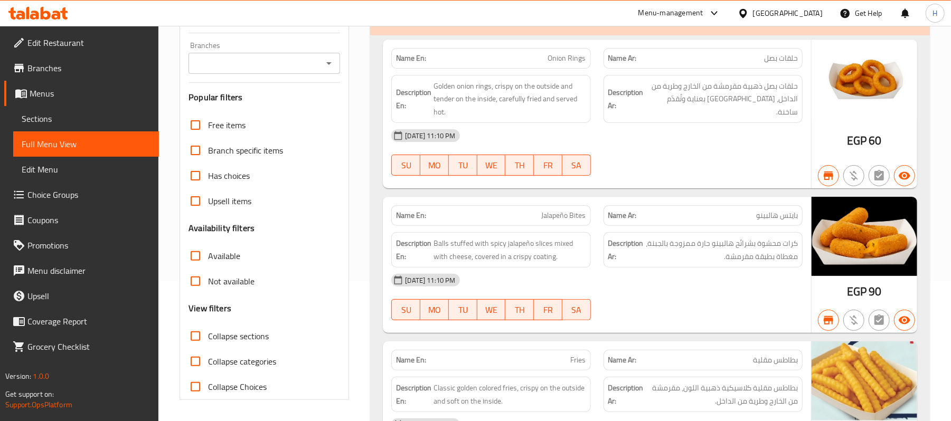
checkbox input "true"
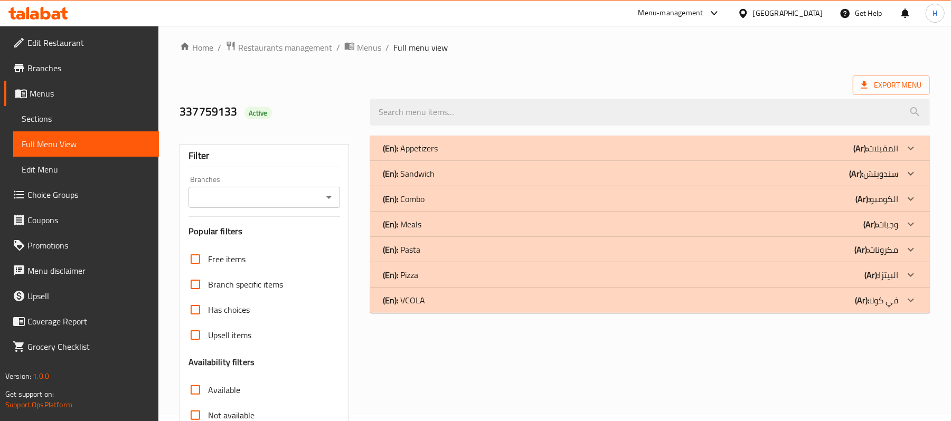
scroll to position [0, 0]
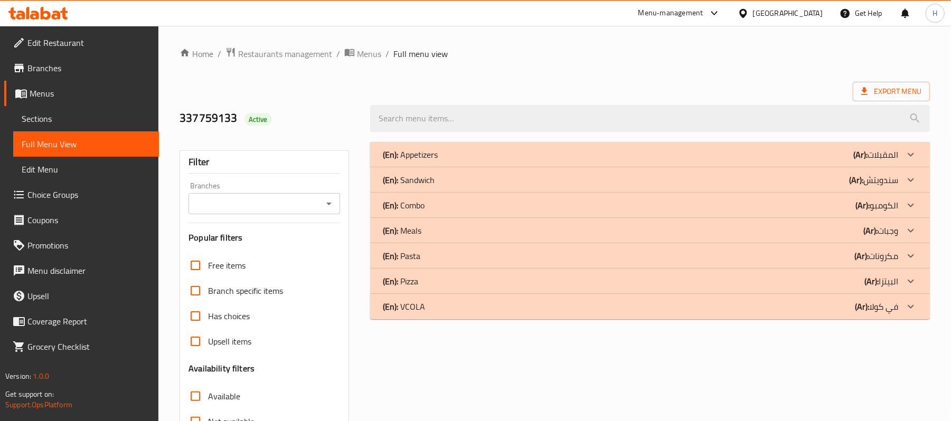
click at [438, 189] on div "(En): Sandwich (Ar): سندويتش" at bounding box center [650, 179] width 560 height 25
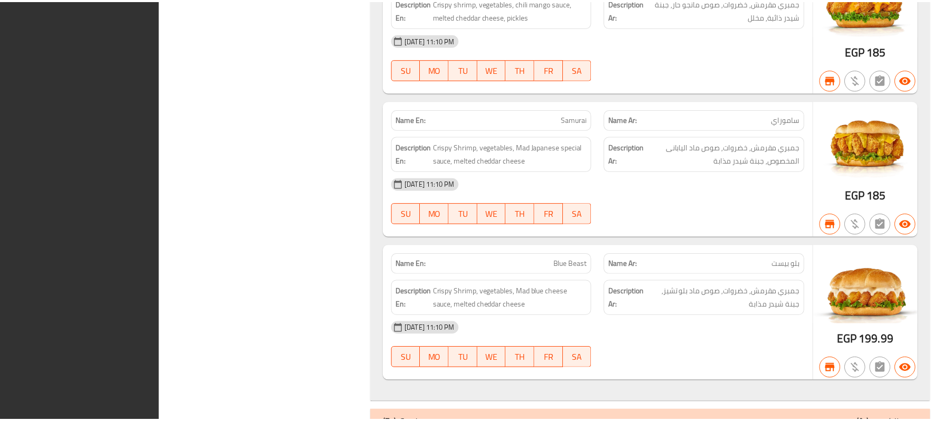
scroll to position [2353, 0]
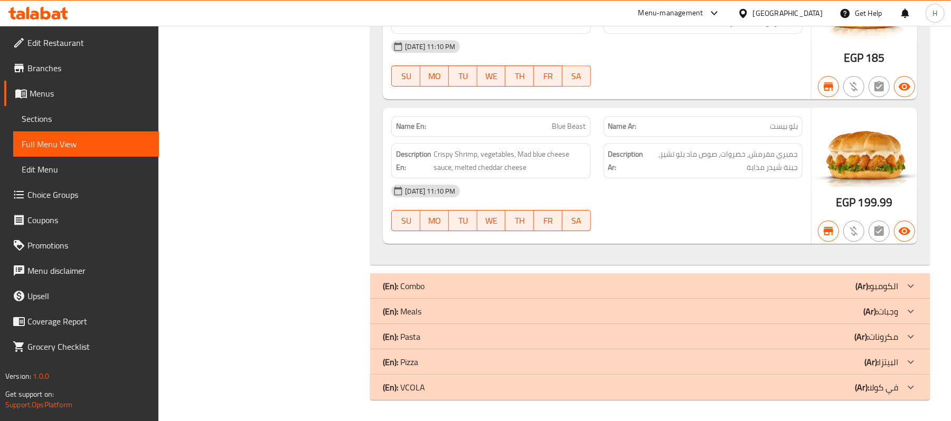
click at [55, 68] on span "Branches" at bounding box center [88, 68] width 123 height 13
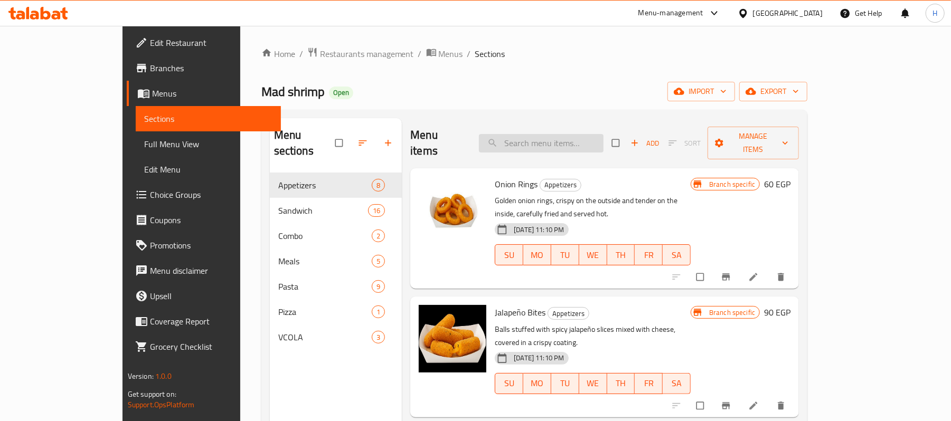
click at [604, 135] on input "search" at bounding box center [541, 143] width 125 height 18
paste input "3 alarm offer"
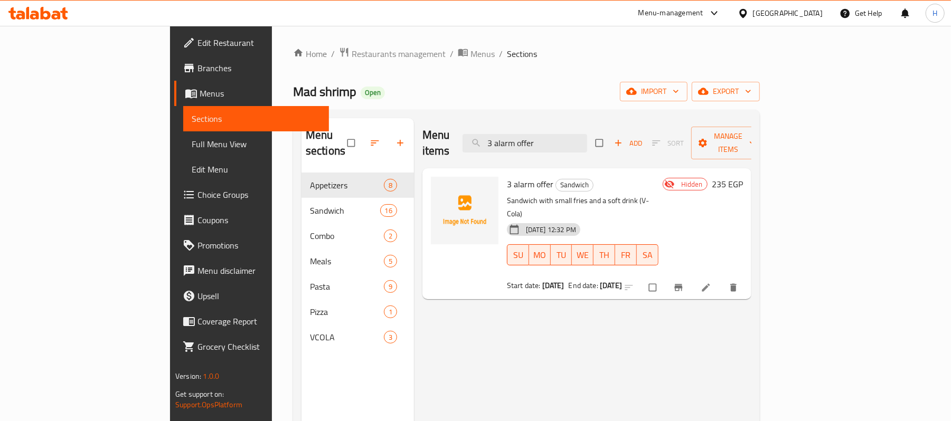
type input "3 alarm offer"
click at [722, 279] on li at bounding box center [707, 287] width 30 height 17
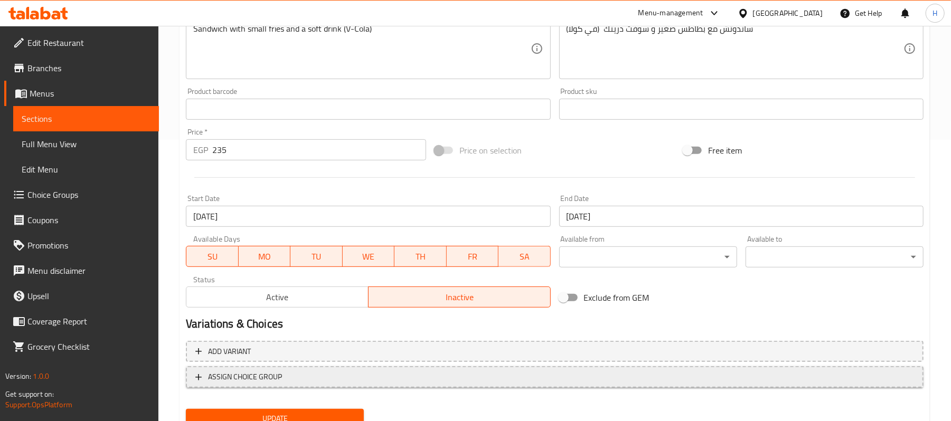
scroll to position [324, 0]
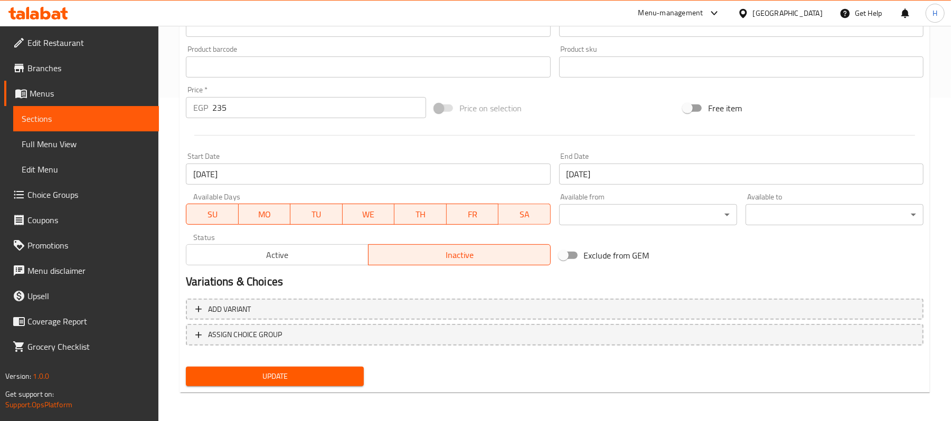
click at [274, 227] on div "Available Days SU MO TU WE TH FR SA" at bounding box center [368, 209] width 373 height 41
click at [248, 221] on span "MO" at bounding box center [265, 214] width 44 height 15
click at [203, 222] on span "SU" at bounding box center [212, 214] width 43 height 15
click at [412, 211] on span "TH" at bounding box center [421, 214] width 44 height 15
drag, startPoint x: 475, startPoint y: 216, endPoint x: 544, endPoint y: 213, distance: 68.7
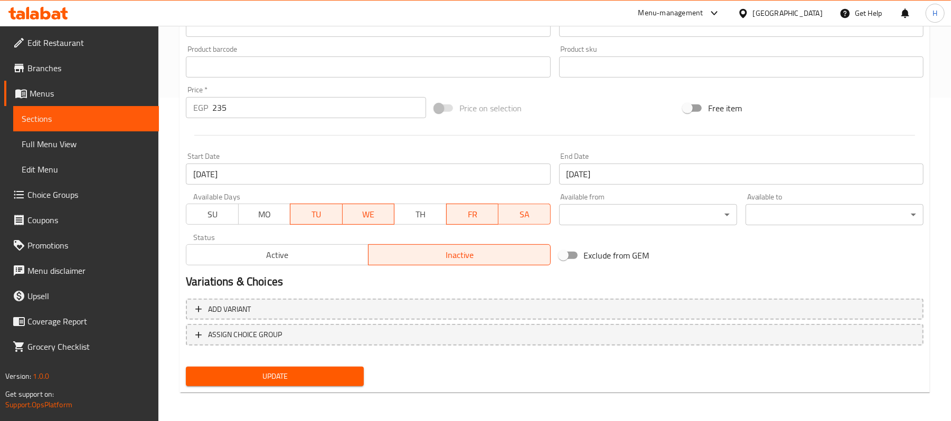
click at [476, 216] on span "FR" at bounding box center [472, 214] width 43 height 15
click at [548, 211] on button "SA" at bounding box center [524, 214] width 52 height 21
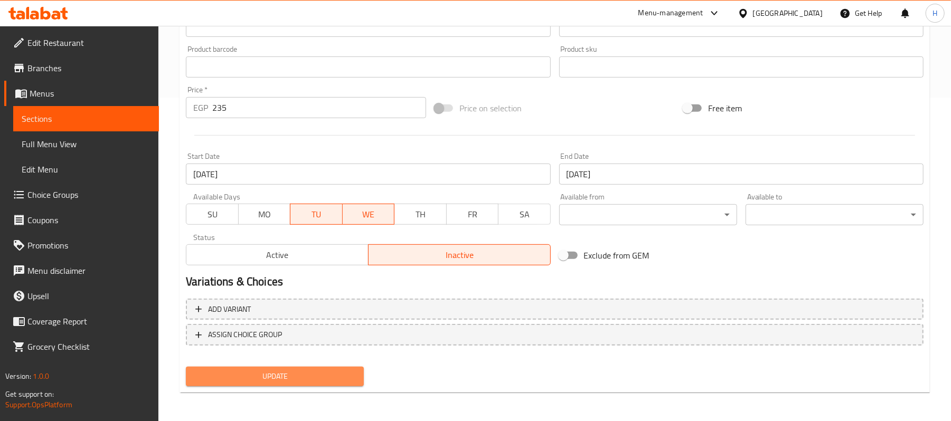
click at [318, 379] on span "Update" at bounding box center [274, 376] width 161 height 13
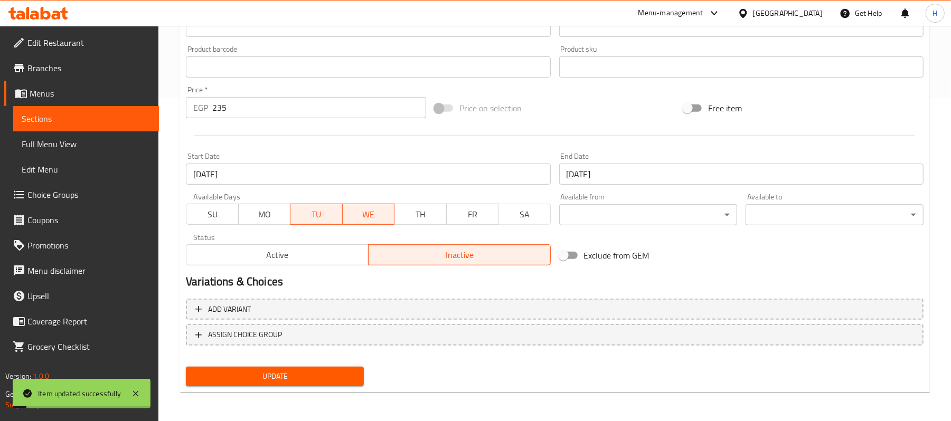
click at [147, 115] on span "Sections" at bounding box center [86, 118] width 129 height 13
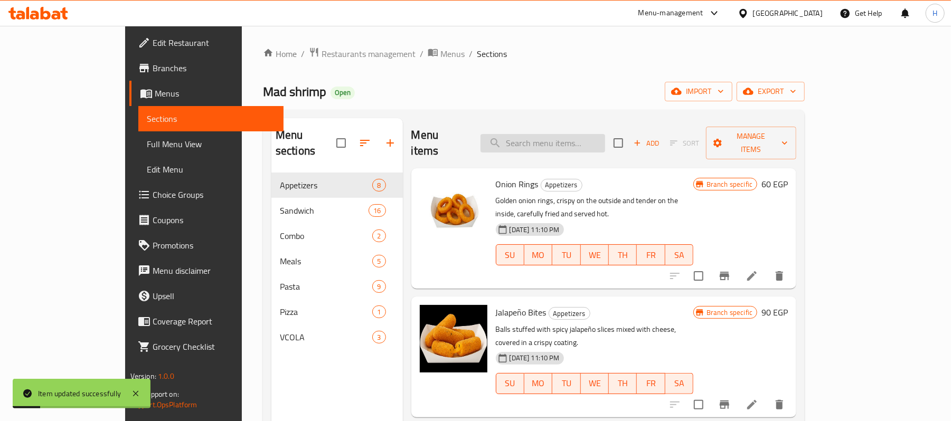
click at [603, 134] on input "search" at bounding box center [543, 143] width 125 height 18
paste input "Samorai shrimp offer"
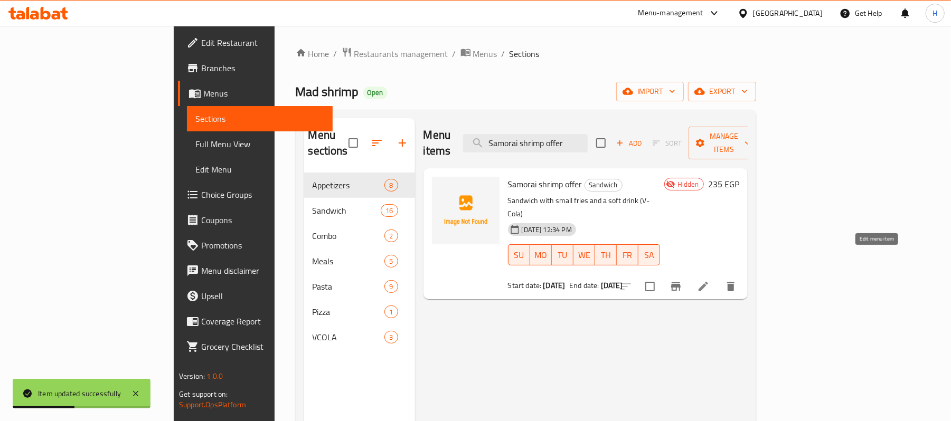
type input "Samorai shrimp offer"
click at [710, 280] on icon at bounding box center [703, 286] width 13 height 13
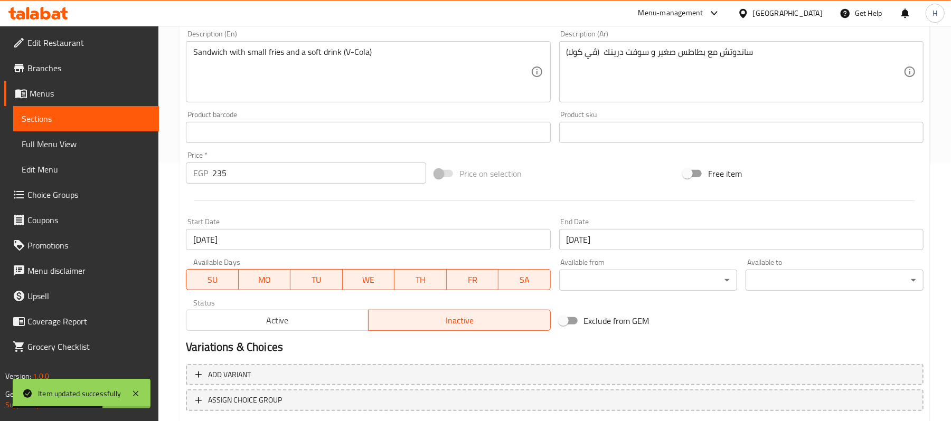
scroll to position [281, 0]
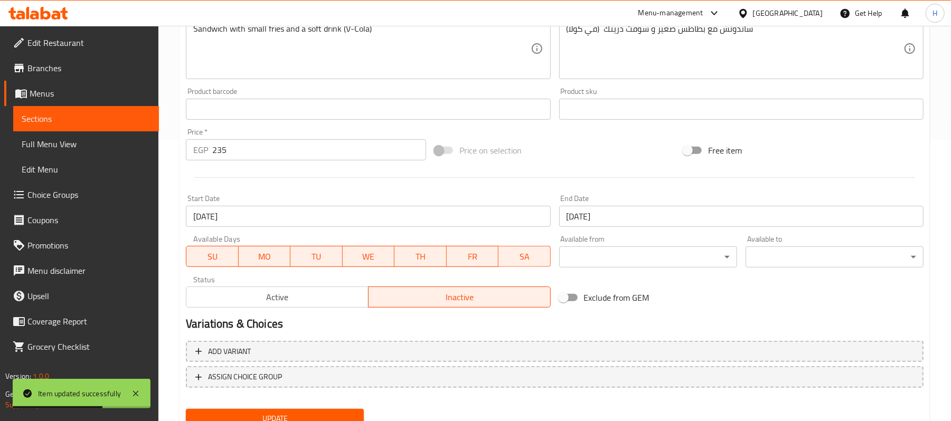
click at [212, 252] on span "SU" at bounding box center [212, 256] width 43 height 15
click at [265, 262] on span "MO" at bounding box center [264, 256] width 43 height 15
click at [366, 260] on span "WE" at bounding box center [368, 256] width 44 height 15
click at [439, 258] on span "TH" at bounding box center [420, 256] width 43 height 15
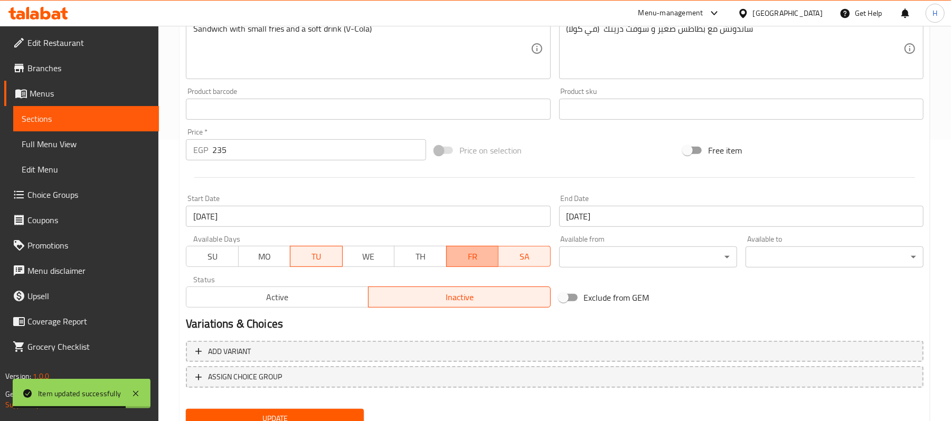
click at [491, 258] on span "FR" at bounding box center [472, 256] width 43 height 15
click at [521, 258] on span "SA" at bounding box center [525, 256] width 44 height 15
click at [353, 255] on span "WE" at bounding box center [368, 256] width 43 height 15
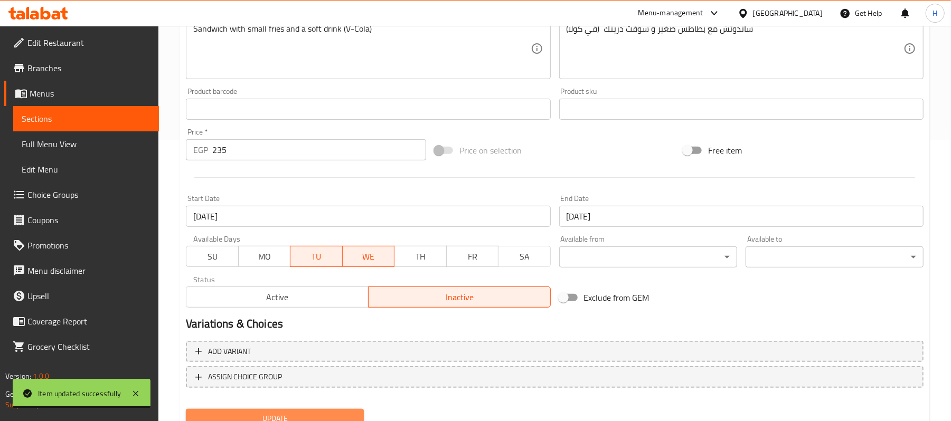
click at [298, 411] on button "Update" at bounding box center [275, 419] width 178 height 20
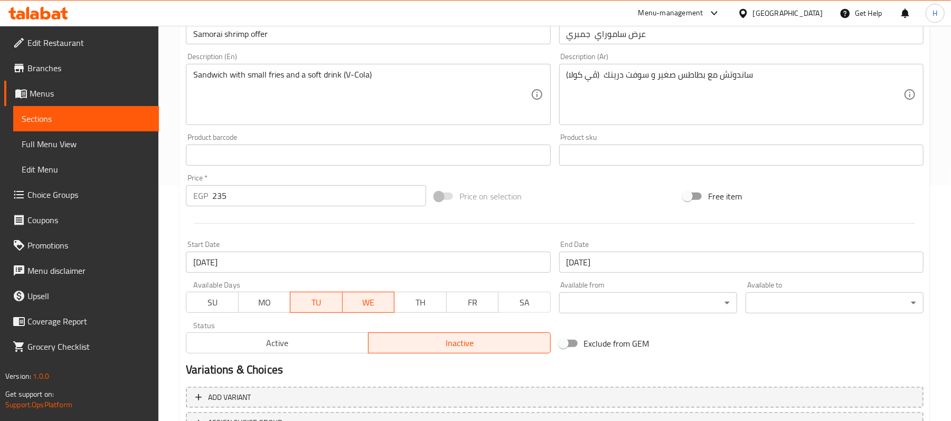
scroll to position [211, 0]
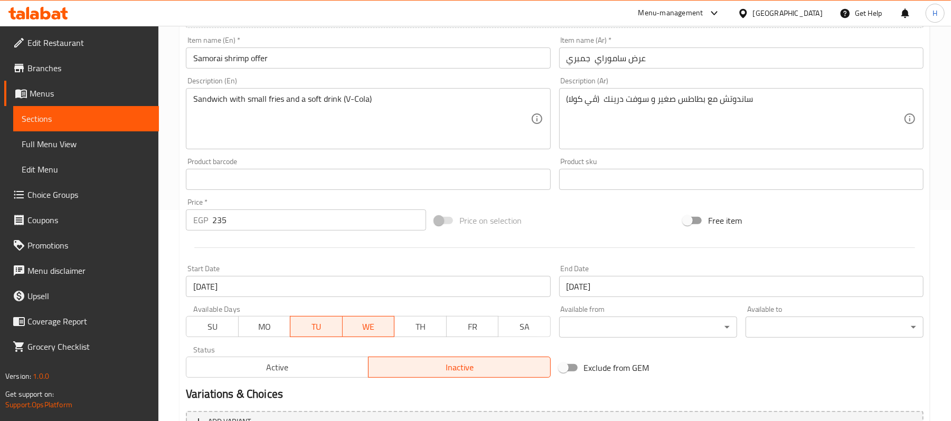
click at [635, 232] on div "Price on selection" at bounding box center [554, 220] width 249 height 29
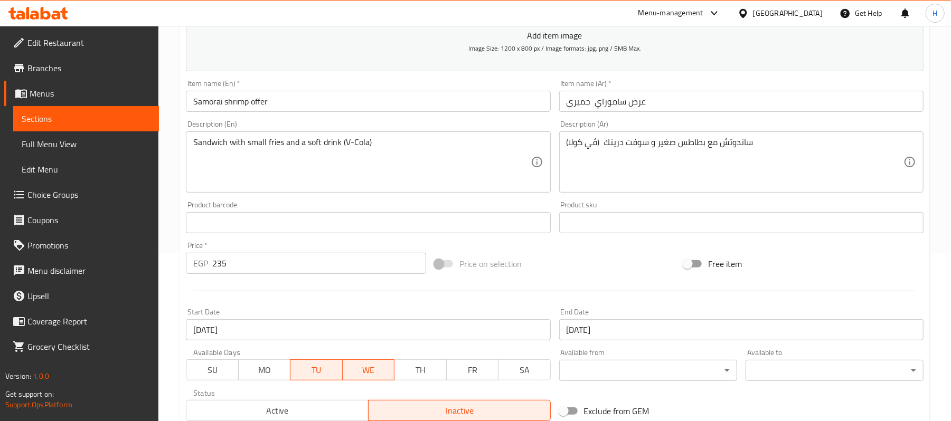
scroll to position [112, 0]
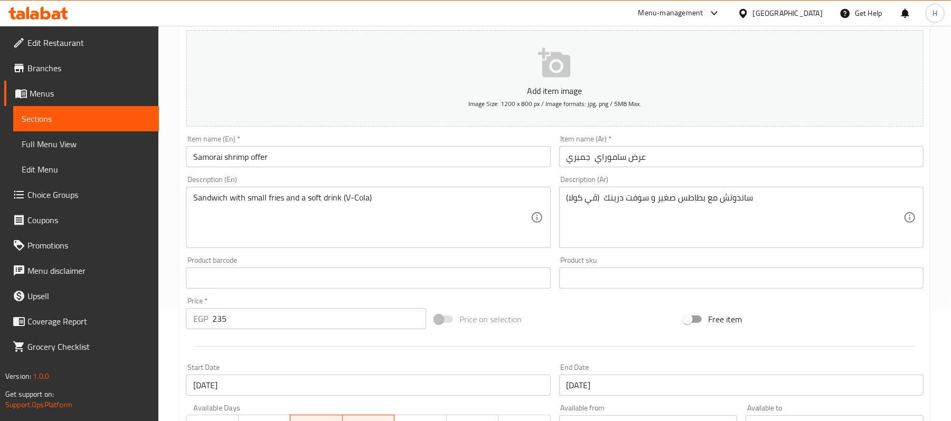
click at [62, 12] on icon at bounding box center [63, 13] width 7 height 12
